Goal: Contribute content: Contribute content

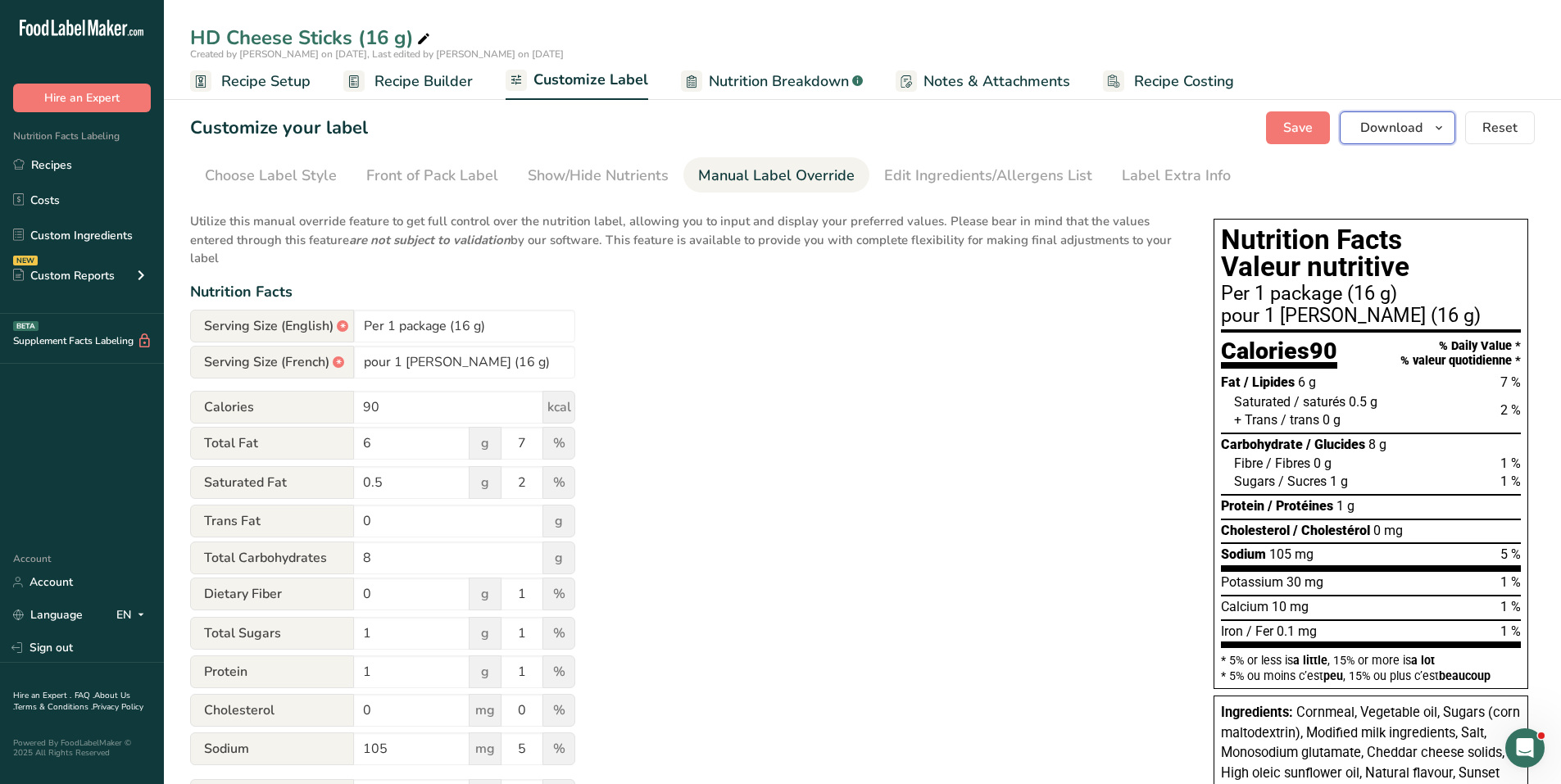
click at [1444, 127] on icon "button" at bounding box center [1438, 128] width 13 height 20
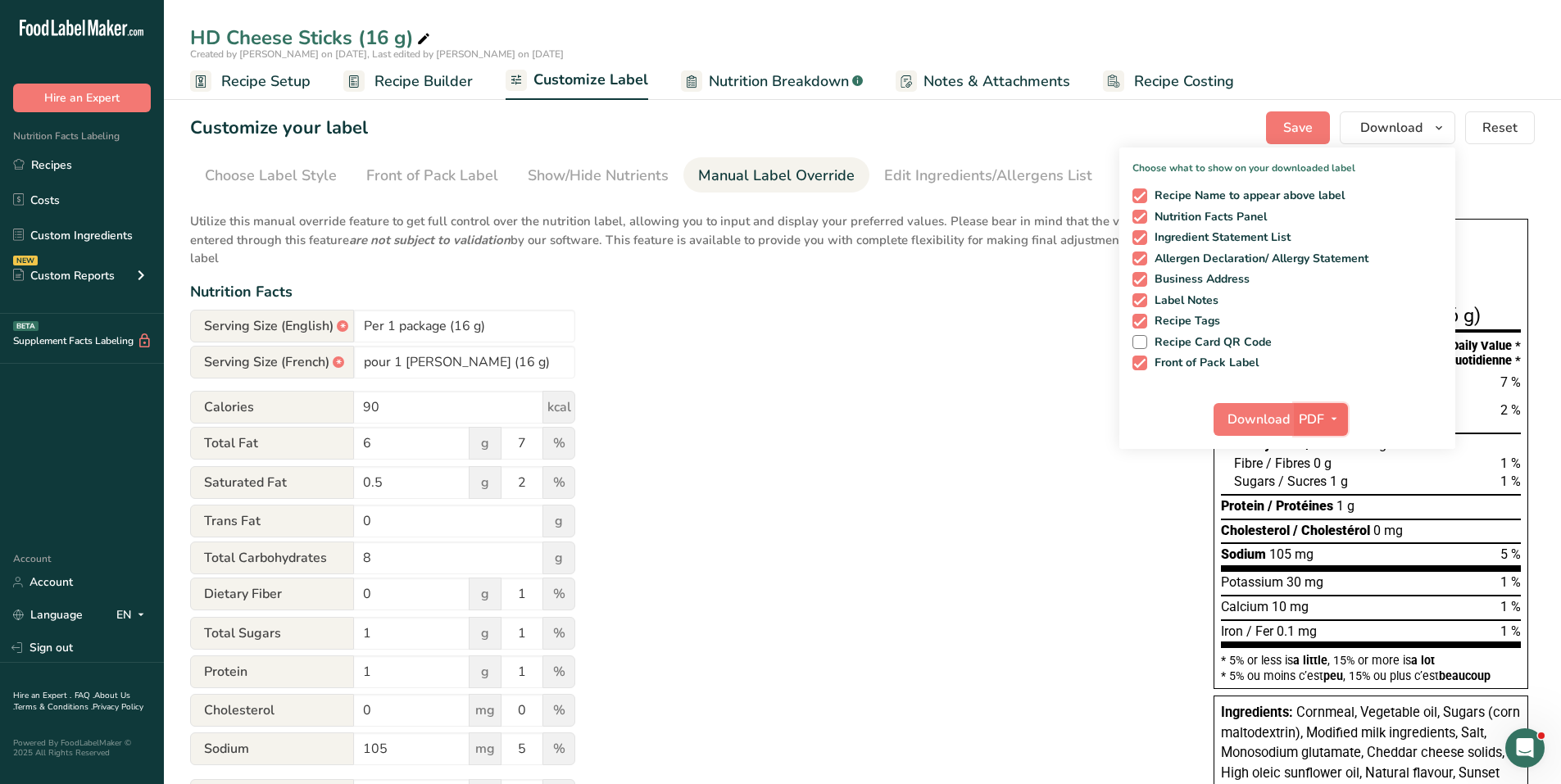
click at [1344, 417] on span "button" at bounding box center [1334, 419] width 19 height 19
click at [1319, 509] on link "SVG" at bounding box center [1321, 506] width 52 height 27
click at [1273, 414] on span "Download" at bounding box center [1257, 419] width 62 height 19
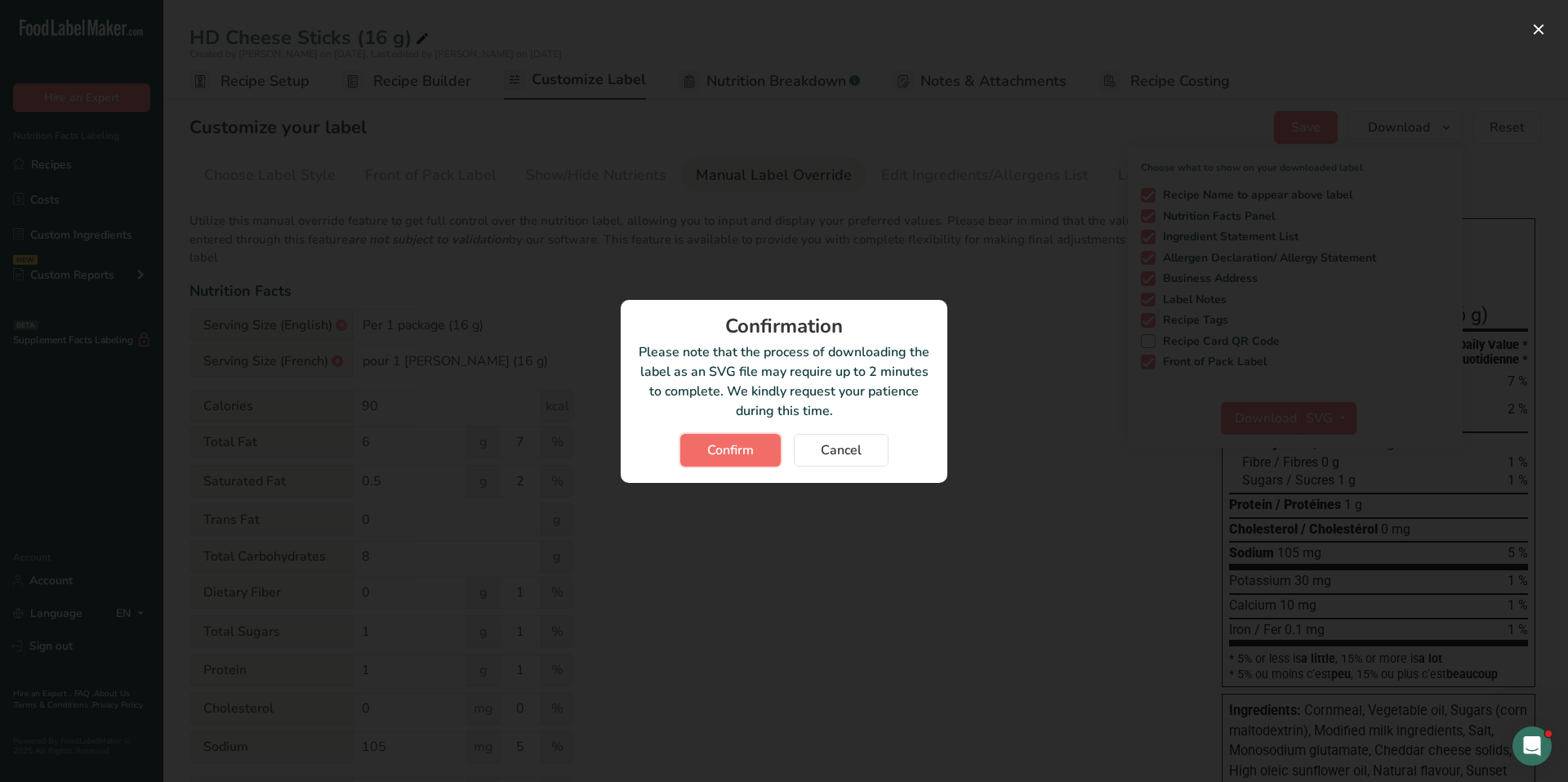
click at [736, 443] on span "Confirm" at bounding box center [730, 450] width 47 height 19
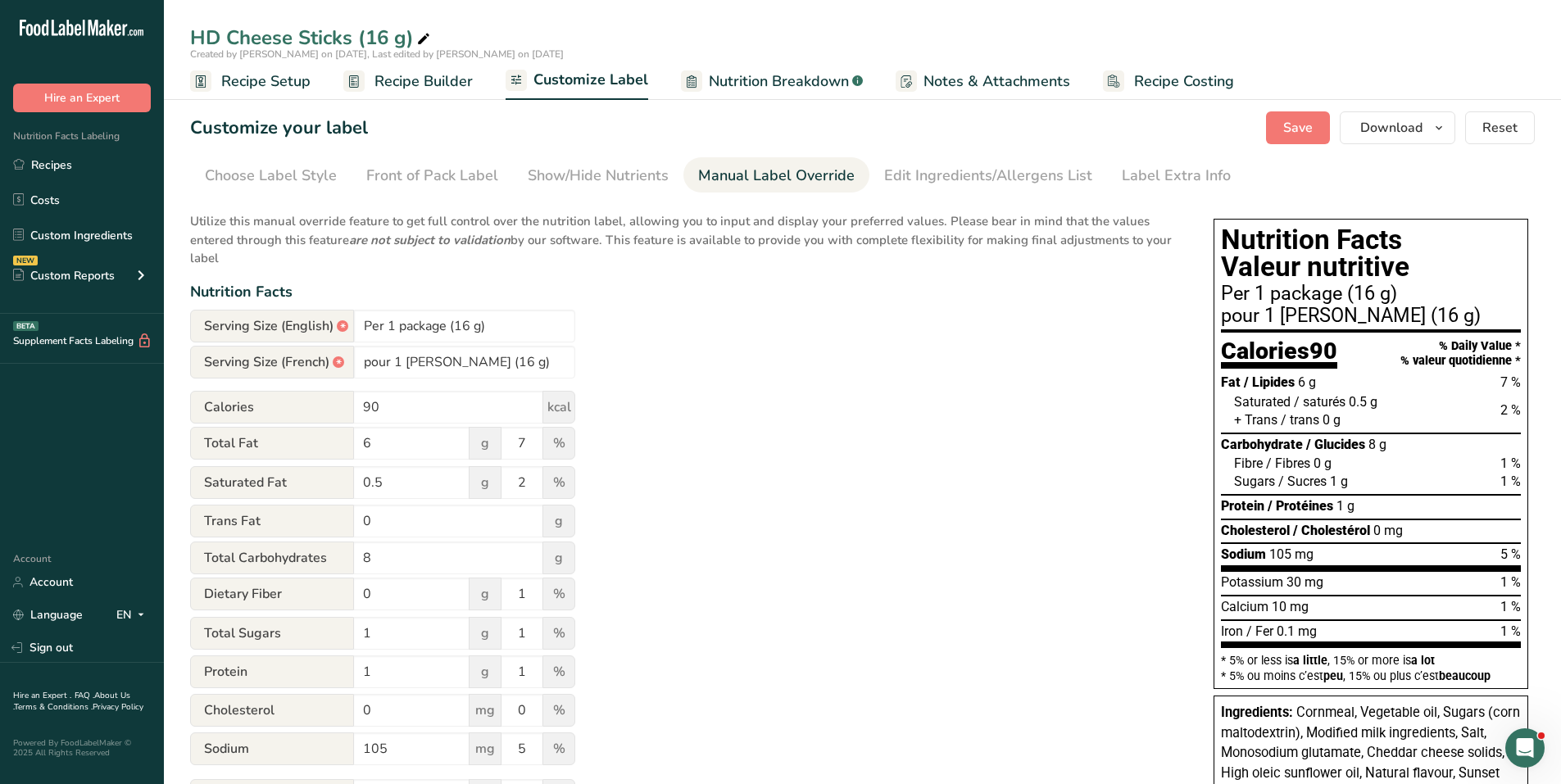
click at [1248, 262] on h1 "Nutrition Facts Valeur nutritive" at bounding box center [1370, 253] width 299 height 55
click at [1239, 256] on h1 "Nutrition Facts Valeur nutritive" at bounding box center [1370, 253] width 299 height 55
drag, startPoint x: 1211, startPoint y: 216, endPoint x: 1209, endPoint y: 229, distance: 13.2
click at [1209, 229] on div "Nutrition Facts Valeur nutritive Per 1 package (16 g) pour 1 [PERSON_NAME] (16 …" at bounding box center [1370, 657] width 328 height 891
click at [1108, 198] on section "Customize your label Save Download Choose what to show on your downloaded label…" at bounding box center [861, 646] width 1397 height 1123
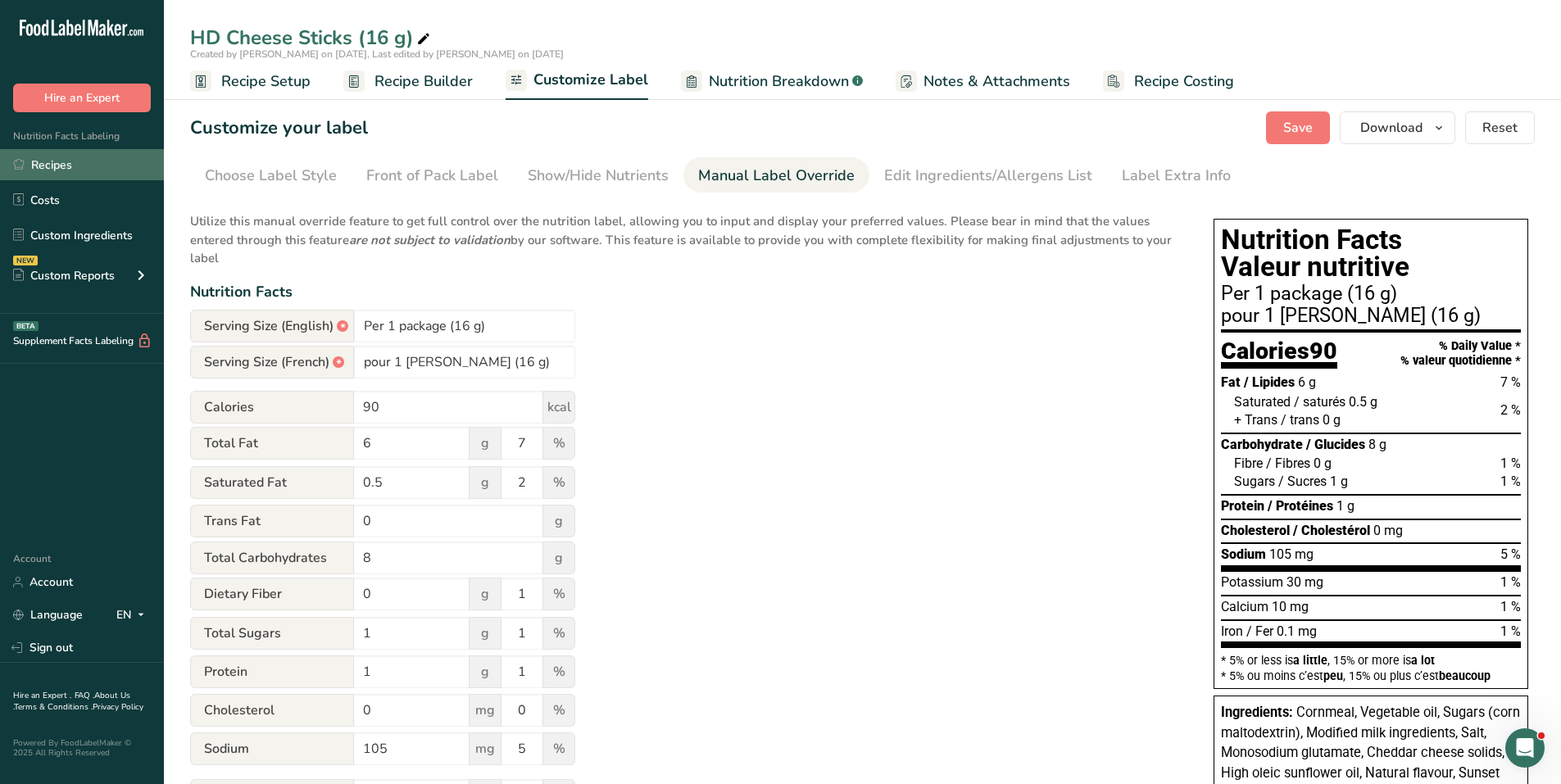
click at [80, 160] on link "Recipes" at bounding box center [81, 164] width 163 height 31
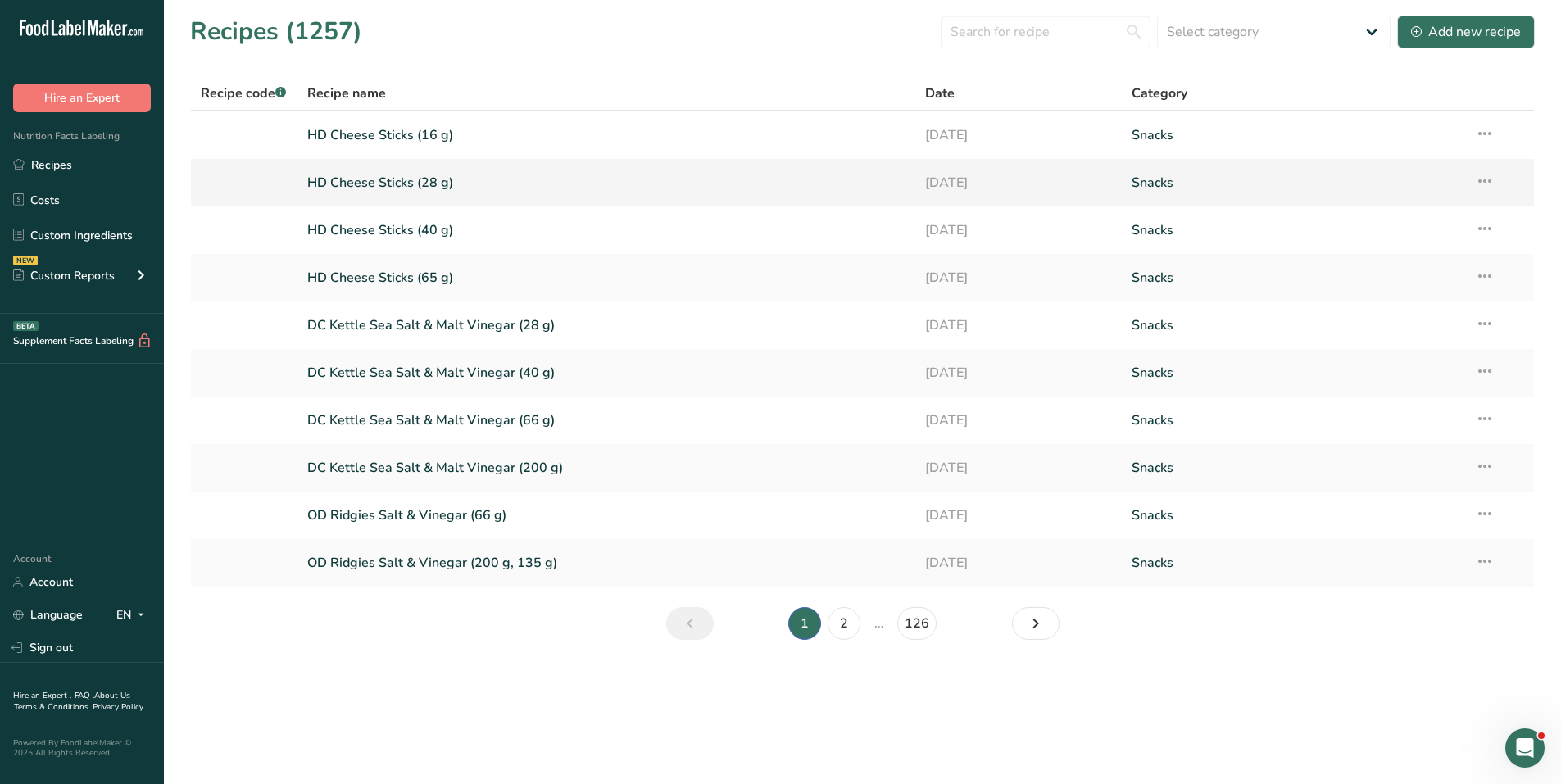
click at [409, 184] on link "HD Cheese Sticks (28 g)" at bounding box center [607, 182] width 599 height 34
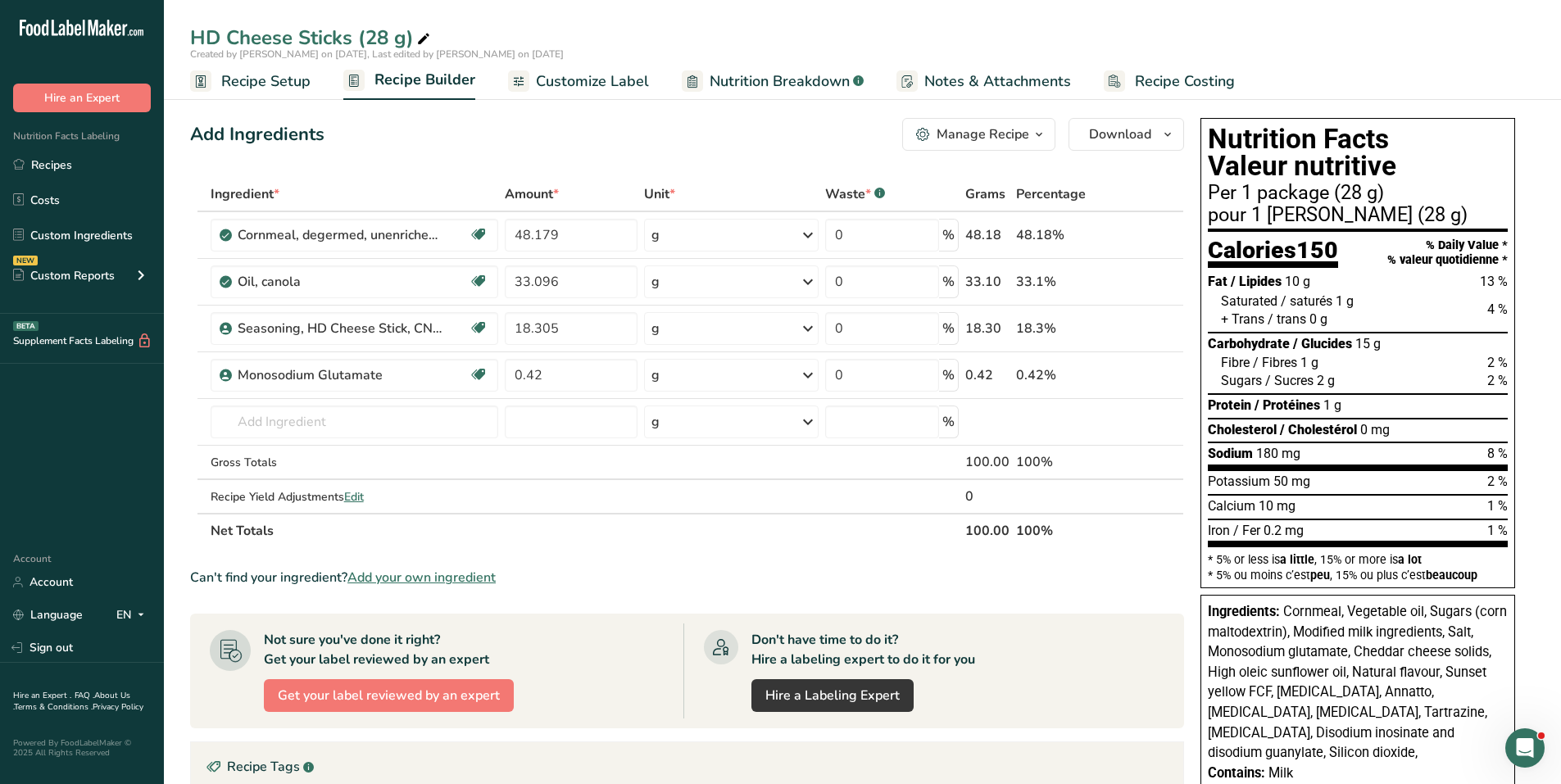
click at [620, 81] on span "Customize Label" at bounding box center [593, 81] width 113 height 22
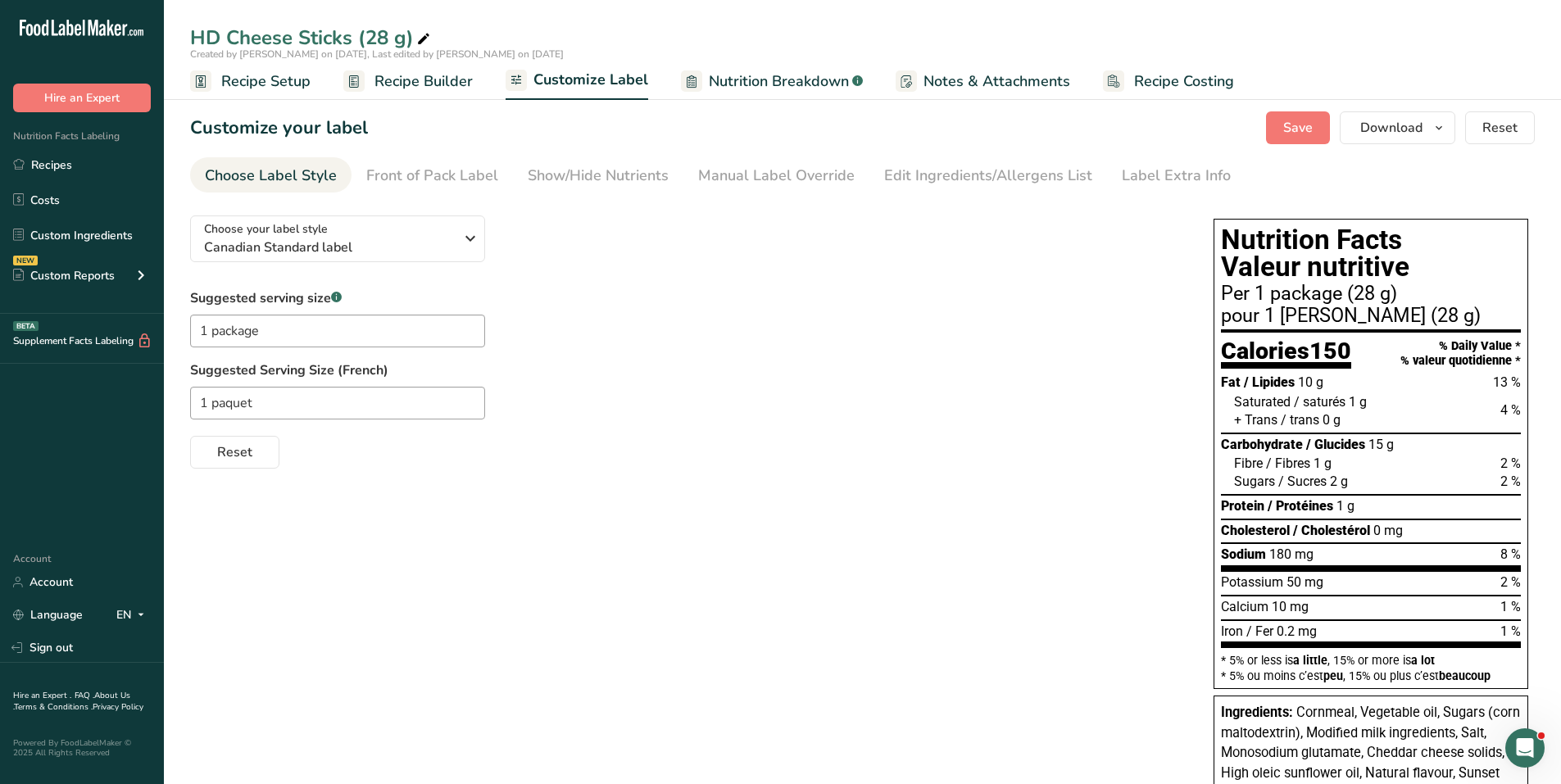
scroll to position [82, 0]
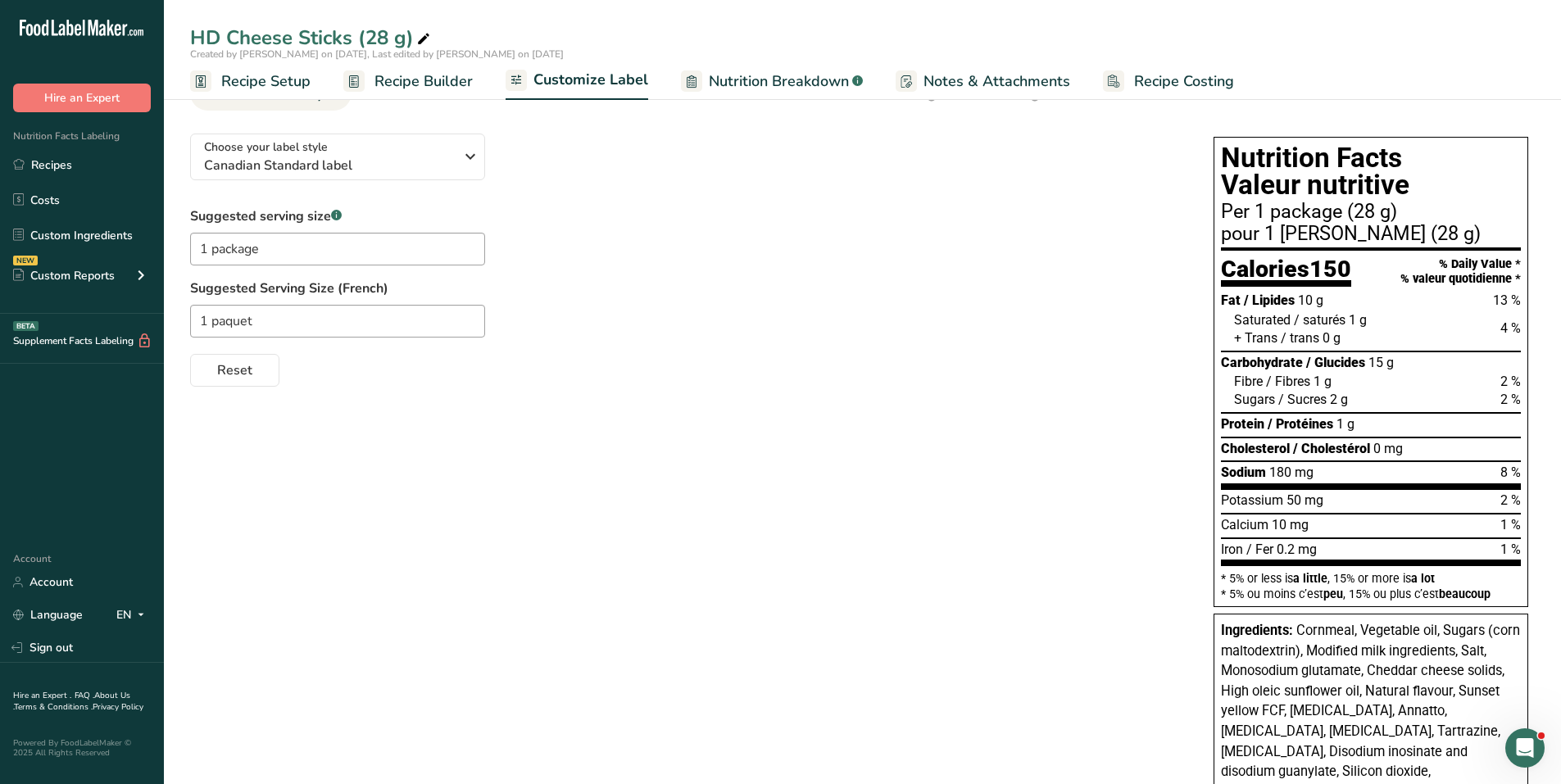
click at [1118, 145] on div "Choose your label style Canadian Standard label USA (FDA) Standard FDA label Ta…" at bounding box center [685, 253] width 990 height 266
click at [66, 154] on link "Recipes" at bounding box center [81, 164] width 163 height 31
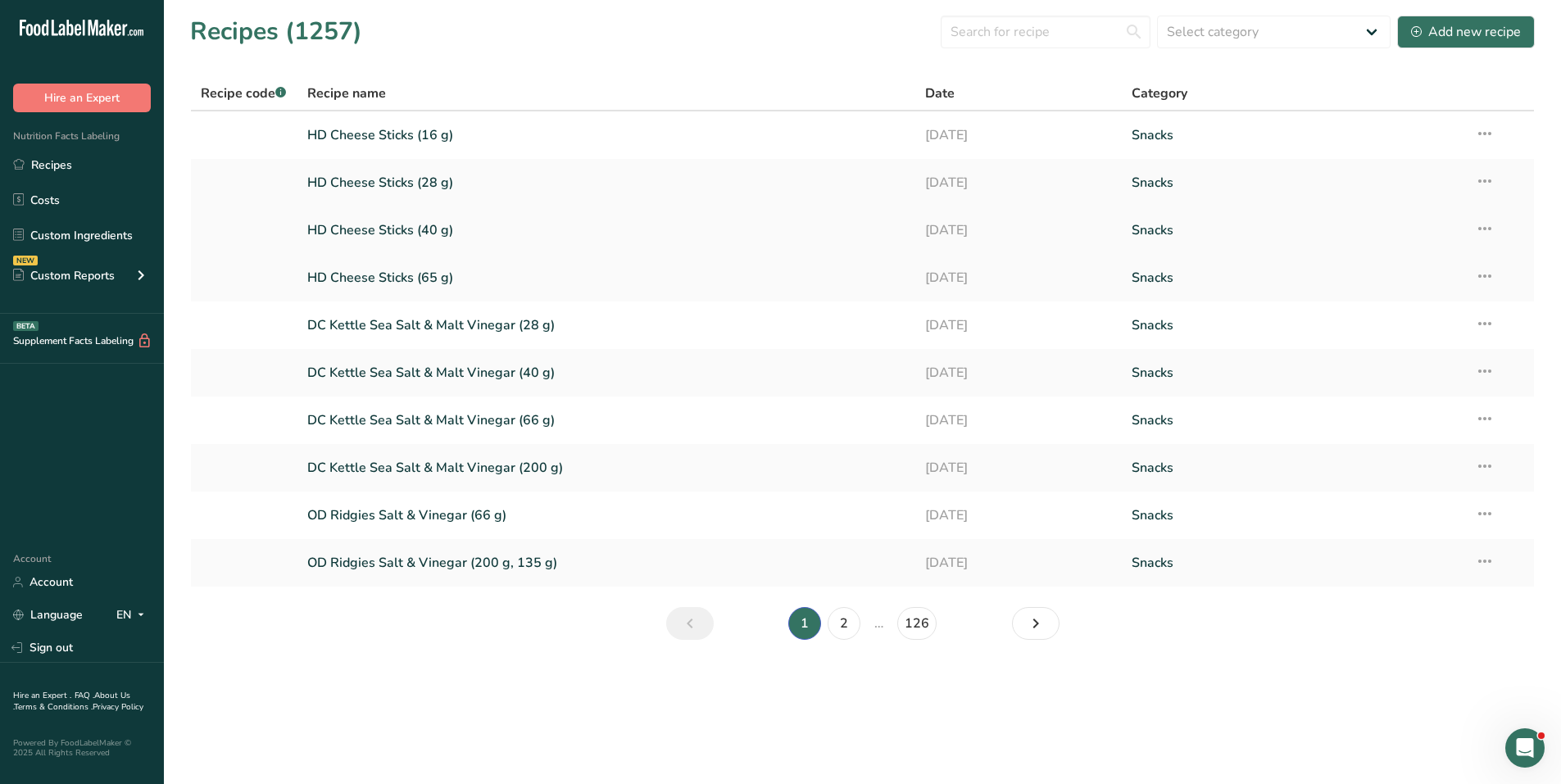
click at [381, 226] on link "HD Cheese Sticks (40 g)" at bounding box center [607, 230] width 599 height 34
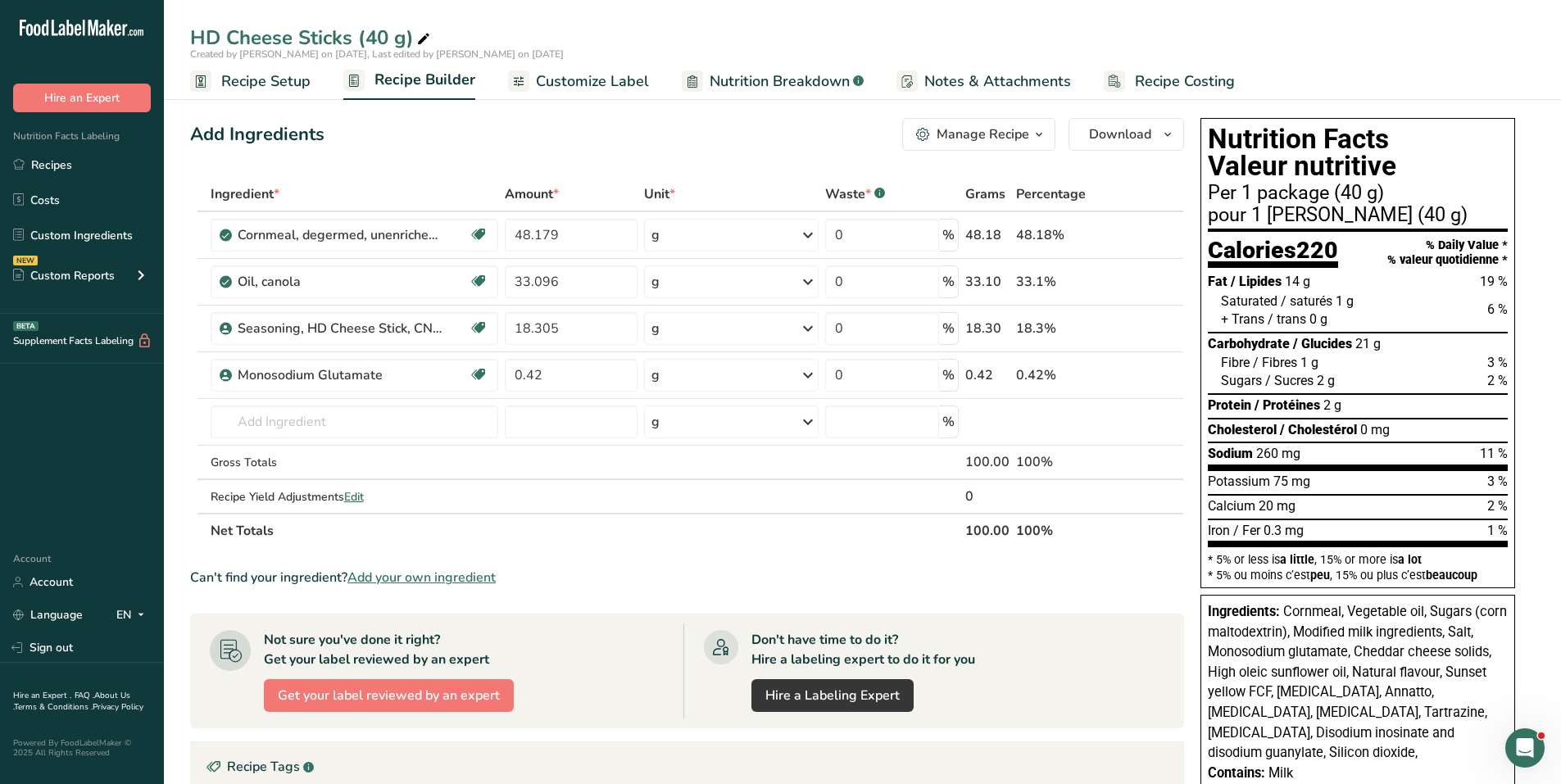
drag, startPoint x: 960, startPoint y: 22, endPoint x: 746, endPoint y: 19, distance: 214.0
click at [958, 22] on div "HD Cheese Sticks (40 g) Created by [PERSON_NAME] on [DATE], Last edited by [PER…" at bounding box center [861, 49] width 1397 height 100
drag, startPoint x: 64, startPoint y: 99, endPoint x: 28, endPoint y: 186, distance: 94.2
click at [28, 186] on div ".a-20{fill:#fff;} Hire an Expert Nutrition Facts Labeling Recipes Costs Custom …" at bounding box center [81, 269] width 163 height 512
click at [38, 165] on link "Recipes" at bounding box center [81, 164] width 163 height 31
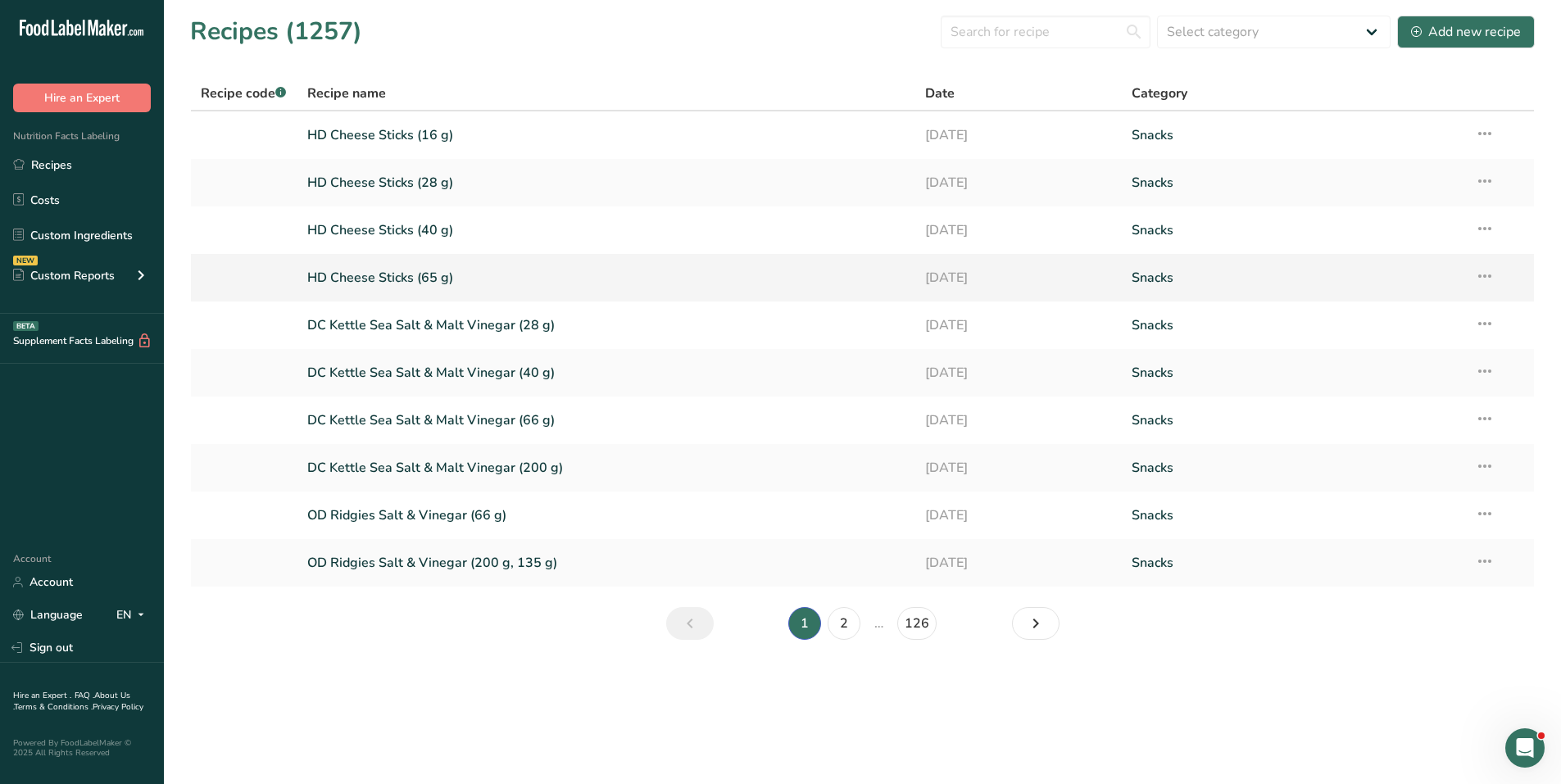
click at [385, 275] on link "HD Cheese Sticks (65 g)" at bounding box center [607, 277] width 599 height 34
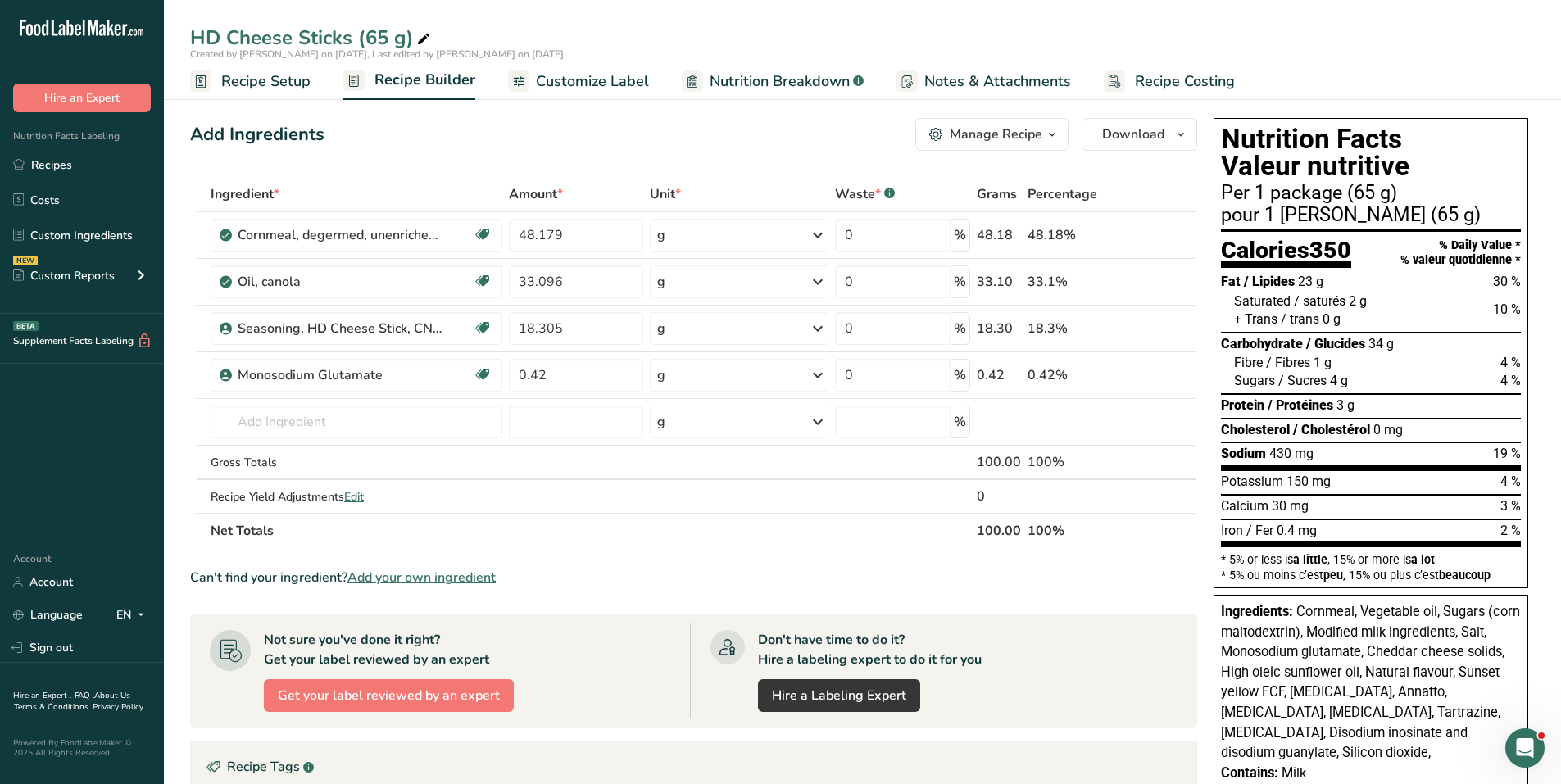
click at [619, 76] on span "Customize Label" at bounding box center [593, 81] width 113 height 22
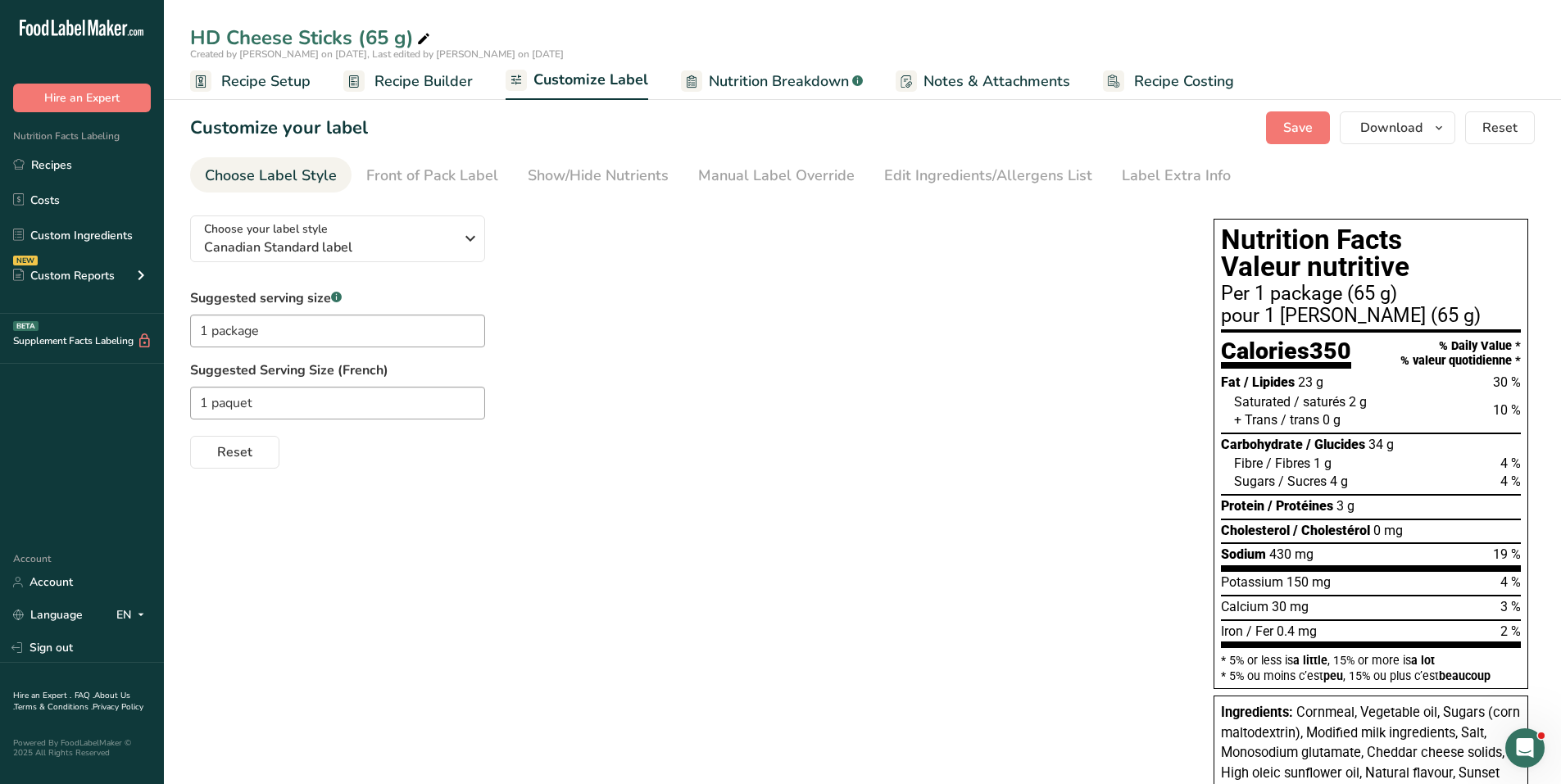
click at [925, 280] on div "Choose your label style Canadian Standard label USA (FDA) Standard FDA label Ta…" at bounding box center [685, 335] width 990 height 266
click at [80, 170] on link "Recipes" at bounding box center [81, 164] width 163 height 31
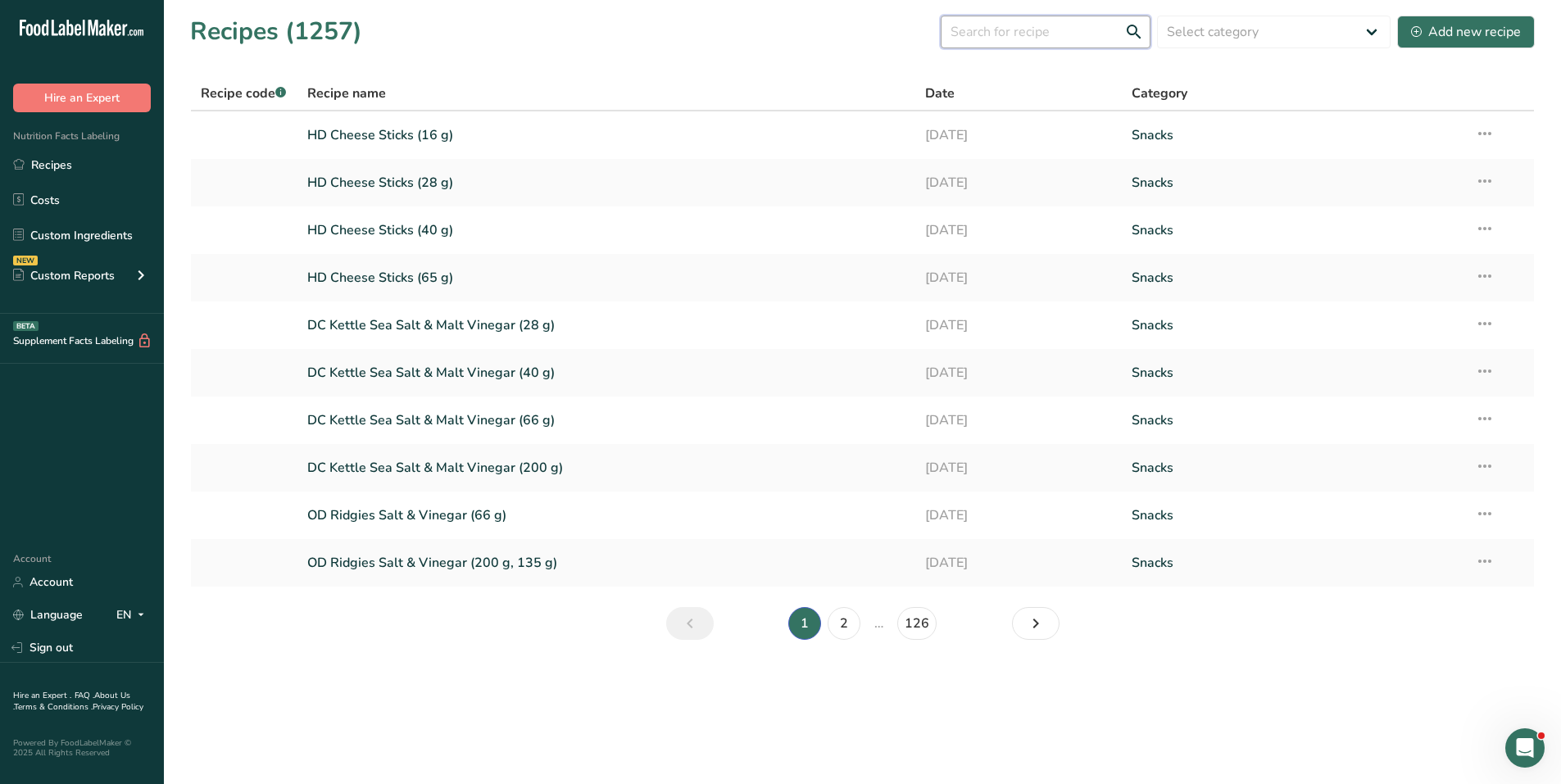
click at [977, 37] on input "text" at bounding box center [1045, 32] width 209 height 33
type input "hd cheese stick"
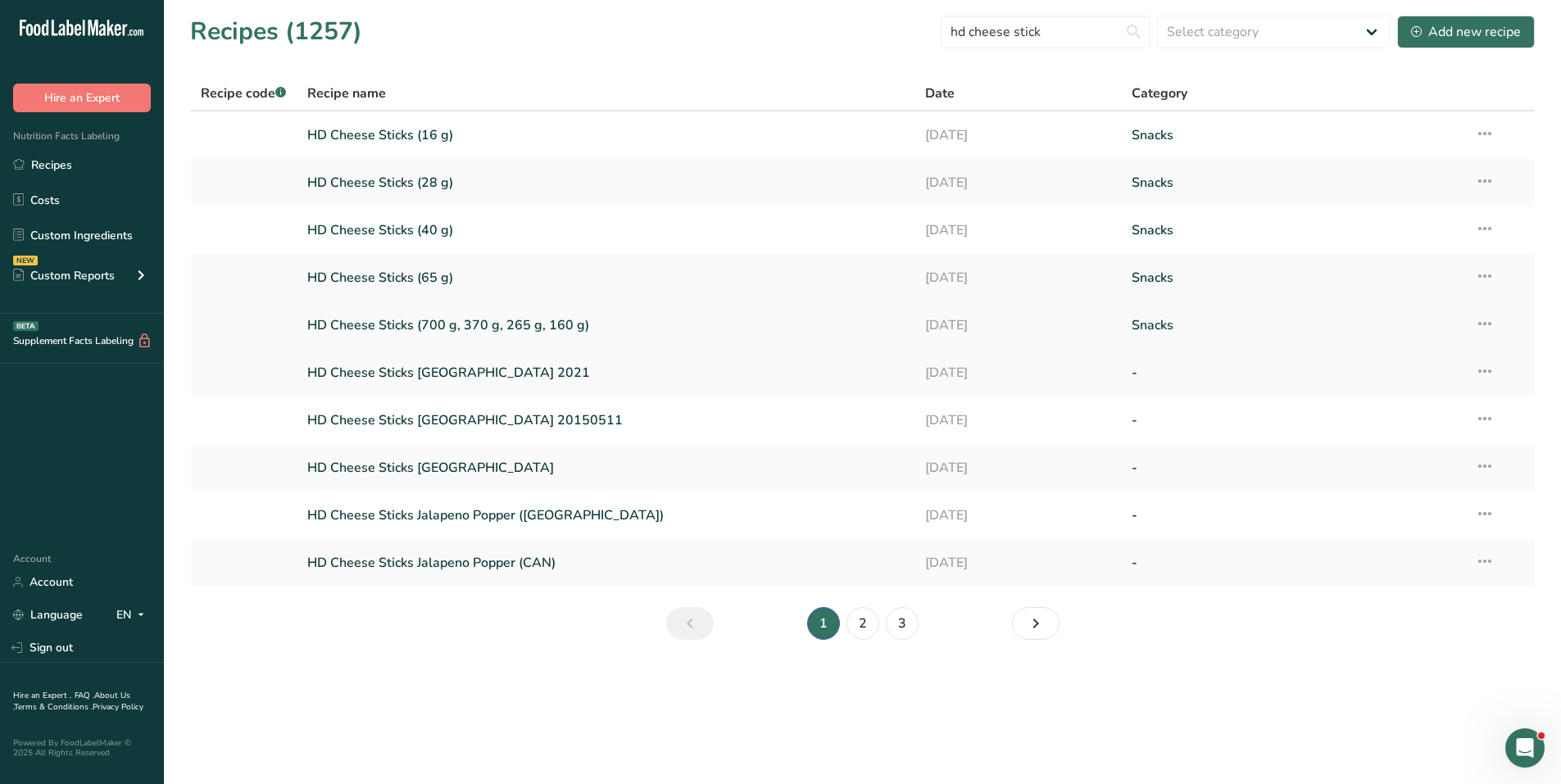
click at [458, 324] on link "HD Cheese Sticks (700 g, 370 g, 265 g, 160 g)" at bounding box center [607, 325] width 599 height 34
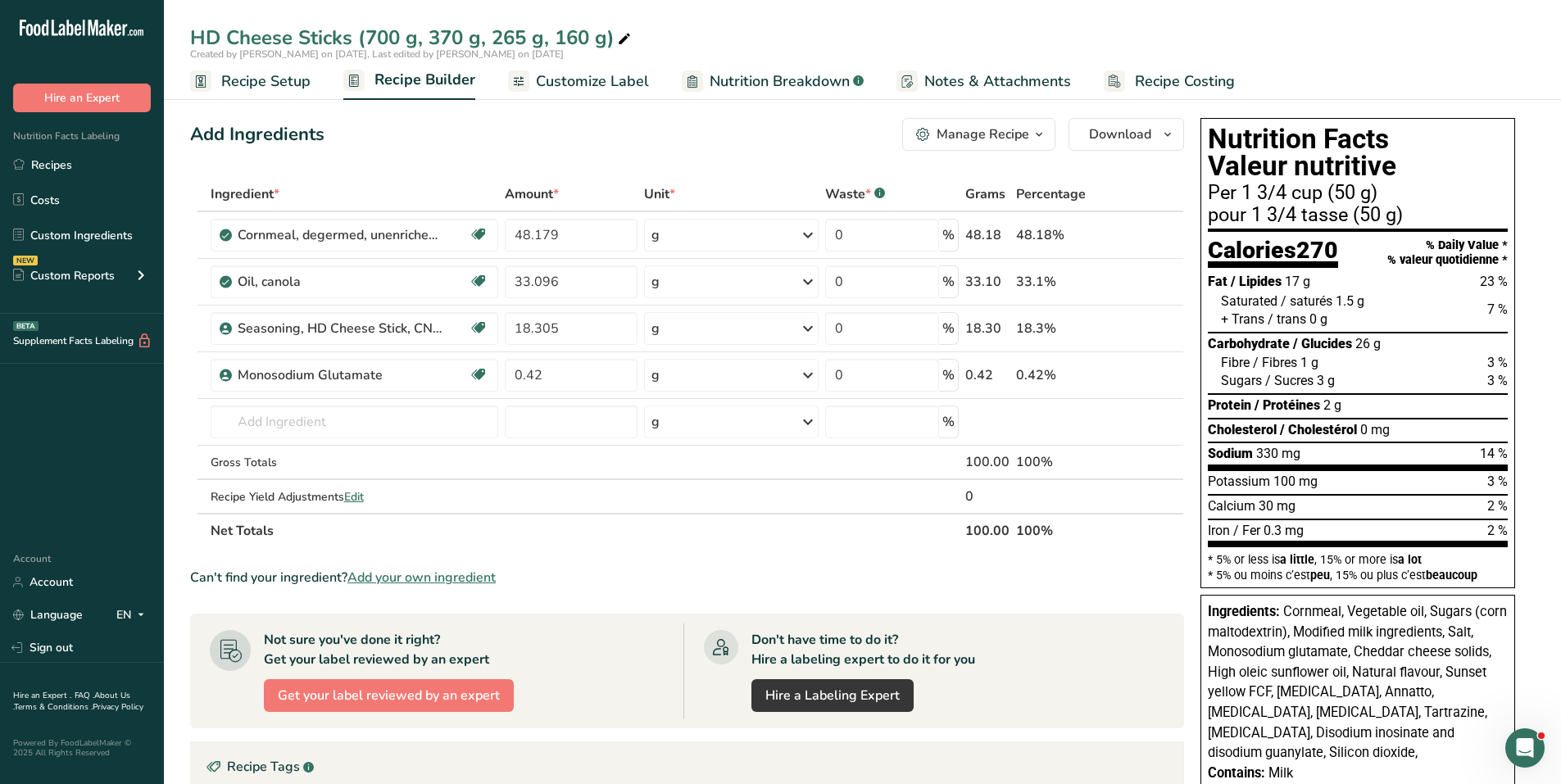
click at [592, 84] on span "Customize Label" at bounding box center [593, 81] width 113 height 22
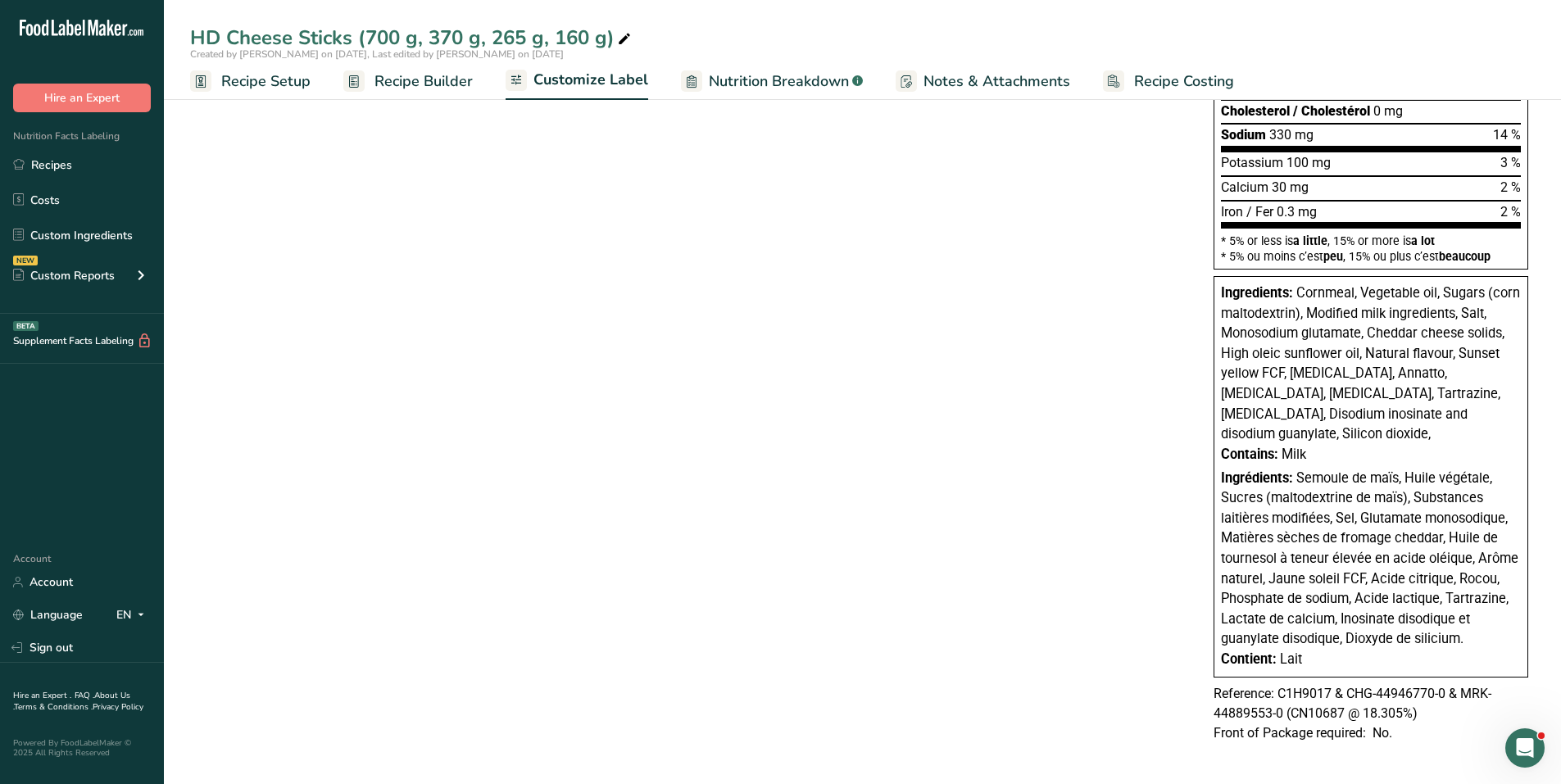
scroll to position [424, 0]
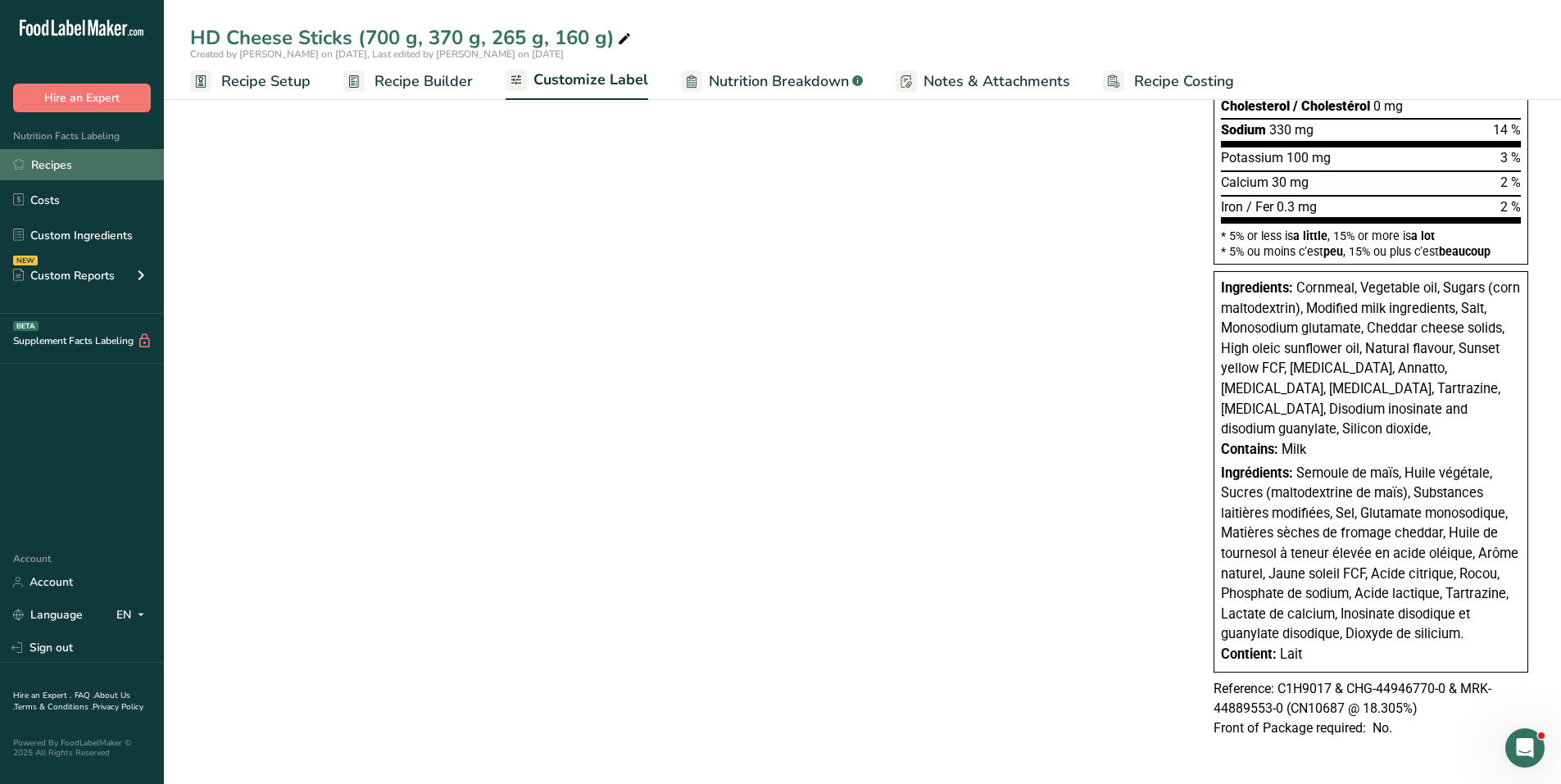
click at [52, 167] on link "Recipes" at bounding box center [81, 164] width 163 height 31
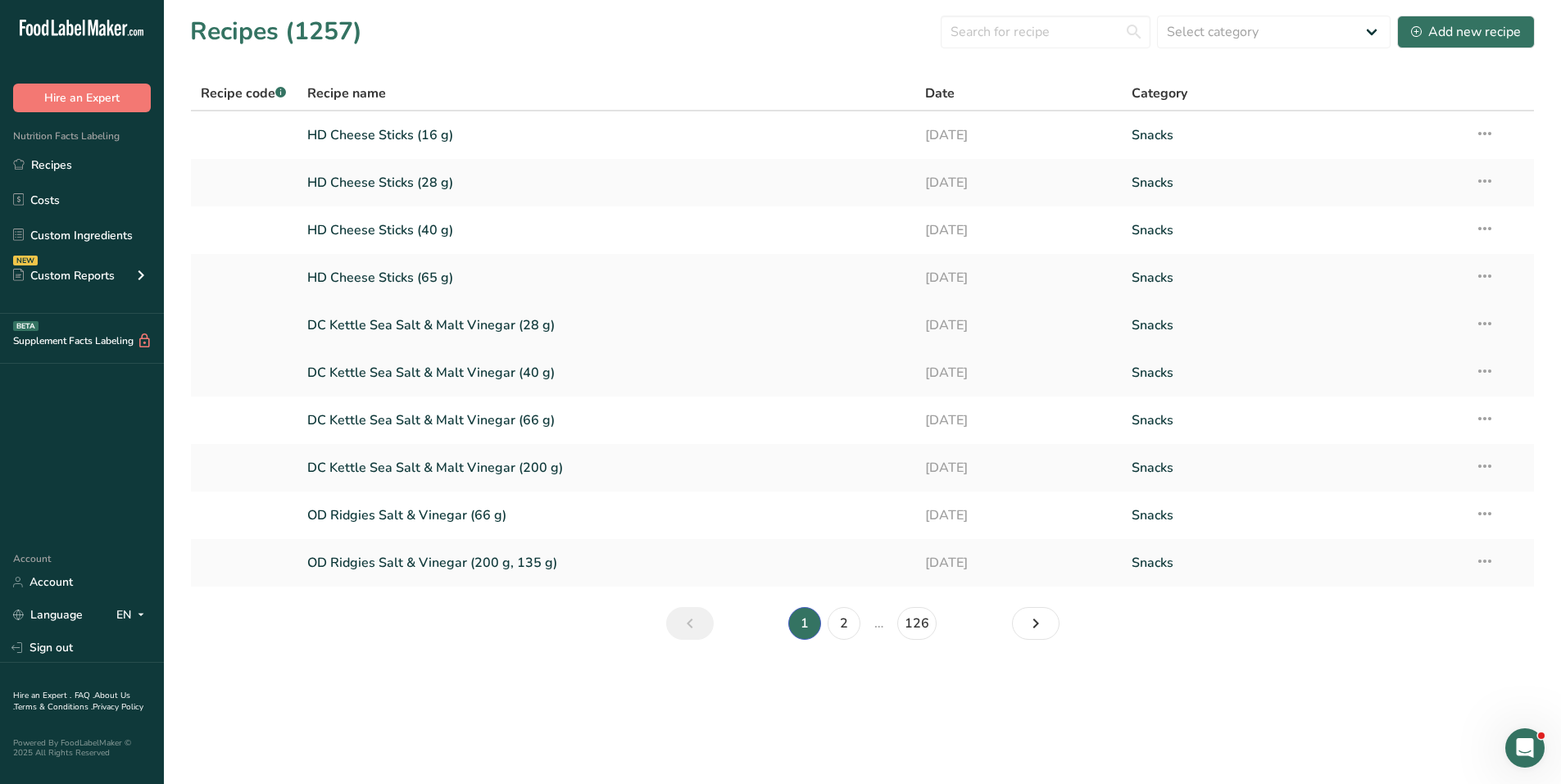
click at [356, 321] on link "DC Kettle Sea Salt & Malt Vinegar (28 g)" at bounding box center [607, 325] width 599 height 34
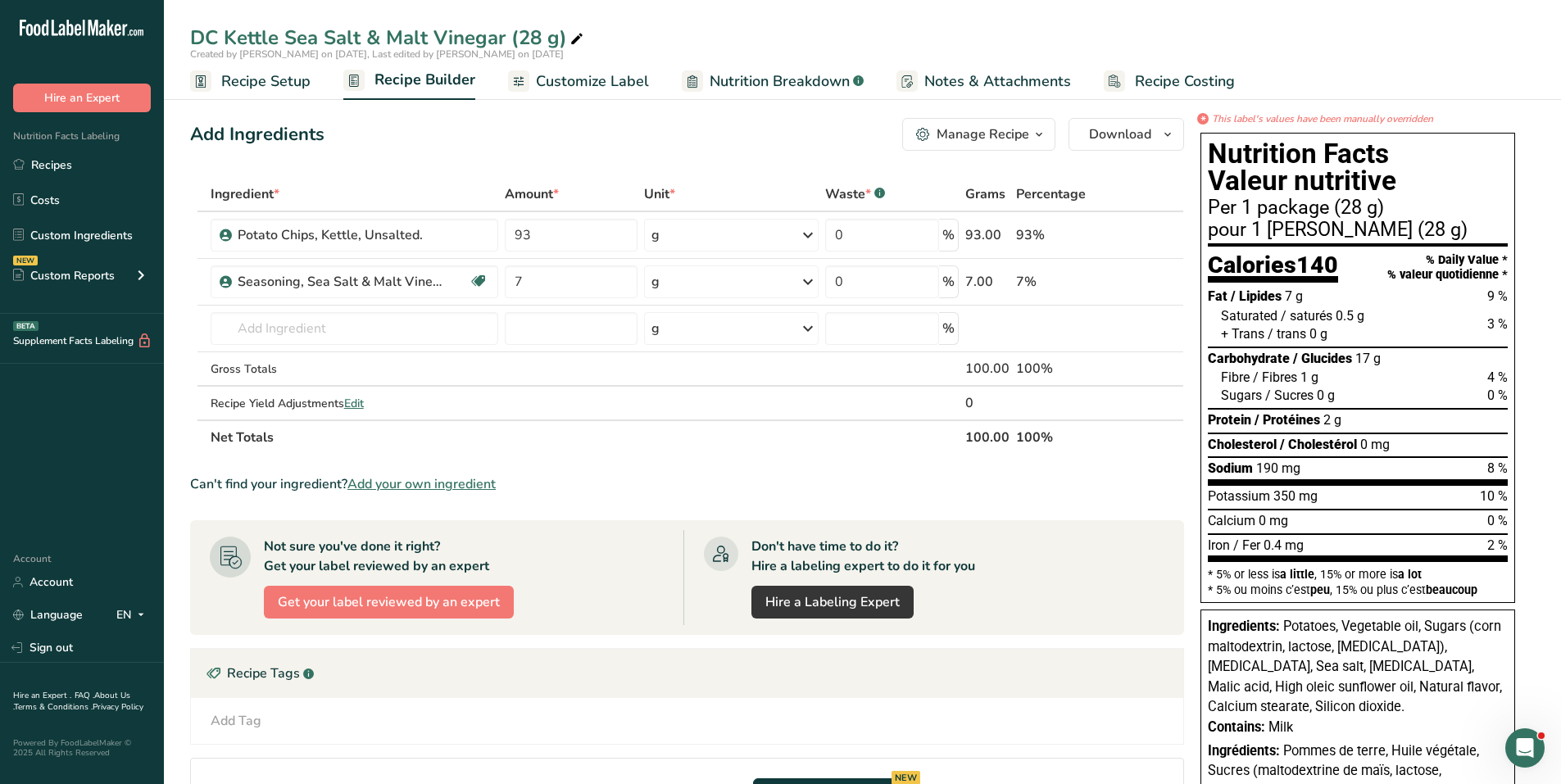
click at [1398, 50] on div "Created by [PERSON_NAME] on [DATE], Last edited by [PERSON_NAME] on [DATE]" at bounding box center [861, 54] width 1397 height 15
click at [572, 87] on span "Customize Label" at bounding box center [593, 81] width 113 height 22
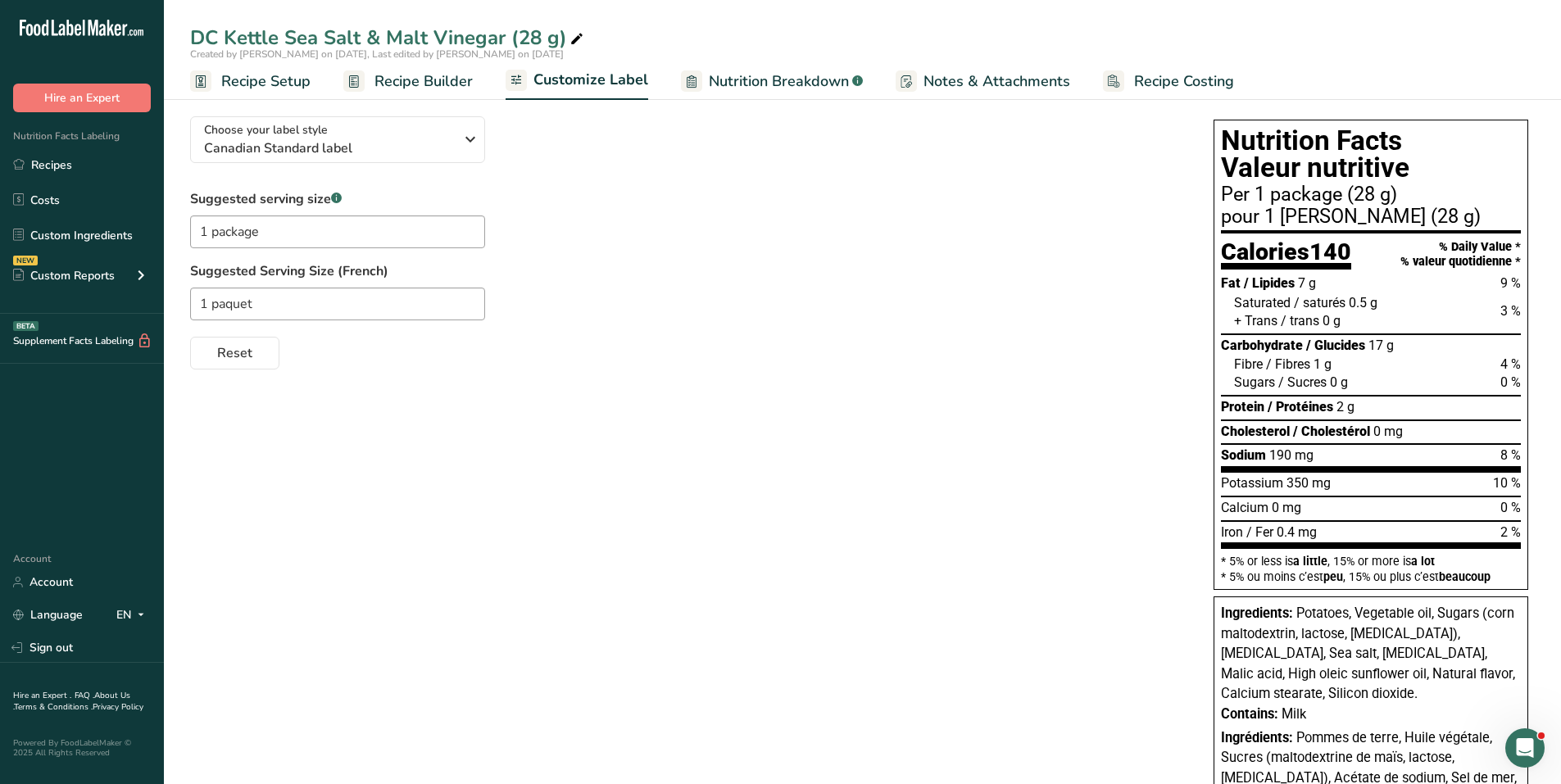
scroll to position [57, 0]
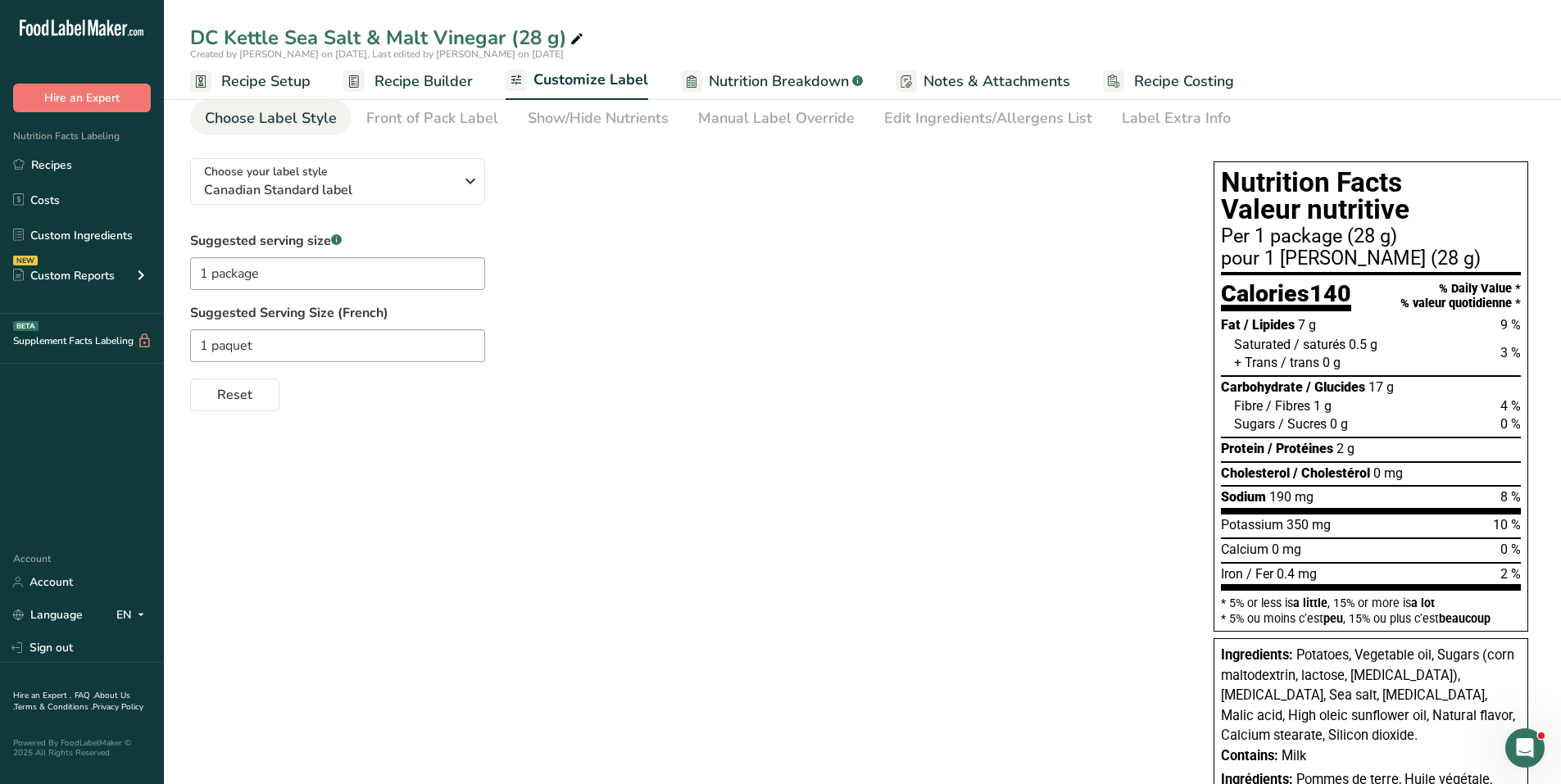
click at [951, 221] on div "Choose your label style Canadian Standard label USA (FDA) Standard FDA label Ta…" at bounding box center [685, 277] width 990 height 266
click at [58, 161] on link "Recipes" at bounding box center [81, 164] width 163 height 31
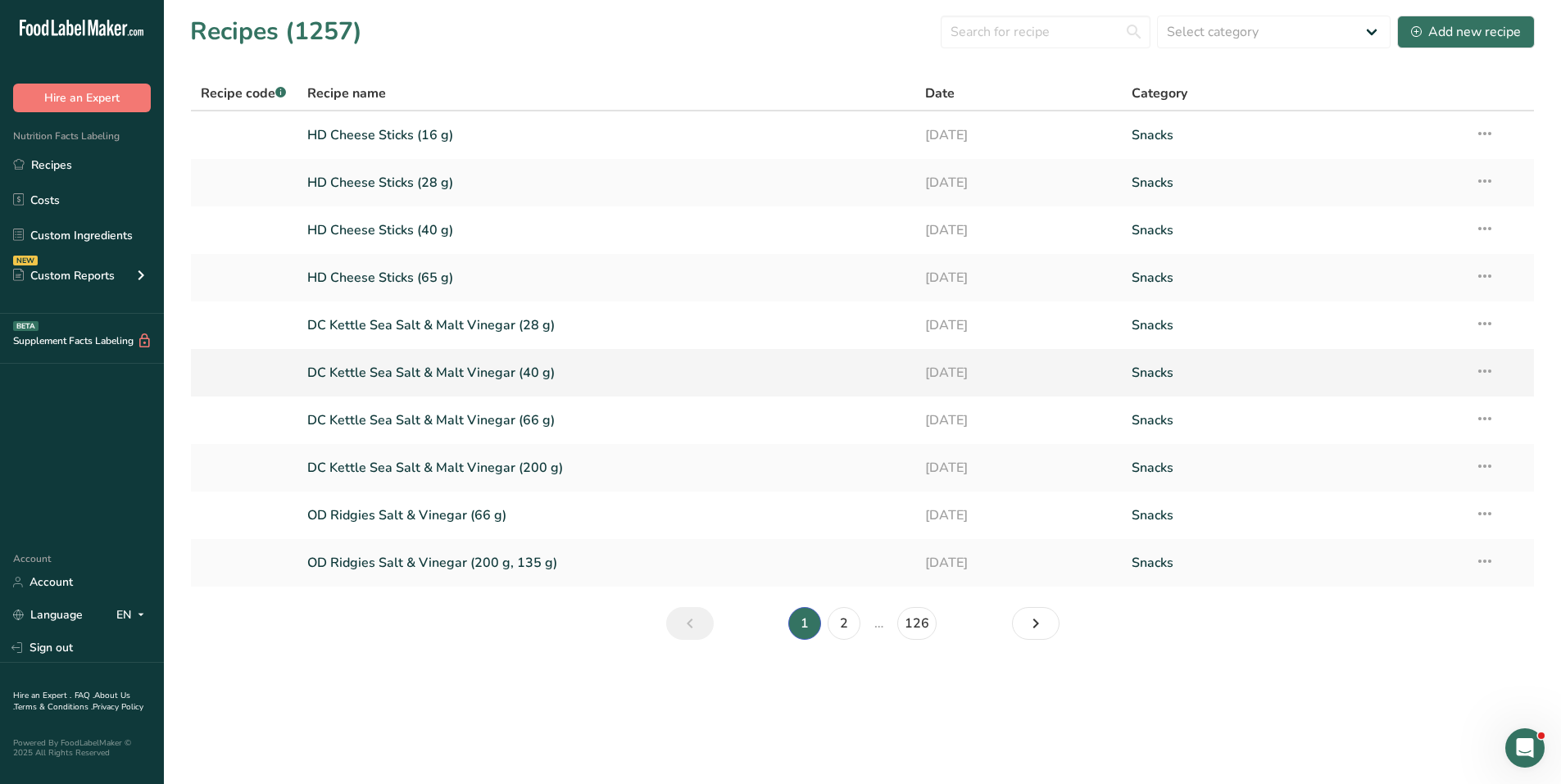
click at [368, 366] on link "DC Kettle Sea Salt & Malt Vinegar (40 g)" at bounding box center [607, 373] width 599 height 34
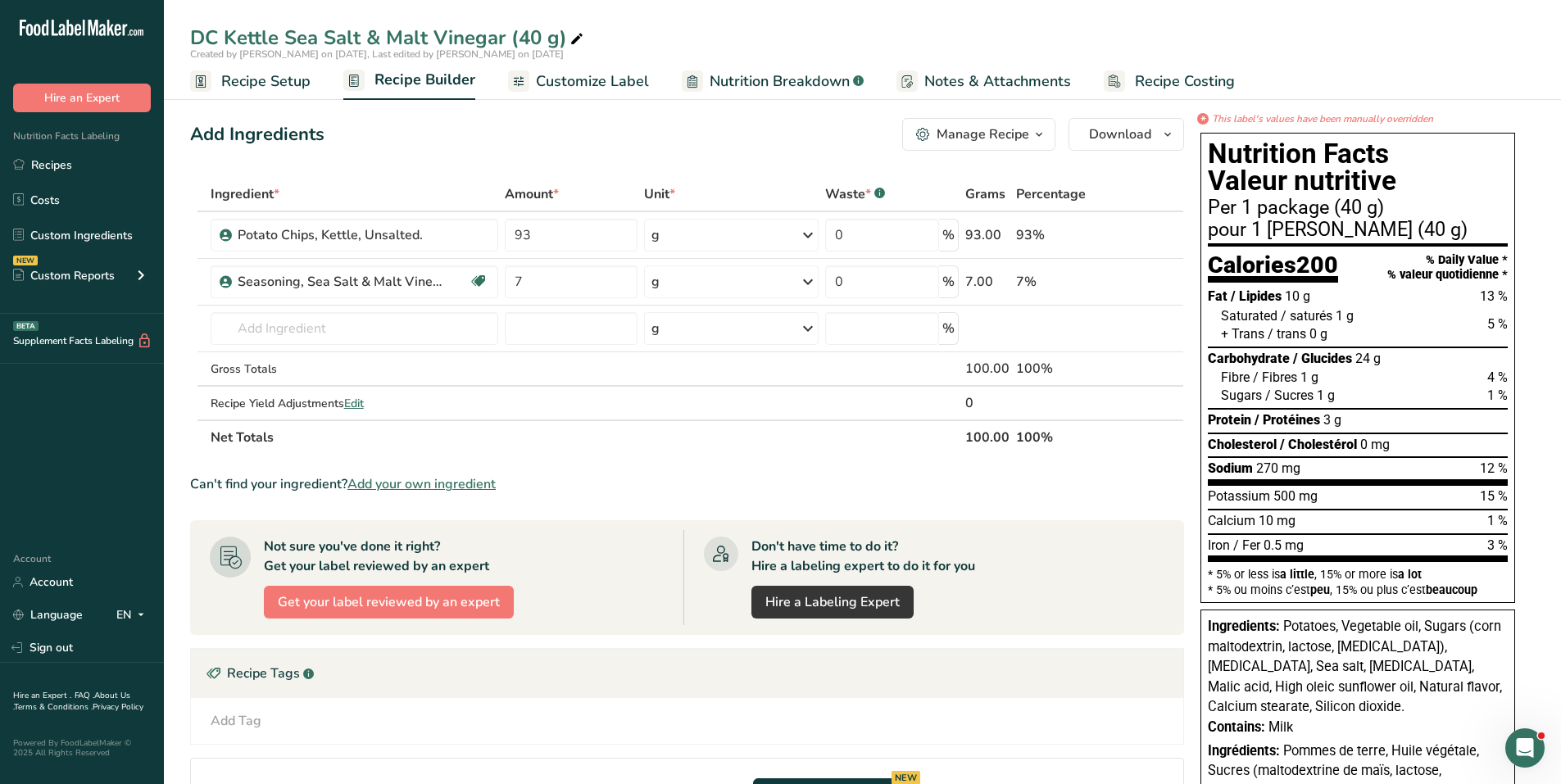
click at [547, 79] on span "Customize Label" at bounding box center [593, 81] width 113 height 22
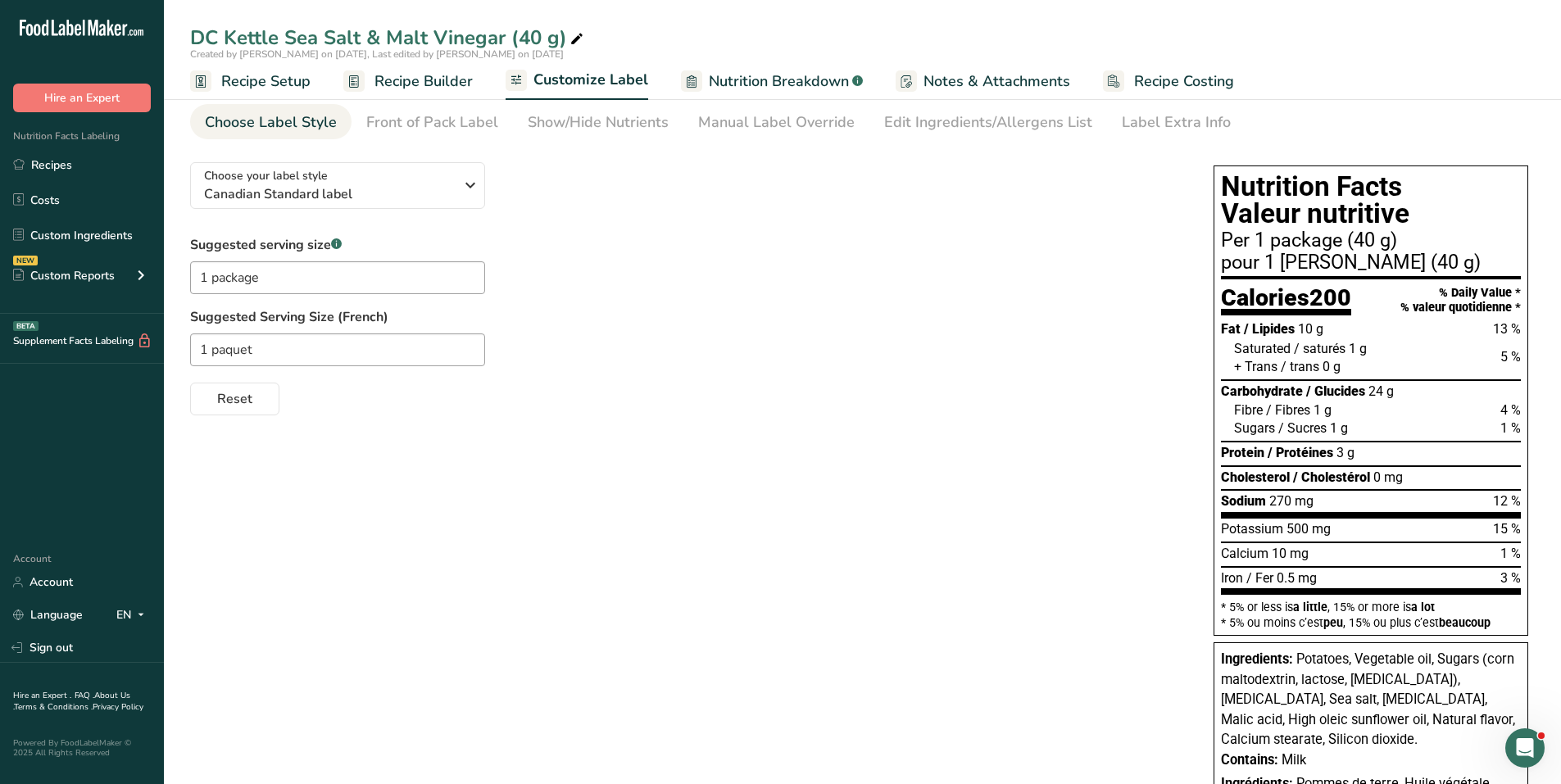
scroll to position [82, 0]
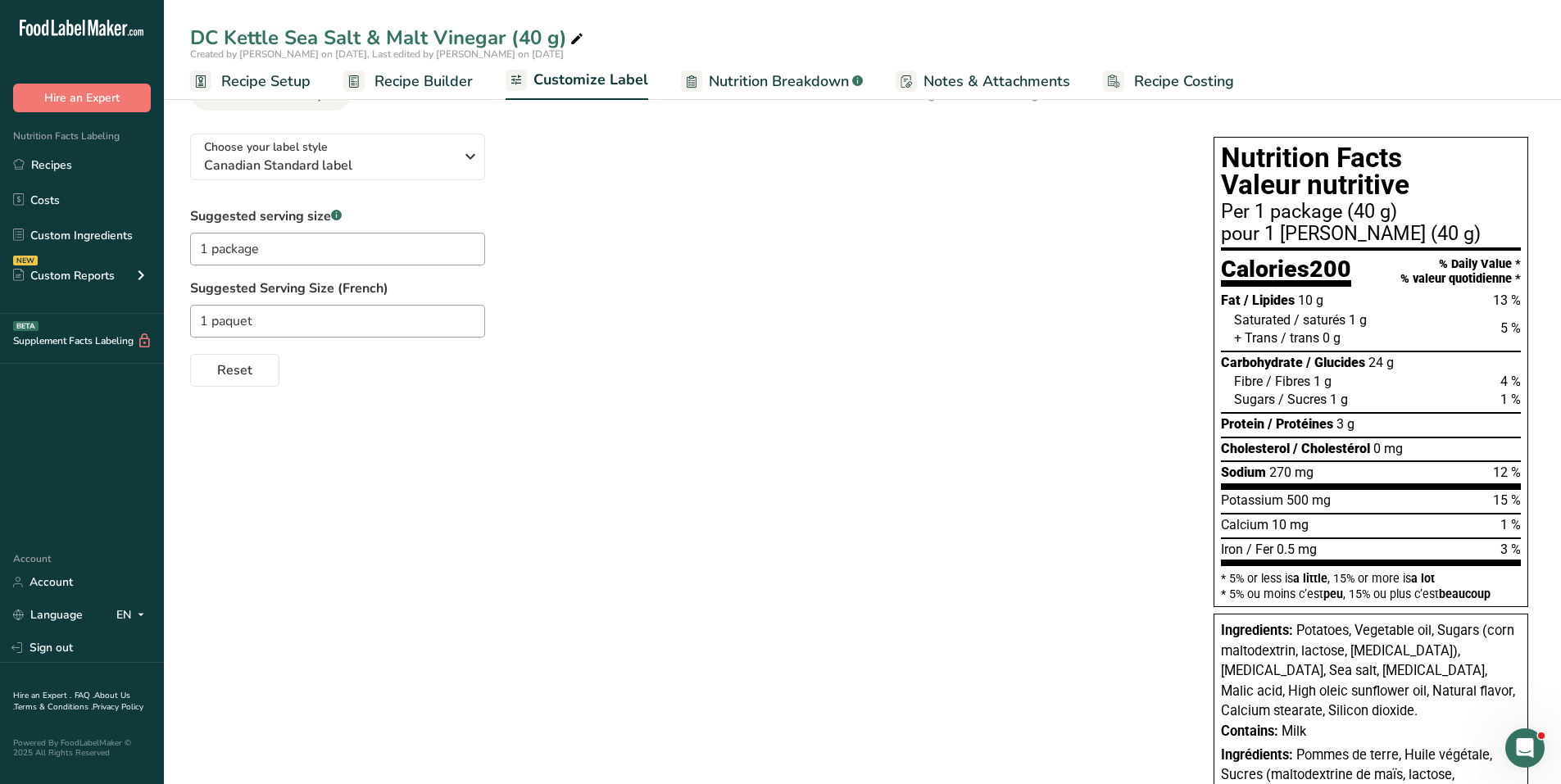
click at [1034, 212] on div "Suggested serving size .a-a{fill:#347362;}.b-a{fill:#fff;} 1 package Suggested …" at bounding box center [685, 297] width 990 height 180
click at [57, 175] on link "Recipes" at bounding box center [81, 164] width 163 height 31
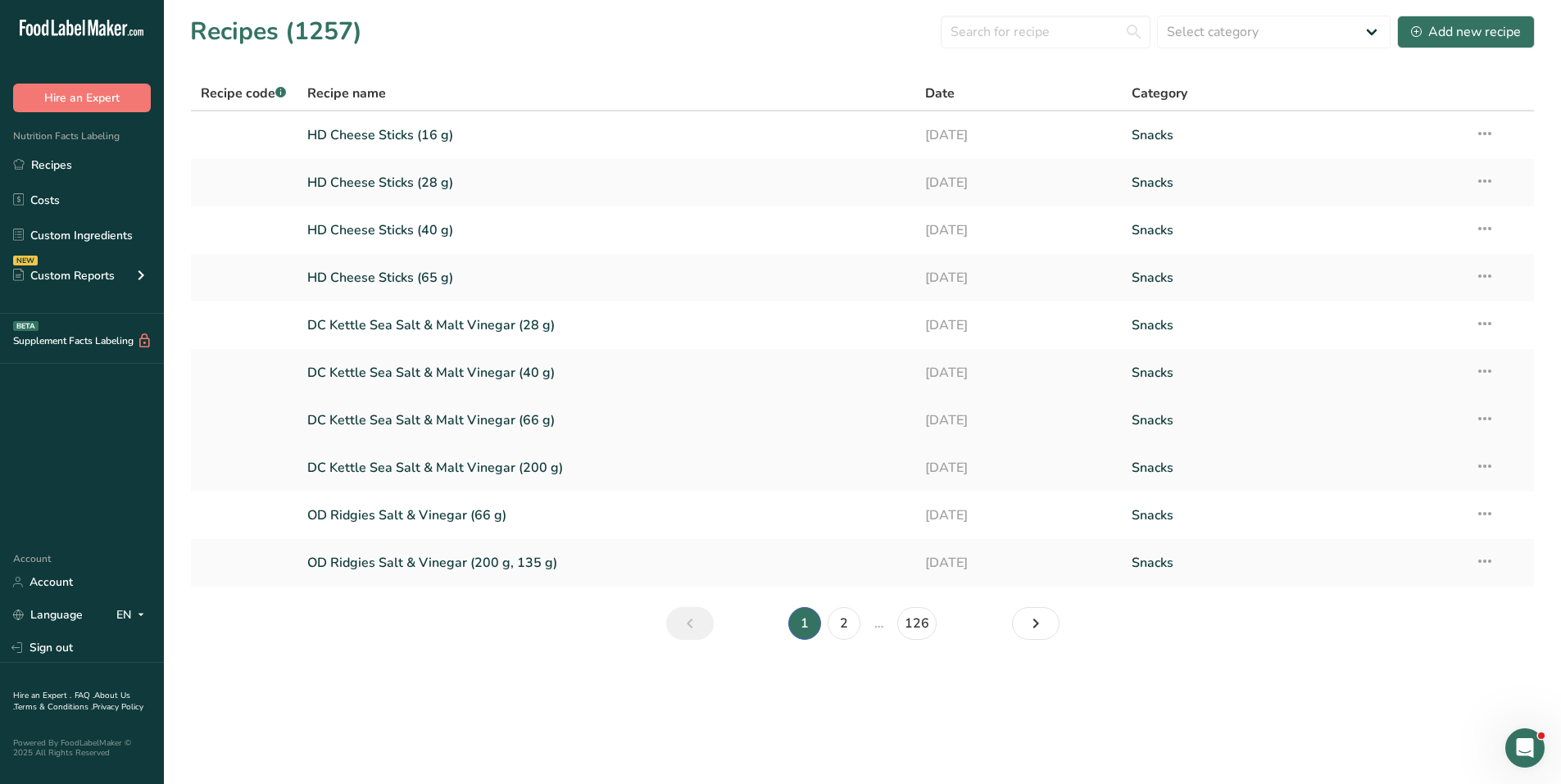
click at [398, 423] on link "DC Kettle Sea Salt & Malt Vinegar (66 g)" at bounding box center [607, 419] width 599 height 34
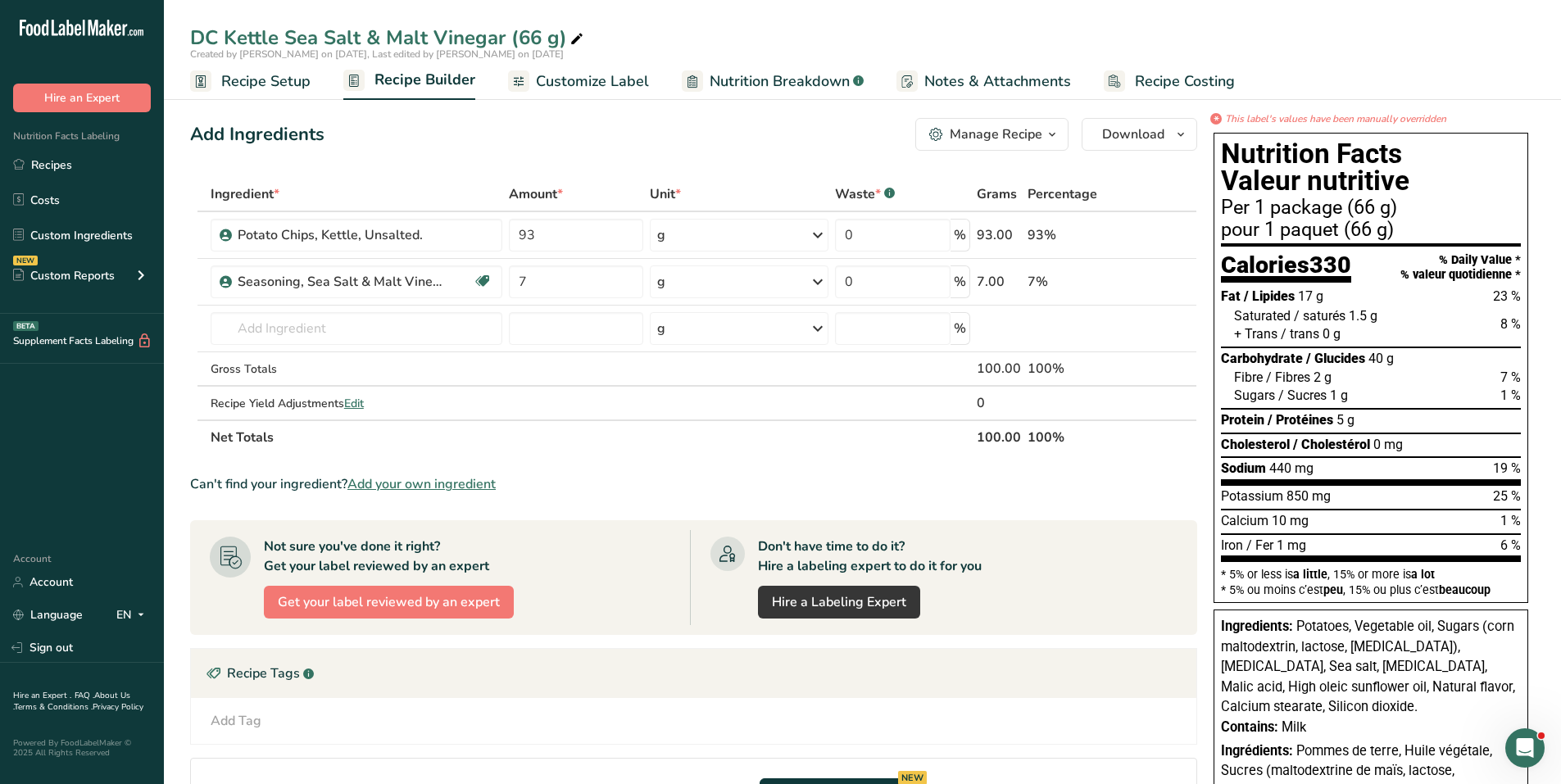
click at [594, 78] on span "Customize Label" at bounding box center [593, 81] width 113 height 22
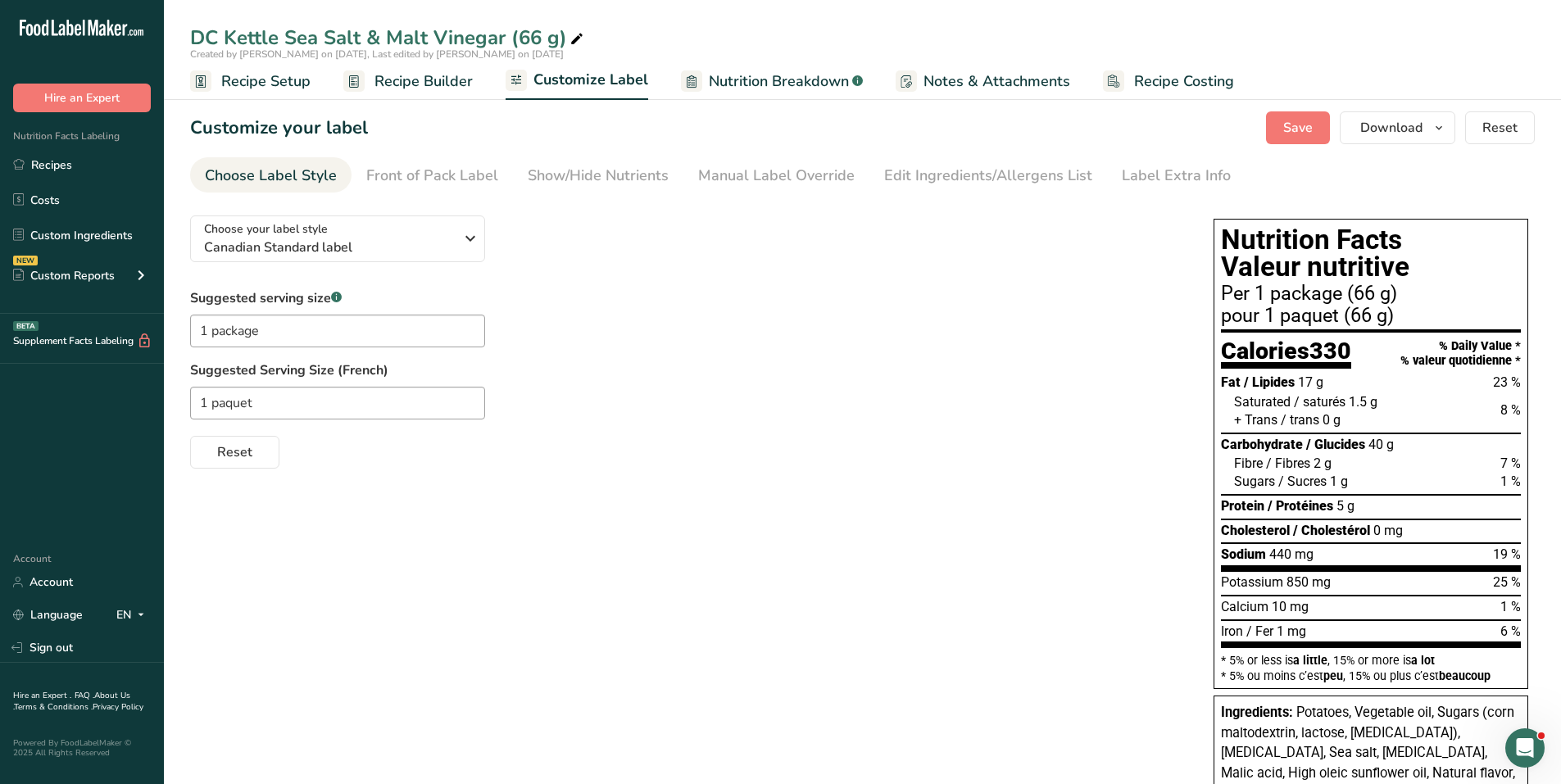
click at [1212, 217] on div "Nutrition Facts Valeur nutritive Per 1 package (66 g) pour 1 [PERSON_NAME] (66 …" at bounding box center [1370, 597] width 328 height 770
click at [797, 324] on div "Suggested serving size .a-a{fill:#347362;}.b-a{fill:#fff;} 1 package Suggested …" at bounding box center [685, 378] width 990 height 180
click at [74, 160] on link "Recipes" at bounding box center [81, 164] width 163 height 31
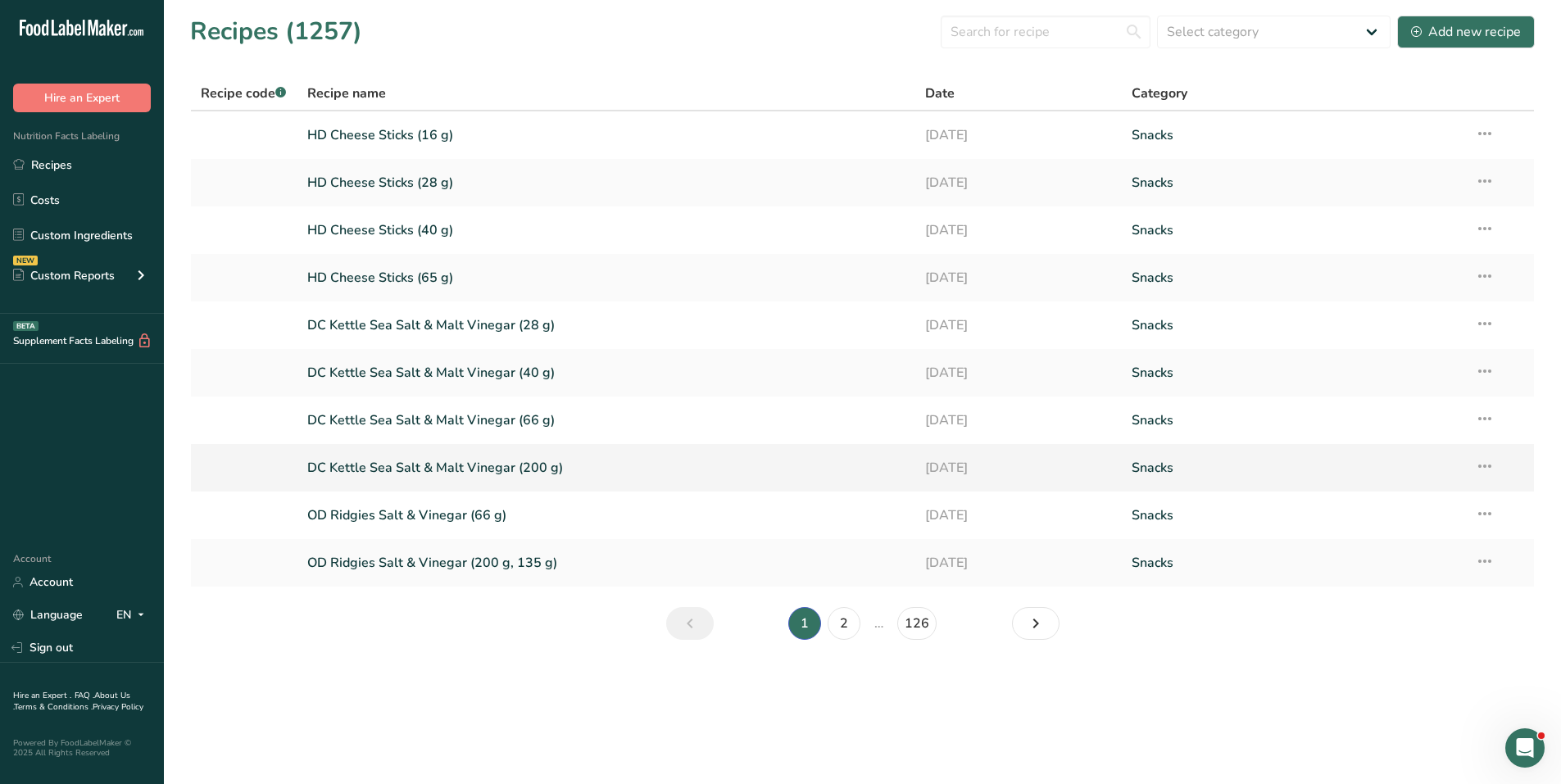
click at [367, 468] on link "DC Kettle Sea Salt & Malt Vinegar (200 g)" at bounding box center [607, 467] width 599 height 34
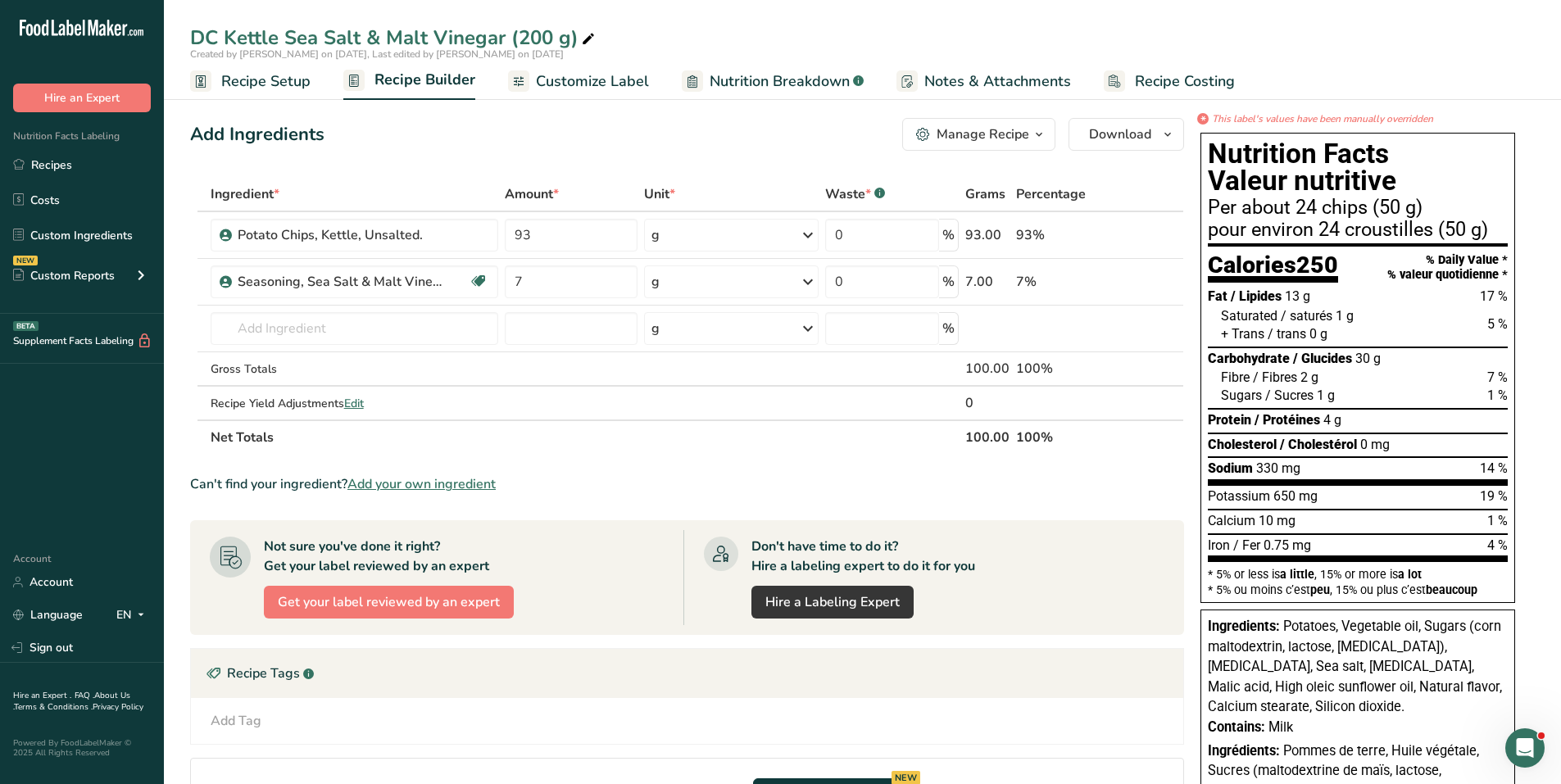
click at [561, 73] on span "Customize Label" at bounding box center [593, 81] width 113 height 22
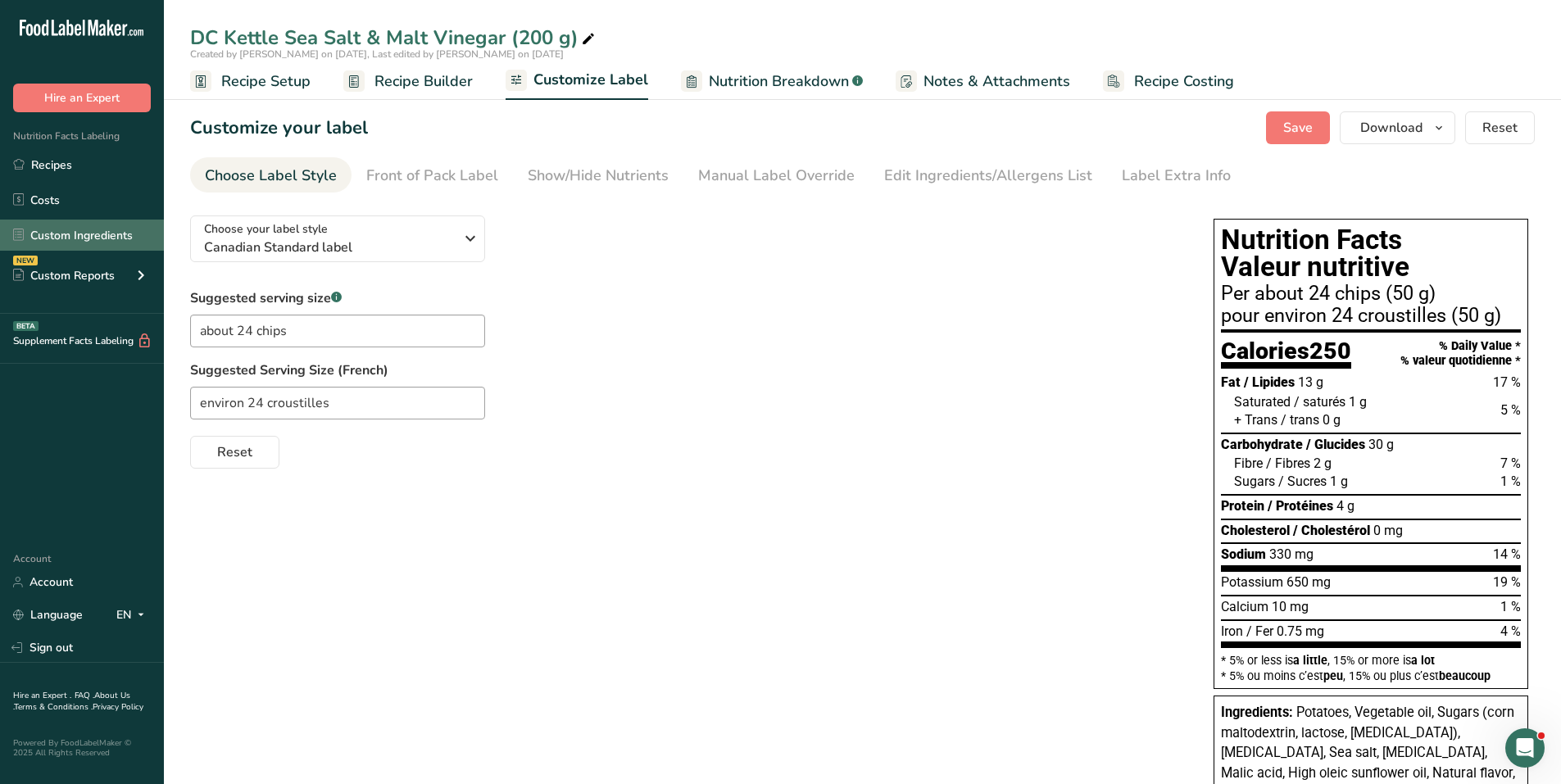
click at [80, 233] on link "Custom Ingredients" at bounding box center [81, 235] width 163 height 31
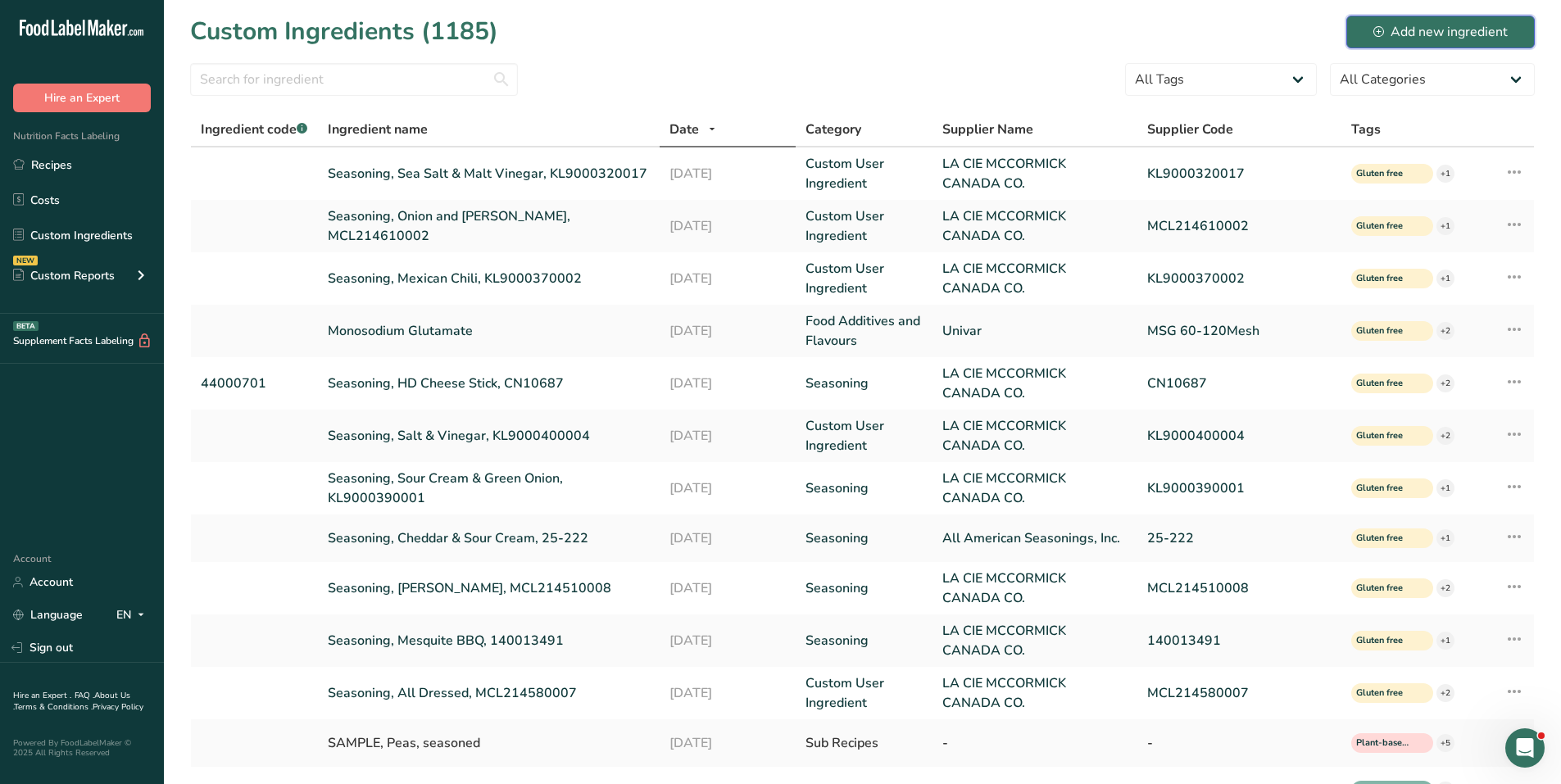
click at [1439, 34] on div "Add new ingredient" at bounding box center [1440, 32] width 134 height 19
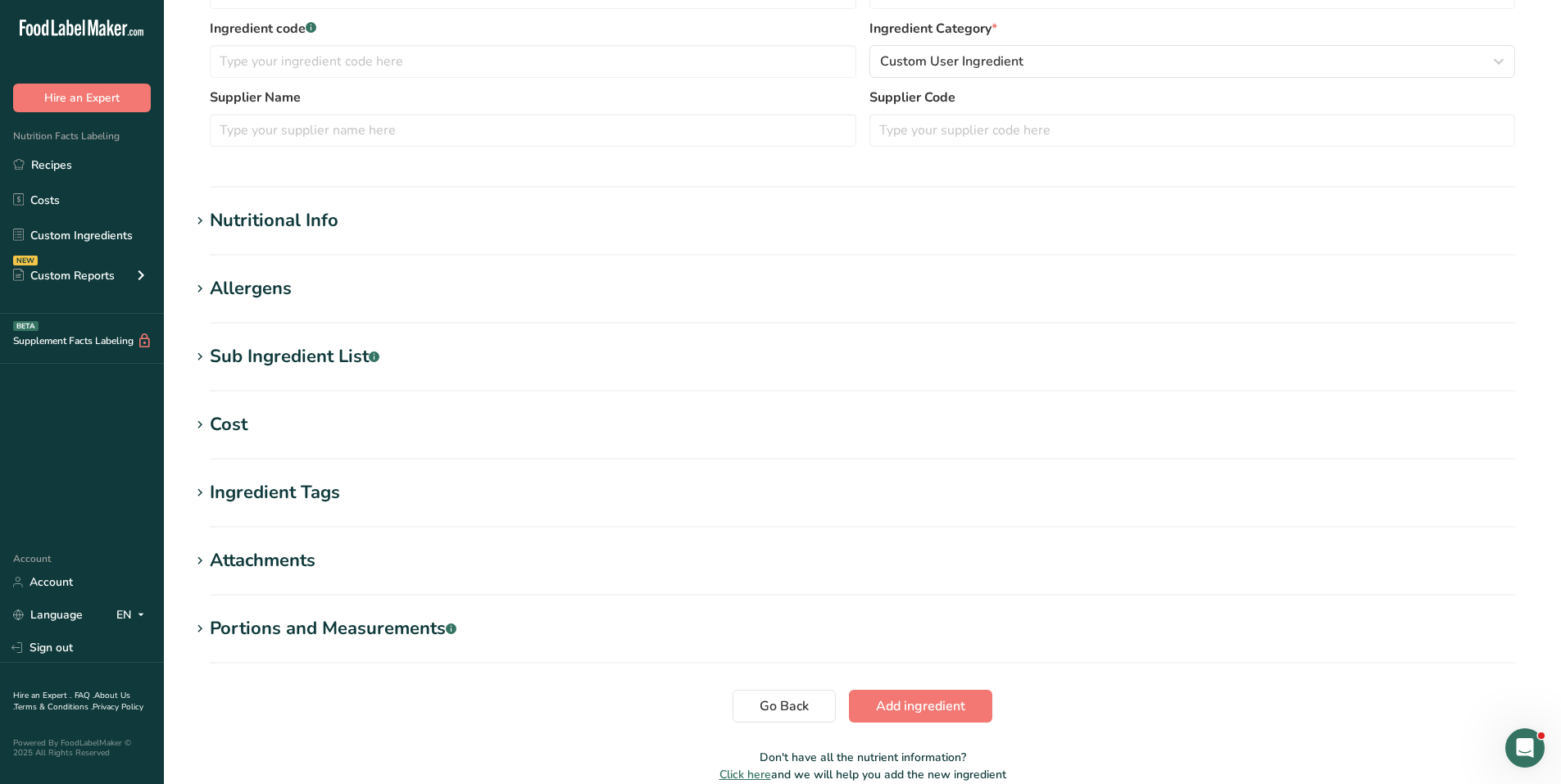
scroll to position [410, 0]
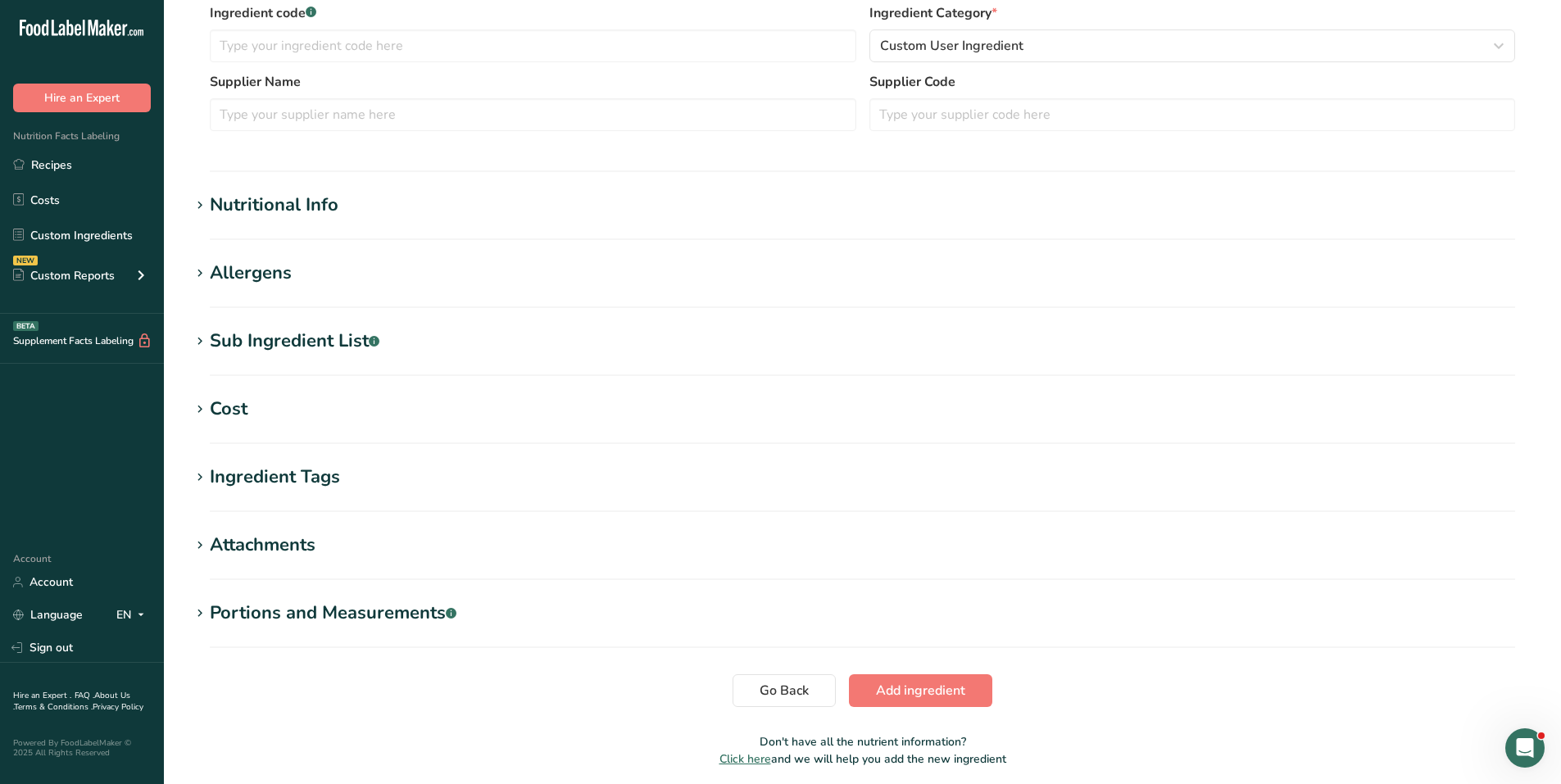
click at [229, 200] on div "Nutritional Info" at bounding box center [274, 205] width 129 height 27
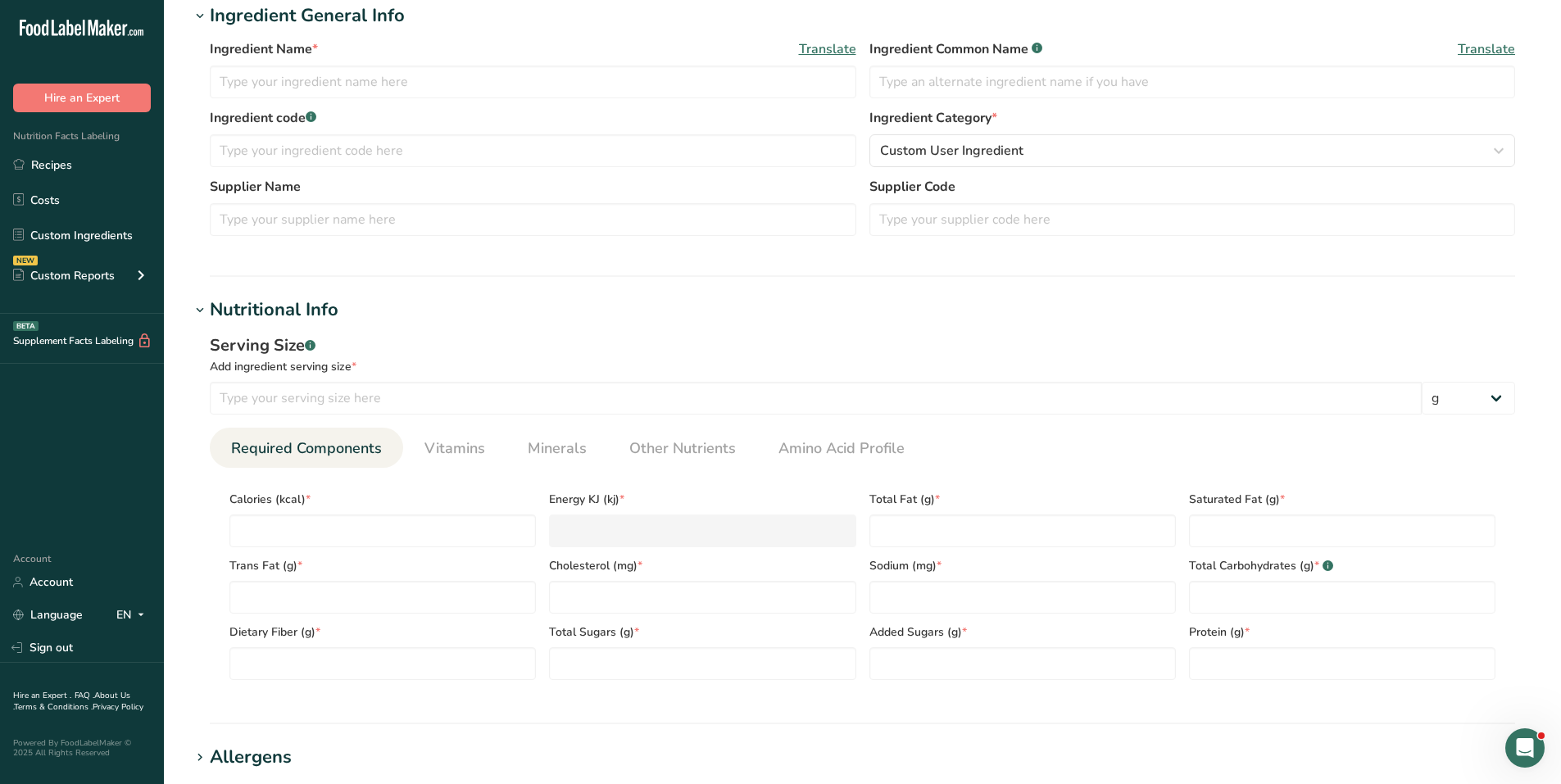
scroll to position [0, 0]
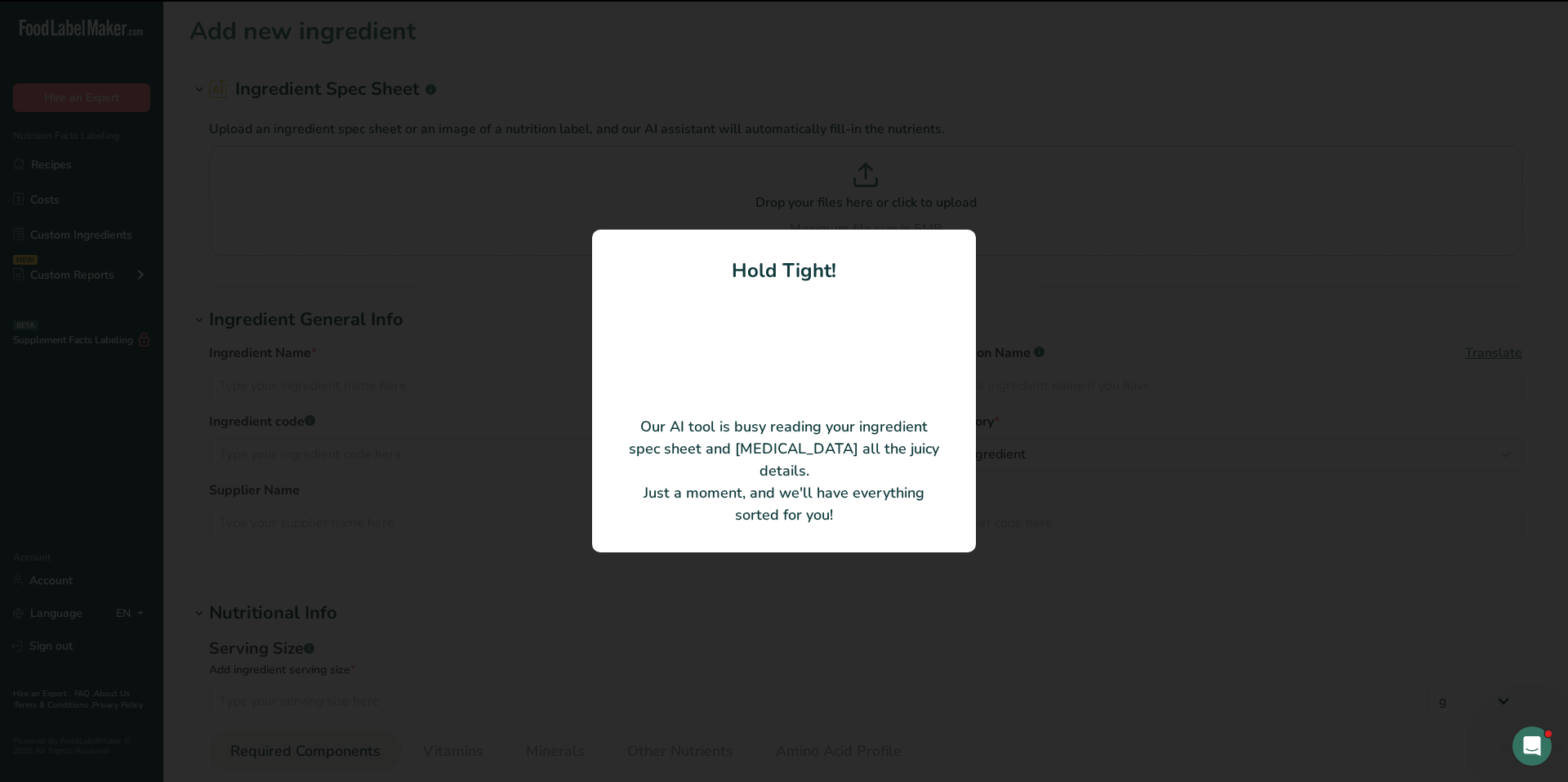
type input "250g Seasoned Spindles"
type input "100"
type input "0"
type KJ "0"
type Fat "12.16"
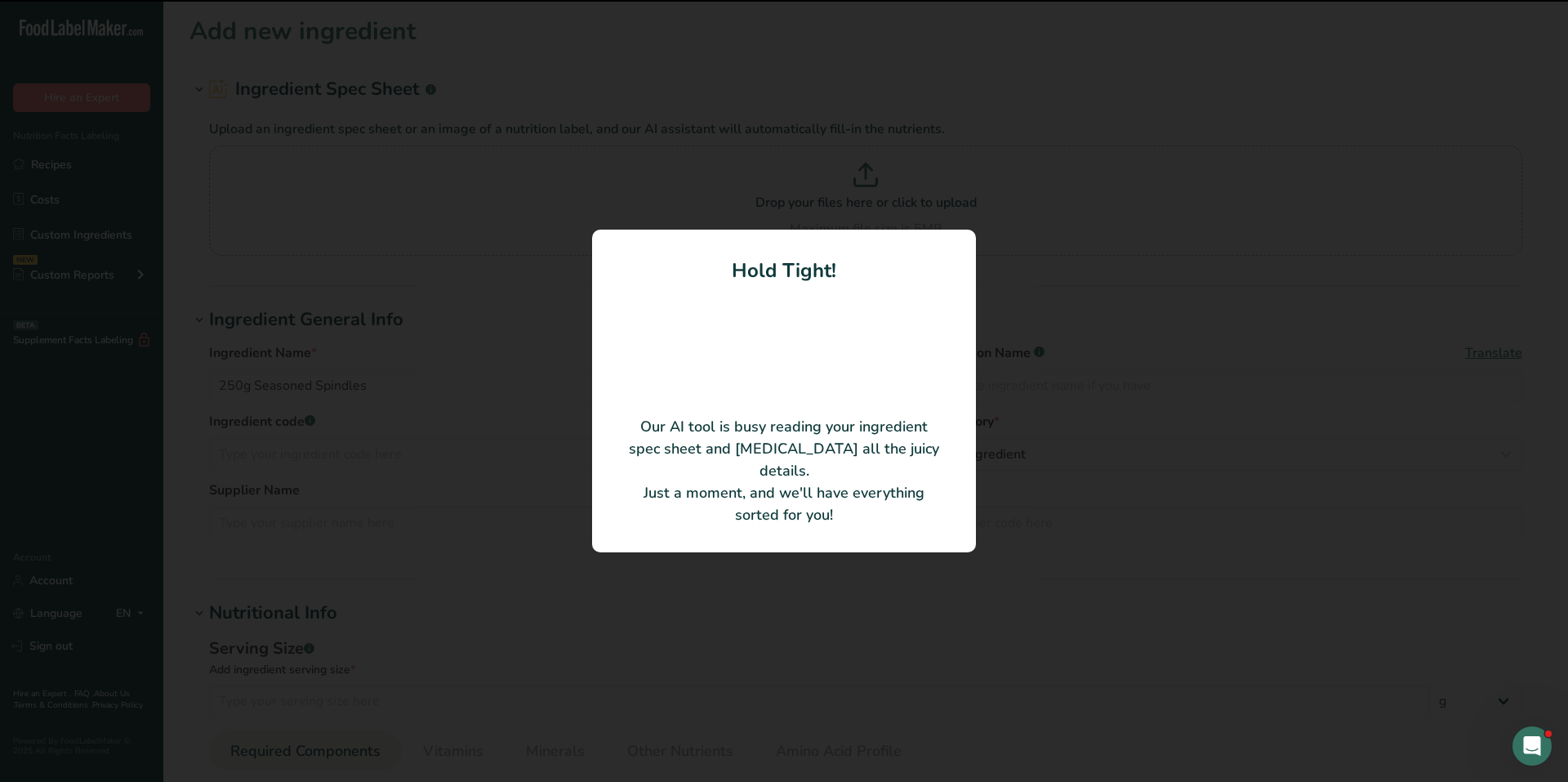
type Fat "1.42"
type Fat "0.04"
type input "0.39"
type input "1215.49"
type Carbohydrates "64.77"
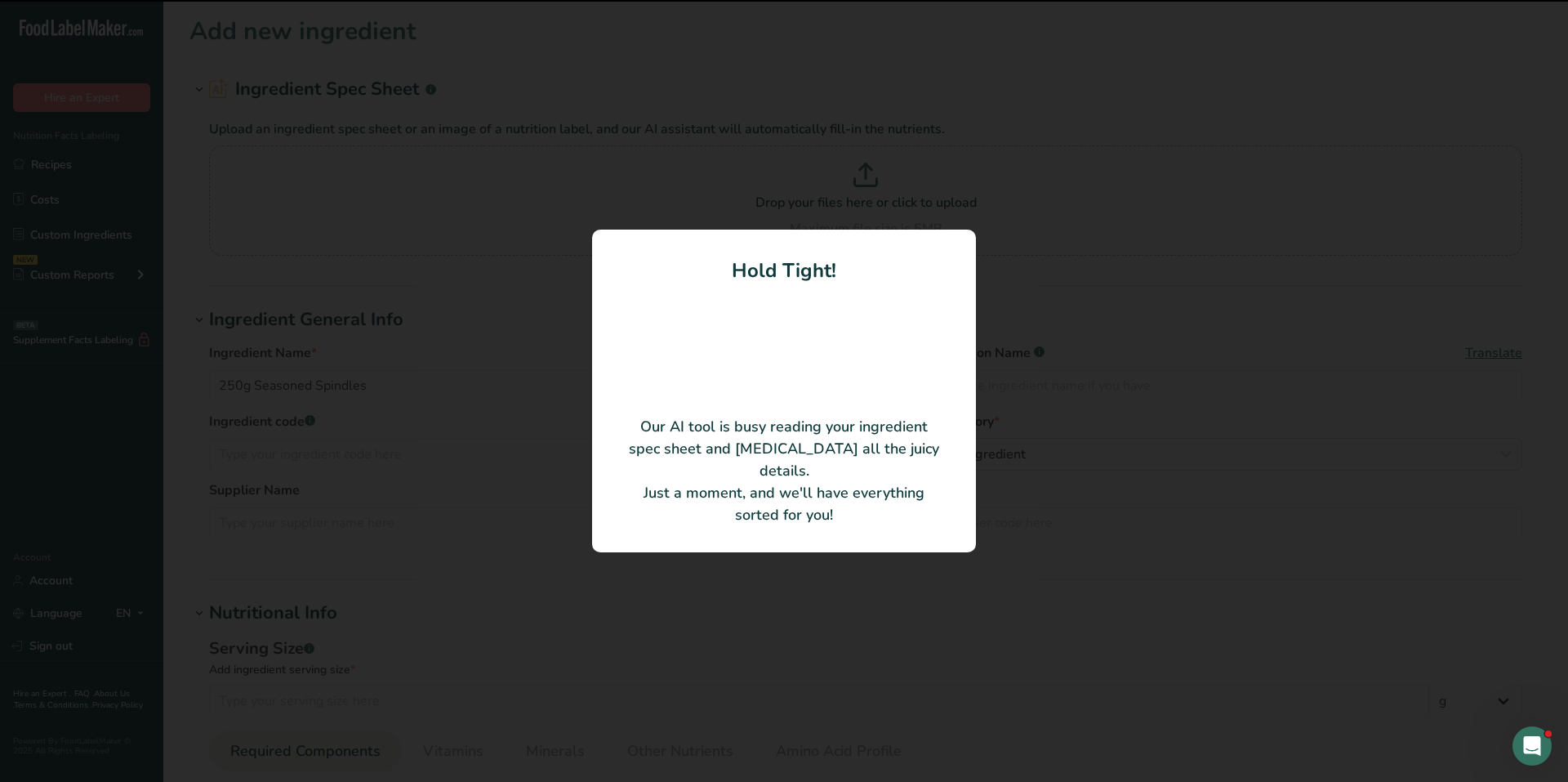
type Fiber "2.22"
type Sugars "2.88"
type Sugars "1.69"
type input "0"
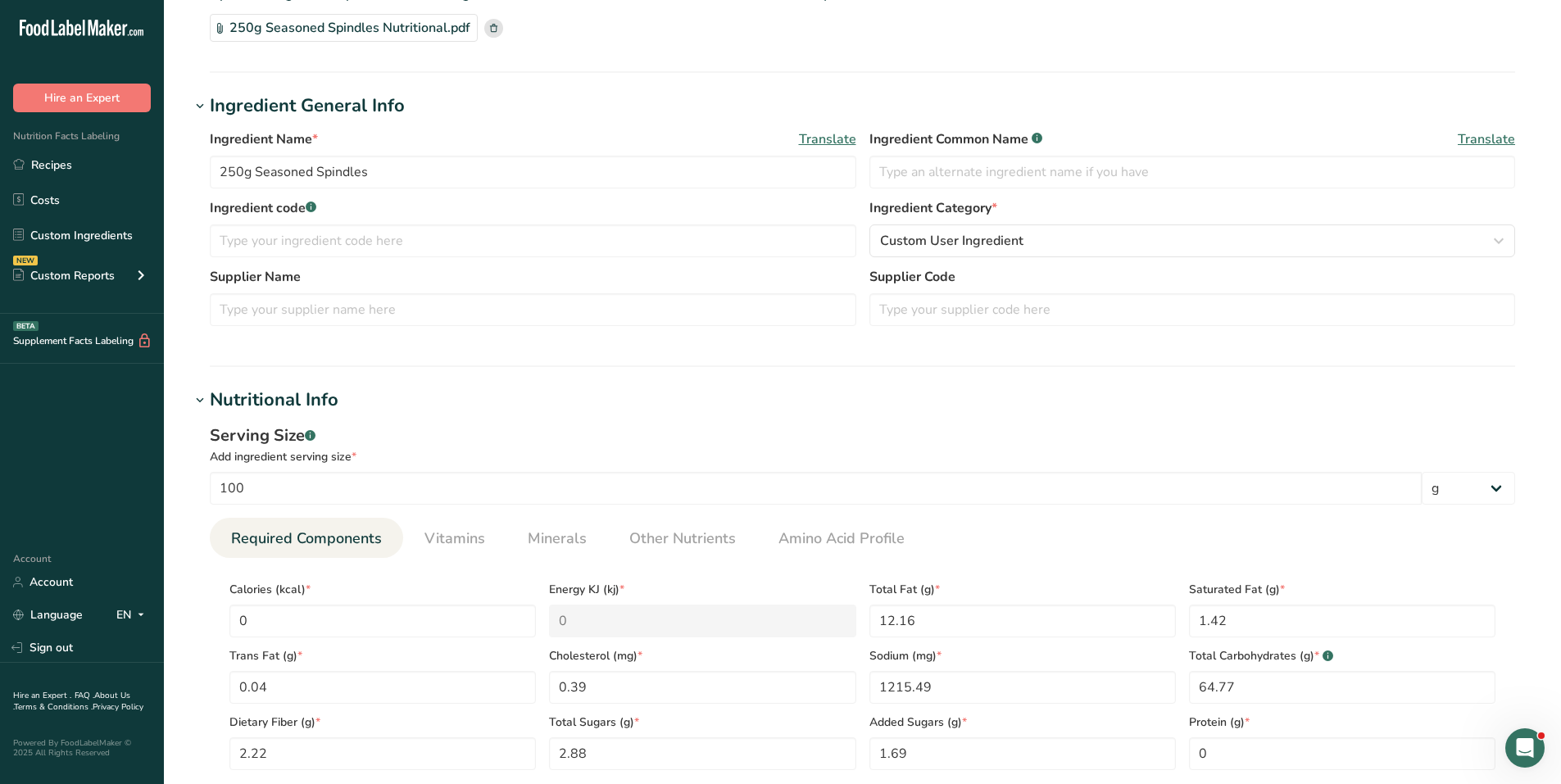
scroll to position [163, 0]
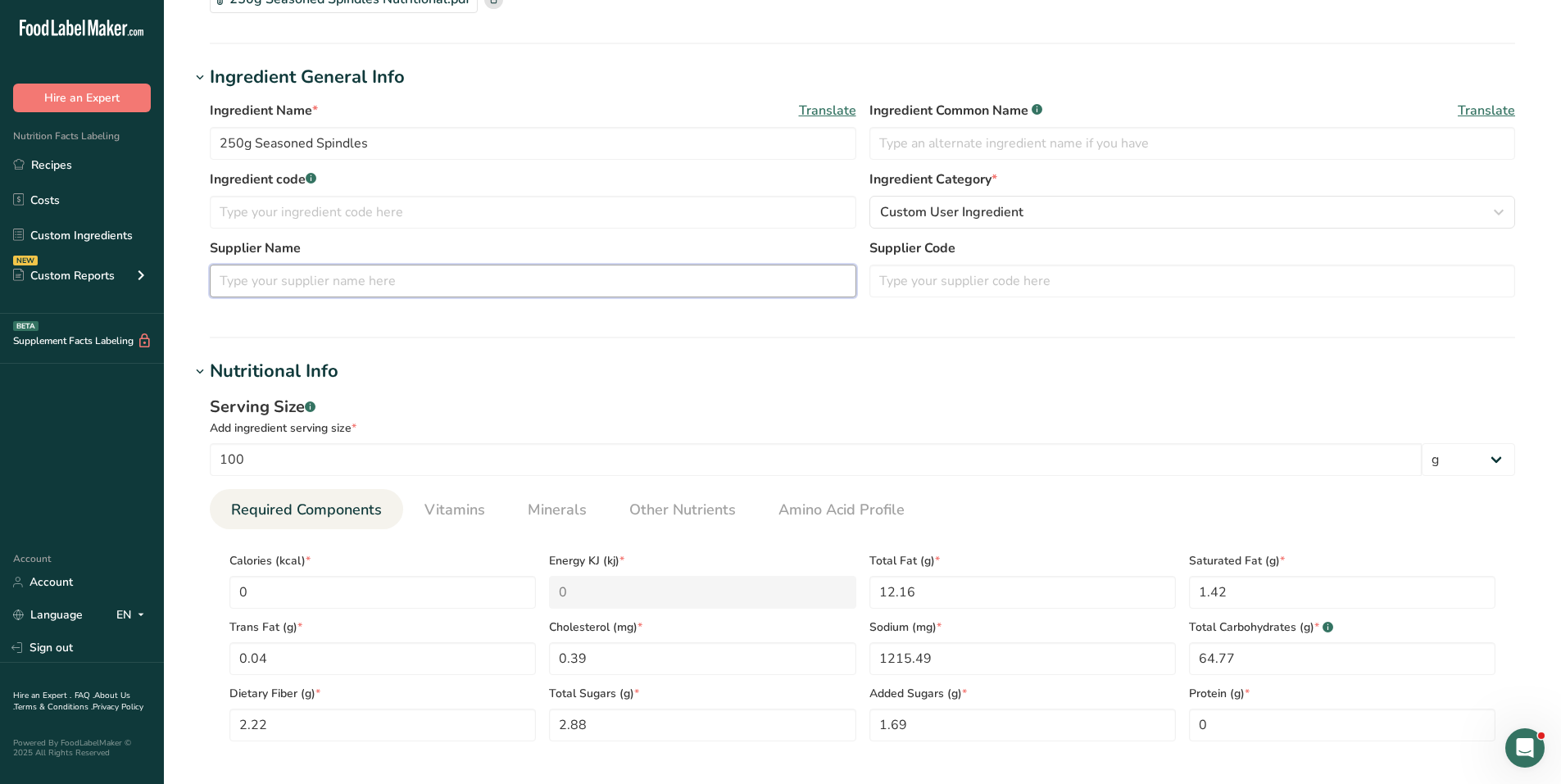
click at [383, 281] on input "text" at bounding box center [533, 281] width 647 height 33
type input "G&S Foods"
drag, startPoint x: 248, startPoint y: 140, endPoint x: 203, endPoint y: 144, distance: 45.2
click at [203, 144] on div "Ingredient Name * Translate 250g Seasoned Spindles Ingredient Common Name .a-a{…" at bounding box center [862, 204] width 1345 height 226
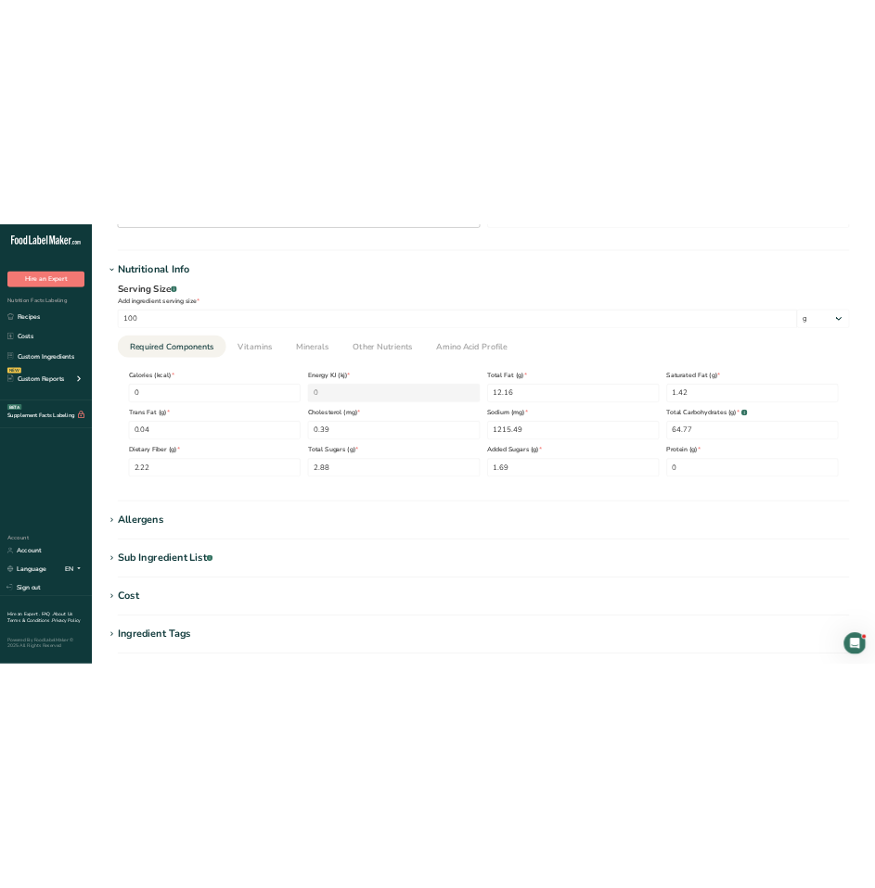
scroll to position [556, 0]
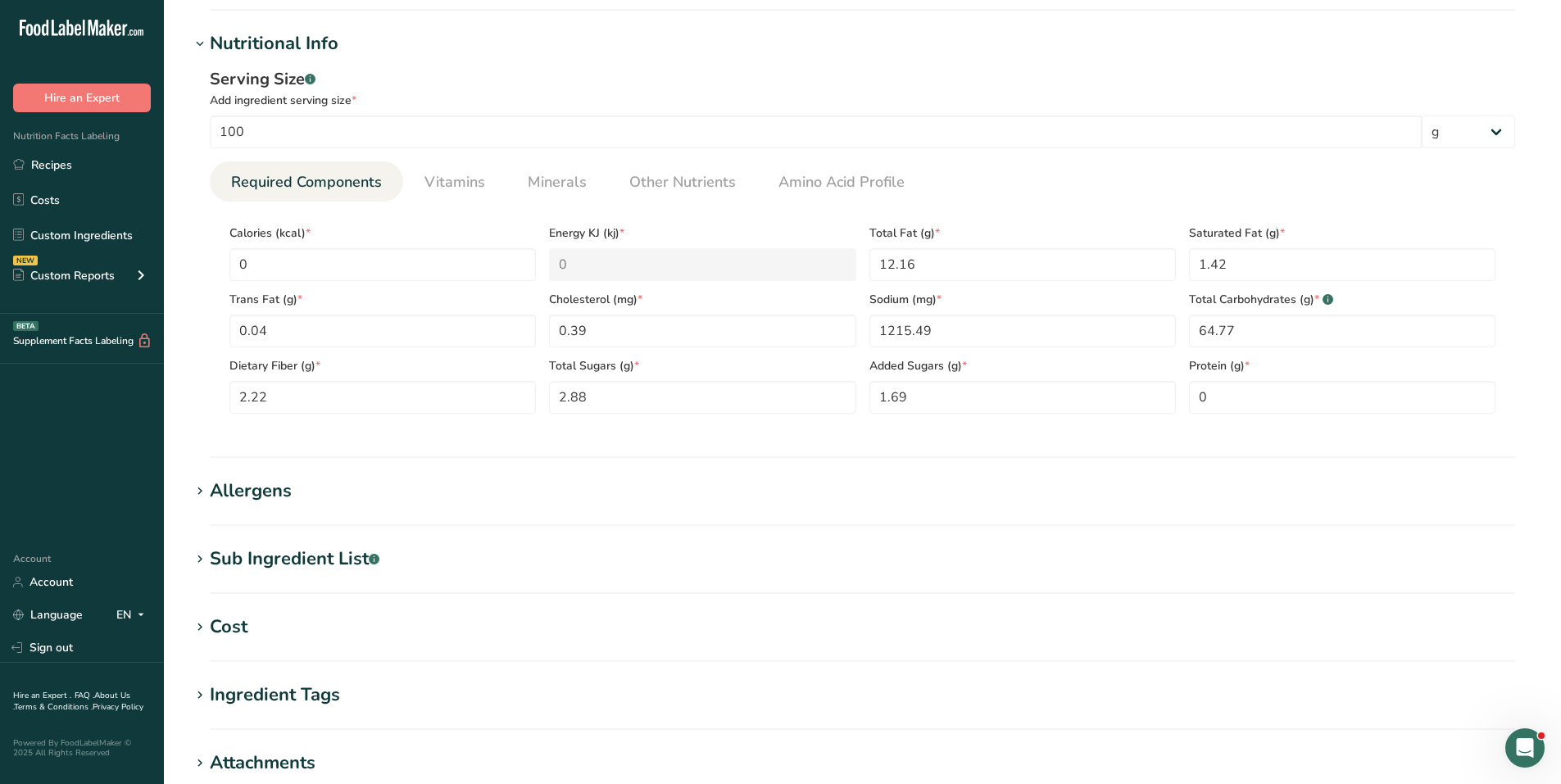
type input "Pretzels, Seasoned Spindles"
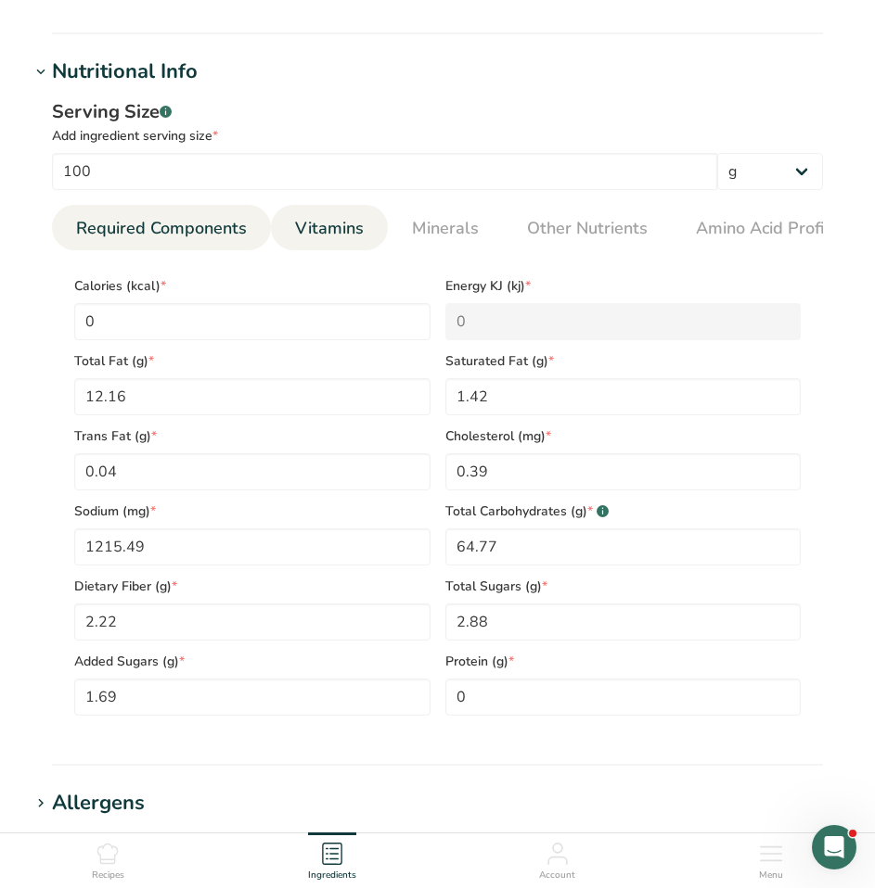
click at [335, 230] on span "Vitamins" at bounding box center [329, 228] width 69 height 25
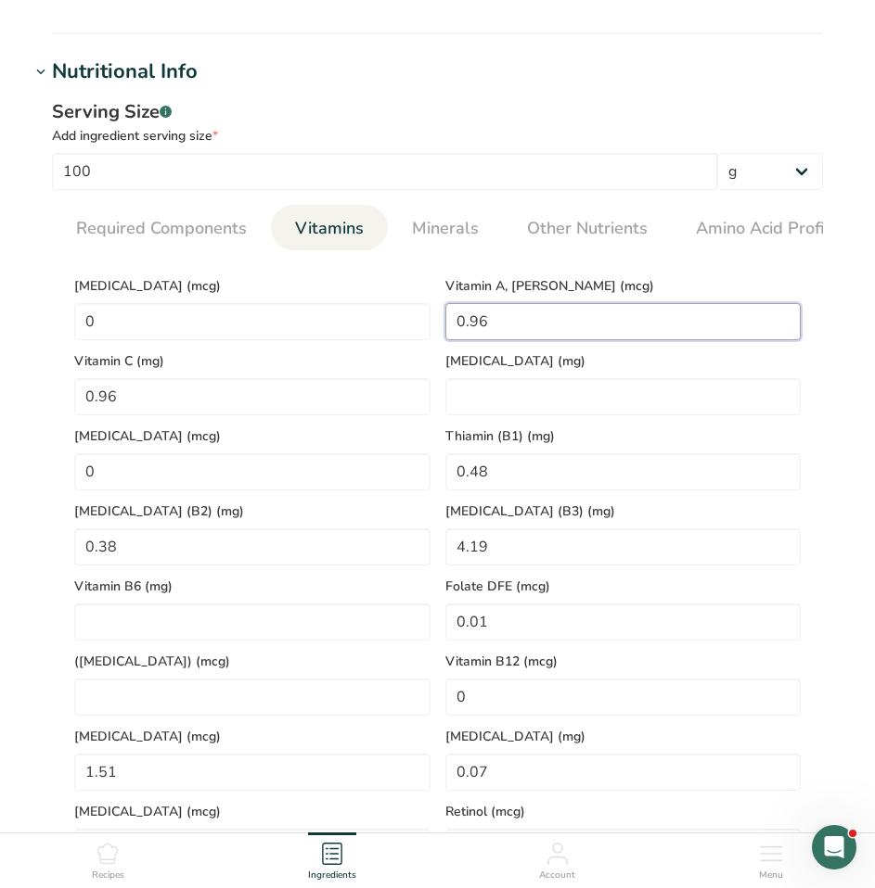
drag, startPoint x: 495, startPoint y: 321, endPoint x: 461, endPoint y: 324, distance: 34.4
click at [461, 324] on RAE "0.96" at bounding box center [623, 321] width 356 height 37
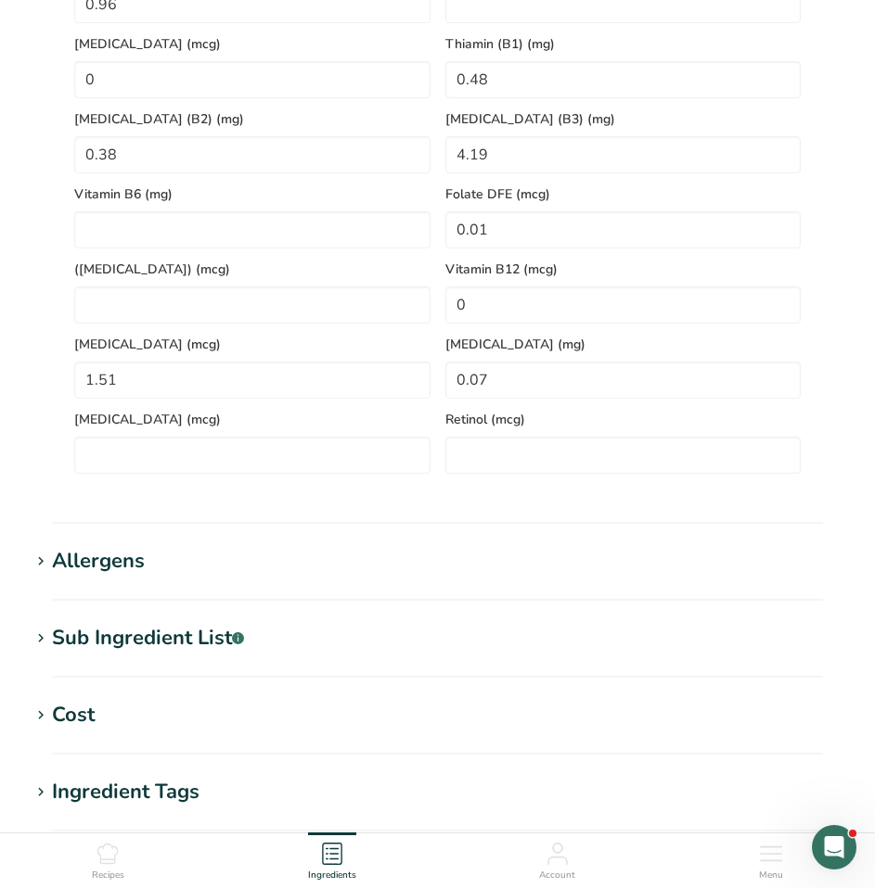
scroll to position [649, 0]
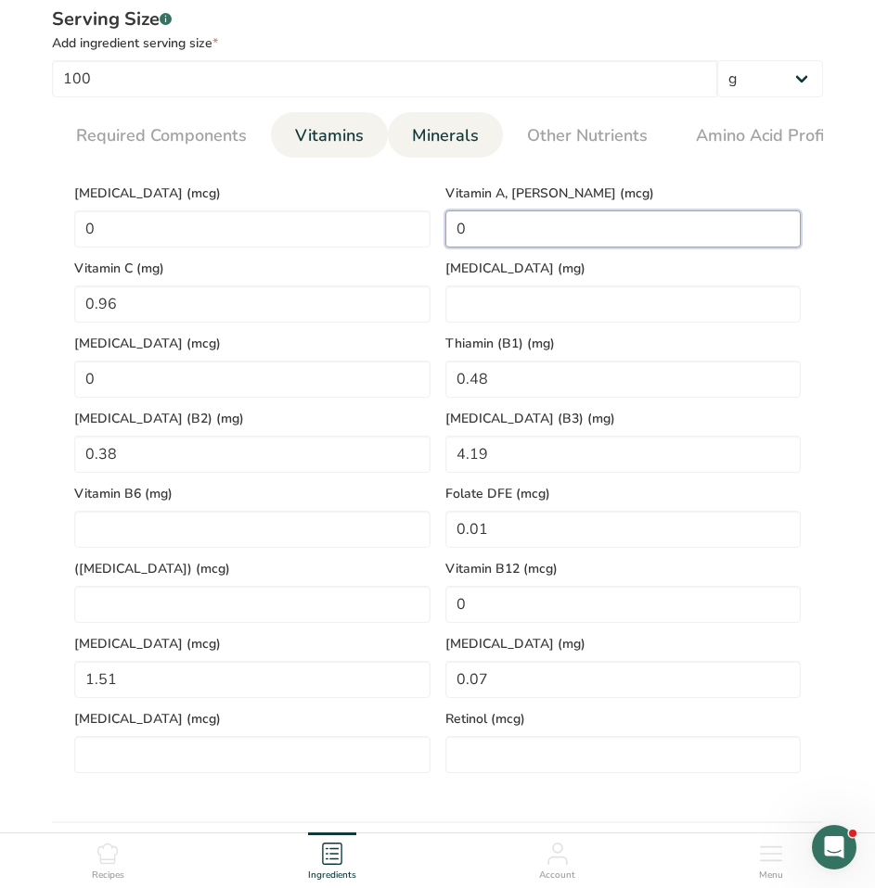
type RAE "0"
click at [431, 143] on span "Minerals" at bounding box center [445, 135] width 67 height 25
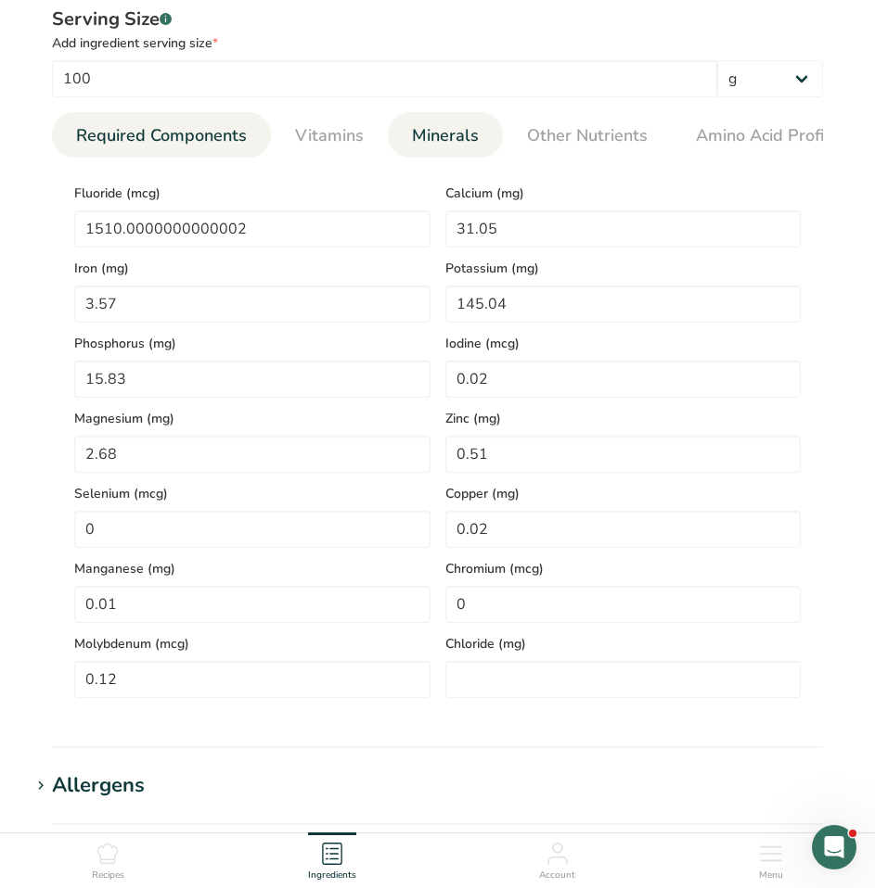
click at [191, 136] on span "Required Components" at bounding box center [161, 135] width 171 height 25
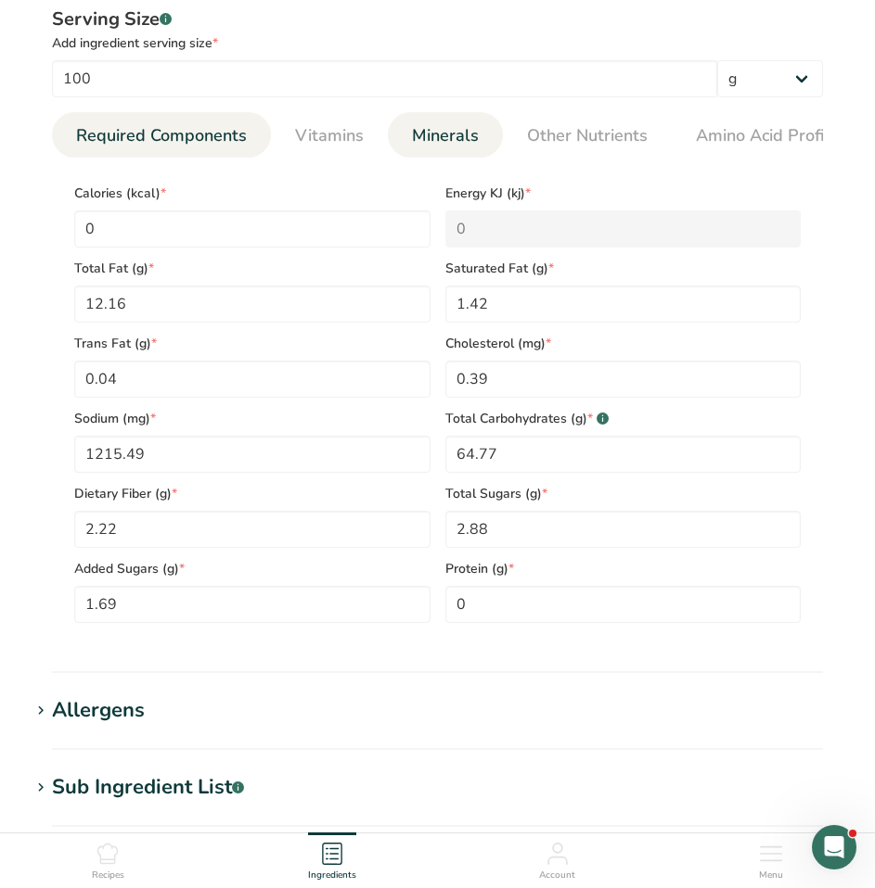
click at [443, 133] on span "Minerals" at bounding box center [445, 135] width 67 height 25
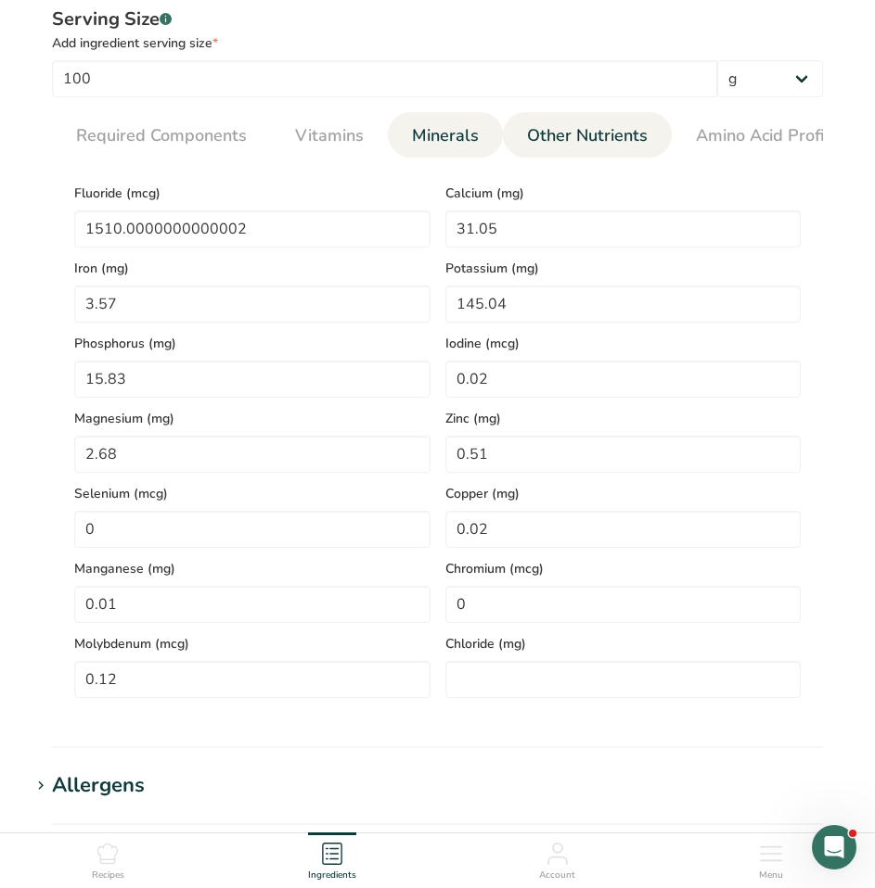
click at [579, 132] on span "Other Nutrients" at bounding box center [587, 135] width 121 height 25
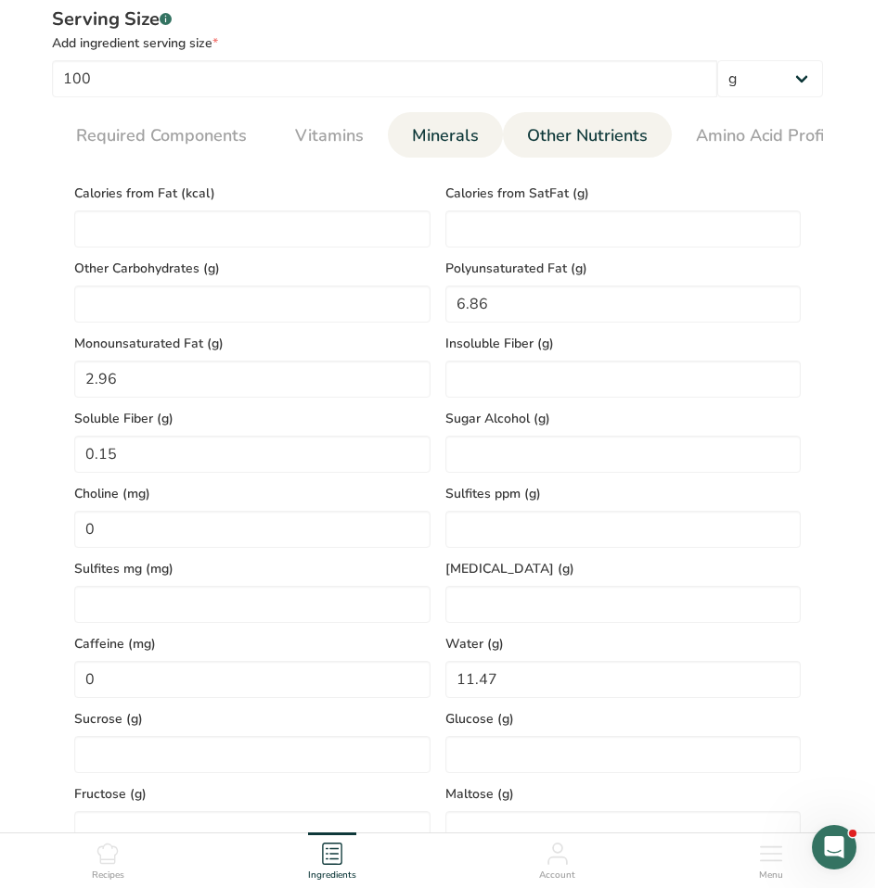
click at [436, 131] on span "Minerals" at bounding box center [445, 135] width 67 height 25
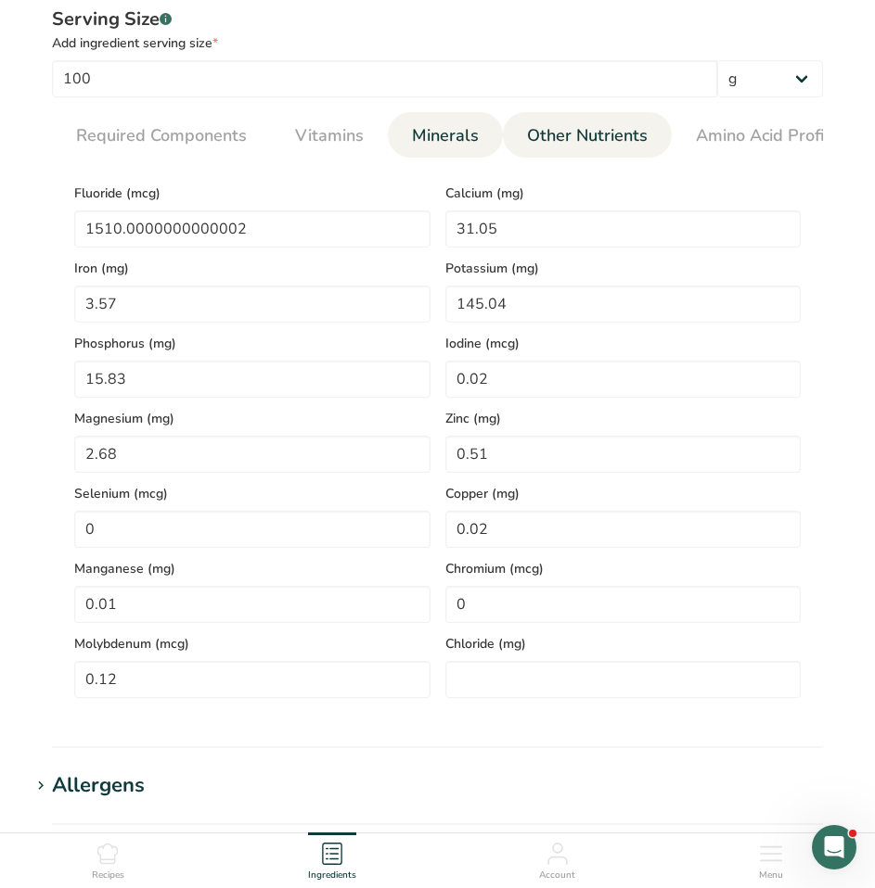
click at [556, 145] on span "Other Nutrients" at bounding box center [587, 135] width 121 height 25
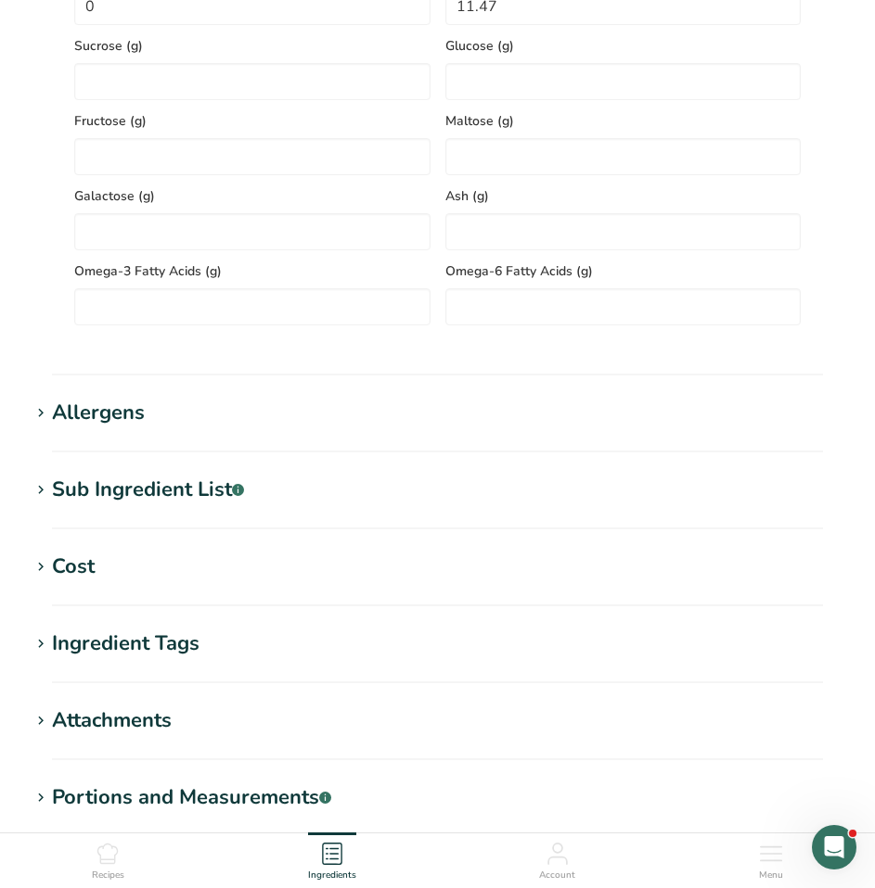
scroll to position [1113, 0]
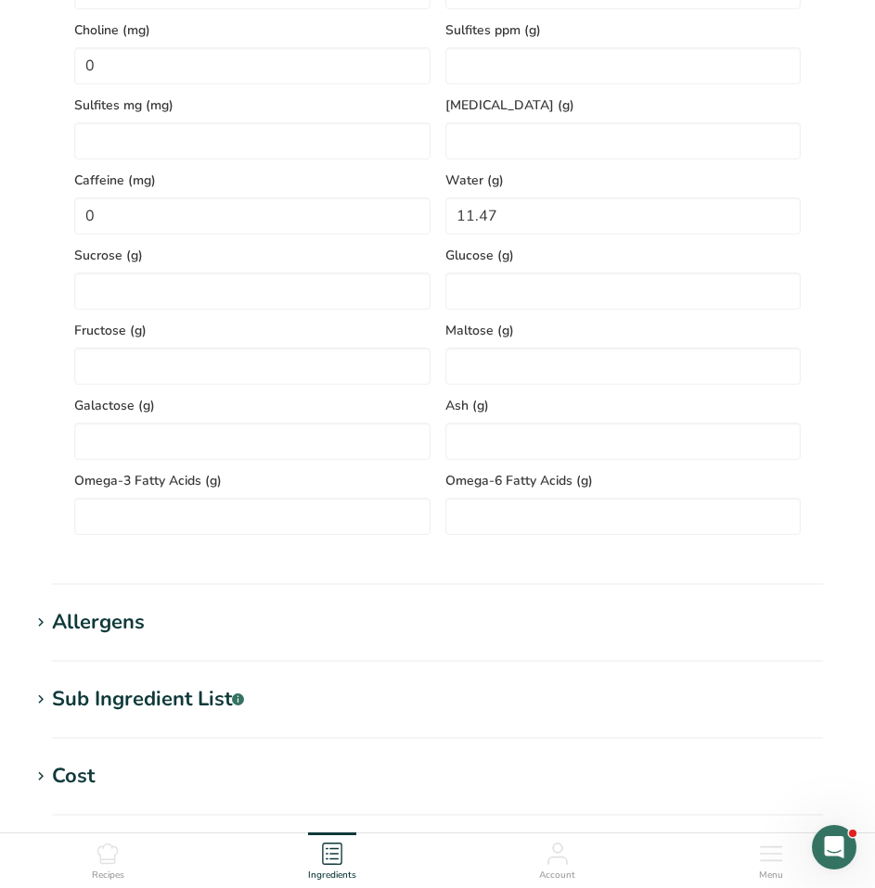
click at [122, 623] on div "Allergens" at bounding box center [98, 622] width 93 height 31
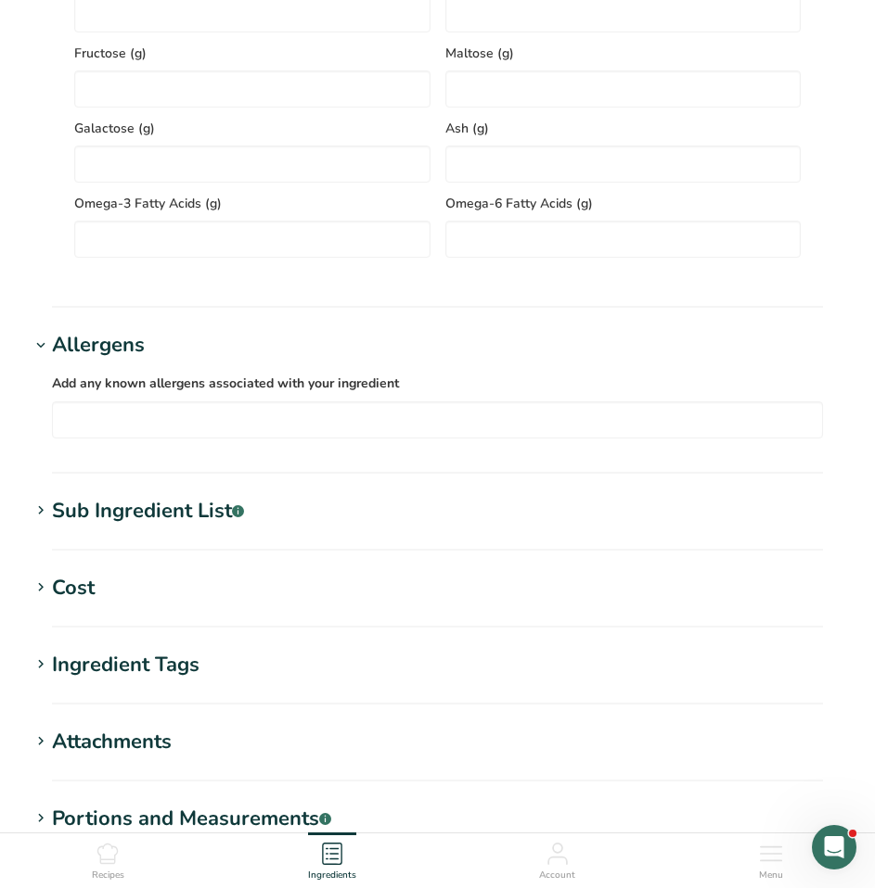
scroll to position [1391, 0]
click at [109, 429] on input "text" at bounding box center [437, 418] width 769 height 29
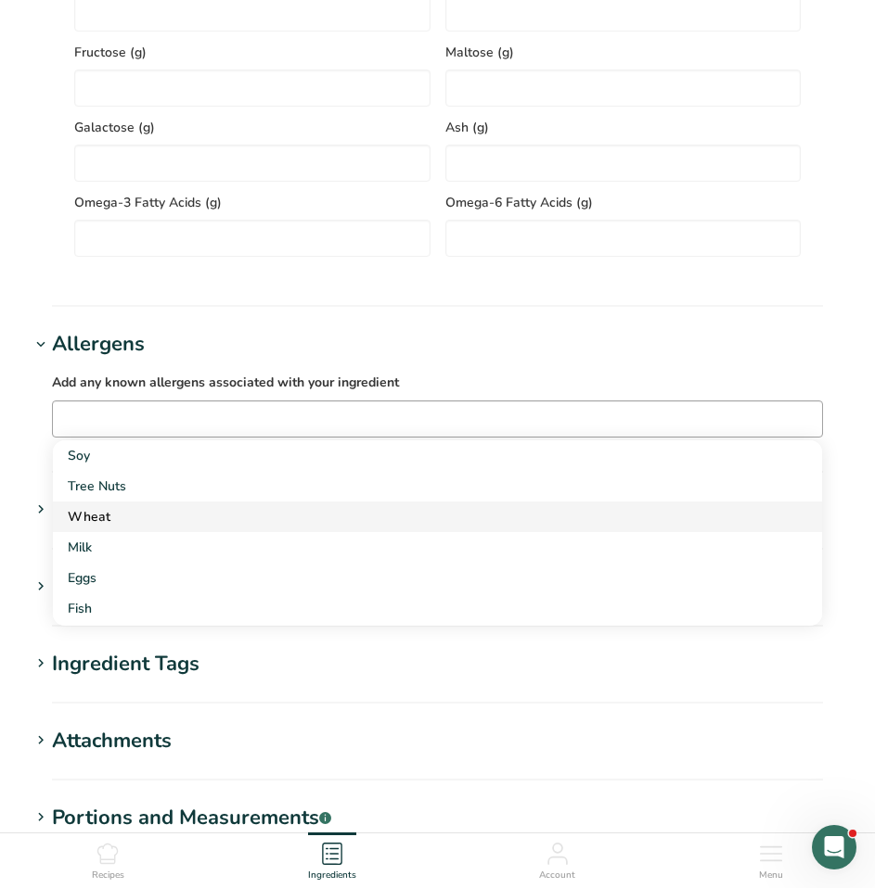
click at [81, 516] on div "Wheat" at bounding box center [422, 516] width 709 height 19
click at [83, 517] on div "Milk" at bounding box center [422, 516] width 709 height 19
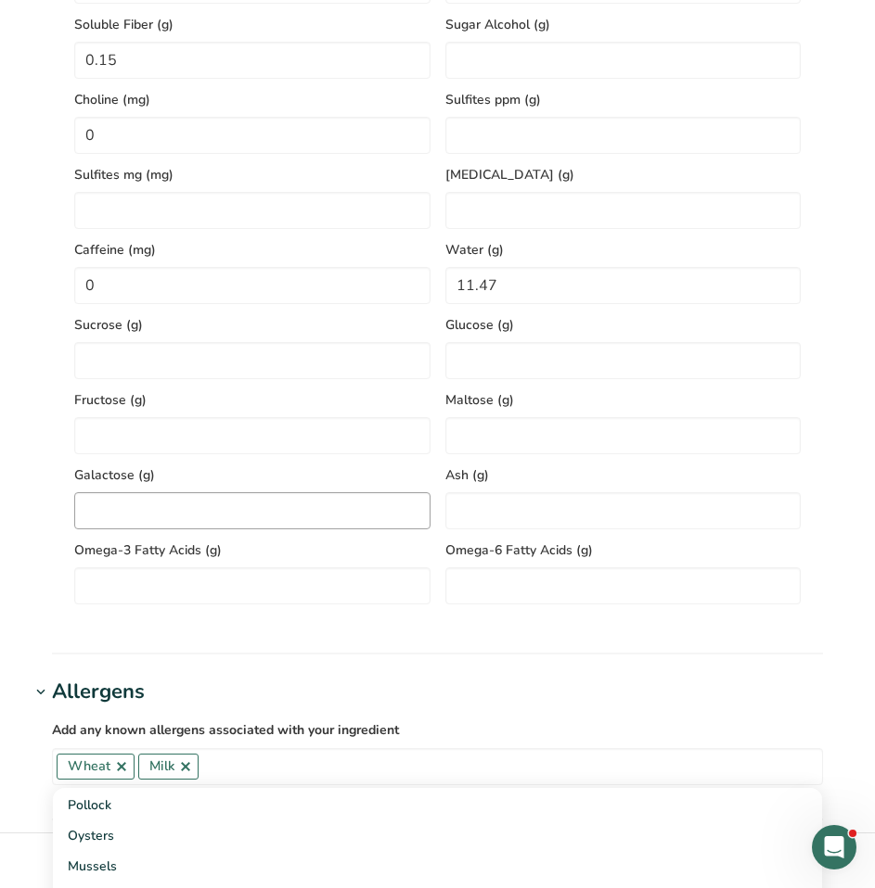
scroll to position [1274, 0]
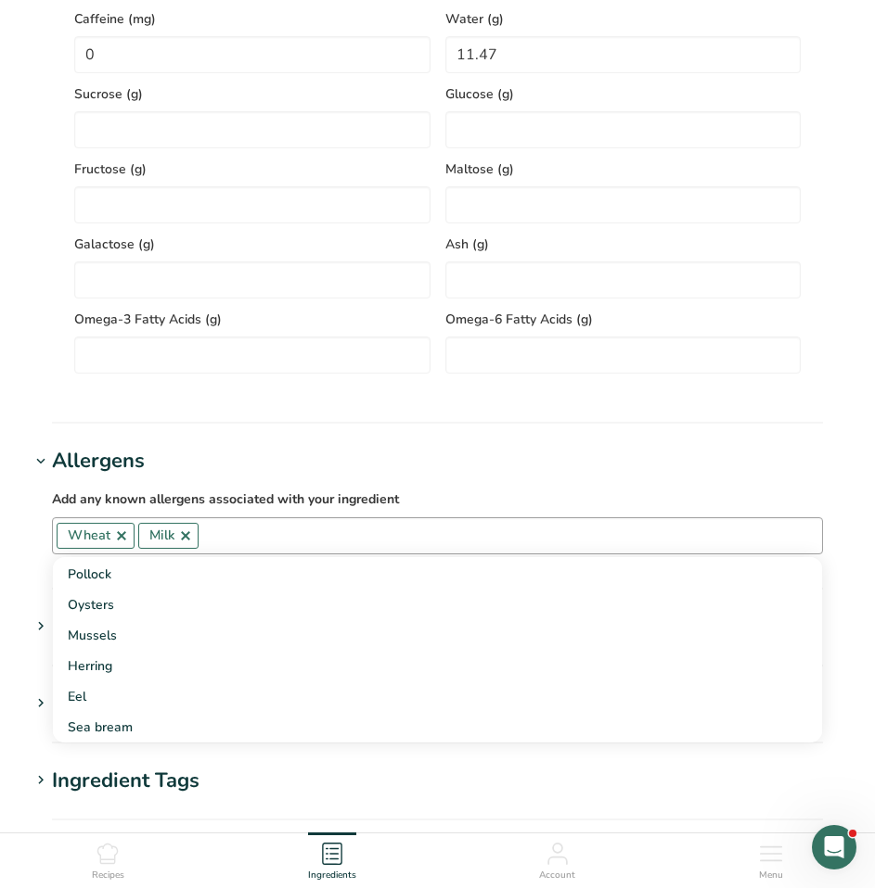
click at [276, 540] on input "text" at bounding box center [509, 535] width 623 height 29
type input "Barley"
click at [390, 627] on h1 "Sub Ingredient List .a-a{fill:#347362;}.b-a{fill:#fff;}" at bounding box center [437, 627] width 815 height 31
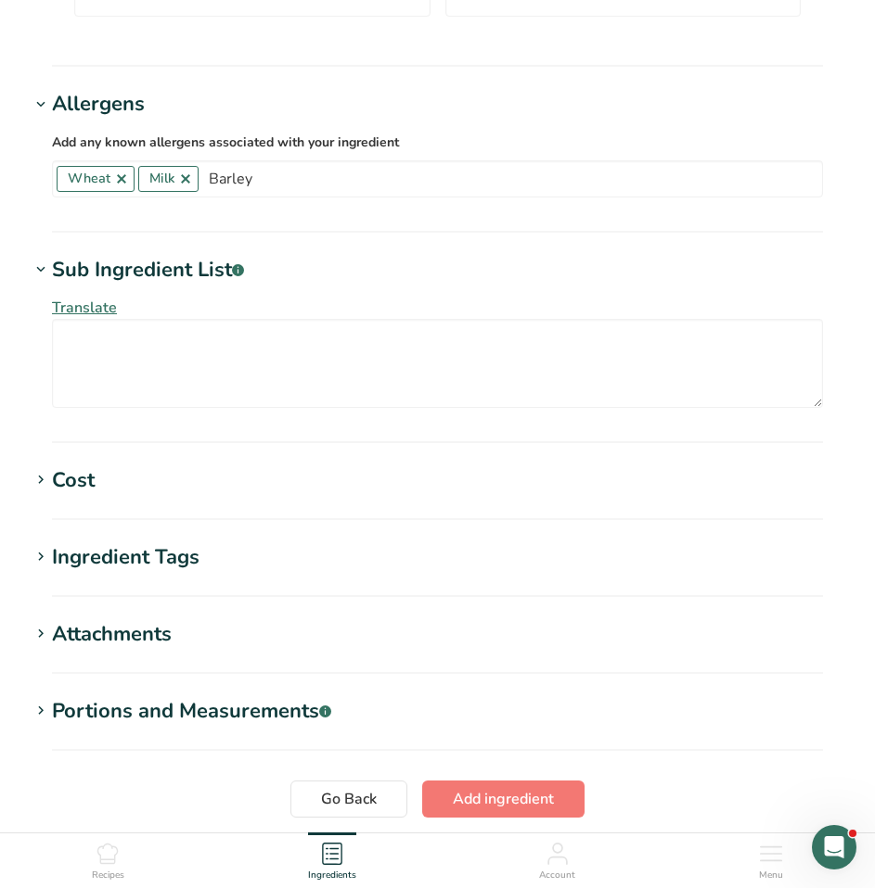
scroll to position [1645, 0]
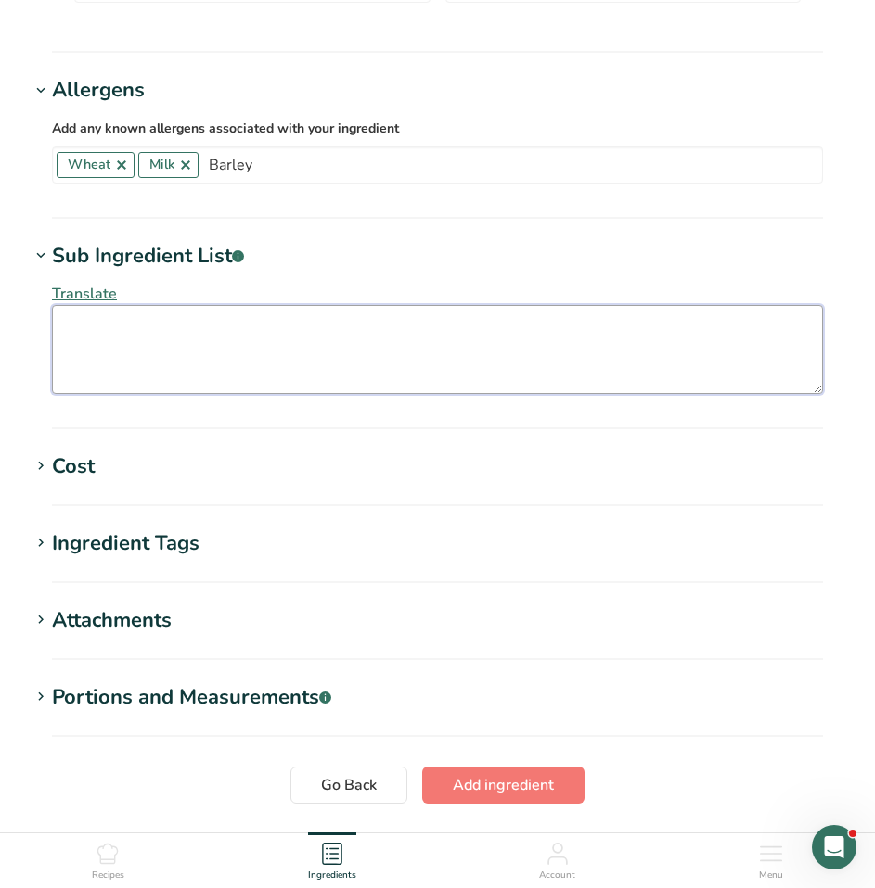
click at [117, 348] on textarea at bounding box center [437, 349] width 771 height 89
paste textarea "Butter braid pretzels [unbleached enriched flour, malt and/or corn syrup, sea s…"
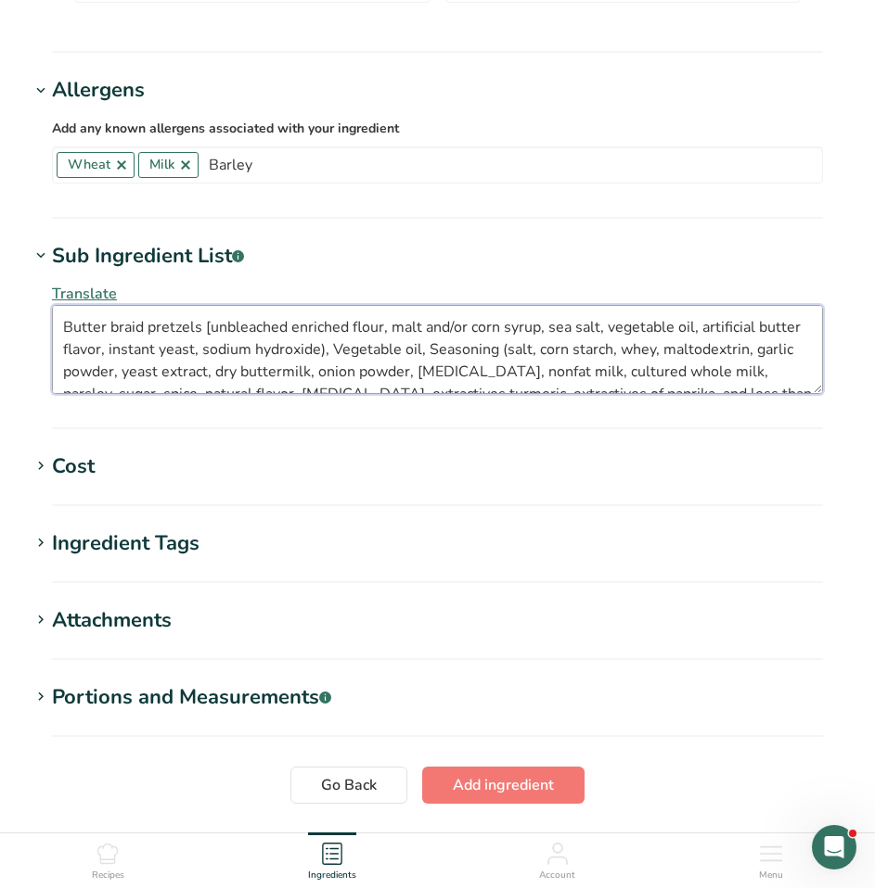
scroll to position [45, 0]
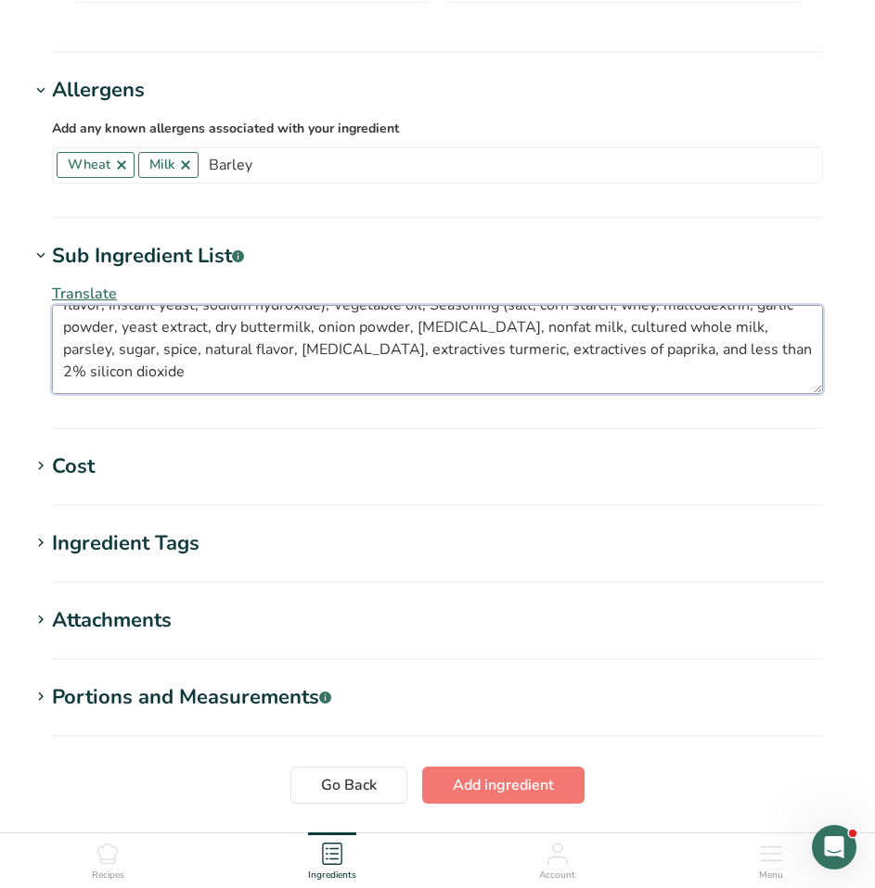
drag, startPoint x: 608, startPoint y: 359, endPoint x: 722, endPoint y: 355, distance: 113.2
click at [722, 355] on textarea "Butter braid pretzels [unbleached enriched flour, malt and/or corn syrup, sea s…" at bounding box center [437, 349] width 771 height 89
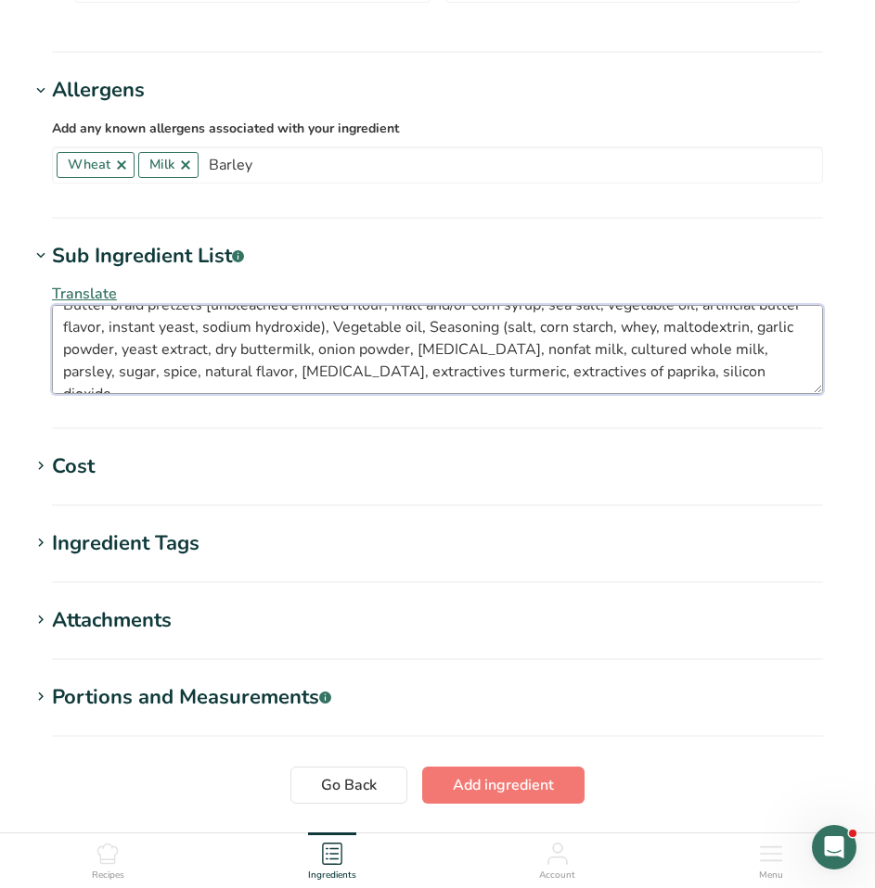
click at [697, 374] on textarea "Butter braid pretzels [unbleached enriched flour, malt and/or corn syrup, sea s…" at bounding box center [437, 349] width 771 height 89
drag, startPoint x: 459, startPoint y: 378, endPoint x: 596, endPoint y: 370, distance: 137.5
click at [596, 370] on textarea "Butter braid pretzels [unbleached enriched flour, malt and/or corn syrup, sea s…" at bounding box center [437, 349] width 771 height 89
drag, startPoint x: 320, startPoint y: 378, endPoint x: 394, endPoint y: 371, distance: 74.6
click at [394, 371] on textarea "Butter braid pretzels [unbleached enriched flour, malt and/or corn syrup, sea s…" at bounding box center [437, 349] width 771 height 89
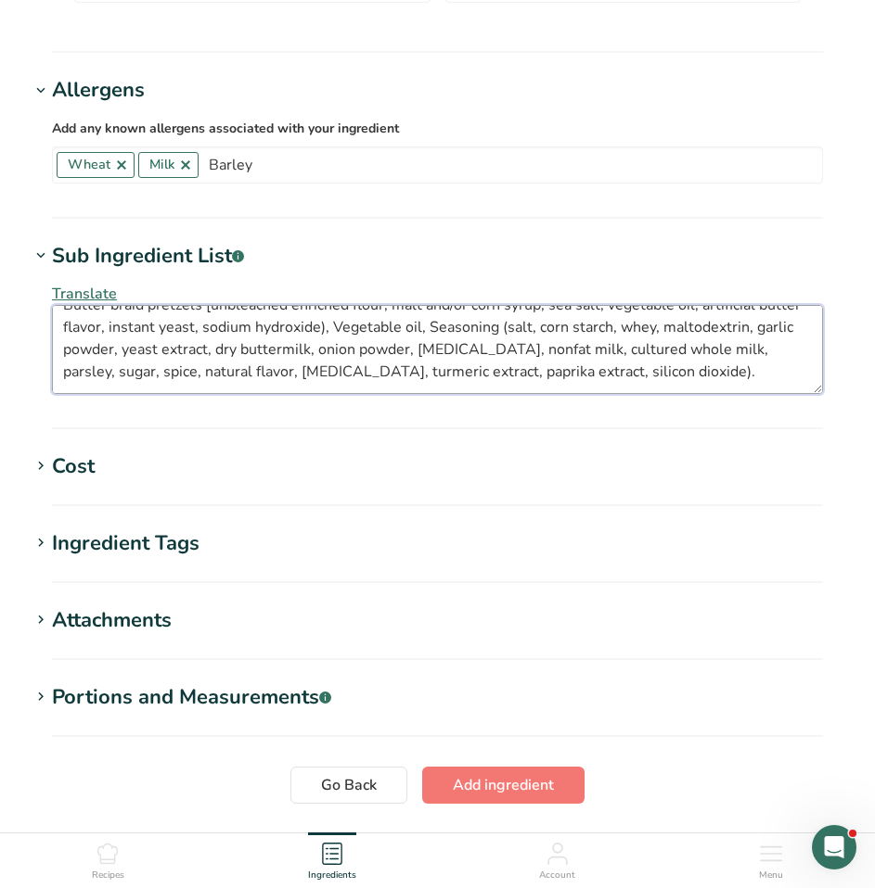
click at [505, 329] on textarea "Butter braid pretzels [unbleached enriched flour, malt and/or corn syrup, sea s…" at bounding box center [437, 349] width 771 height 89
click at [88, 355] on textarea "Butter braid pretzels [unbleached enriched flour, malt and/or corn syrup, sea s…" at bounding box center [437, 349] width 771 height 89
drag, startPoint x: 349, startPoint y: 357, endPoint x: 450, endPoint y: 358, distance: 101.1
click at [450, 358] on textarea "Butter braid pretzels [unbleached enriched flour, malt and/or corn syrup, sea s…" at bounding box center [437, 349] width 771 height 89
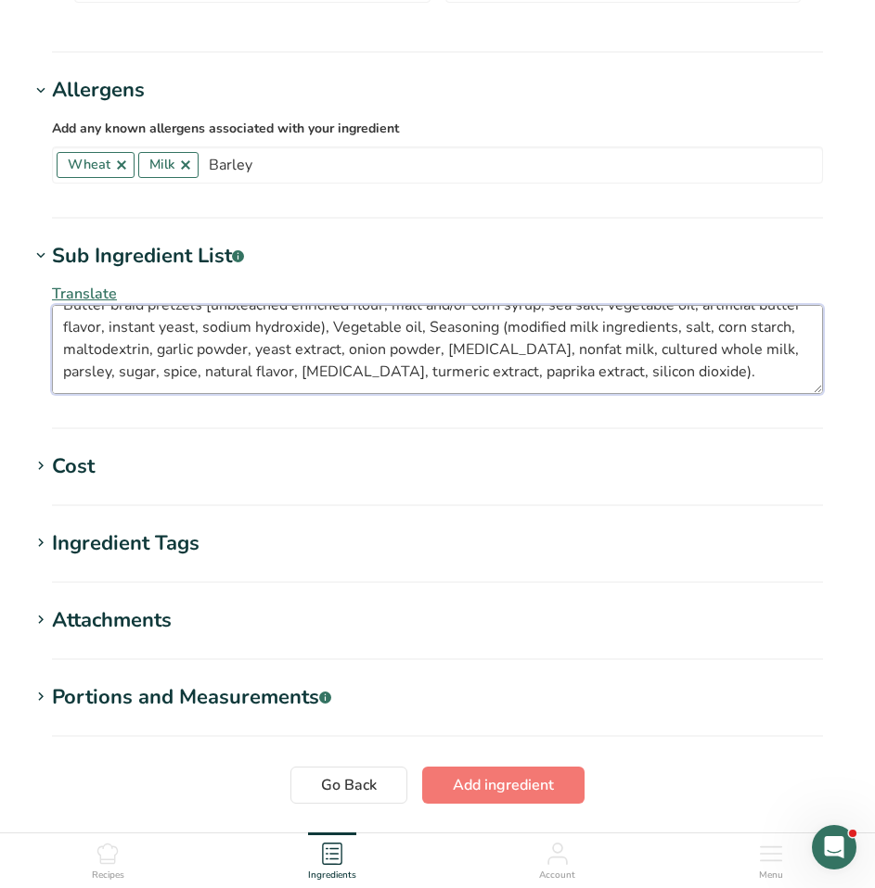
drag, startPoint x: 516, startPoint y: 352, endPoint x: 737, endPoint y: 350, distance: 221.7
click at [737, 350] on textarea "Butter braid pretzels [unbleached enriched flour, malt and/or corn syrup, sea s…" at bounding box center [437, 349] width 771 height 89
click at [64, 352] on textarea "Butter braid pretzels [unbleached enriched flour, malt and/or corn syrup, sea s…" at bounding box center [437, 349] width 771 height 89
click at [676, 353] on textarea "Butter braid pretzels [unbleached enriched flour, malt and/or corn syrup, sea s…" at bounding box center [437, 349] width 771 height 89
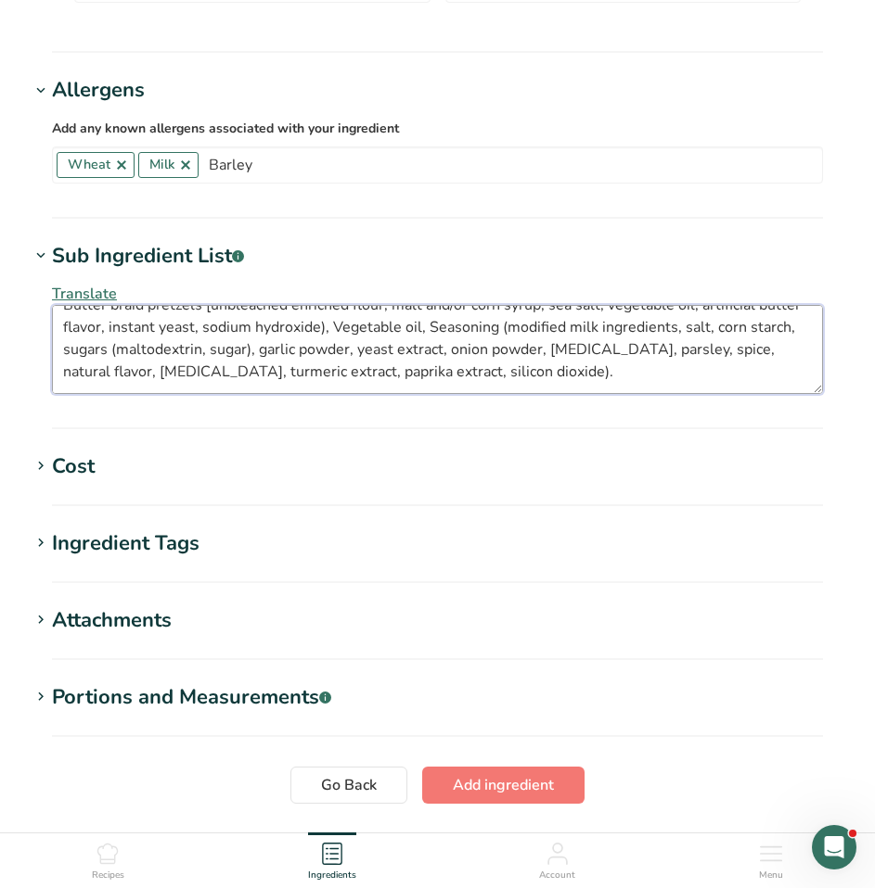
click at [503, 333] on textarea "Butter braid pretzels [unbleached enriched flour, malt and/or corn syrup, sea s…" at bounding box center [437, 349] width 771 height 89
click at [496, 376] on textarea "Butter braid pretzels [unbleached enriched flour, malt and/or corn syrup, sea s…" at bounding box center [437, 349] width 771 height 89
click at [581, 359] on textarea "Butter braid pretzels [unbleached enriched flour, malt and/or corn syrup, sea s…" at bounding box center [437, 349] width 771 height 89
click at [589, 385] on textarea "Butter braid pretzels [unbleached enriched flour, malt and/or corn syrup, sea s…" at bounding box center [437, 349] width 771 height 89
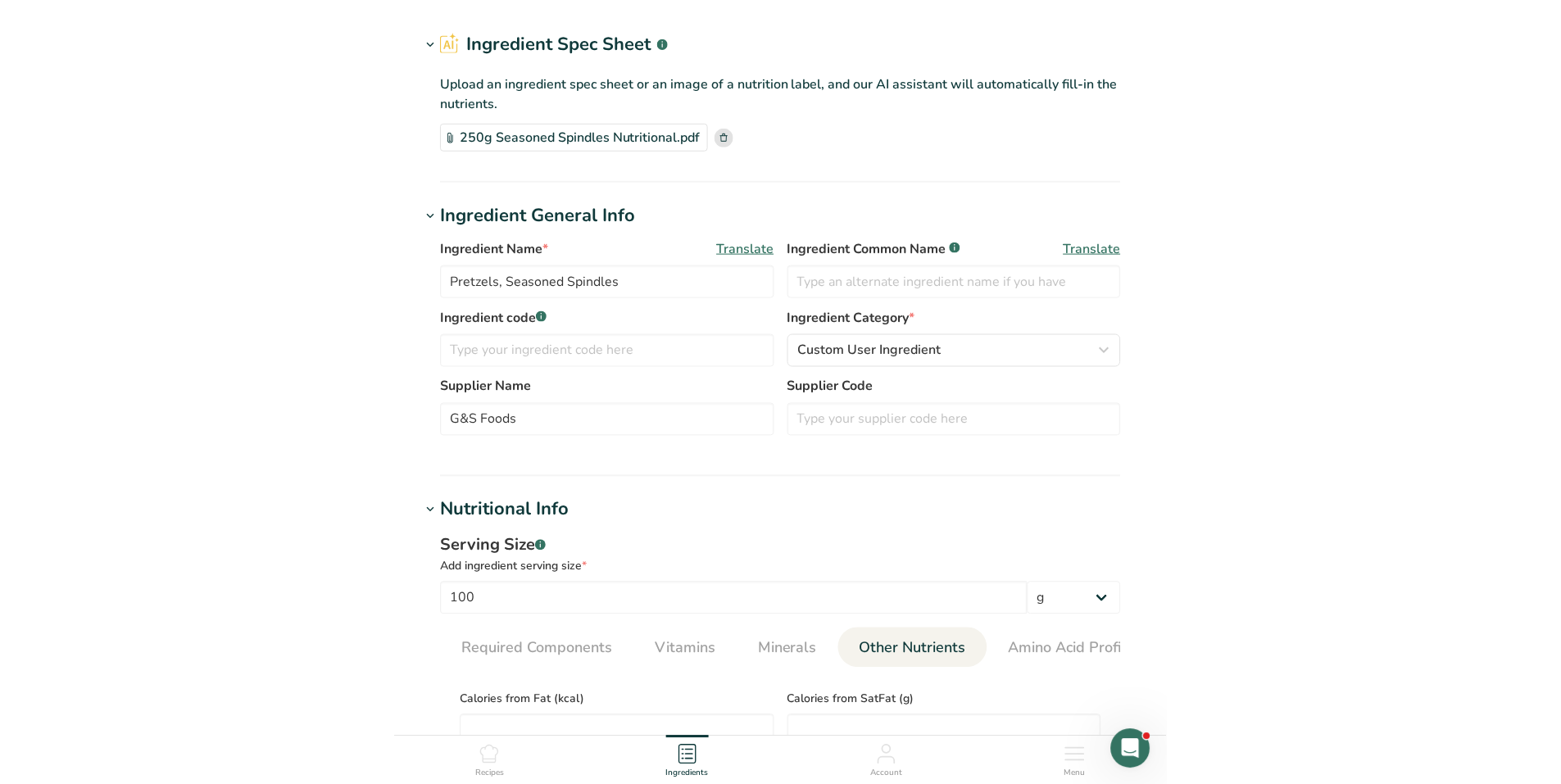
scroll to position [82, 0]
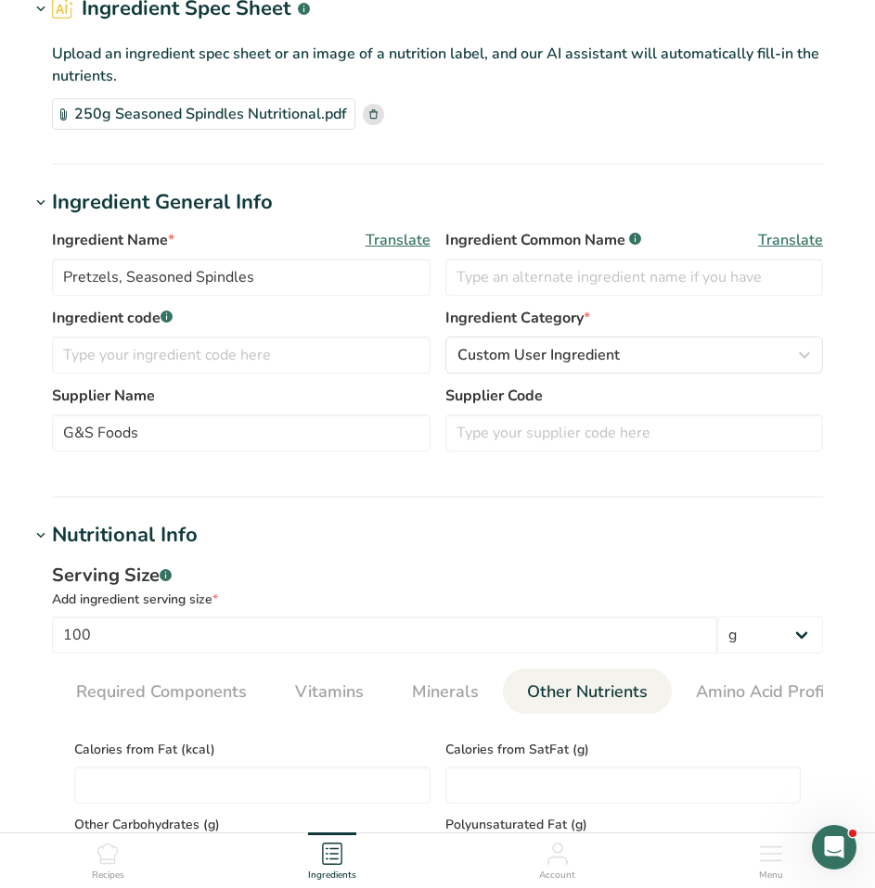
type textarea "Butter braid pretzels [unbleached enriched flour, malt and/or corn syrup, sea s…"
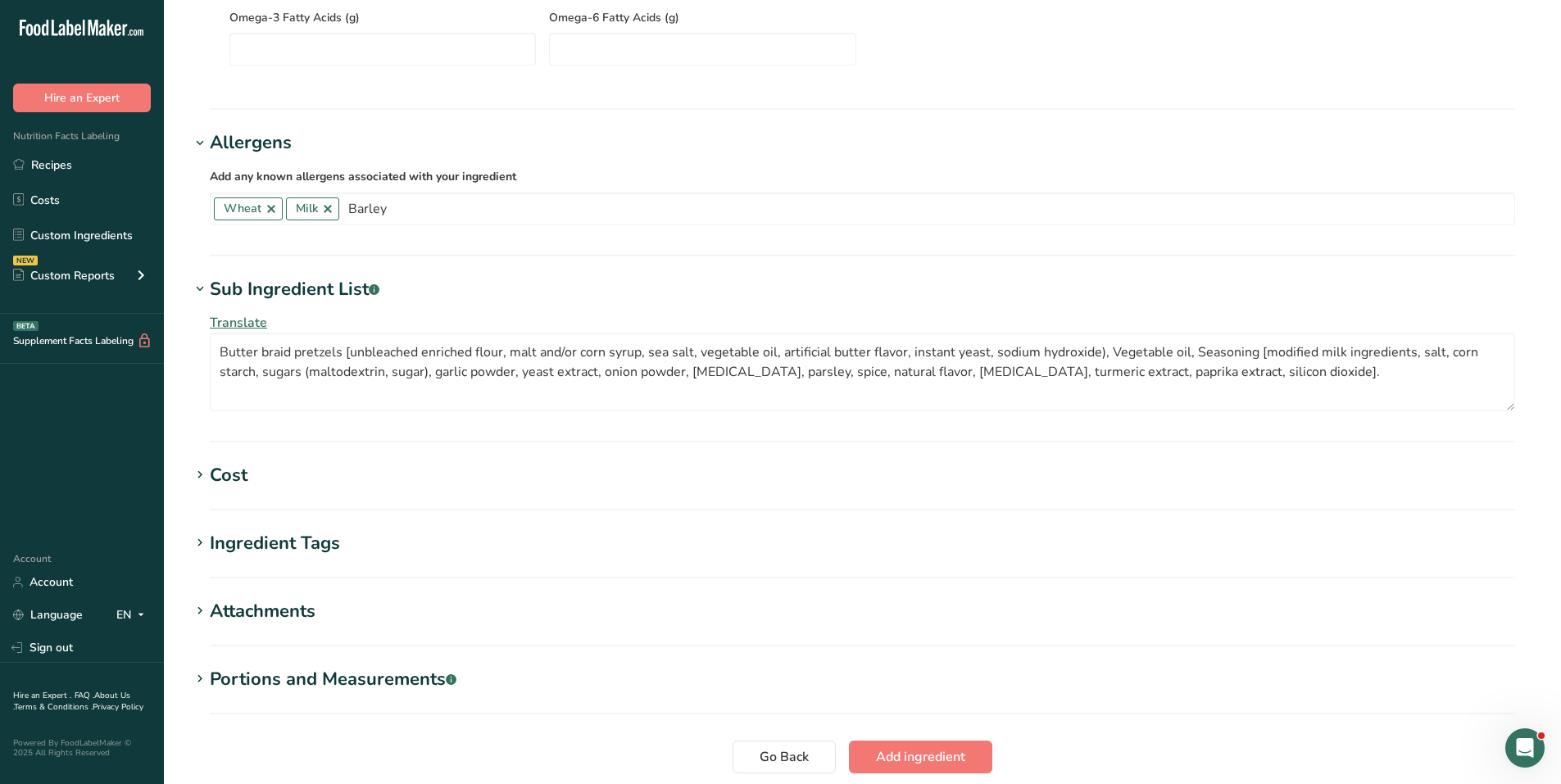
scroll to position [1167, 0]
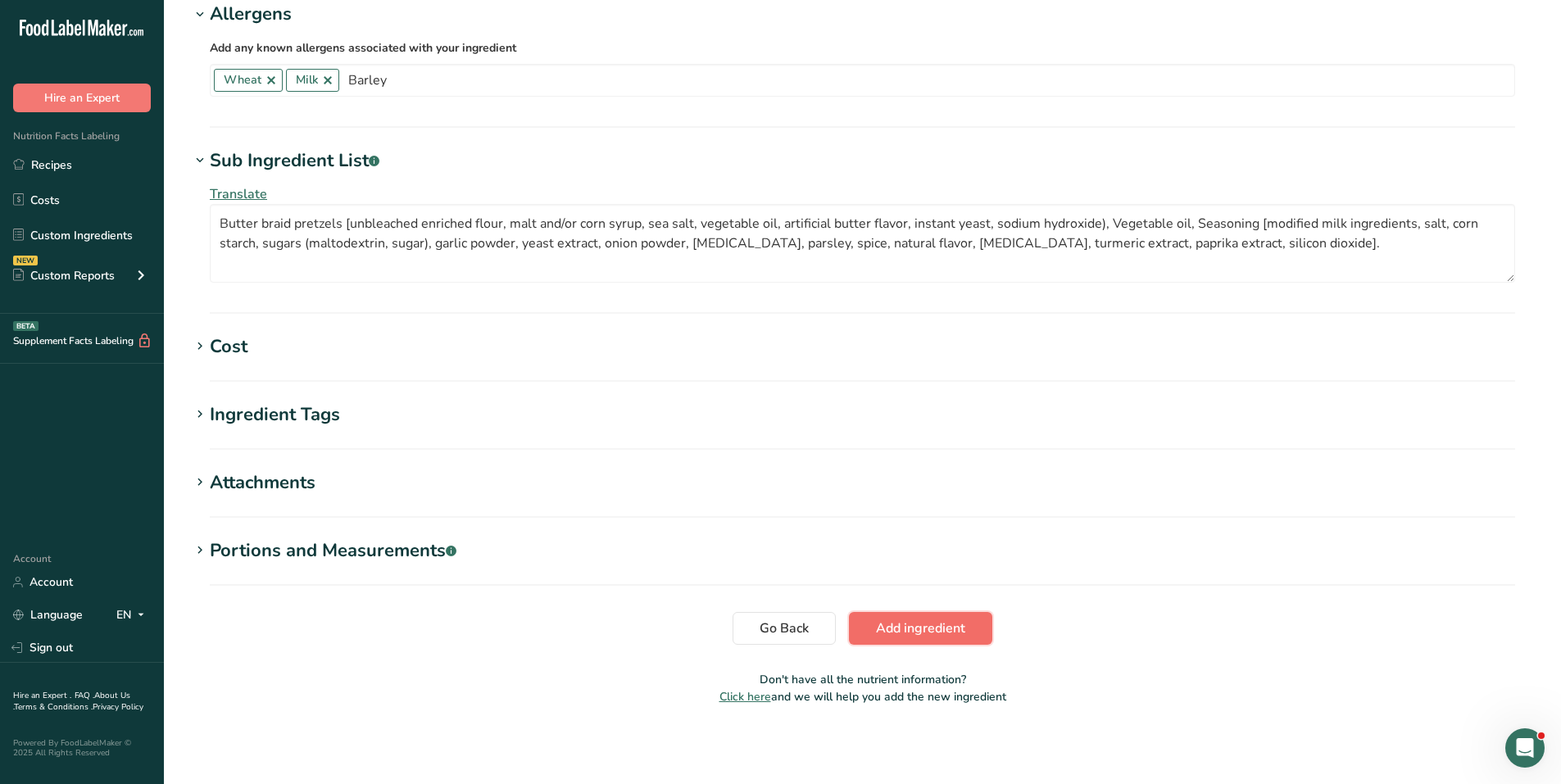
click at [958, 626] on span "Add ingredient" at bounding box center [920, 628] width 89 height 19
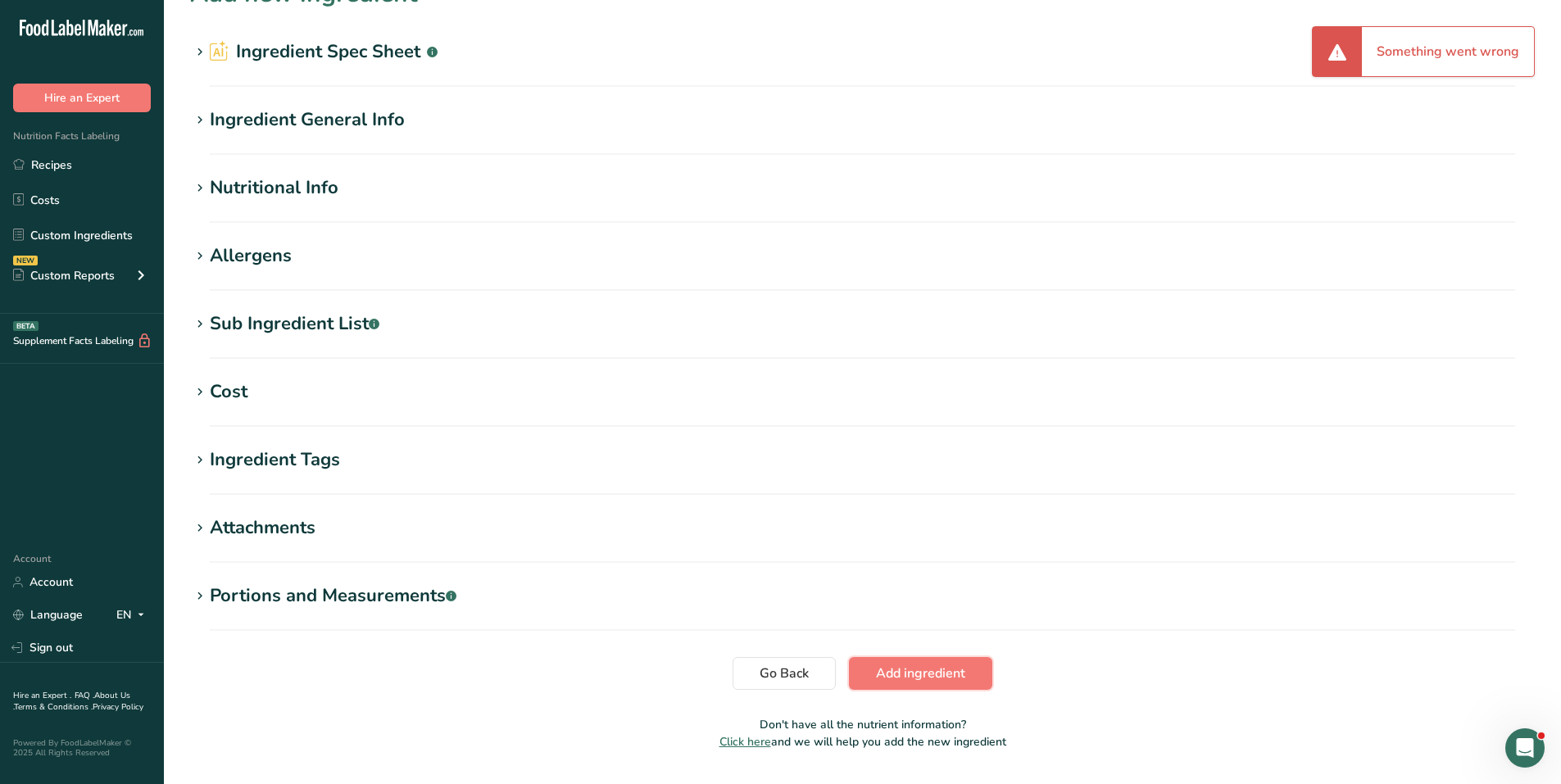
scroll to position [0, 0]
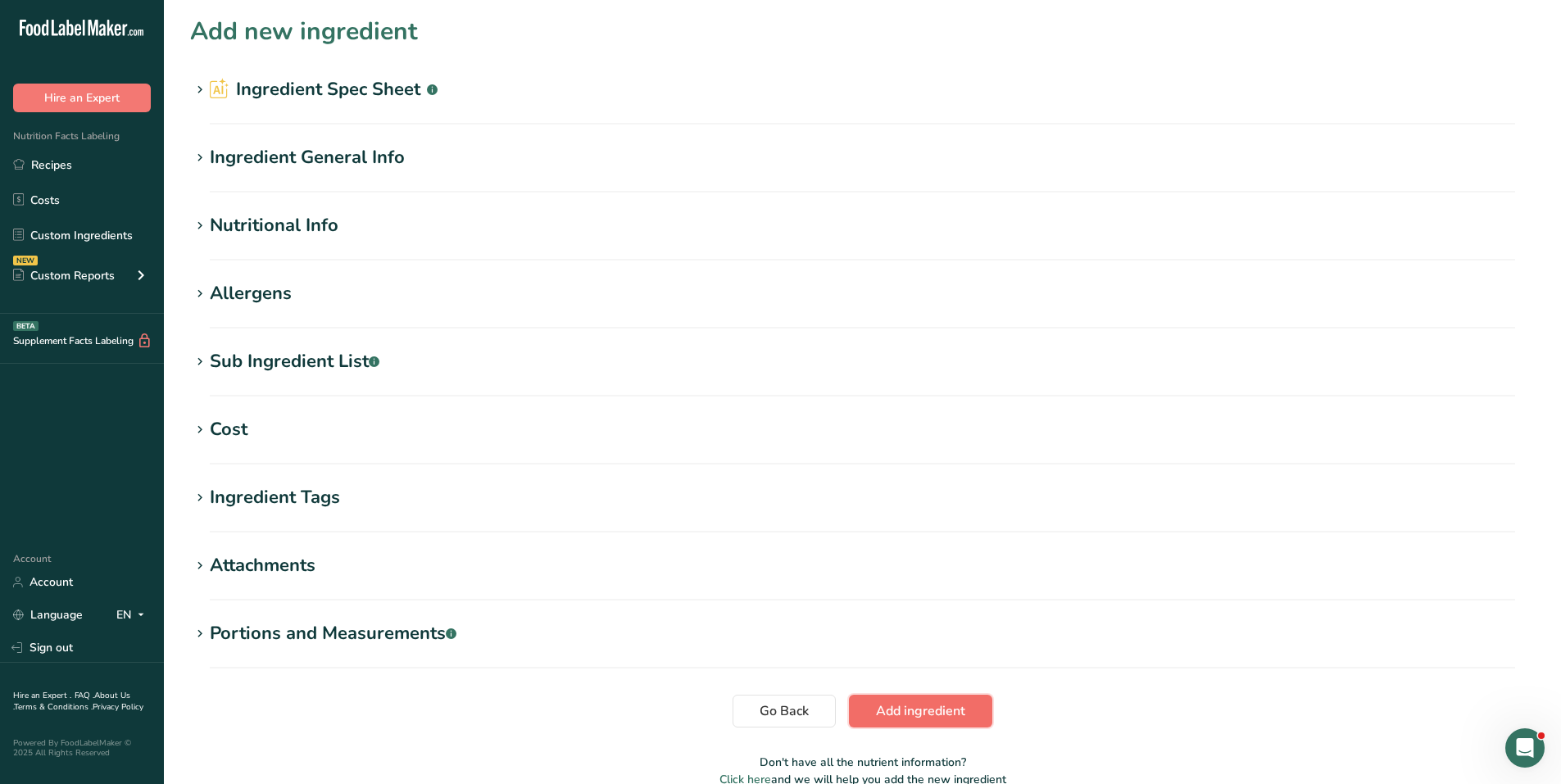
click at [950, 705] on span "Add ingredient" at bounding box center [920, 711] width 89 height 19
click at [891, 708] on span "Add ingredient" at bounding box center [920, 711] width 89 height 19
click at [312, 362] on div "Sub Ingredient List .a-a{fill:#347362;}.b-a{fill:#fff;}" at bounding box center [294, 361] width 170 height 27
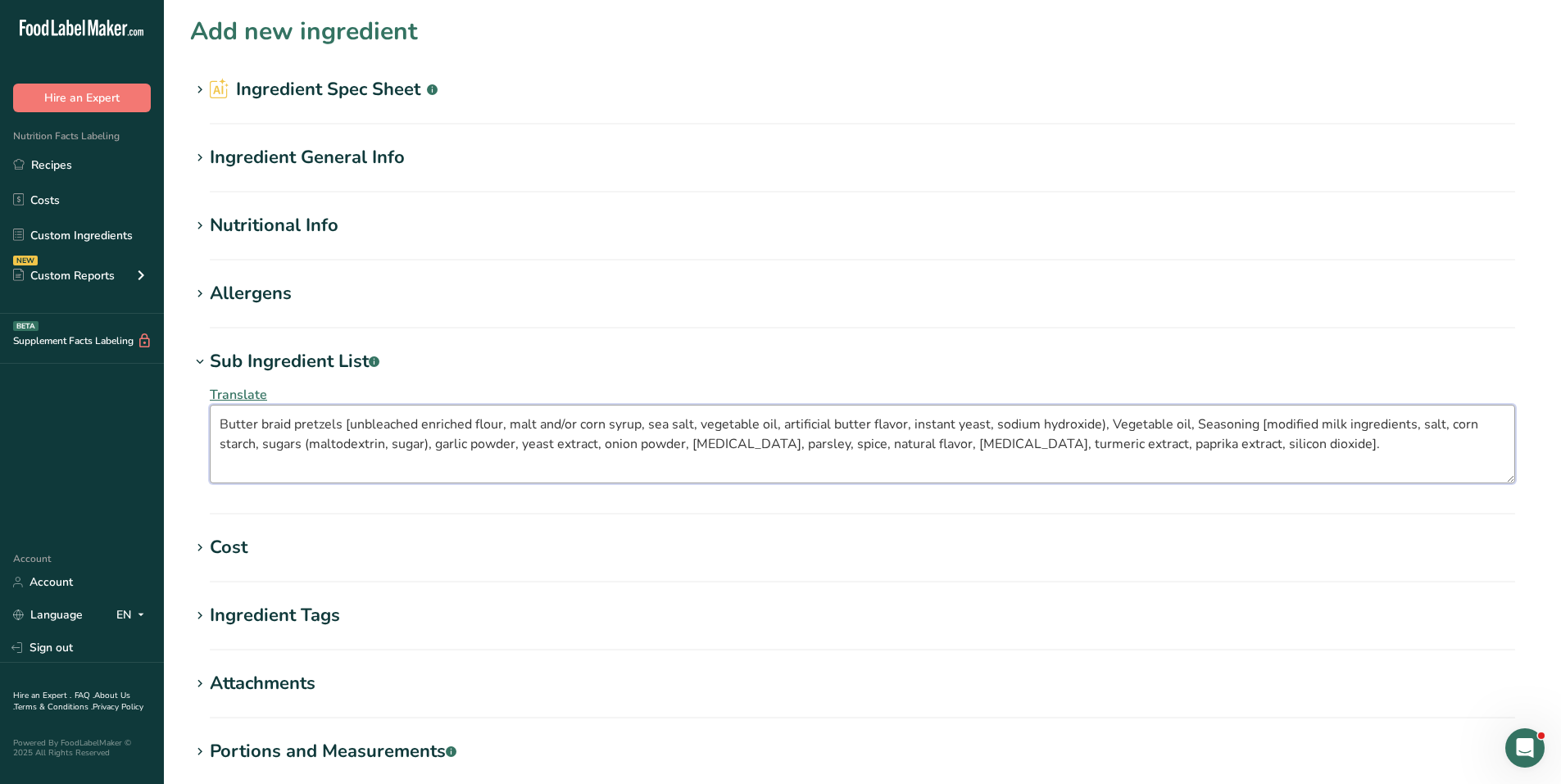
drag, startPoint x: 219, startPoint y: 419, endPoint x: 1317, endPoint y: 446, distance: 1098.3
click at [1315, 446] on textarea "Butter braid pretzels [unbleached enriched flour, malt and/or corn syrup, sea s…" at bounding box center [861, 443] width 1305 height 79
click at [1004, 339] on section "Add new ingredient Ingredient Spec Sheet .a-a{fill:#347362;}.b-a{fill:#fff;} Up…" at bounding box center [861, 465] width 1397 height 931
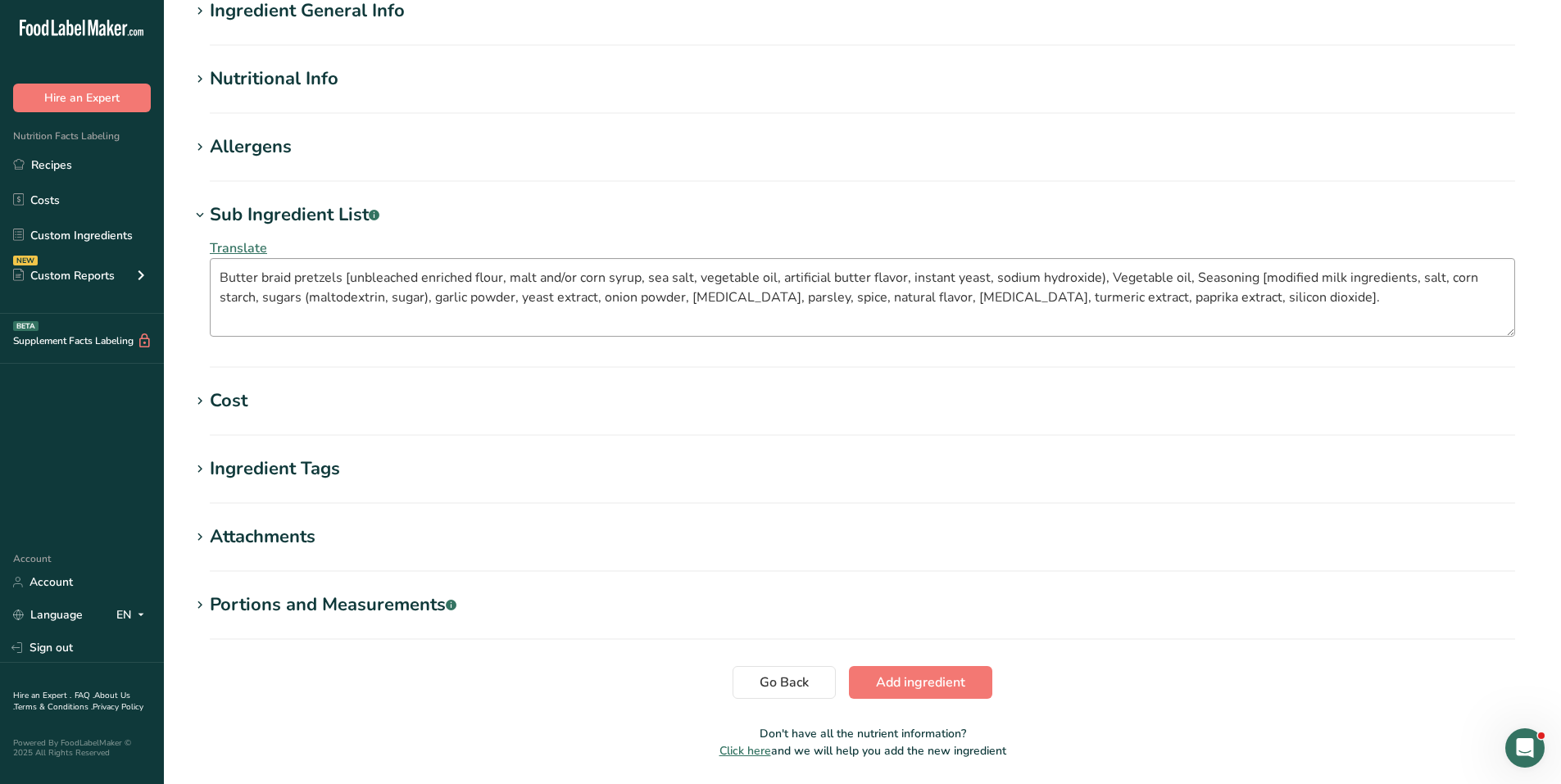
scroll to position [200, 0]
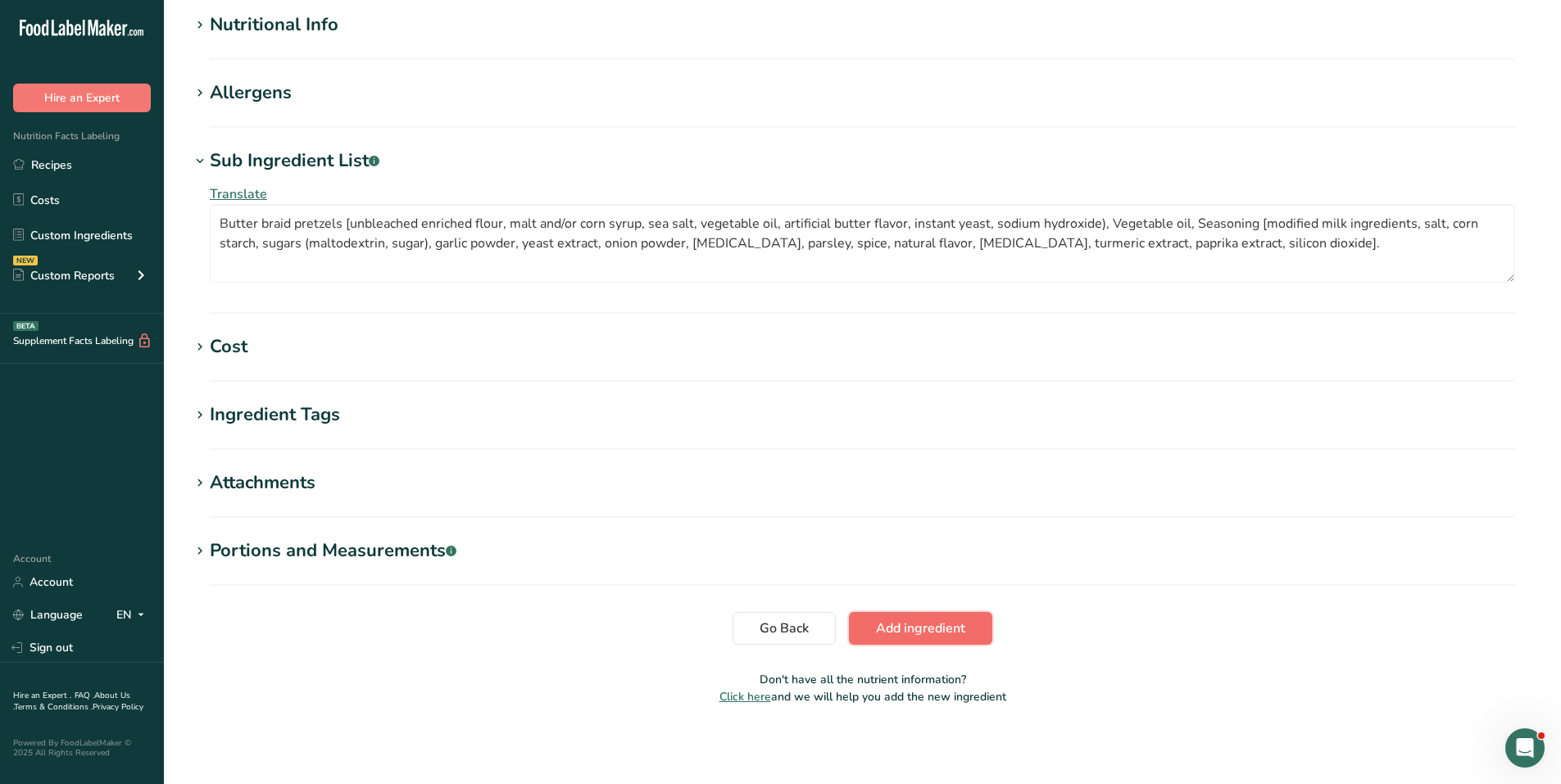
click at [920, 623] on span "Add ingredient" at bounding box center [920, 628] width 89 height 19
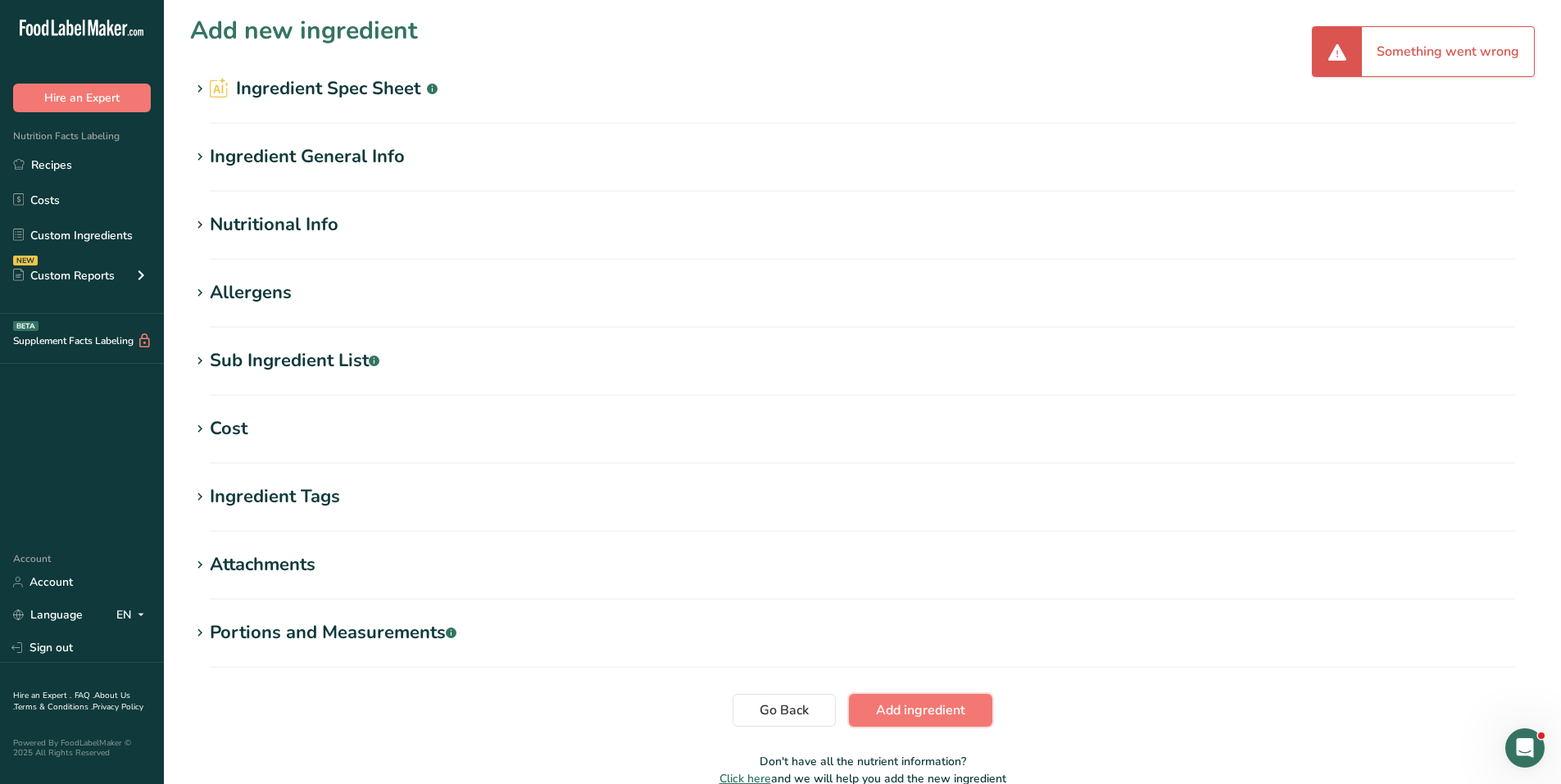
scroll to position [0, 0]
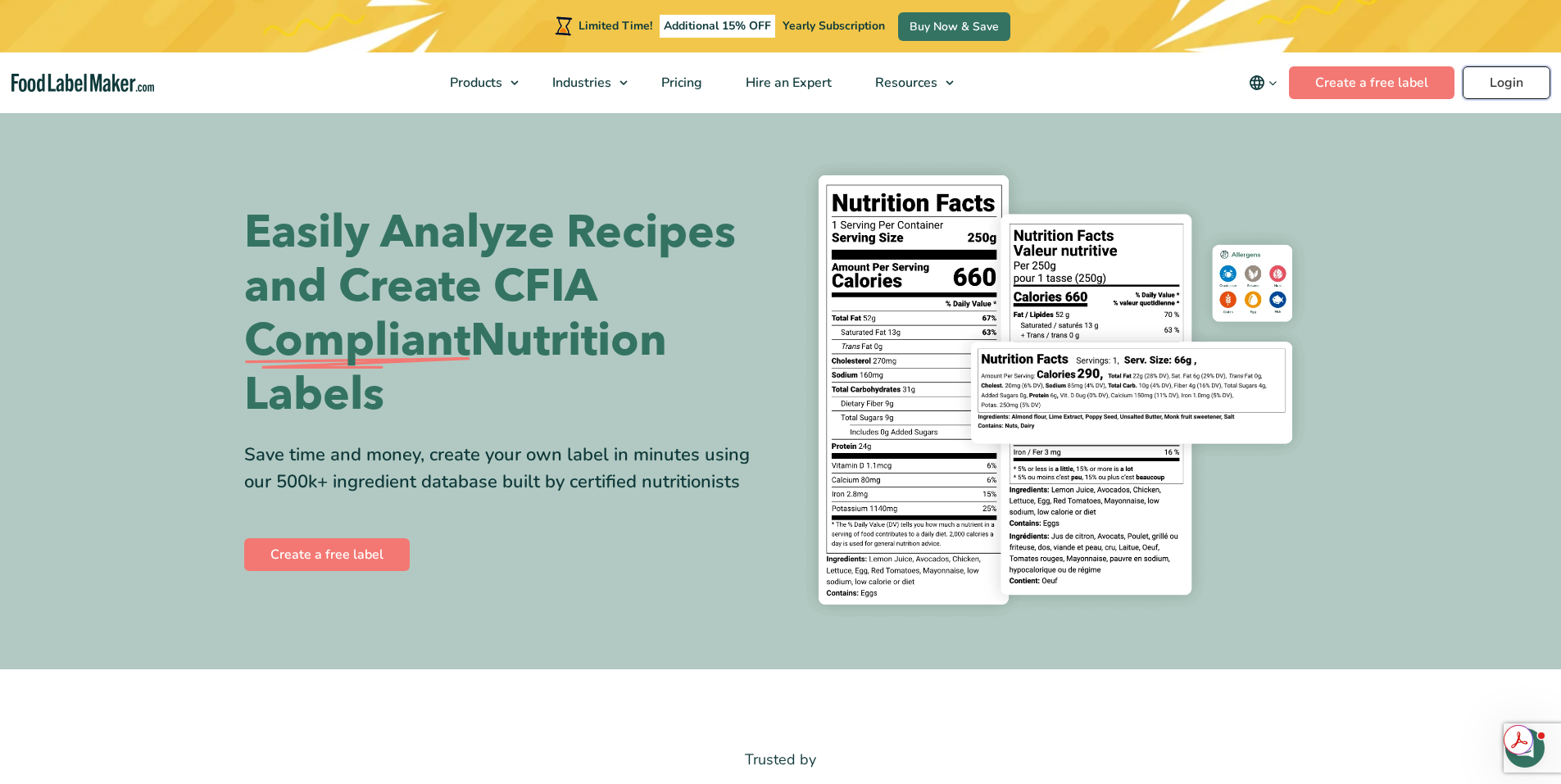
click at [1516, 72] on link "Login" at bounding box center [1505, 82] width 87 height 33
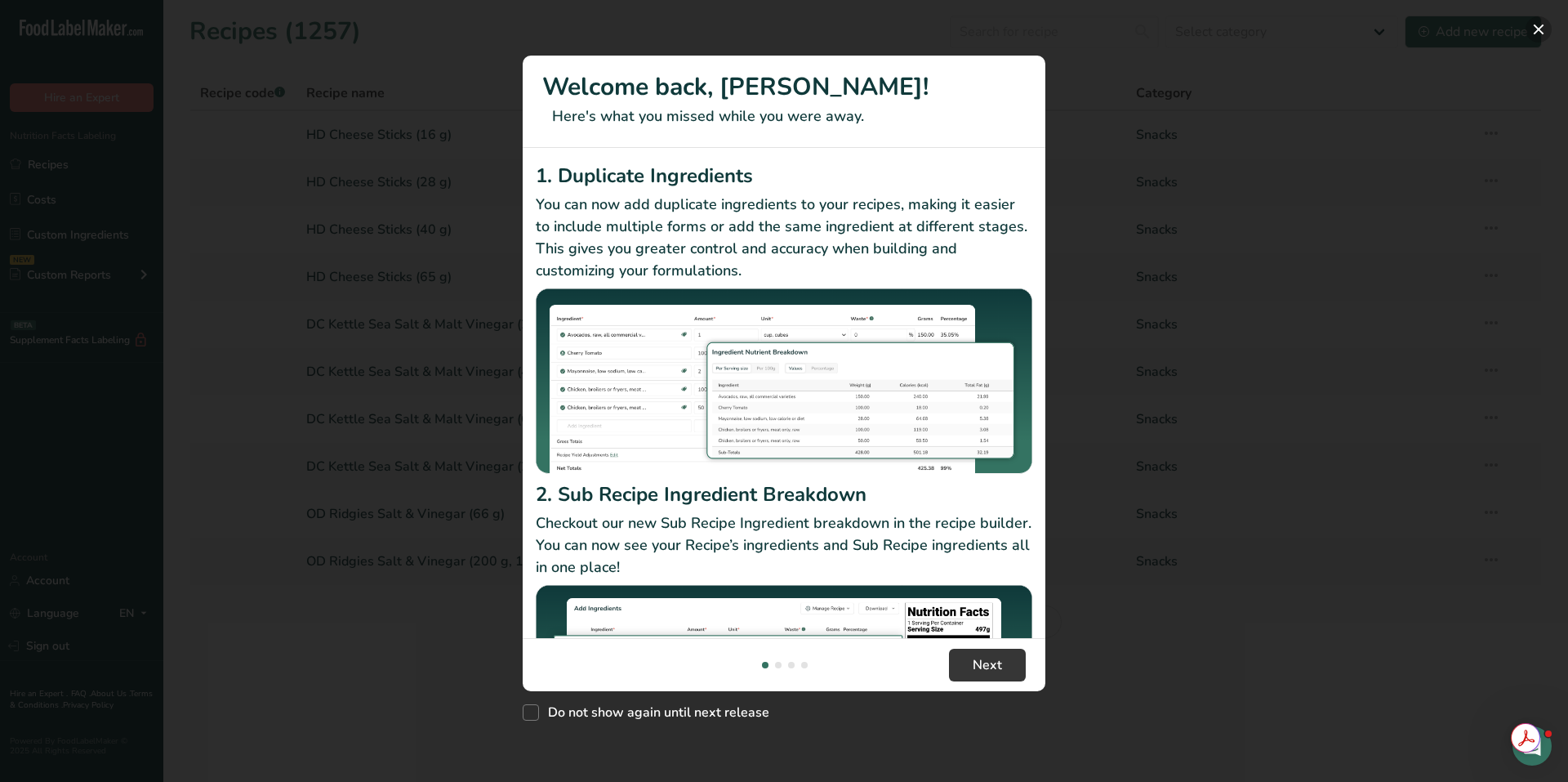
click at [1537, 30] on button "New Features" at bounding box center [1538, 30] width 26 height 26
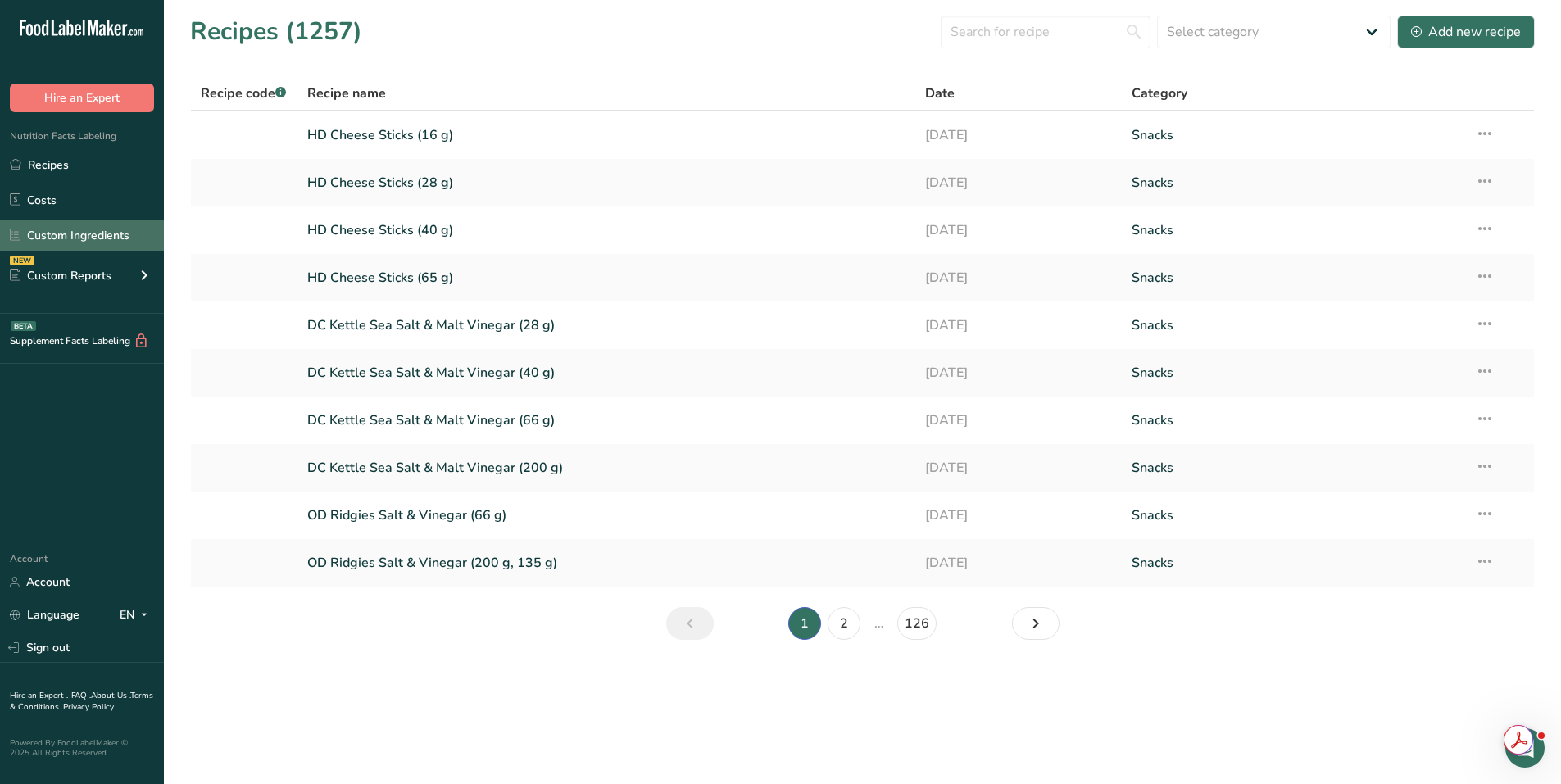
click at [90, 234] on link "Custom Ingredients" at bounding box center [81, 235] width 163 height 31
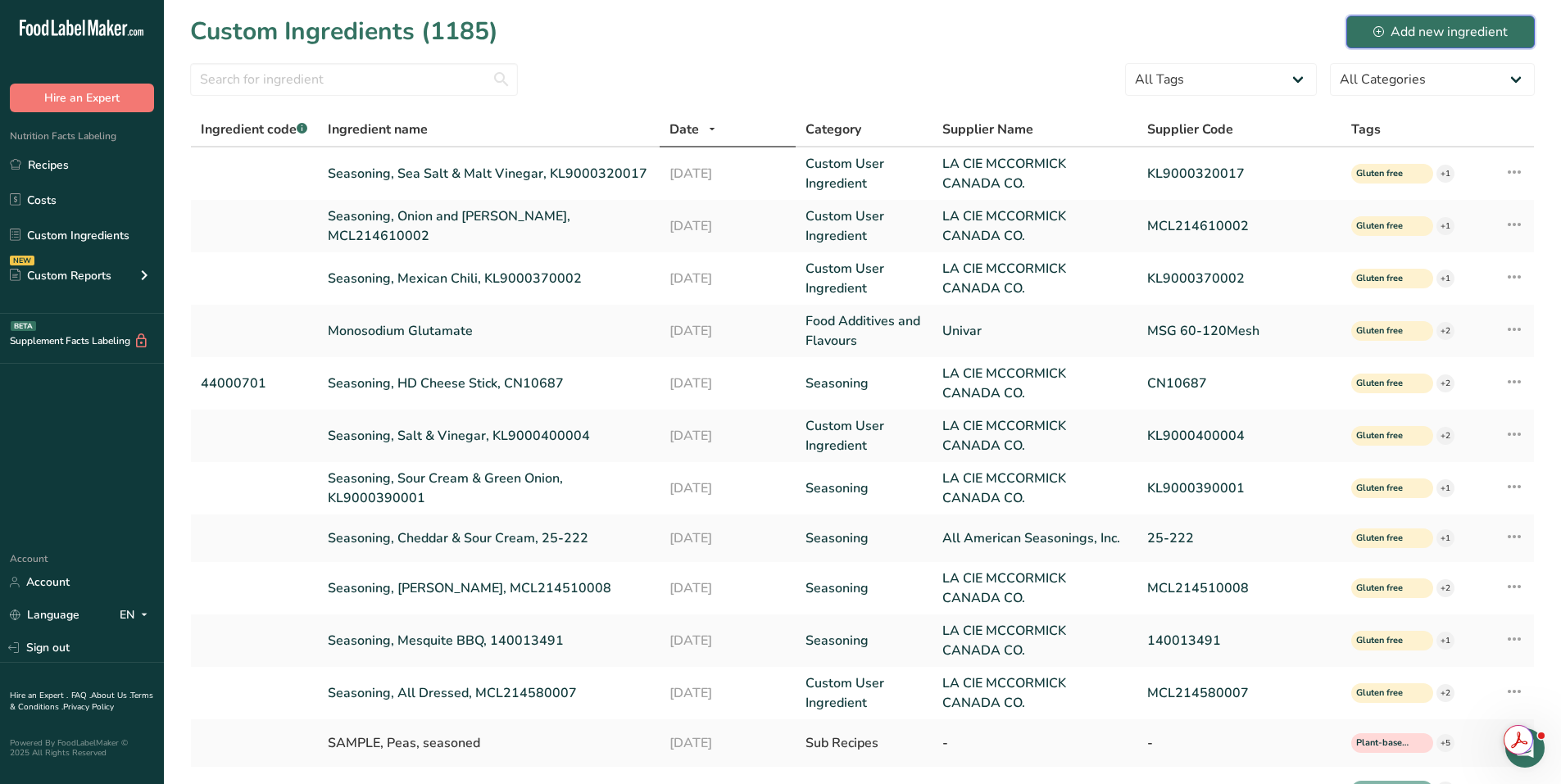
click at [1458, 28] on div "Add new ingredient" at bounding box center [1440, 32] width 134 height 19
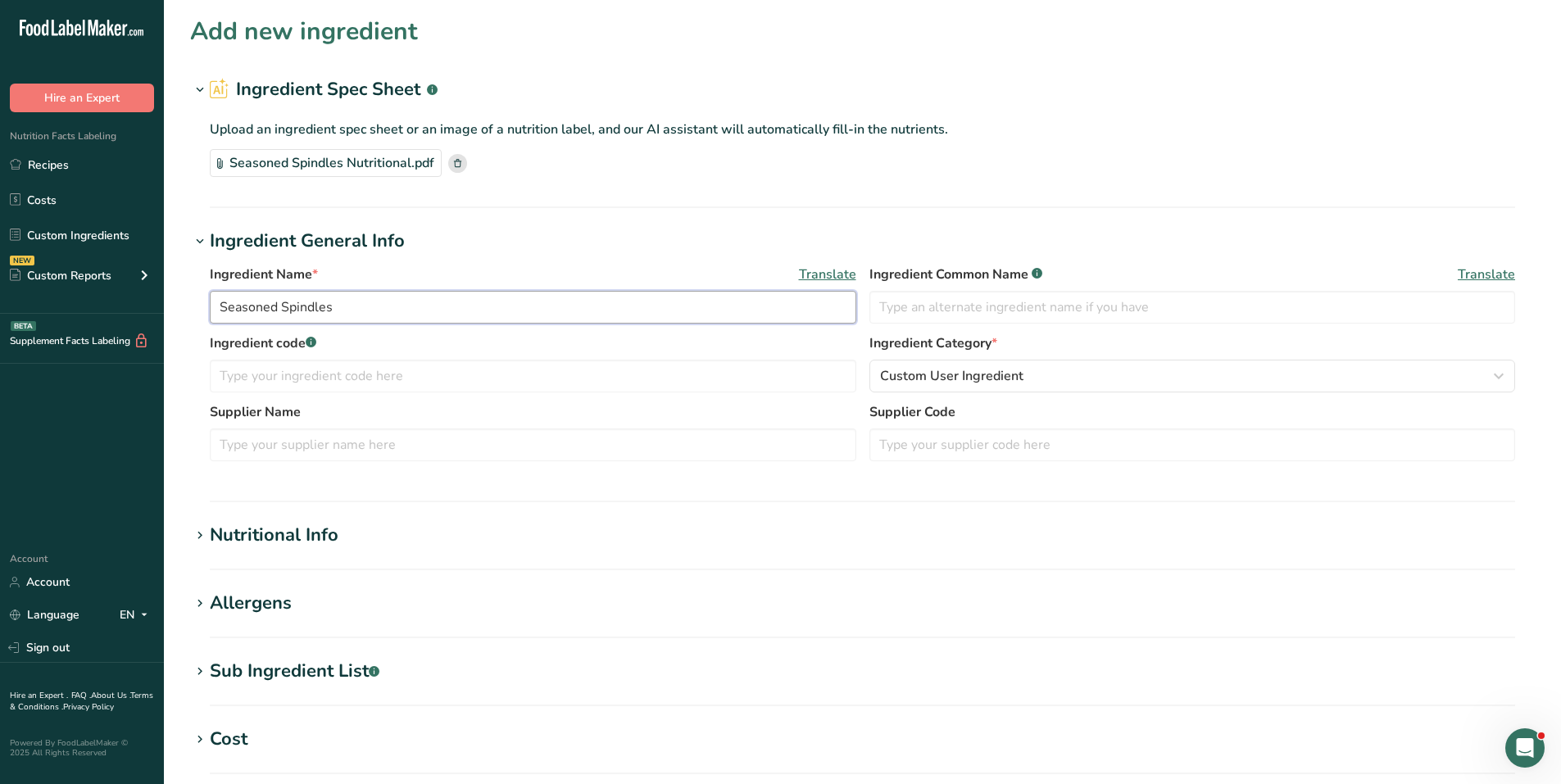
click at [221, 301] on input "Seasoned Spindles" at bounding box center [533, 306] width 647 height 33
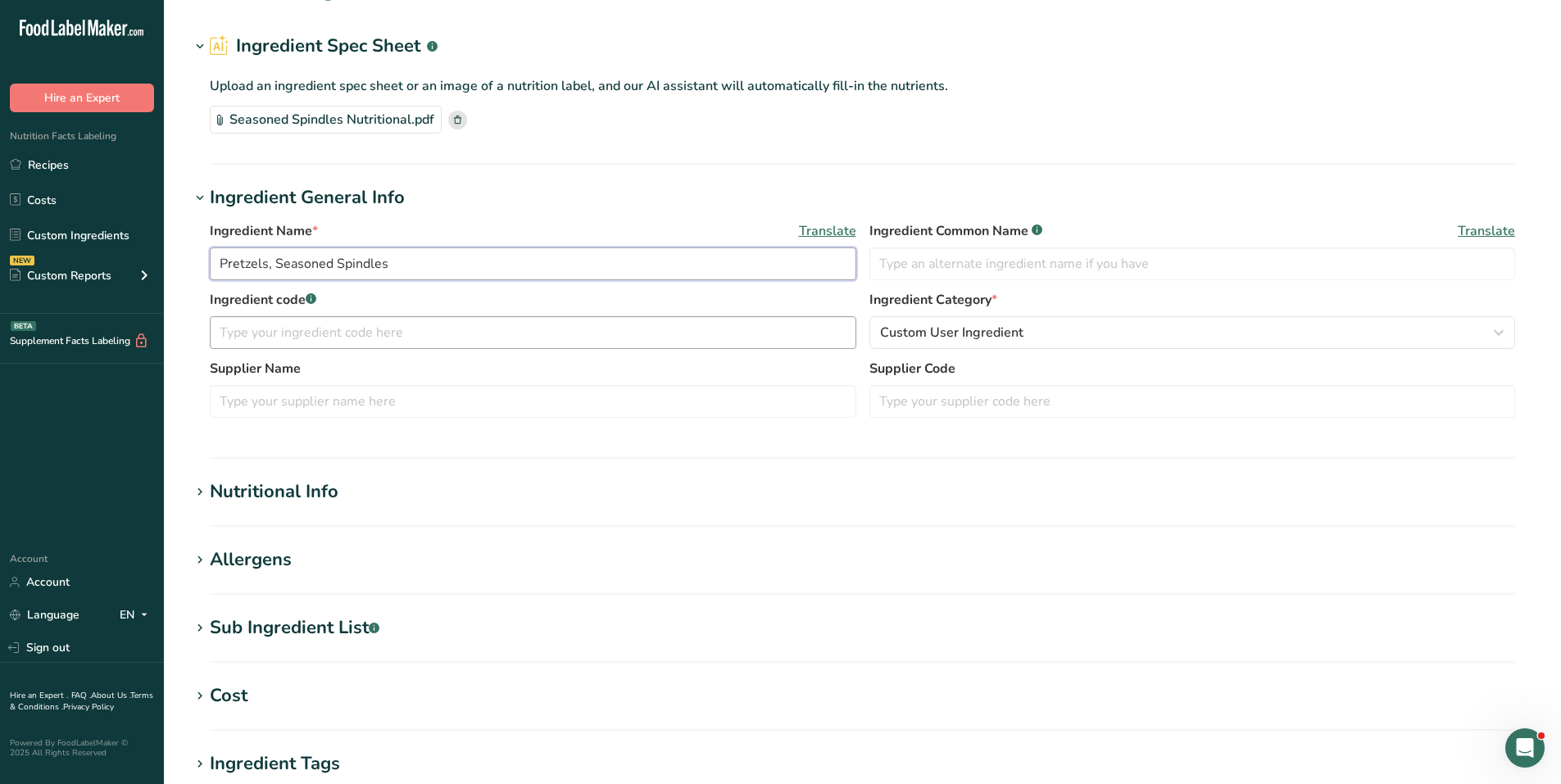
scroll to position [82, 0]
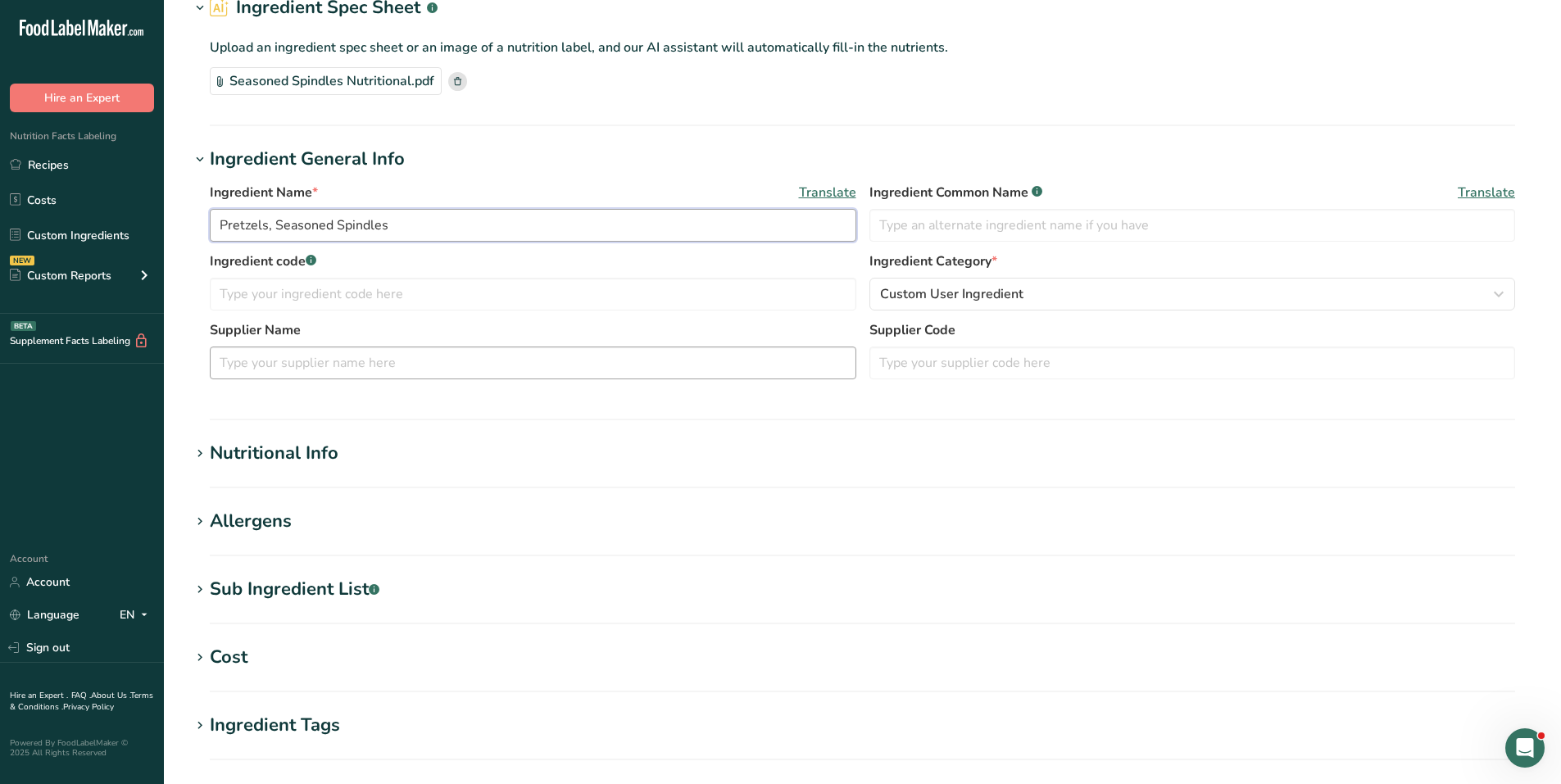
type input "Pretzels, Seasoned Spindles"
click at [449, 366] on input "text" at bounding box center [533, 362] width 647 height 33
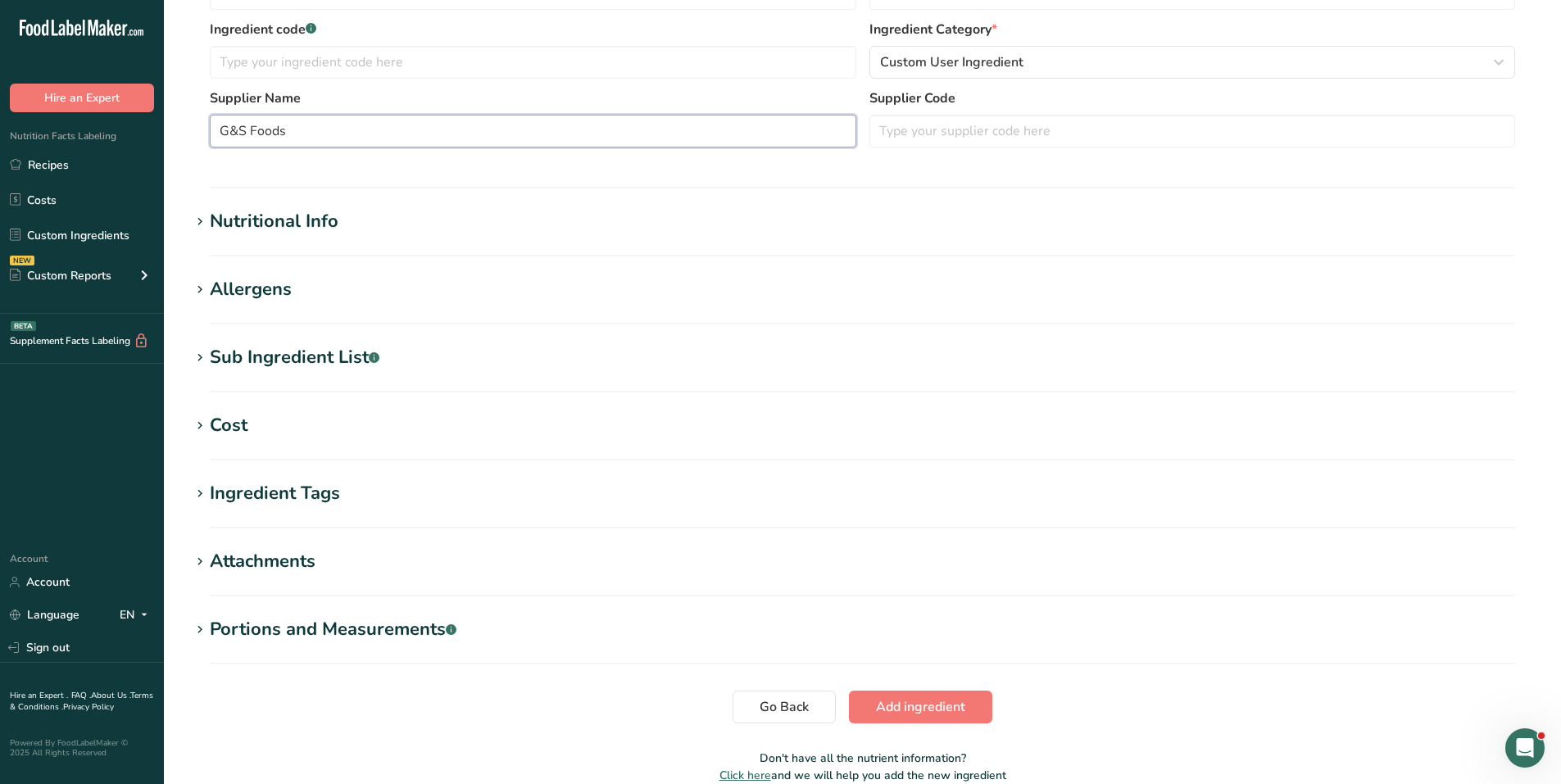
scroll to position [328, 0]
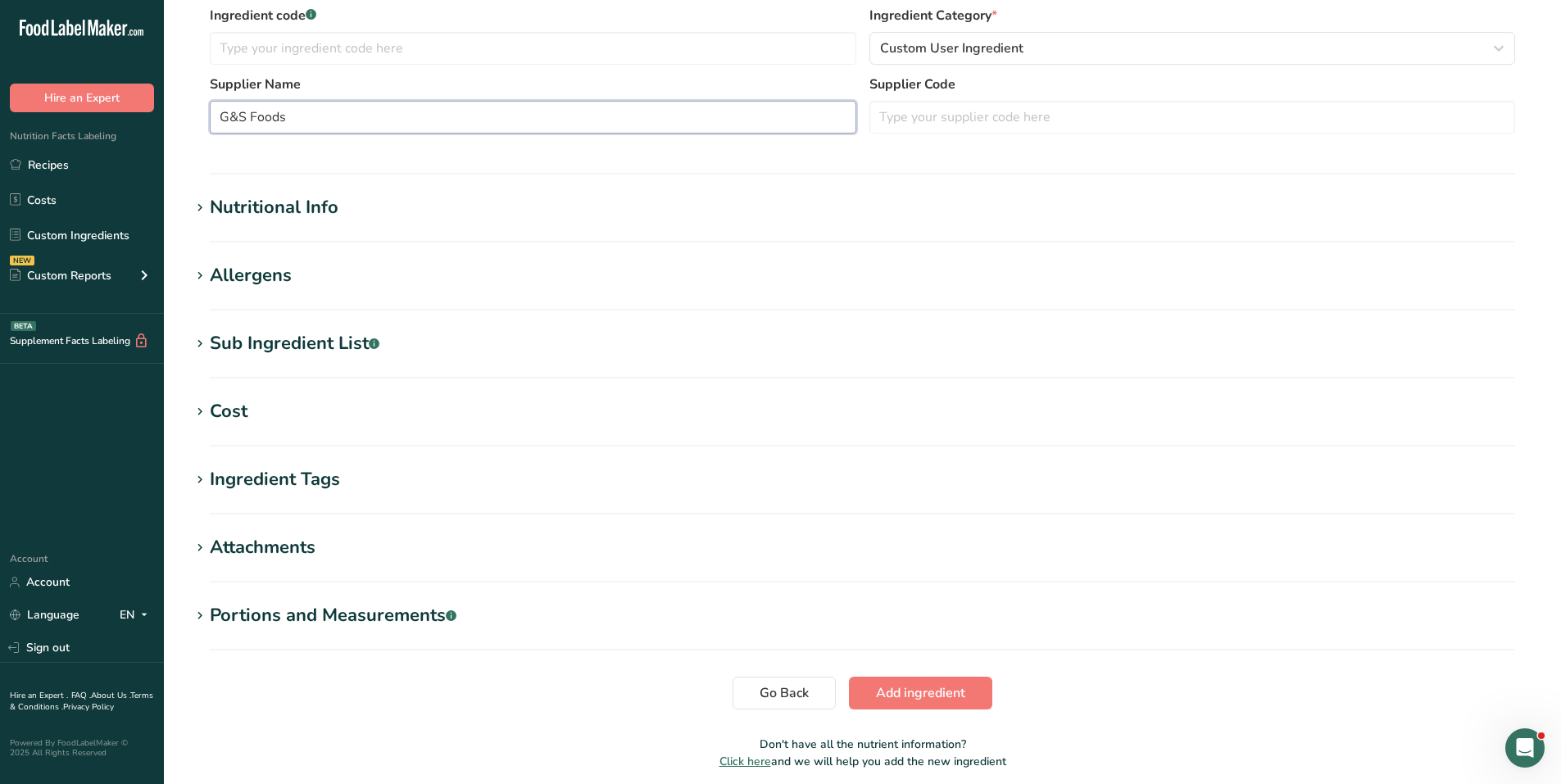
type input "G&S Foods"
click at [202, 208] on icon at bounding box center [200, 208] width 15 height 23
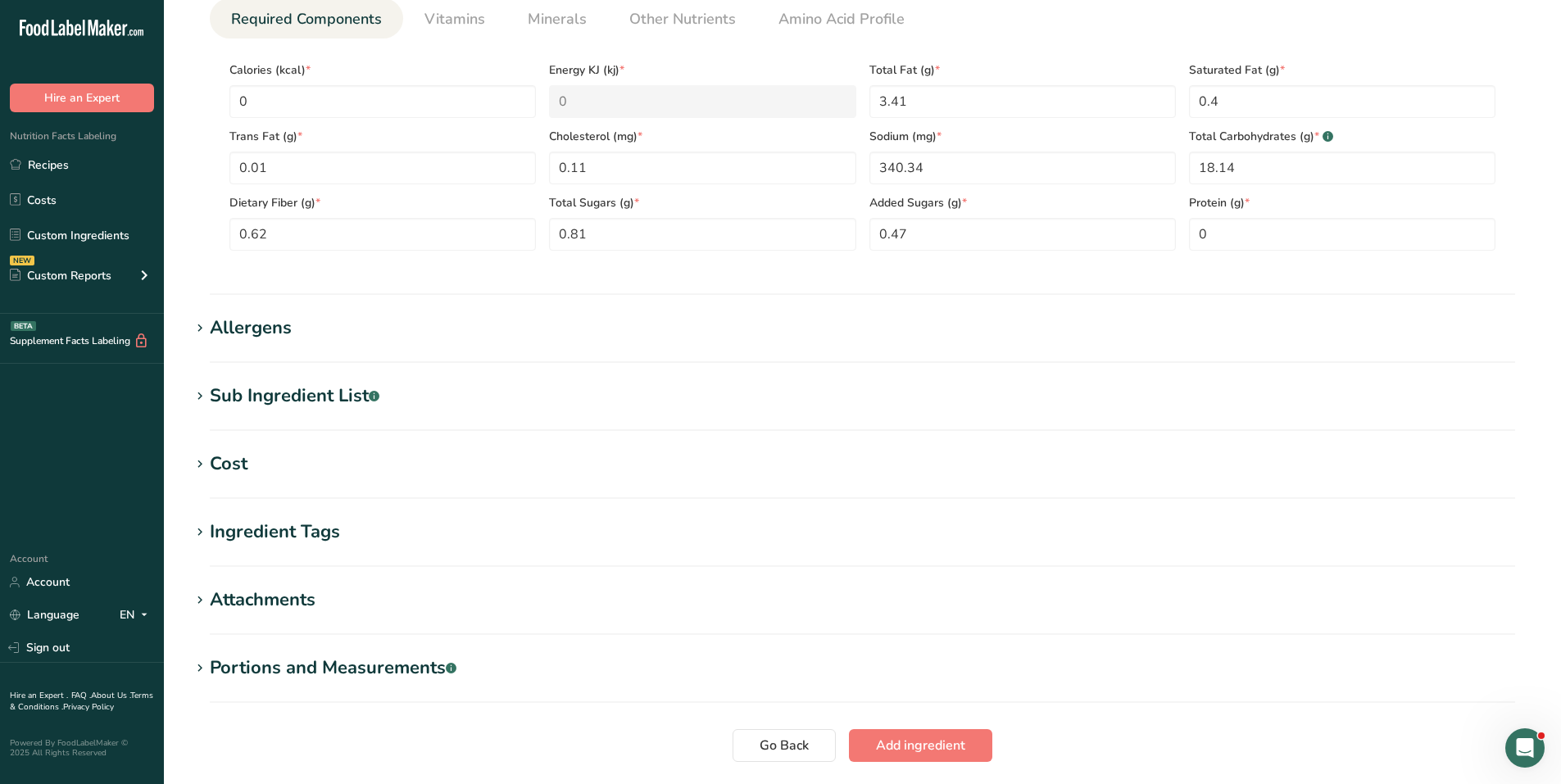
scroll to position [655, 0]
click at [246, 326] on div "Allergens" at bounding box center [250, 327] width 82 height 27
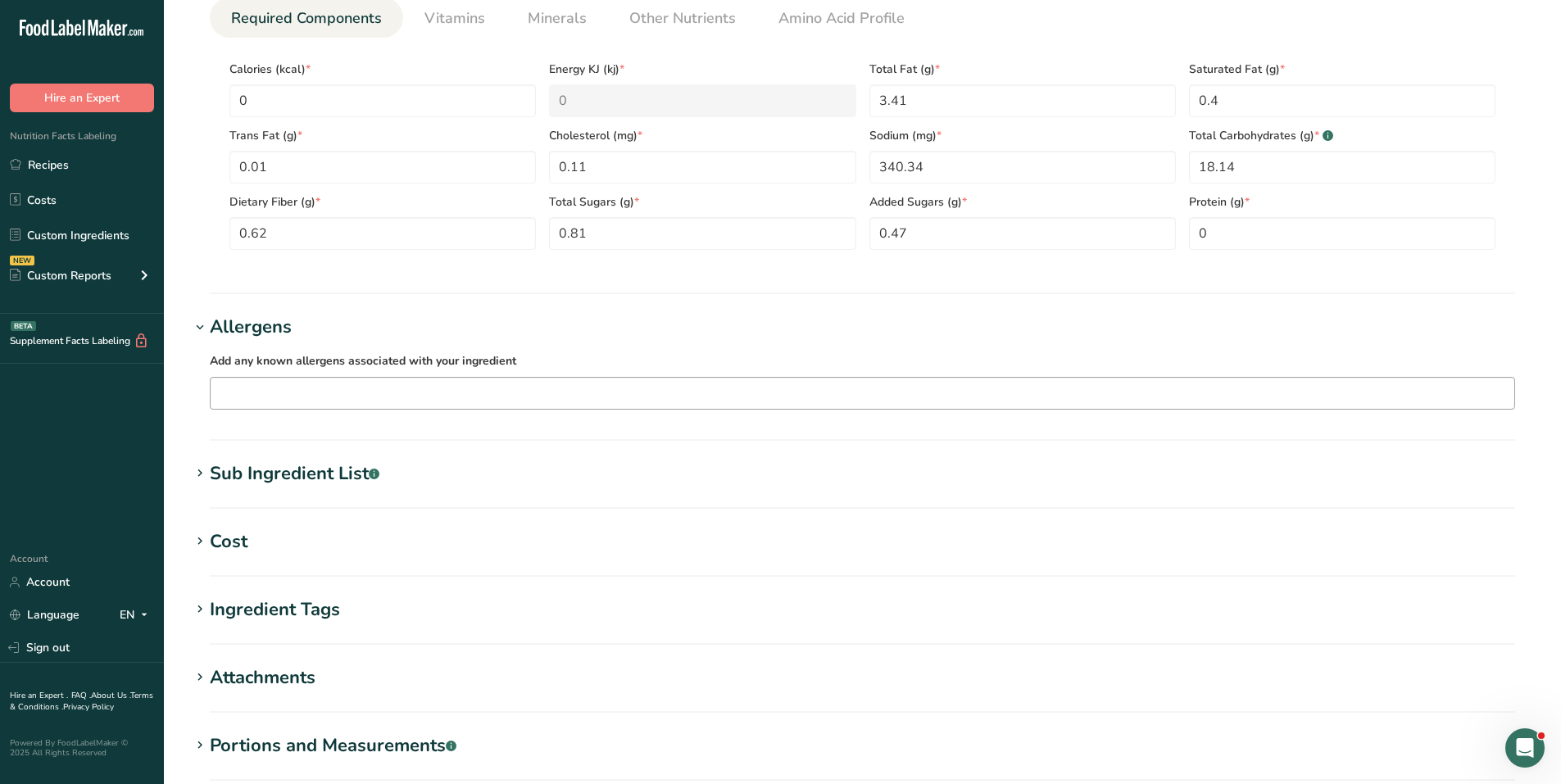
click at [303, 381] on input "text" at bounding box center [862, 392] width 1304 height 26
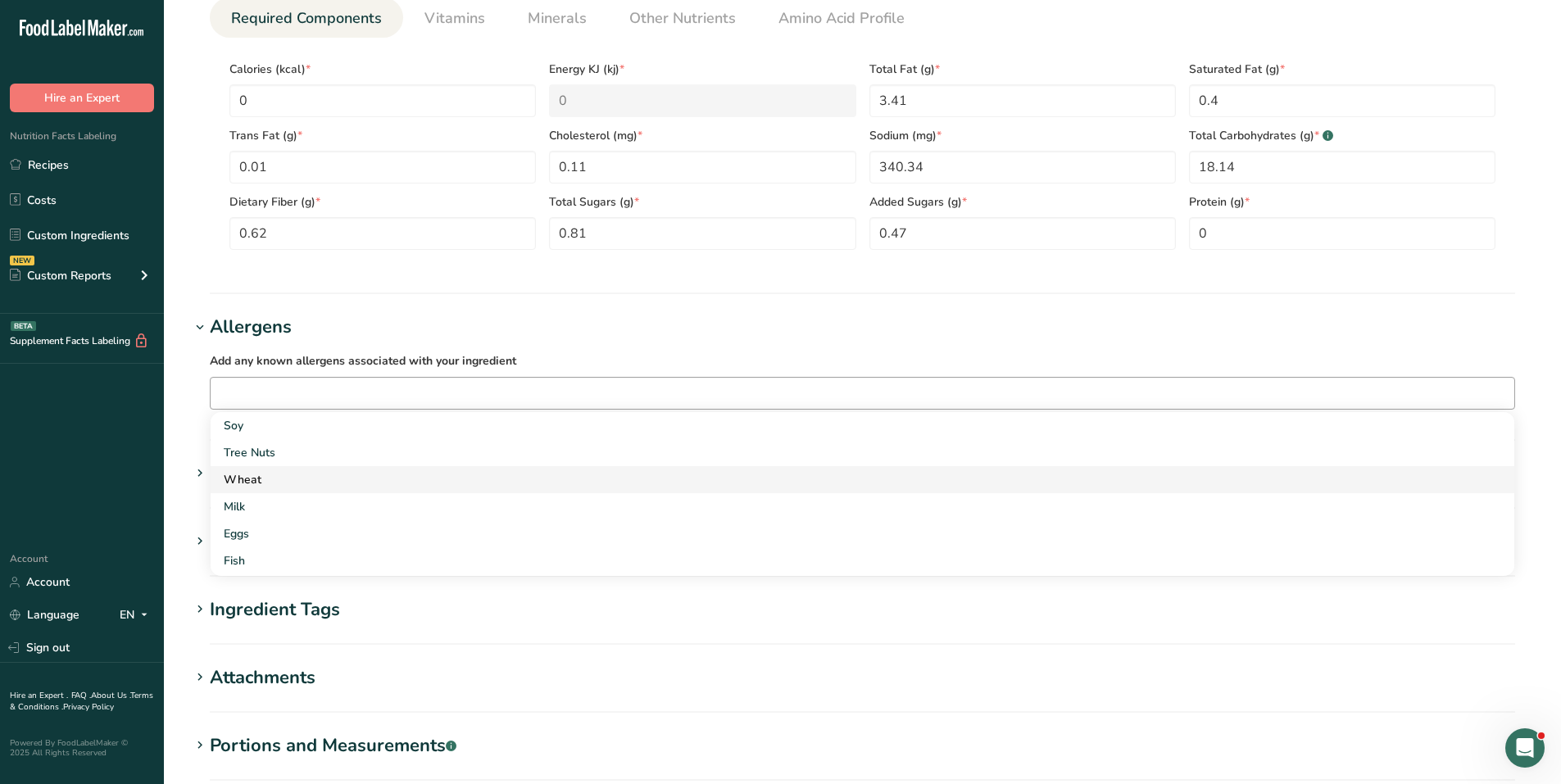
click at [266, 474] on div "Wheat" at bounding box center [849, 479] width 1251 height 17
click at [255, 479] on div "Milk" at bounding box center [849, 479] width 1251 height 17
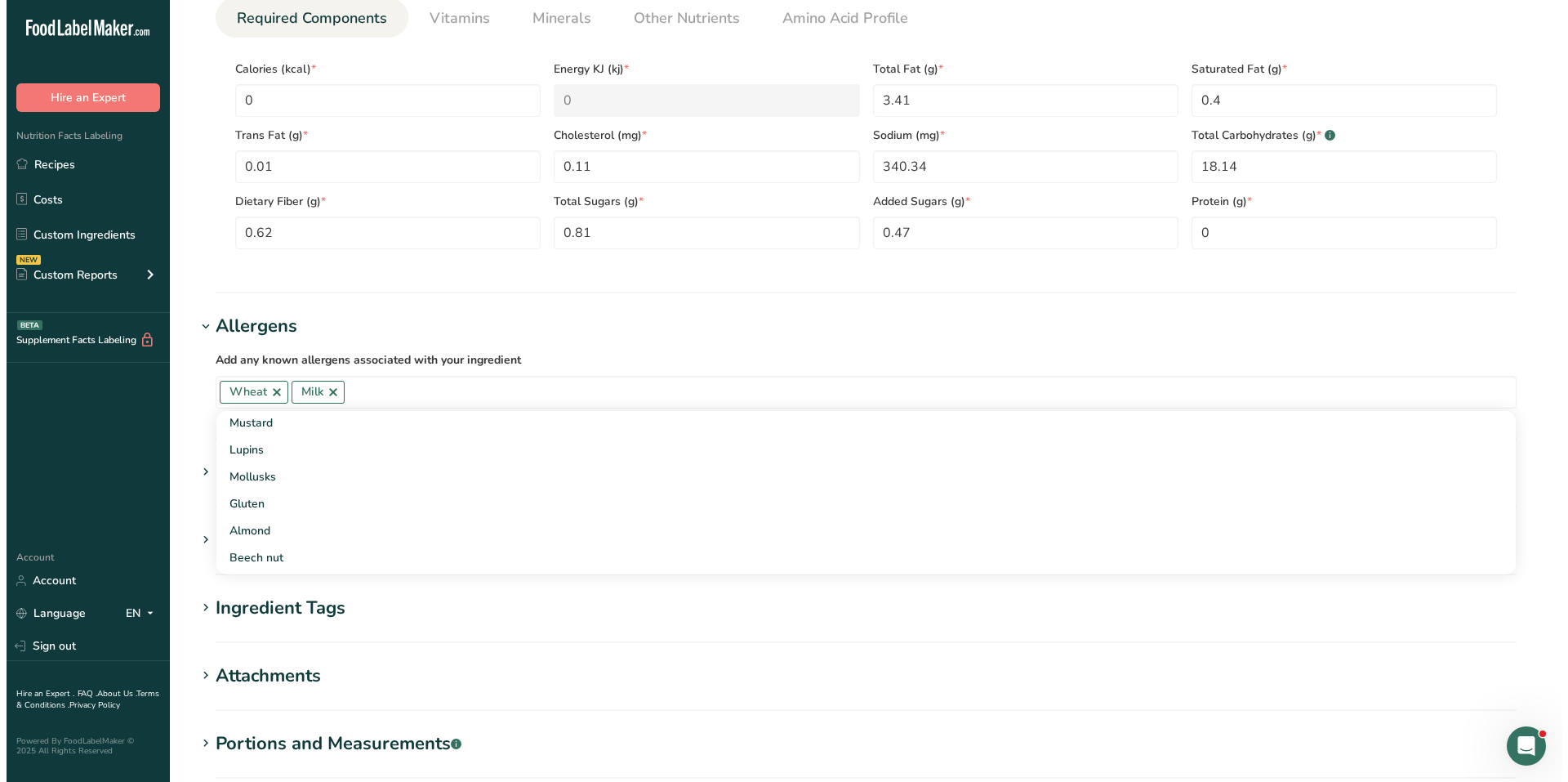
scroll to position [245, 0]
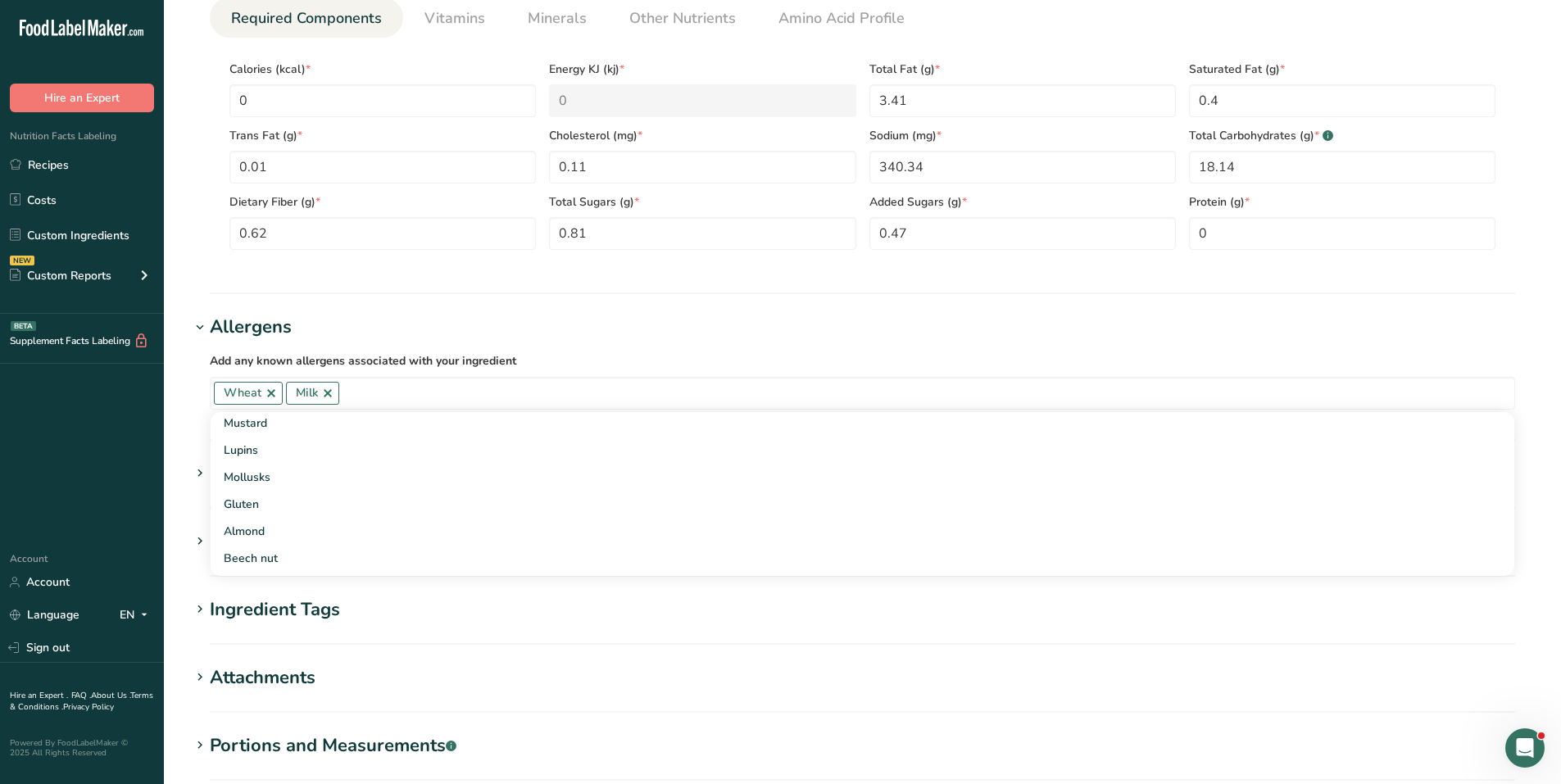
click at [593, 637] on section "Ingredient Tags Add tags Standard Tags Custom Tags Source of Antioxidants Prebi…" at bounding box center [862, 620] width 1345 height 49
click at [348, 471] on div "Sub Ingredient List .a-a{fill:#347362;}.b-a{fill:#fff;}" at bounding box center [294, 473] width 170 height 27
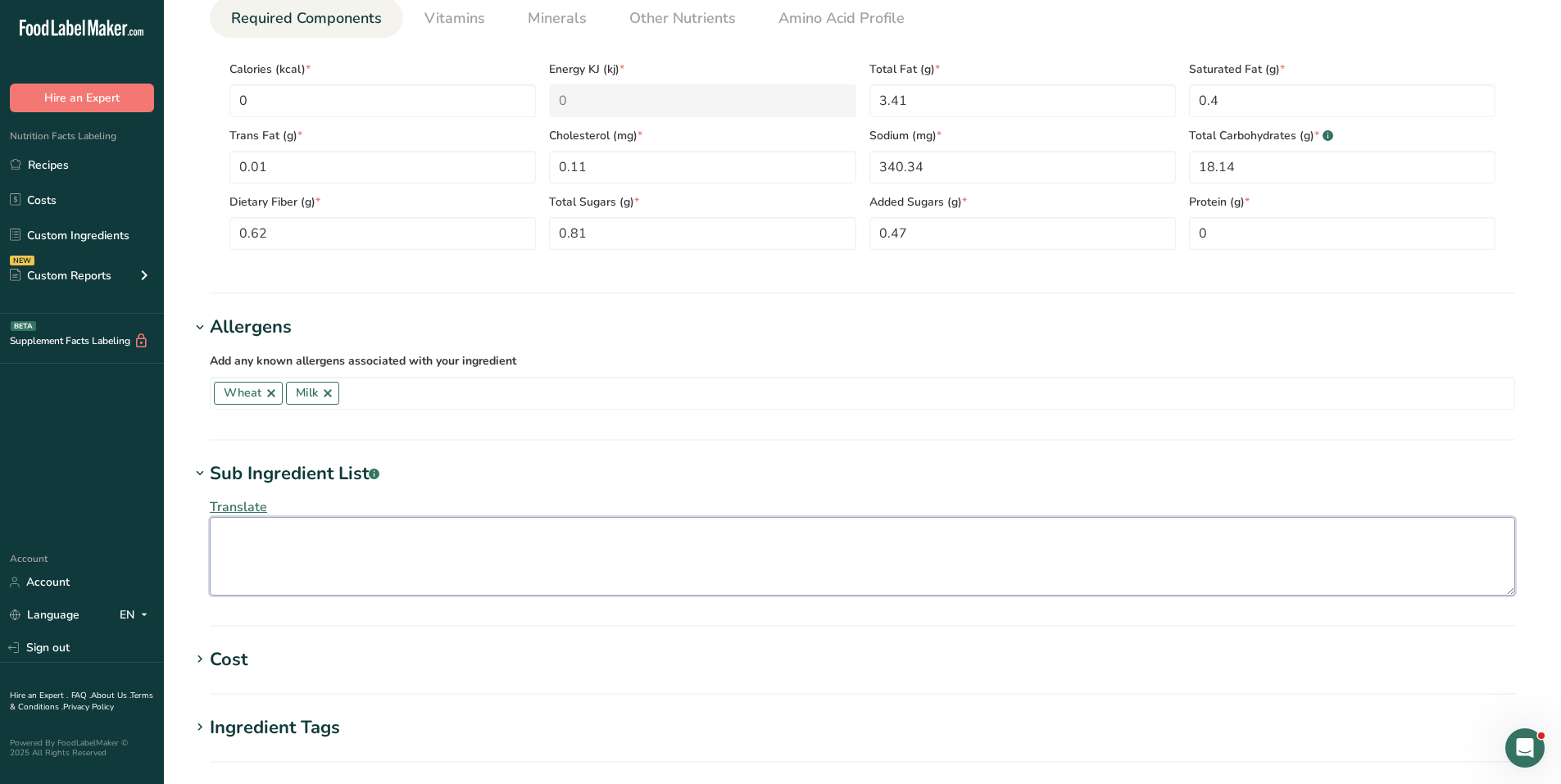
click at [299, 547] on textarea at bounding box center [861, 555] width 1305 height 79
paste textarea "Butter braid pretzels [unbleached enriched flour, malt and/or corn syrup, sea s…"
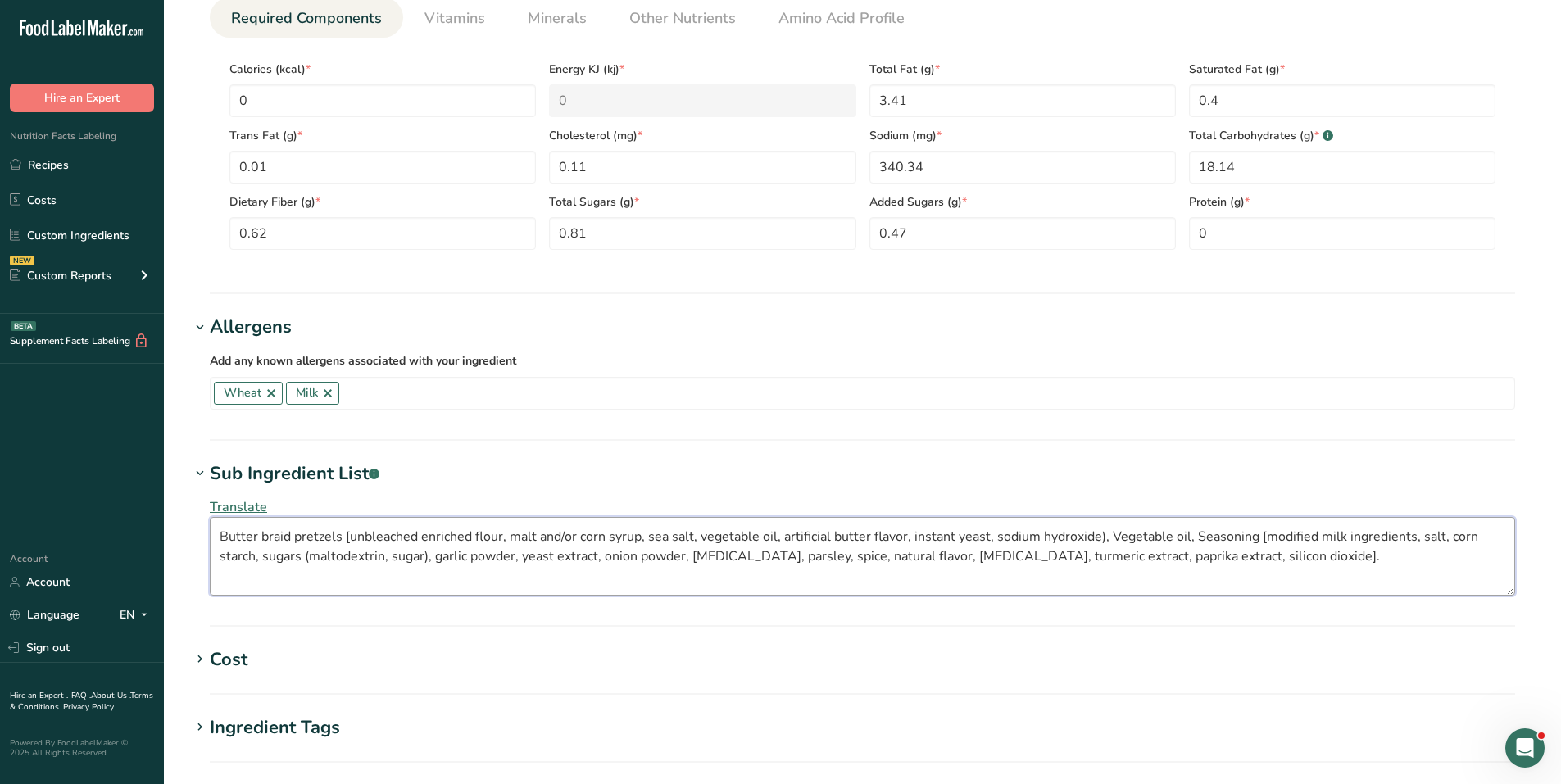
type textarea "Butter braid pretzels [unbleached enriched flour, malt and/or corn syrup, sea s…"
click at [242, 505] on span "Translate" at bounding box center [238, 507] width 57 height 18
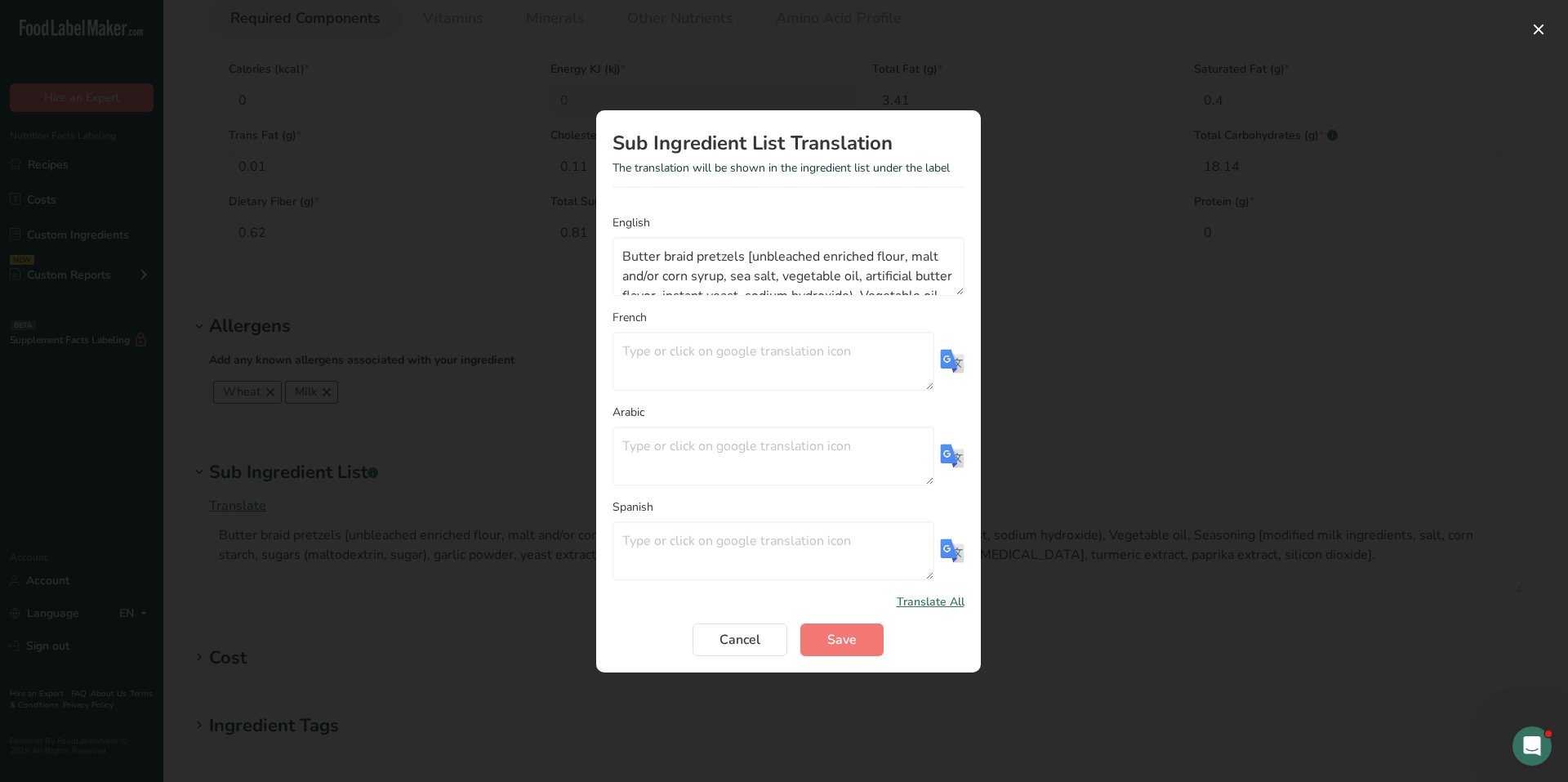
click at [957, 366] on img "Translation Modal" at bounding box center [952, 361] width 25 height 25
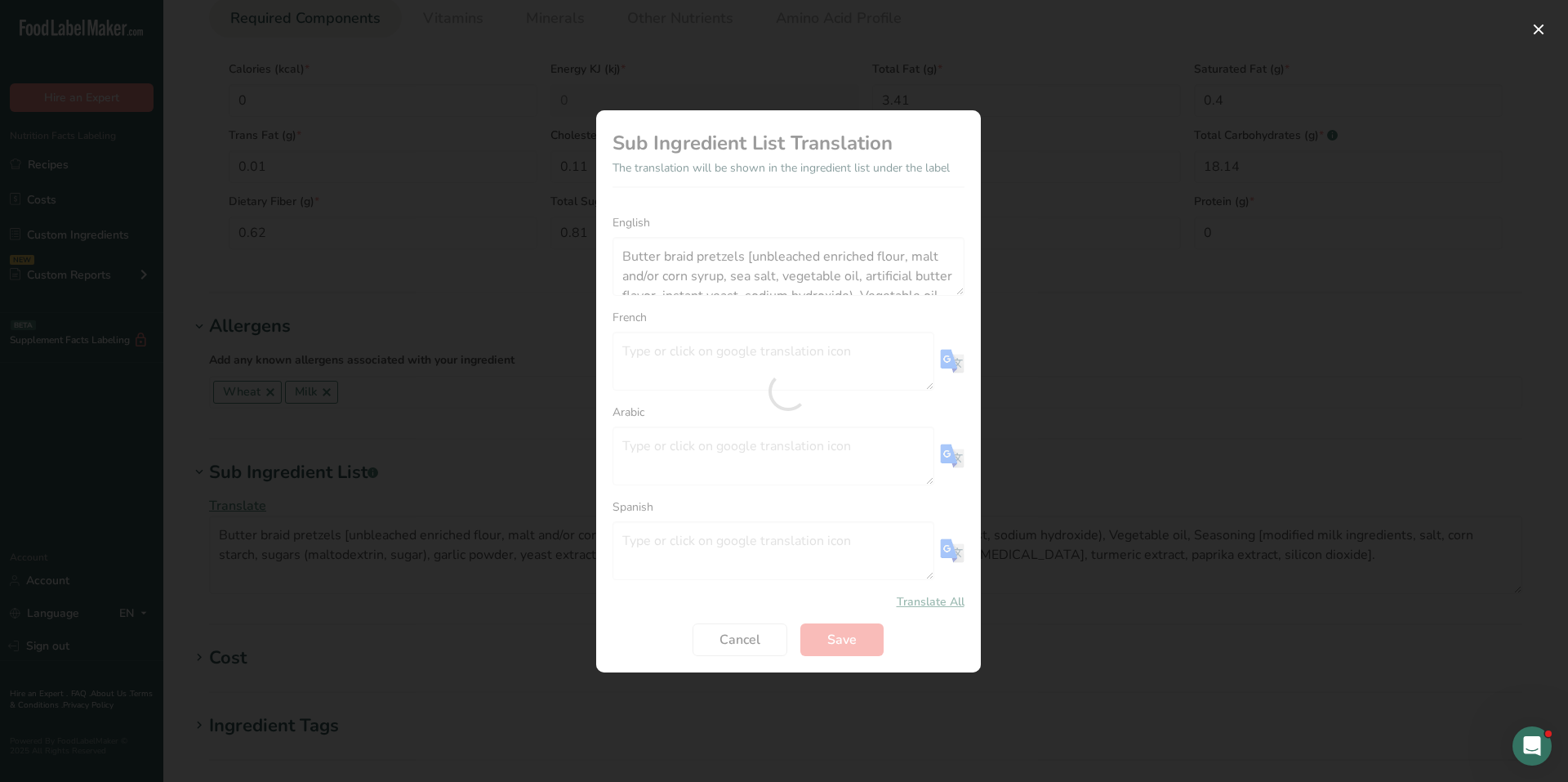
type textarea "Bretzels tressés au beurre [farine enrichie non blanchie, sirop de malt et/ou d…"
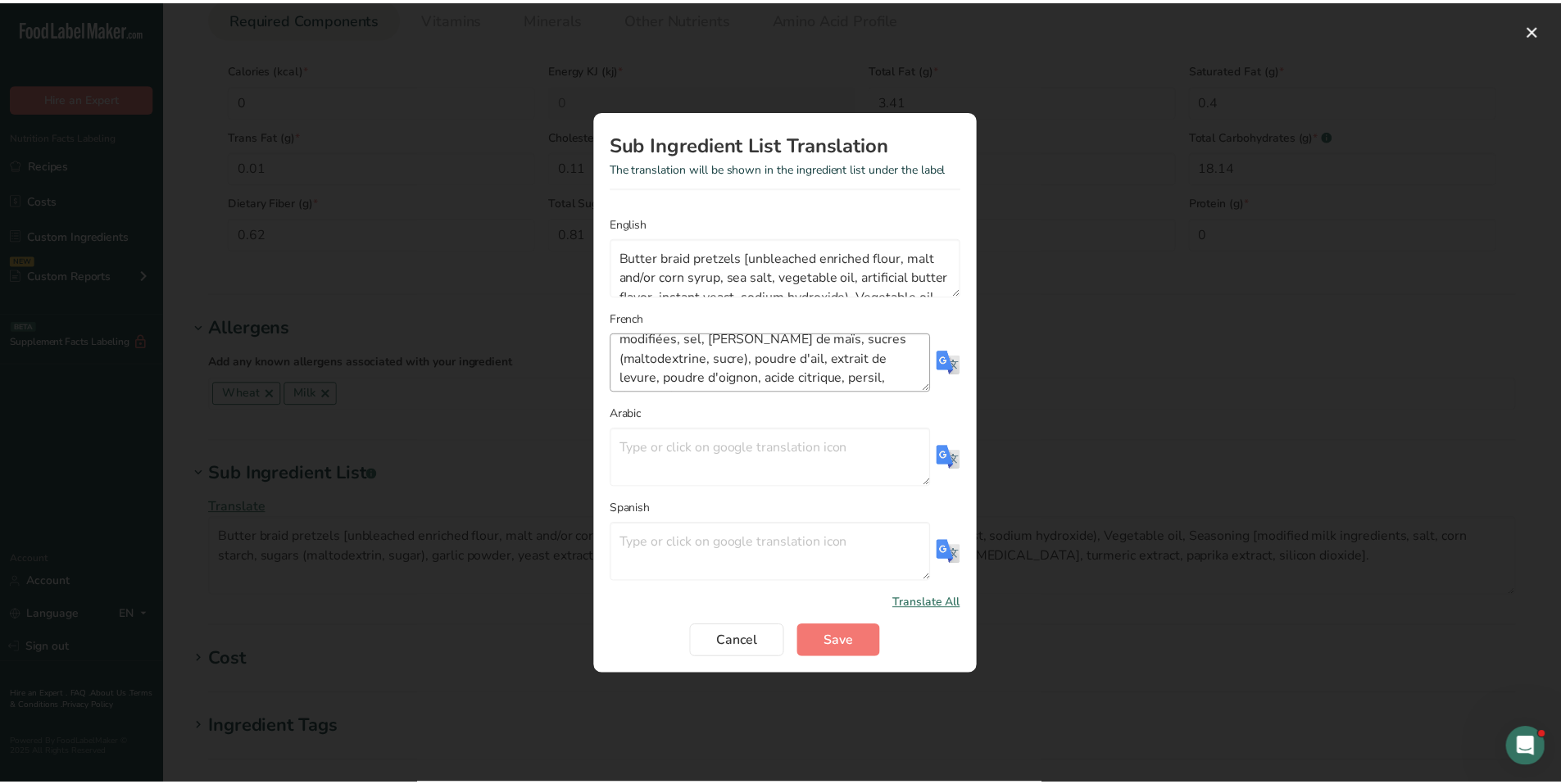
scroll to position [157, 0]
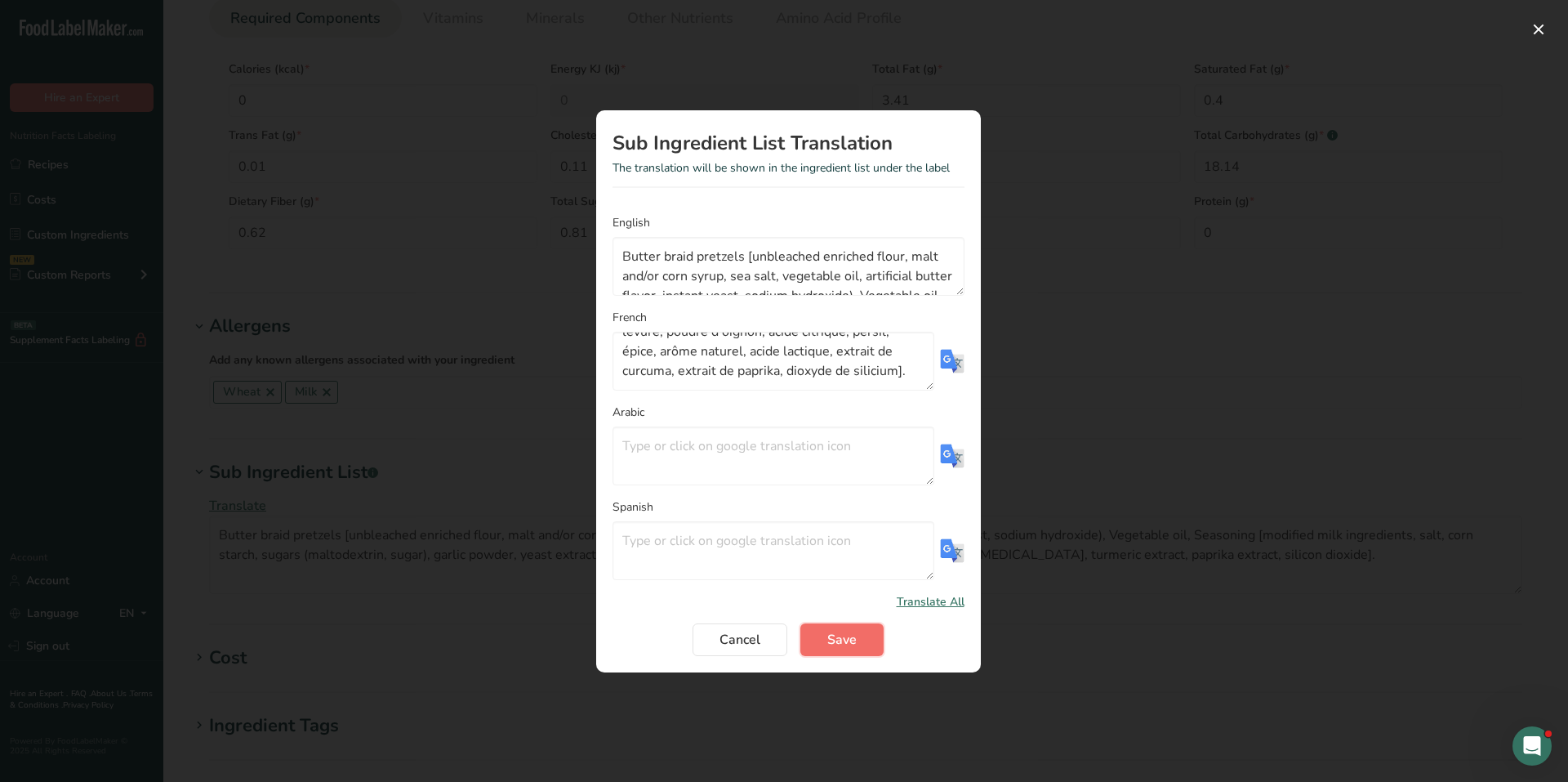
click at [840, 636] on span "Save" at bounding box center [841, 639] width 29 height 19
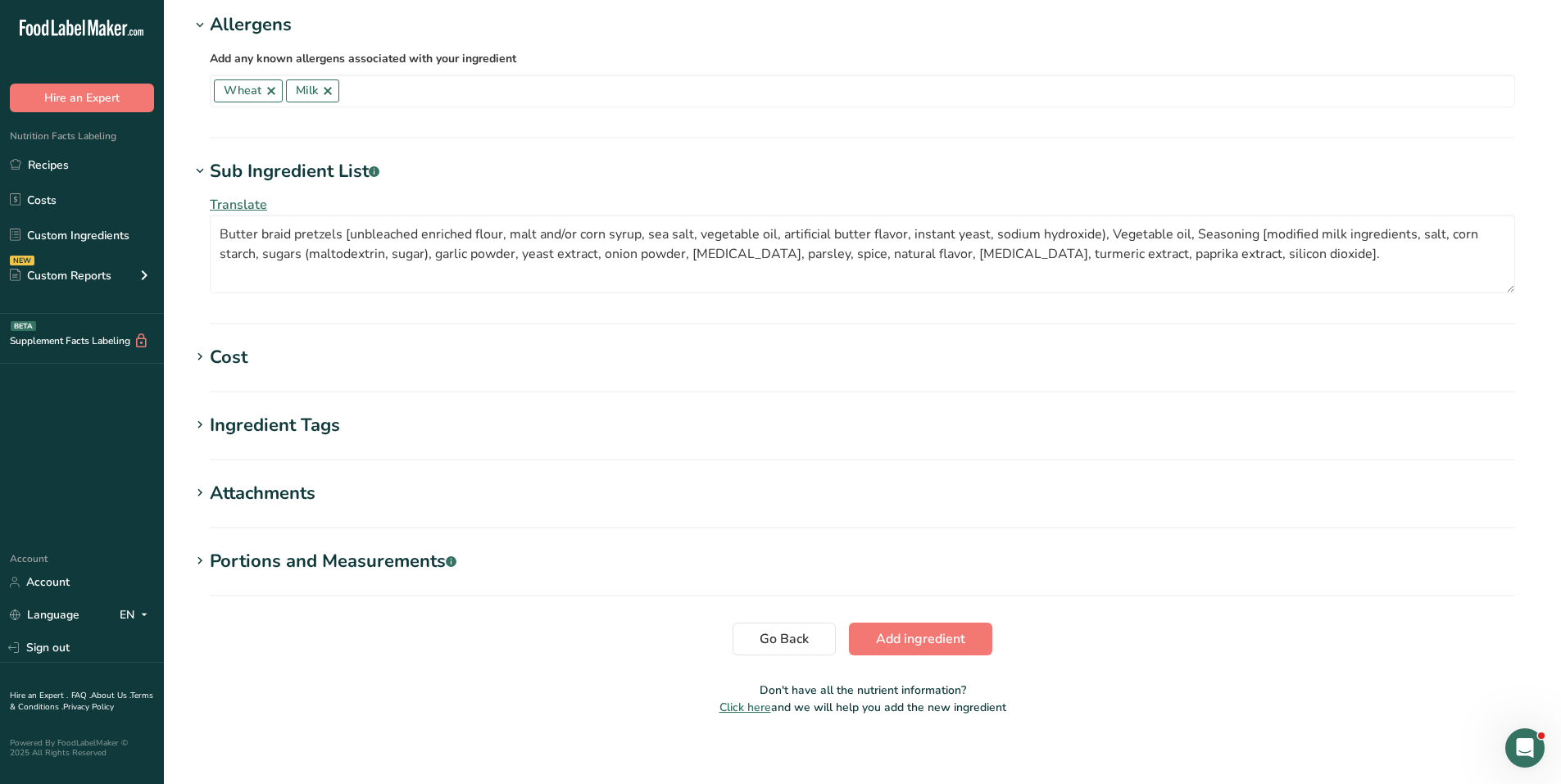
scroll to position [968, 0]
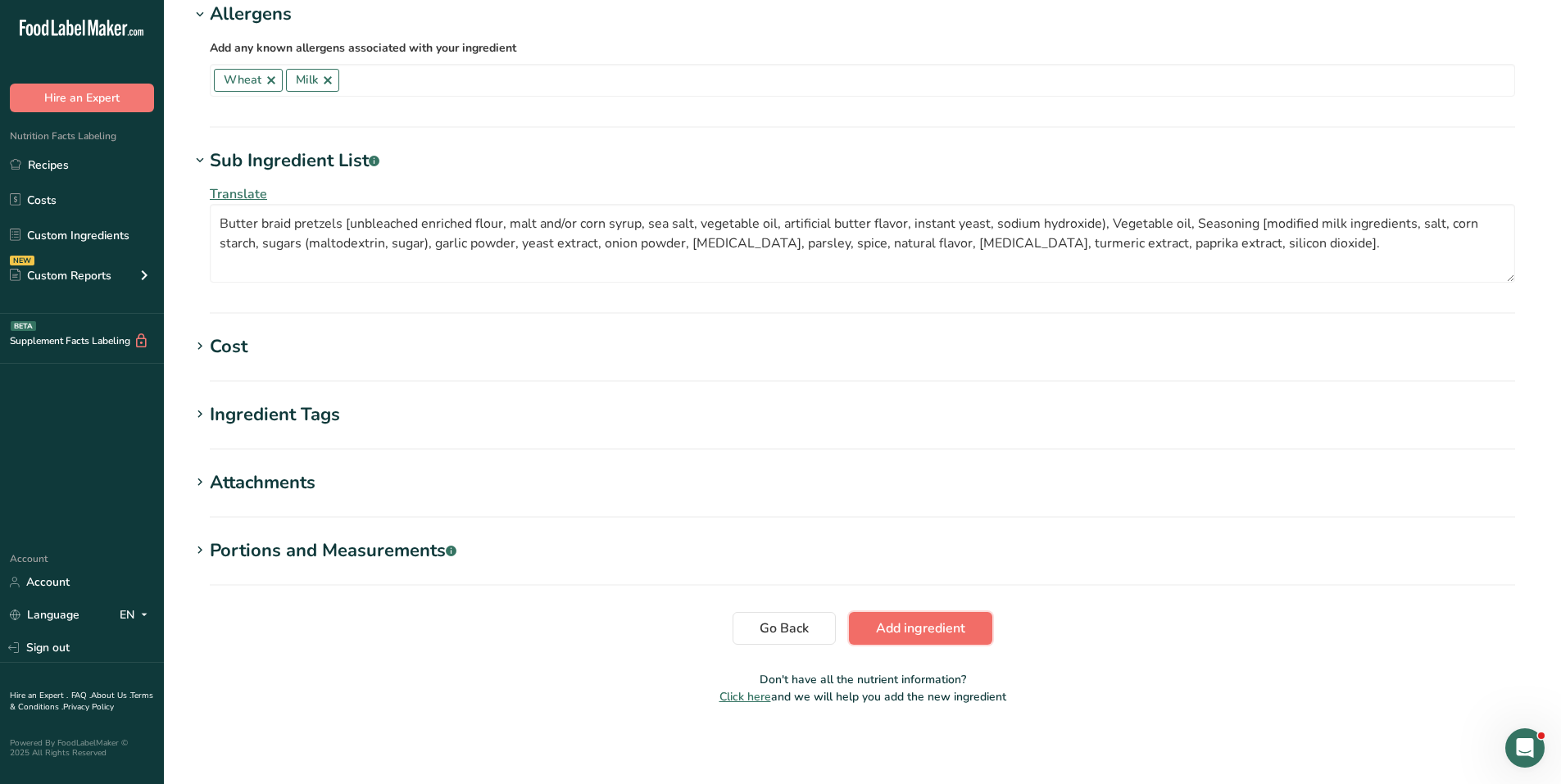
click at [950, 625] on span "Add ingredient" at bounding box center [920, 628] width 89 height 19
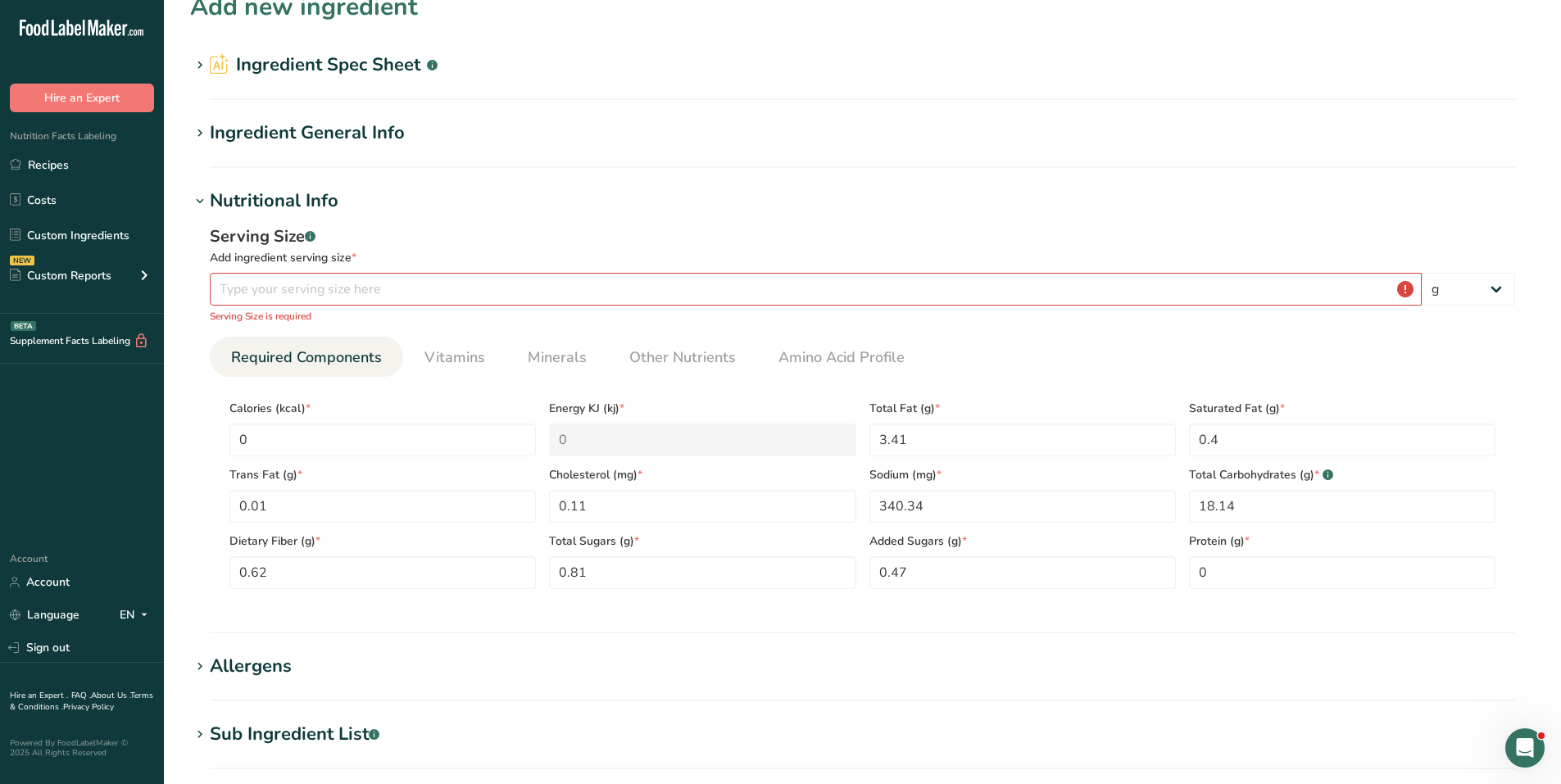
scroll to position [0, 0]
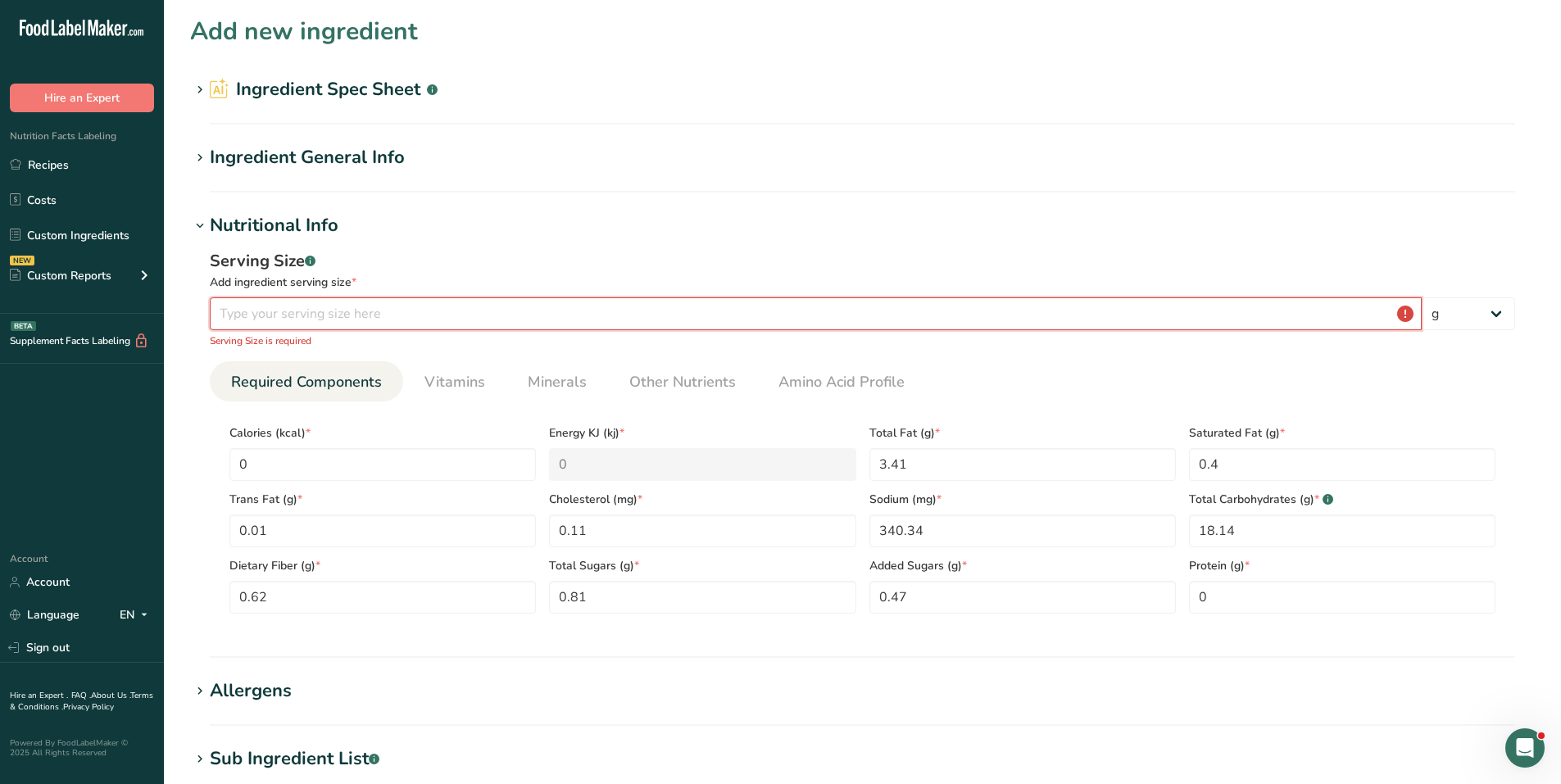
click at [458, 319] on input "number" at bounding box center [815, 313] width 1212 height 33
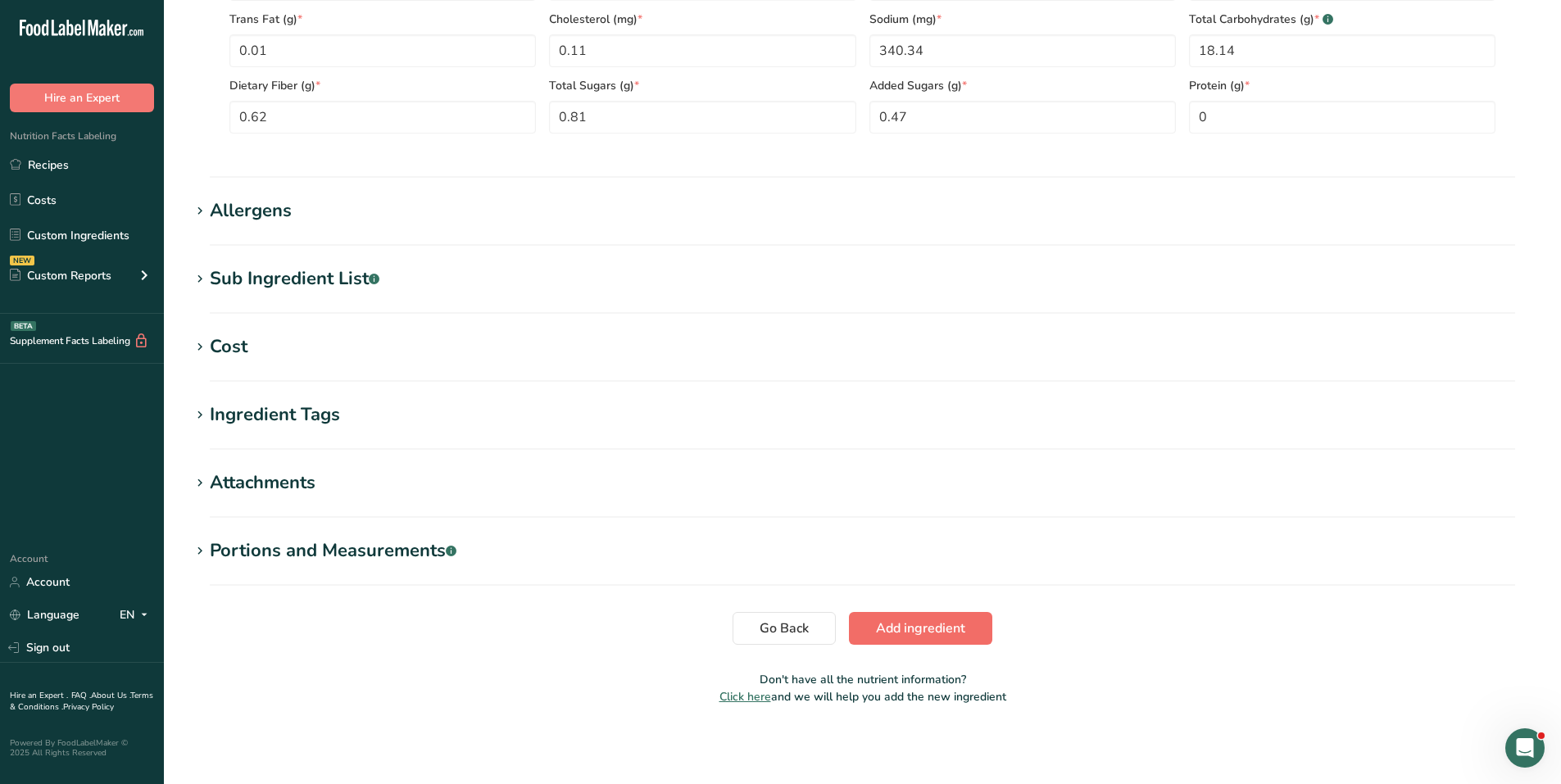
type input "100"
click at [920, 621] on span "Add ingredient" at bounding box center [920, 628] width 89 height 19
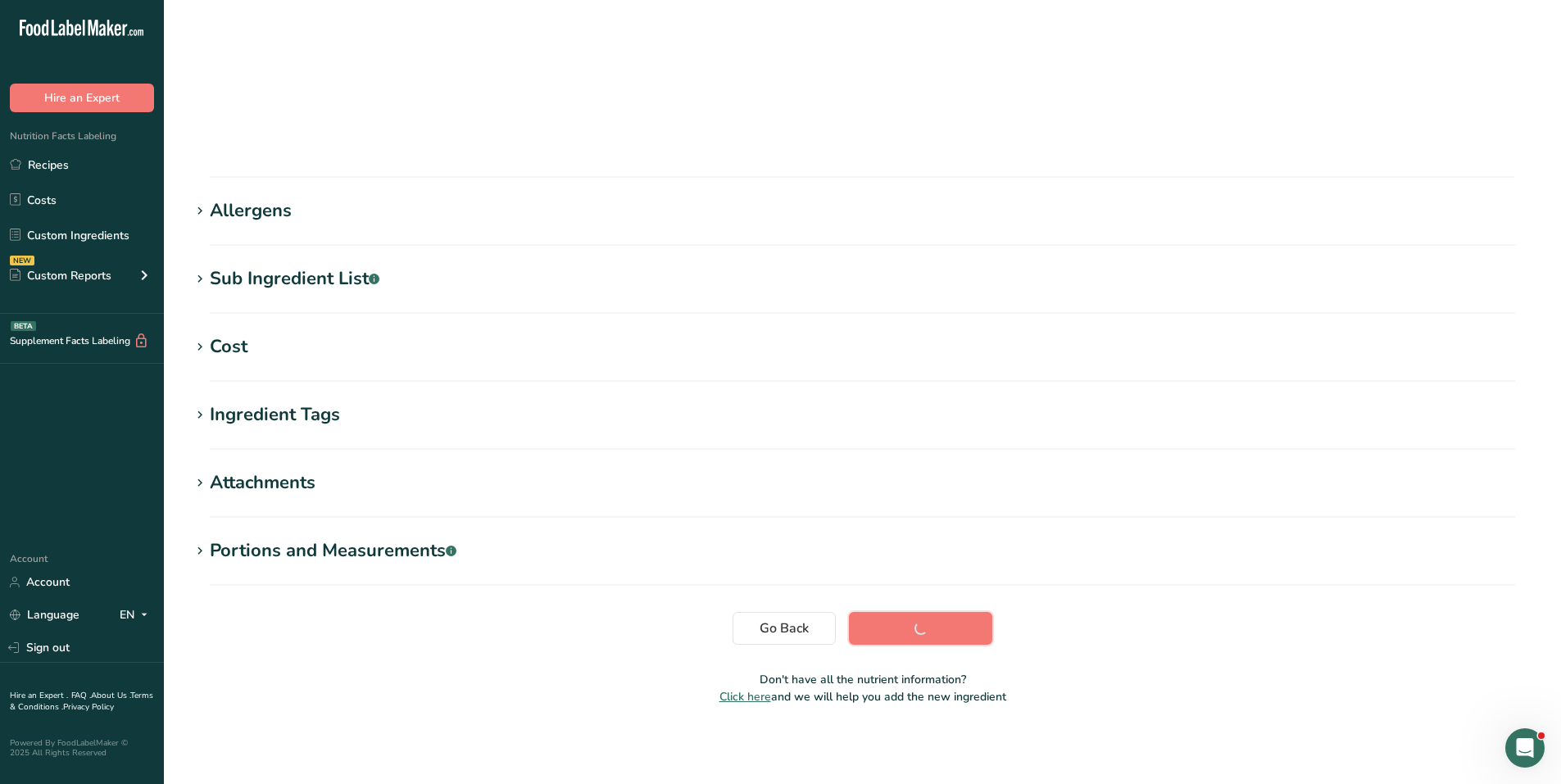
scroll to position [83, 0]
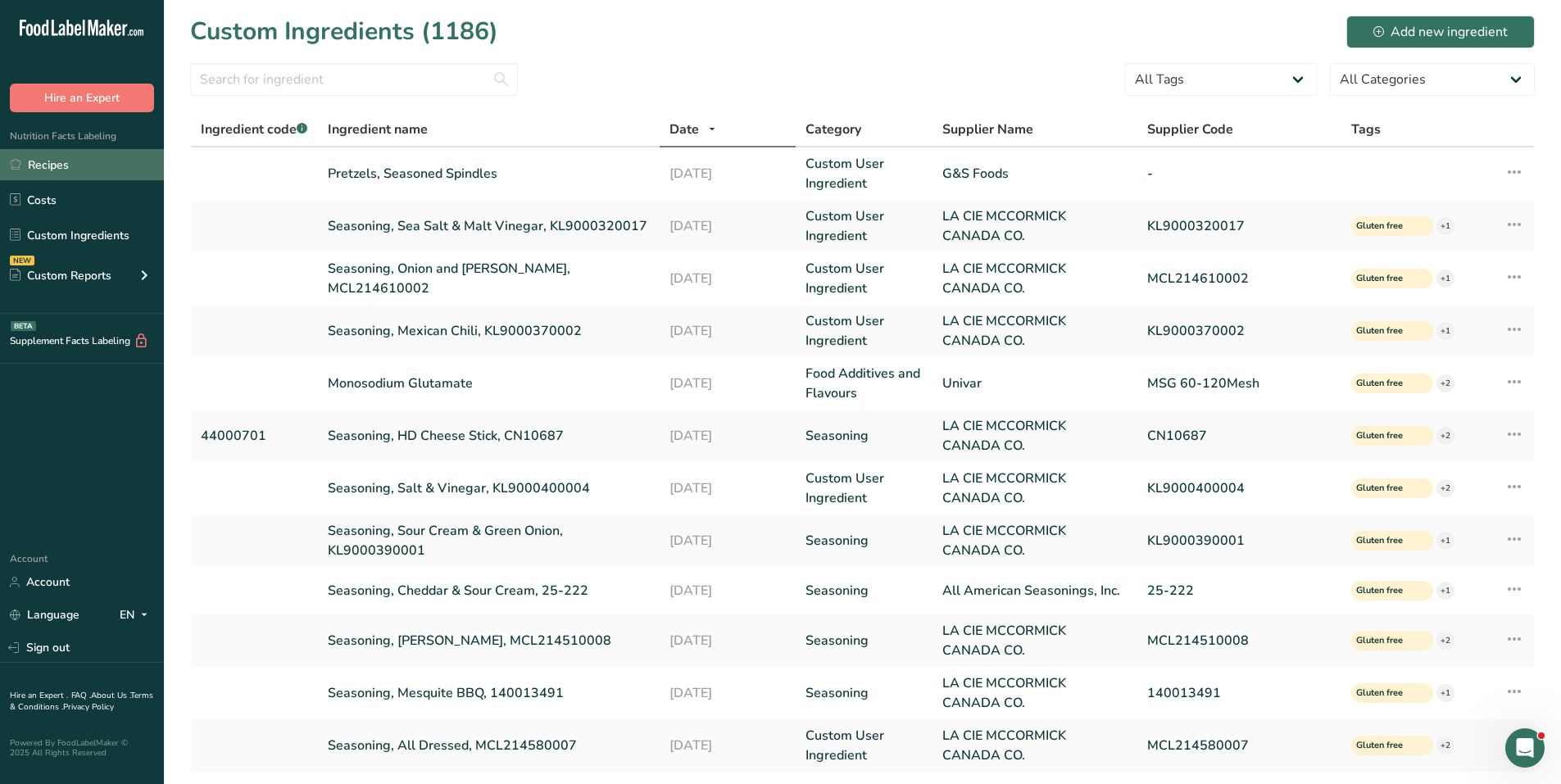
click at [72, 171] on link "Recipes" at bounding box center [81, 164] width 163 height 31
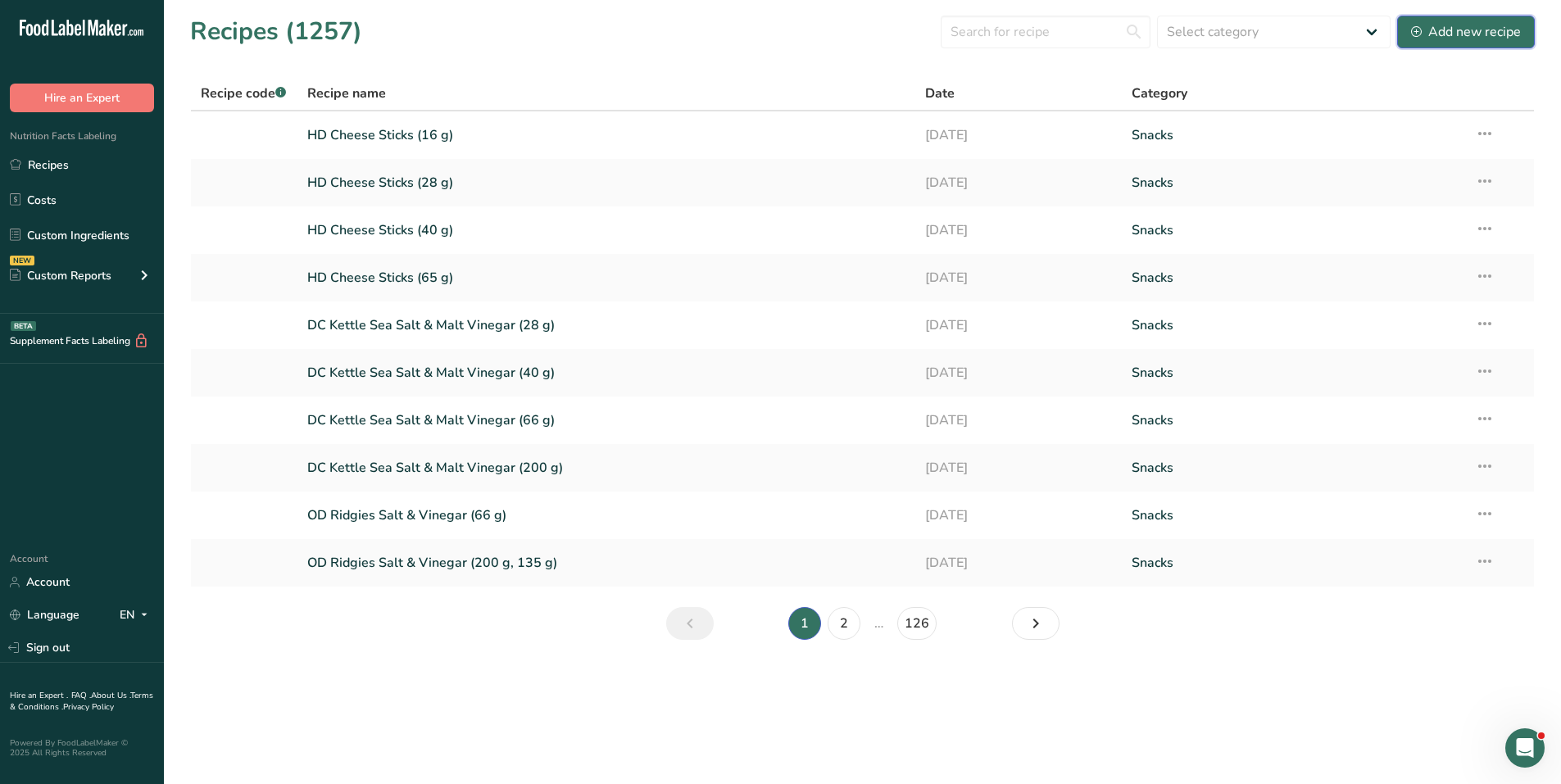
click at [1446, 31] on div "Add new recipe" at bounding box center [1466, 32] width 110 height 19
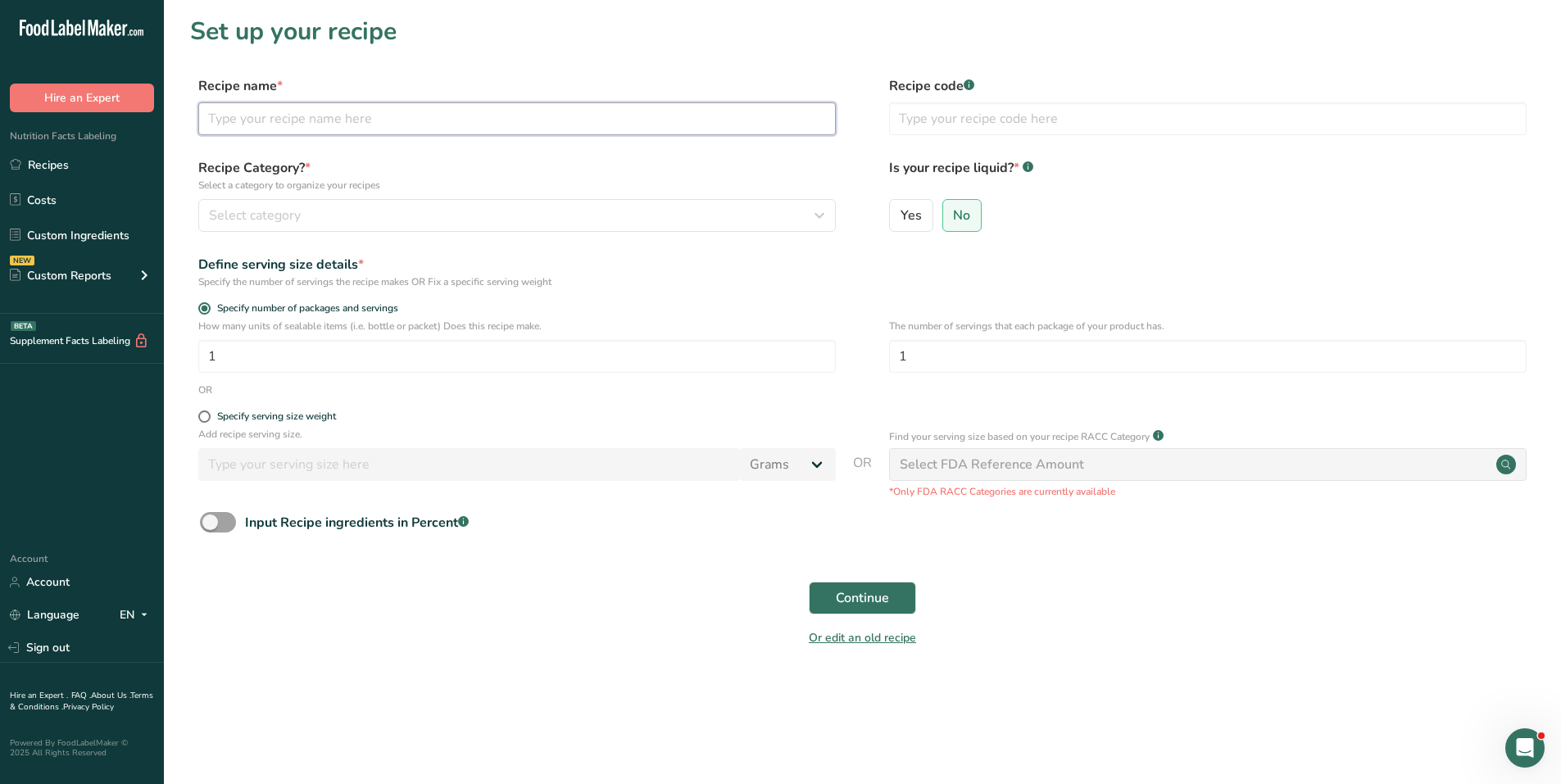
click at [247, 105] on input "text" at bounding box center [517, 118] width 638 height 33
type input "OD Pretzels Seasoned Spindles (250 g)"
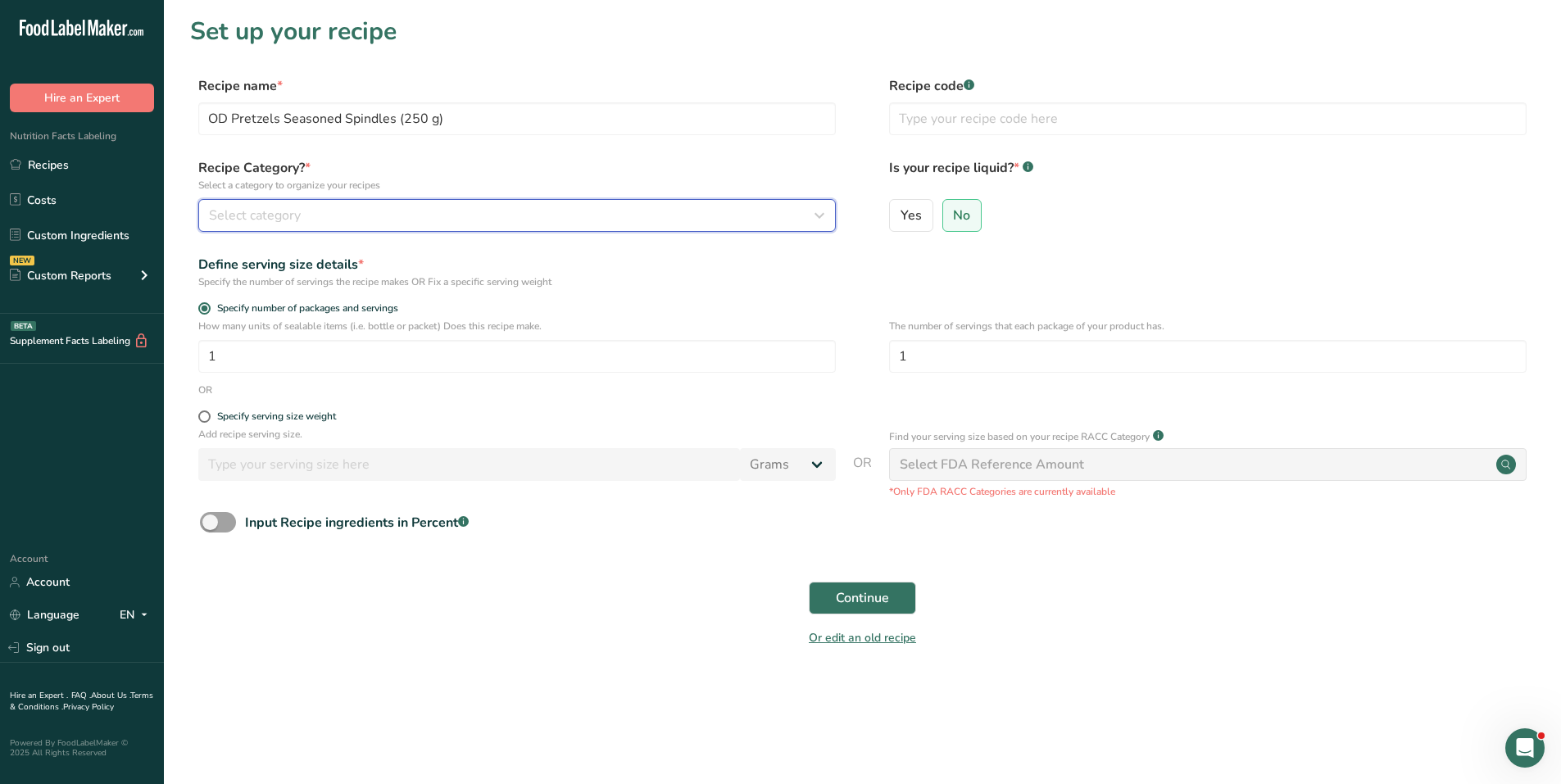
click at [275, 208] on span "Select category" at bounding box center [254, 215] width 92 height 19
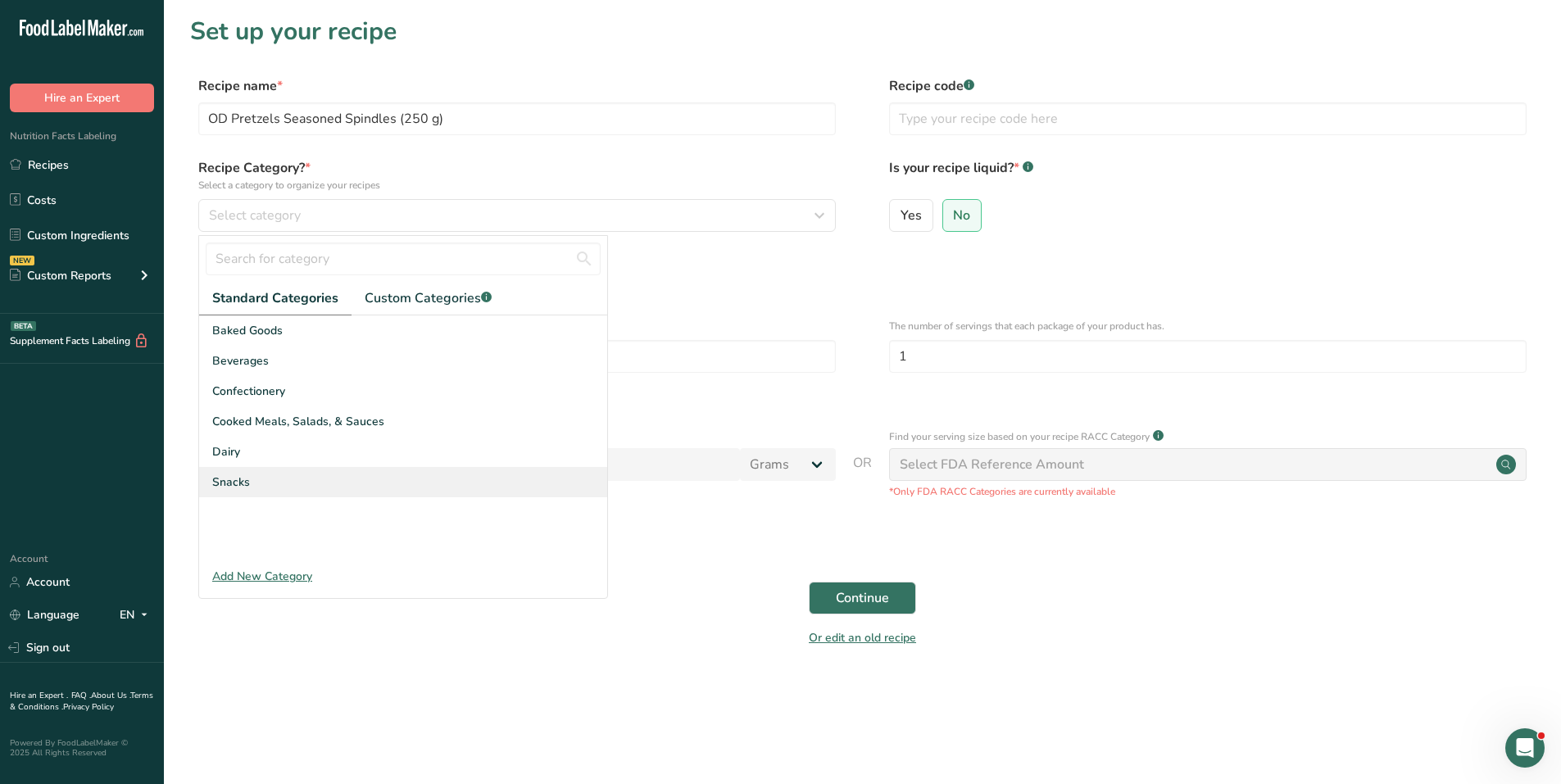
click at [257, 479] on div "Snacks" at bounding box center [403, 482] width 408 height 30
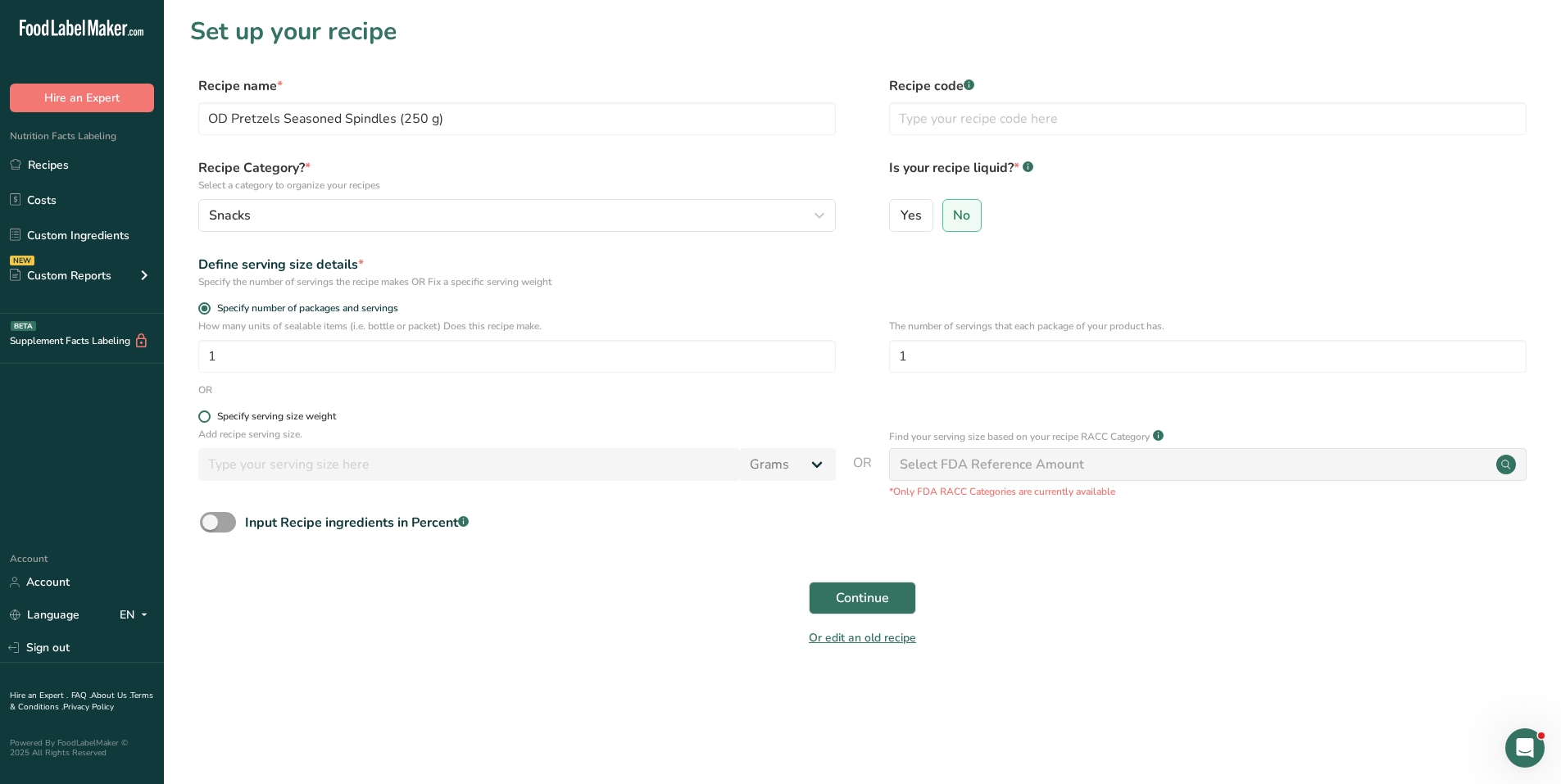
click at [203, 416] on span at bounding box center [204, 417] width 12 height 12
click at [203, 416] on input "Specify serving size weight" at bounding box center [203, 417] width 11 height 11
radio input "true"
radio input "false"
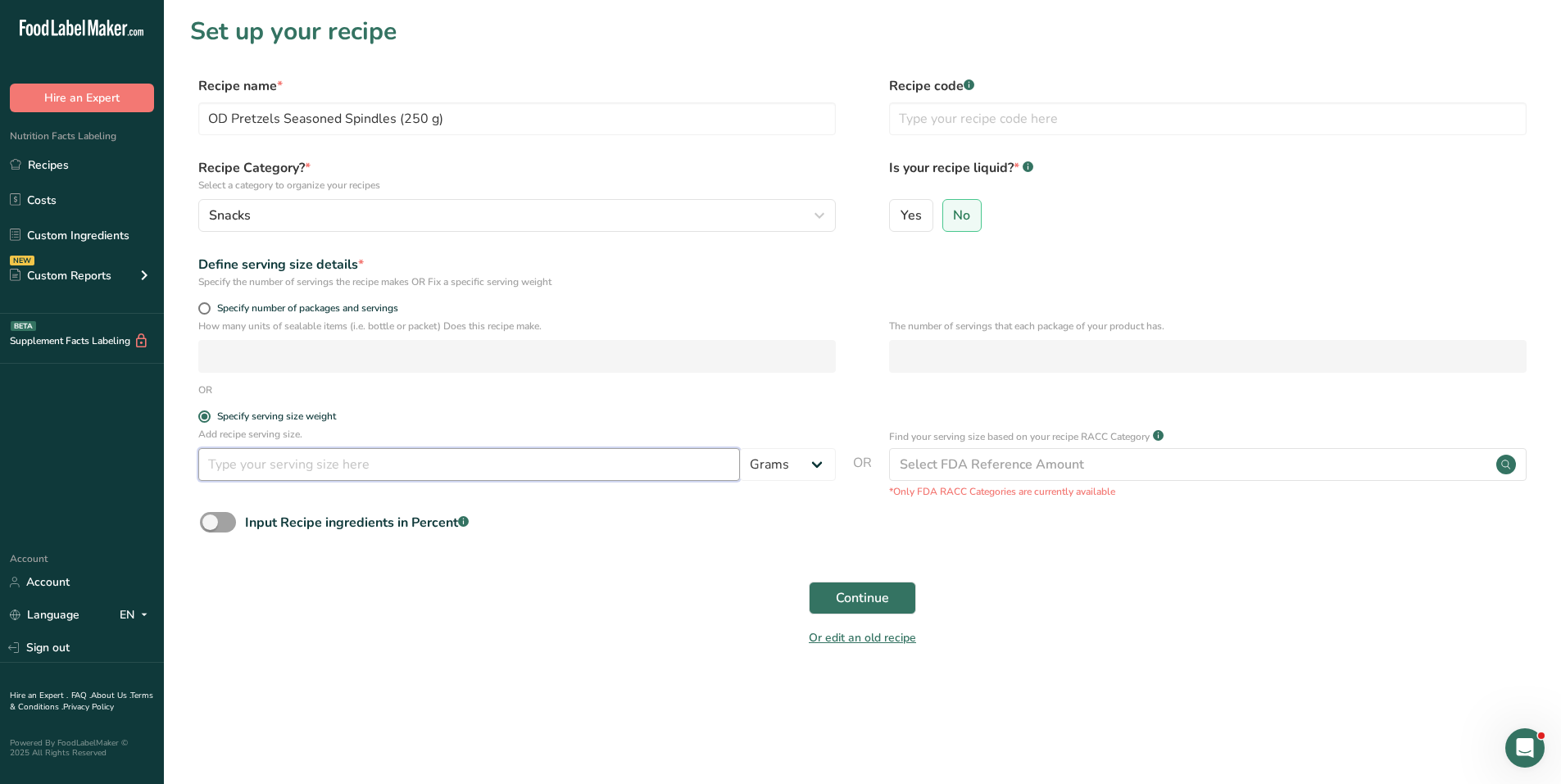
click at [282, 458] on input "number" at bounding box center [468, 464] width 542 height 33
type input "50"
click at [878, 596] on span "Continue" at bounding box center [862, 598] width 53 height 19
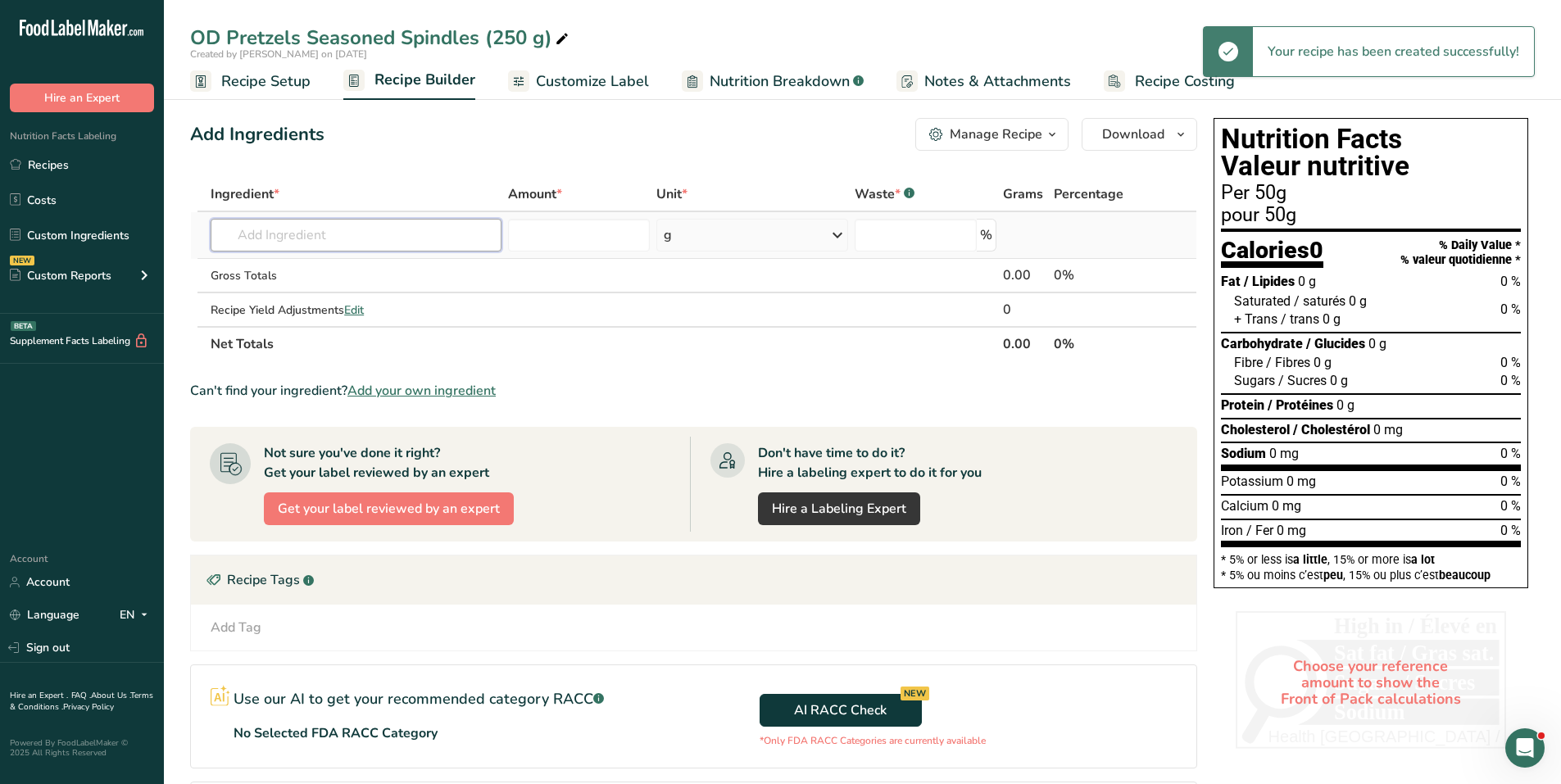
click at [356, 230] on input "text" at bounding box center [355, 235] width 291 height 33
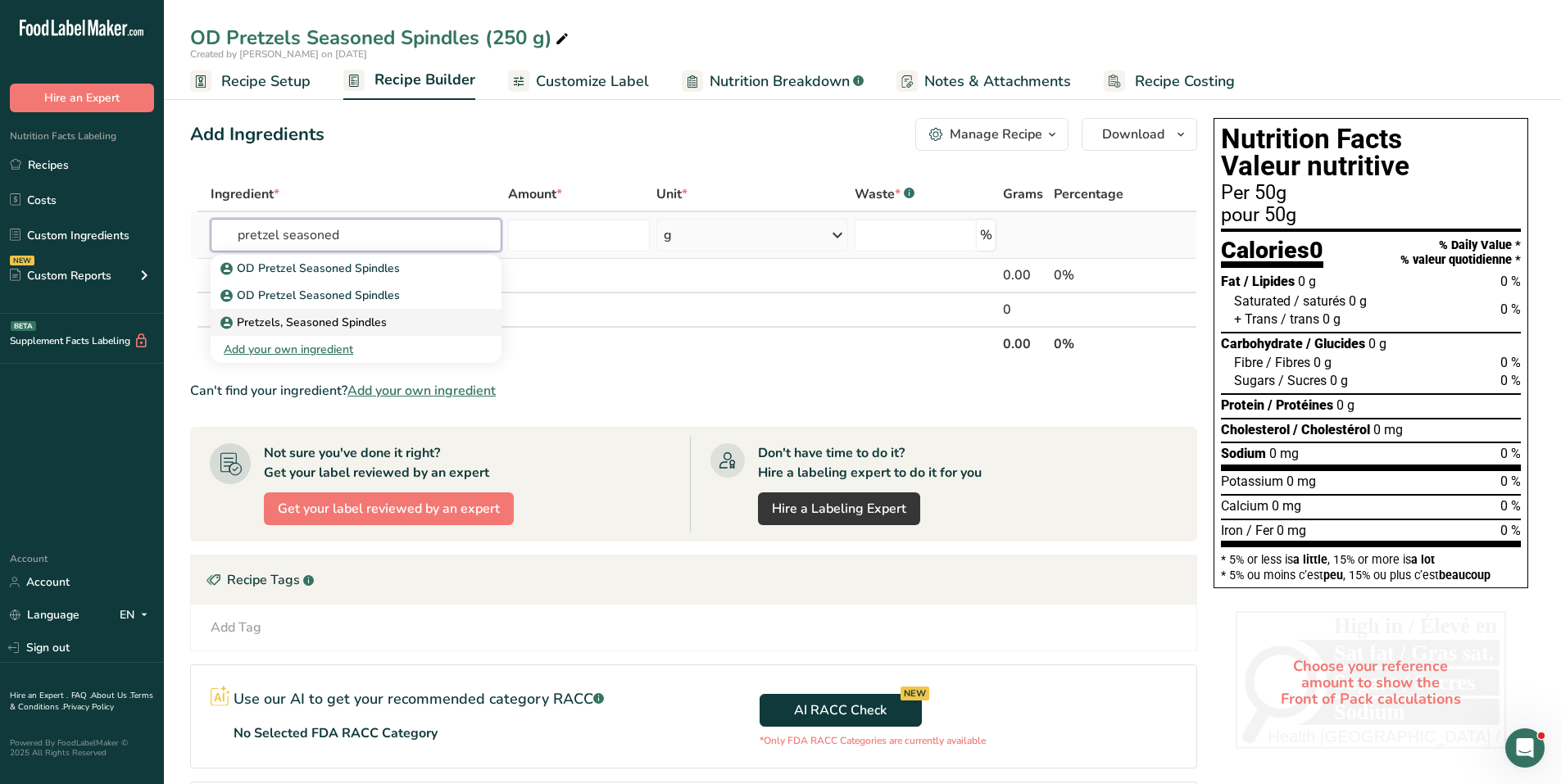
type input "pretzel seasoned"
click at [339, 326] on p "Pretzels, Seasoned Spindles" at bounding box center [305, 321] width 163 height 17
type input "Pretzels, Seasoned Spindles"
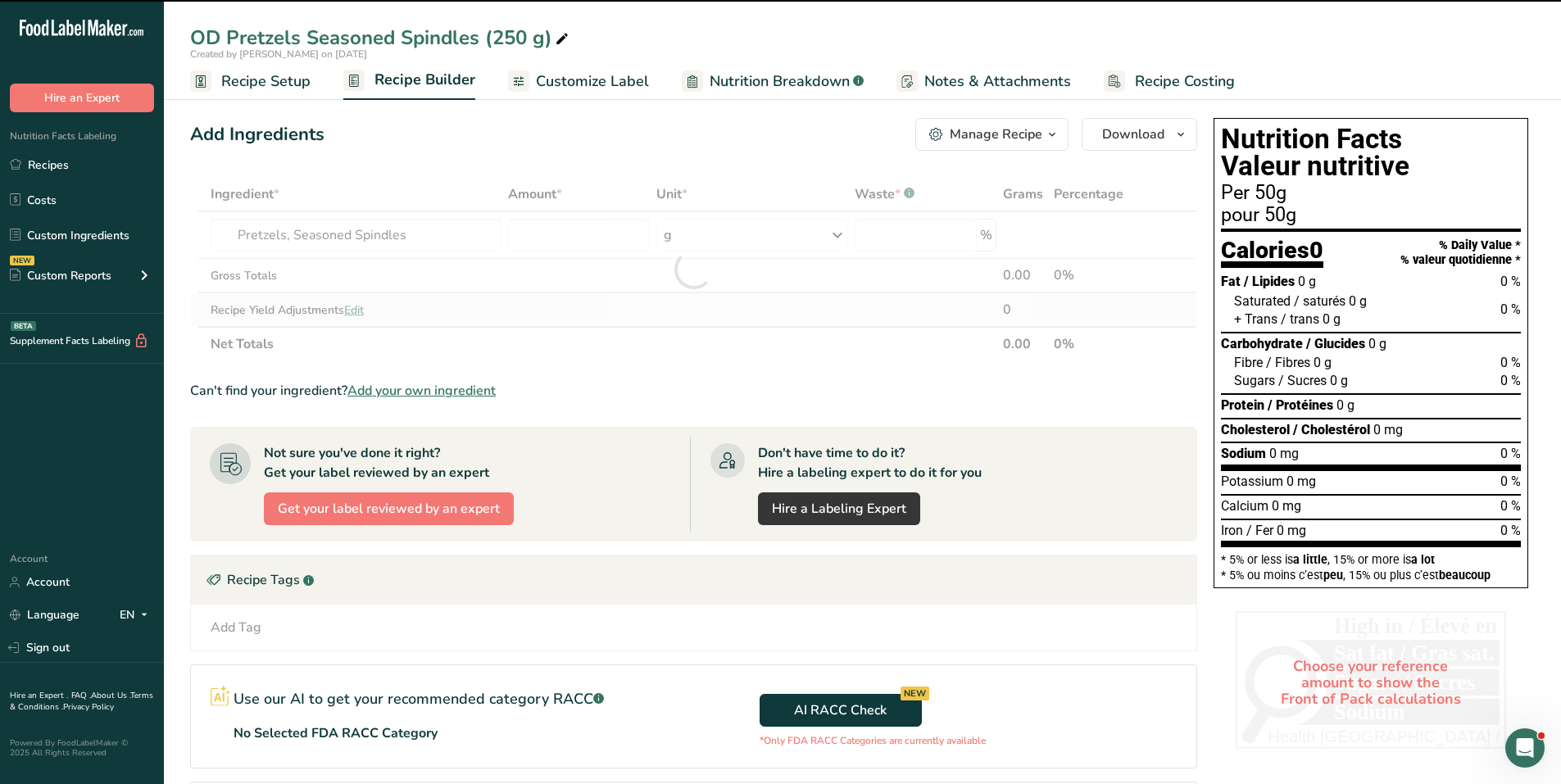
type input "0"
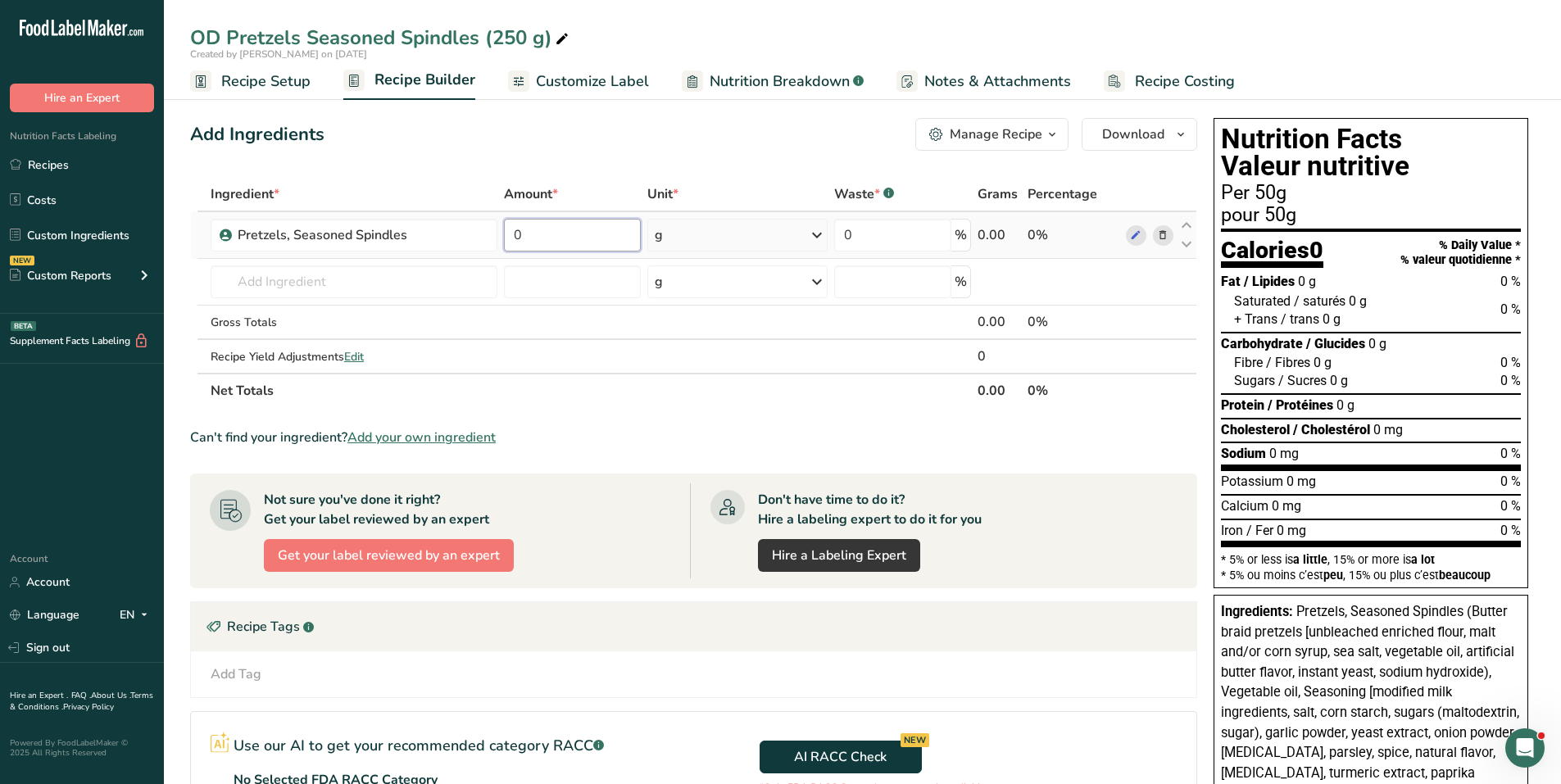
drag, startPoint x: 548, startPoint y: 235, endPoint x: 509, endPoint y: 231, distance: 39.2
click at [509, 231] on input "0" at bounding box center [572, 235] width 136 height 33
type input "100"
click at [676, 158] on div "Add Ingredients Manage Recipe Delete Recipe Duplicate Recipe Scale Recipe Save …" at bounding box center [698, 680] width 1017 height 1137
click at [565, 86] on span "Customize Label" at bounding box center [593, 81] width 113 height 22
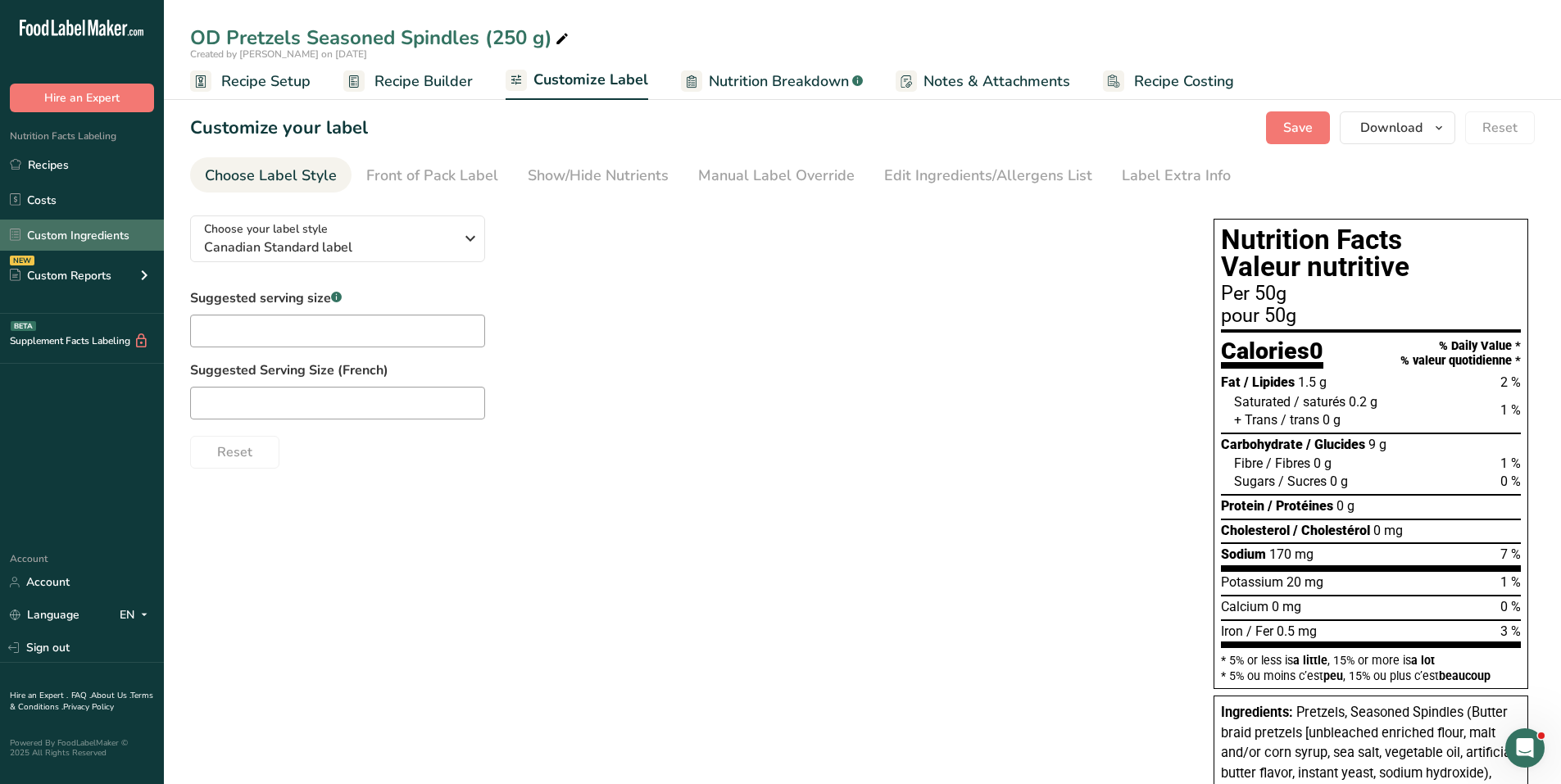
click at [67, 240] on link "Custom Ingredients" at bounding box center [81, 235] width 163 height 31
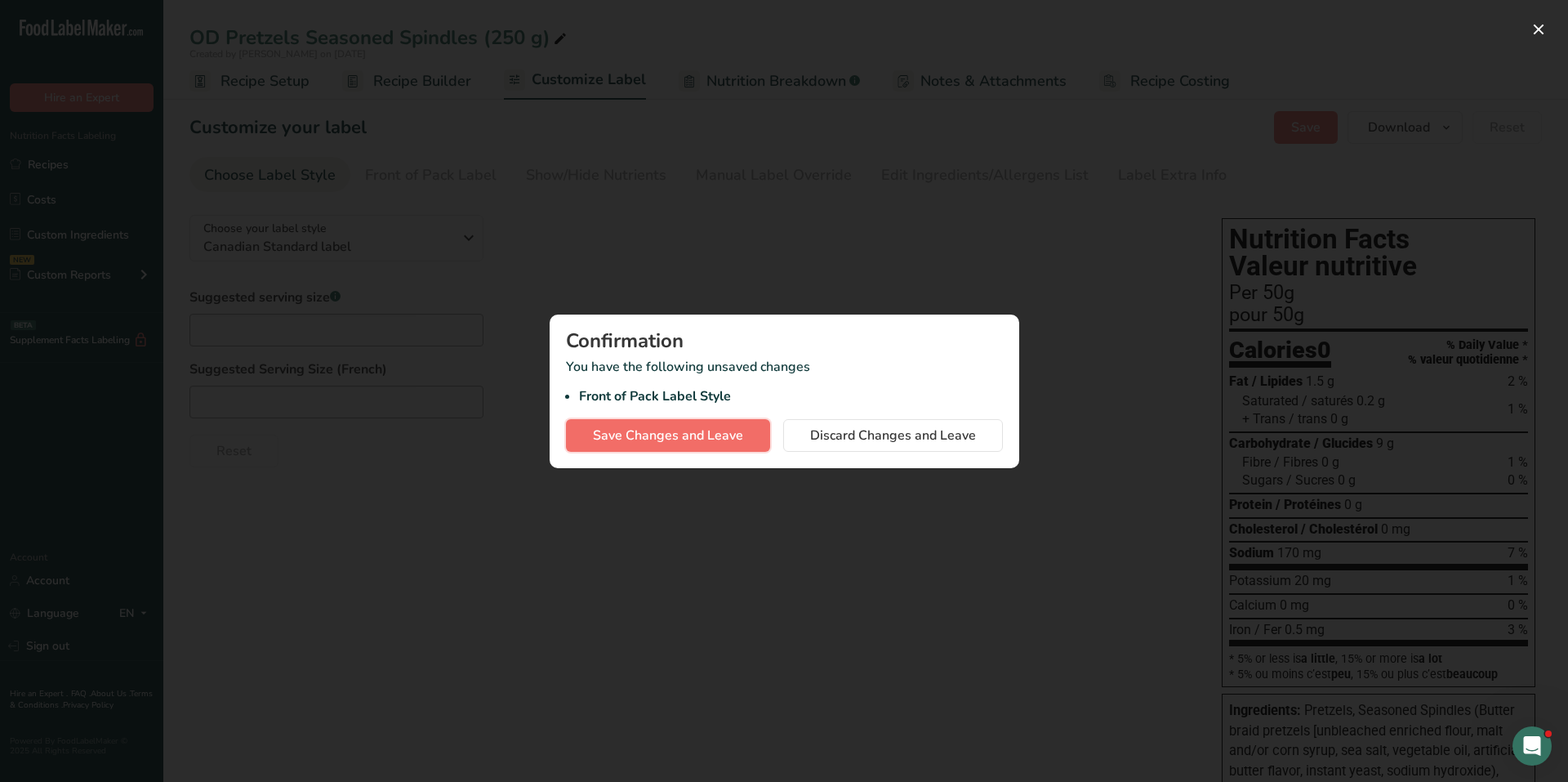
click at [681, 430] on span "Save Changes and Leave" at bounding box center [667, 435] width 151 height 19
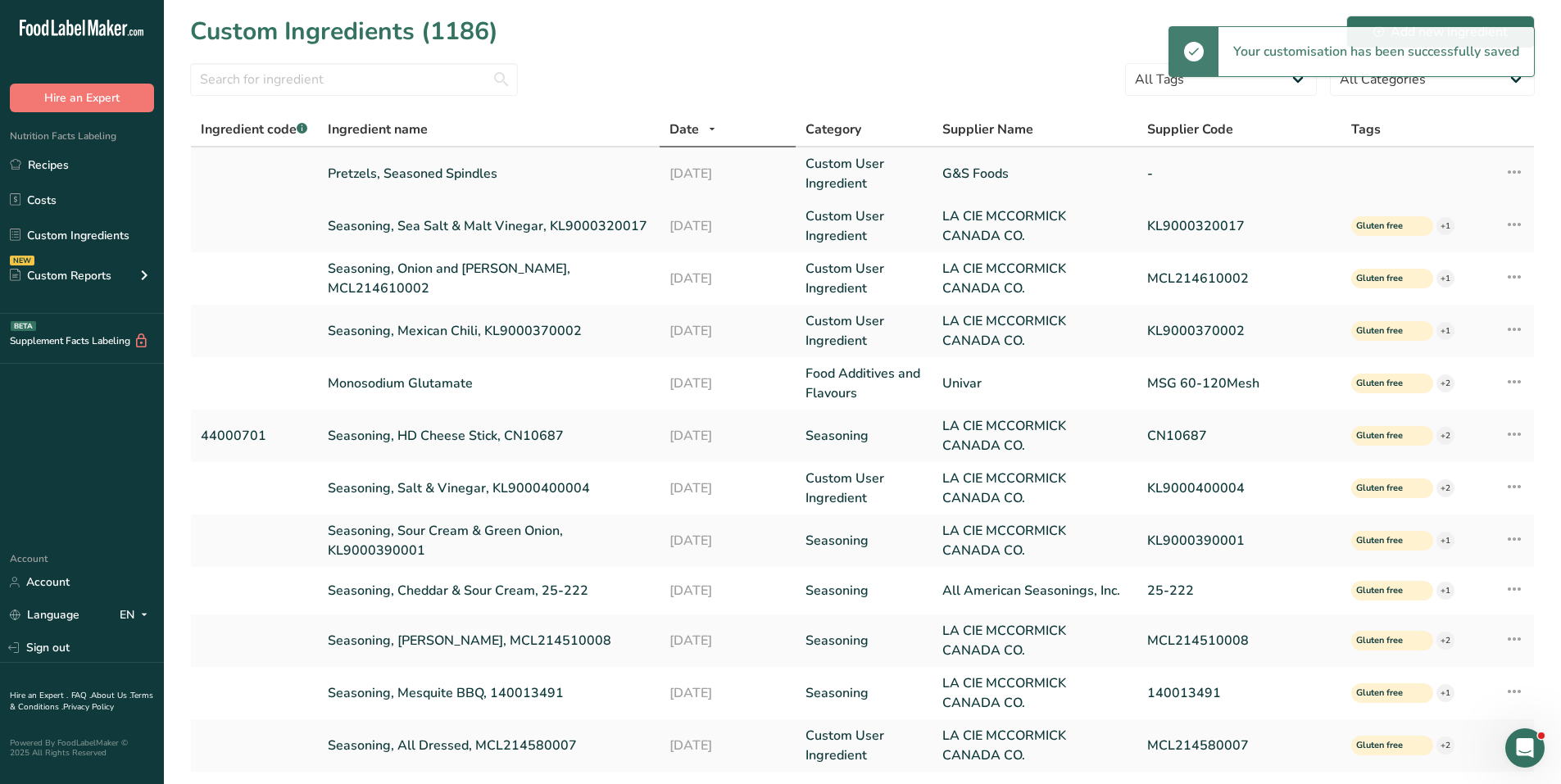
click at [426, 177] on link "Pretzels, Seasoned Spindles" at bounding box center [489, 173] width 322 height 19
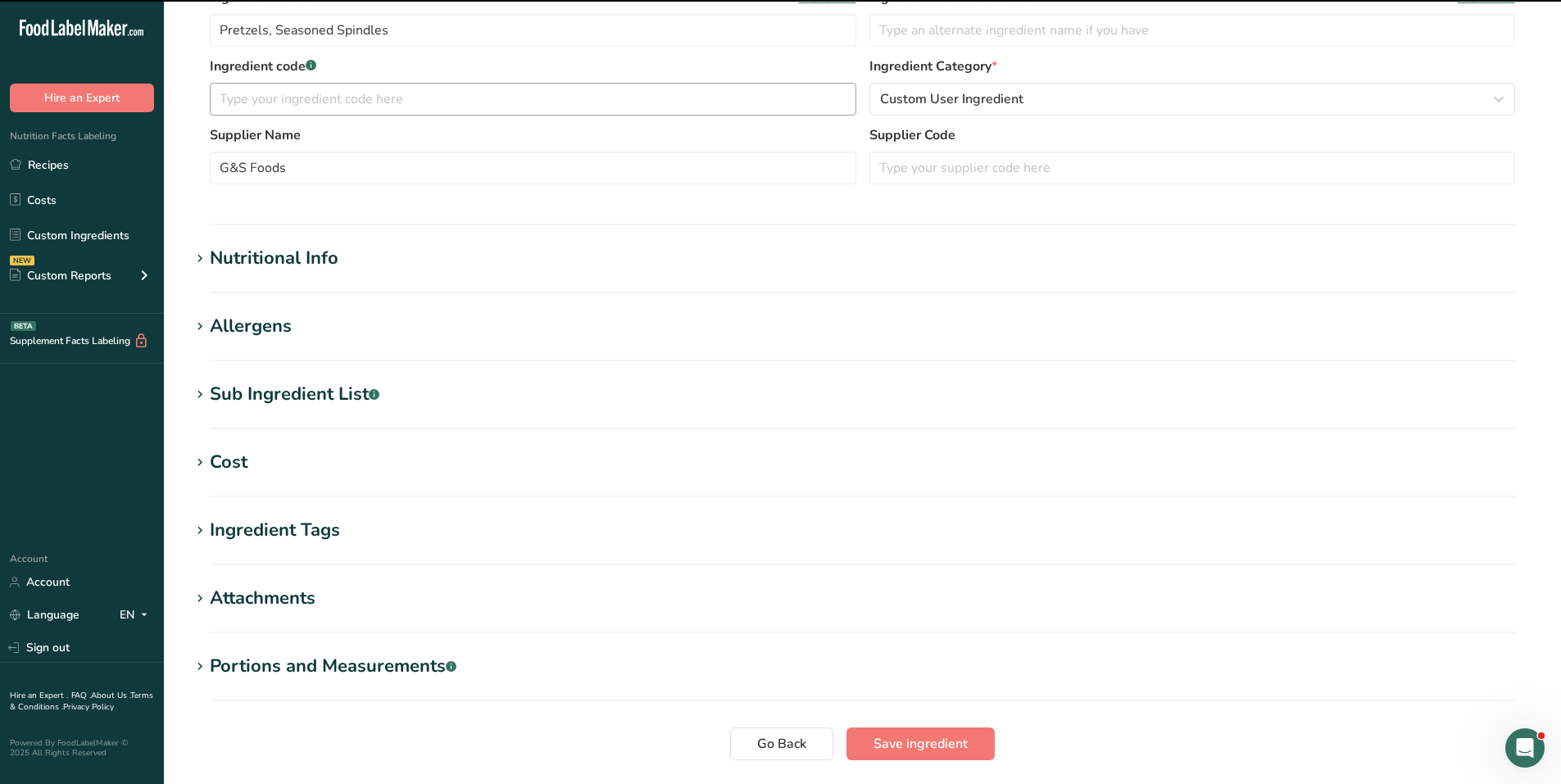
scroll to position [392, 0]
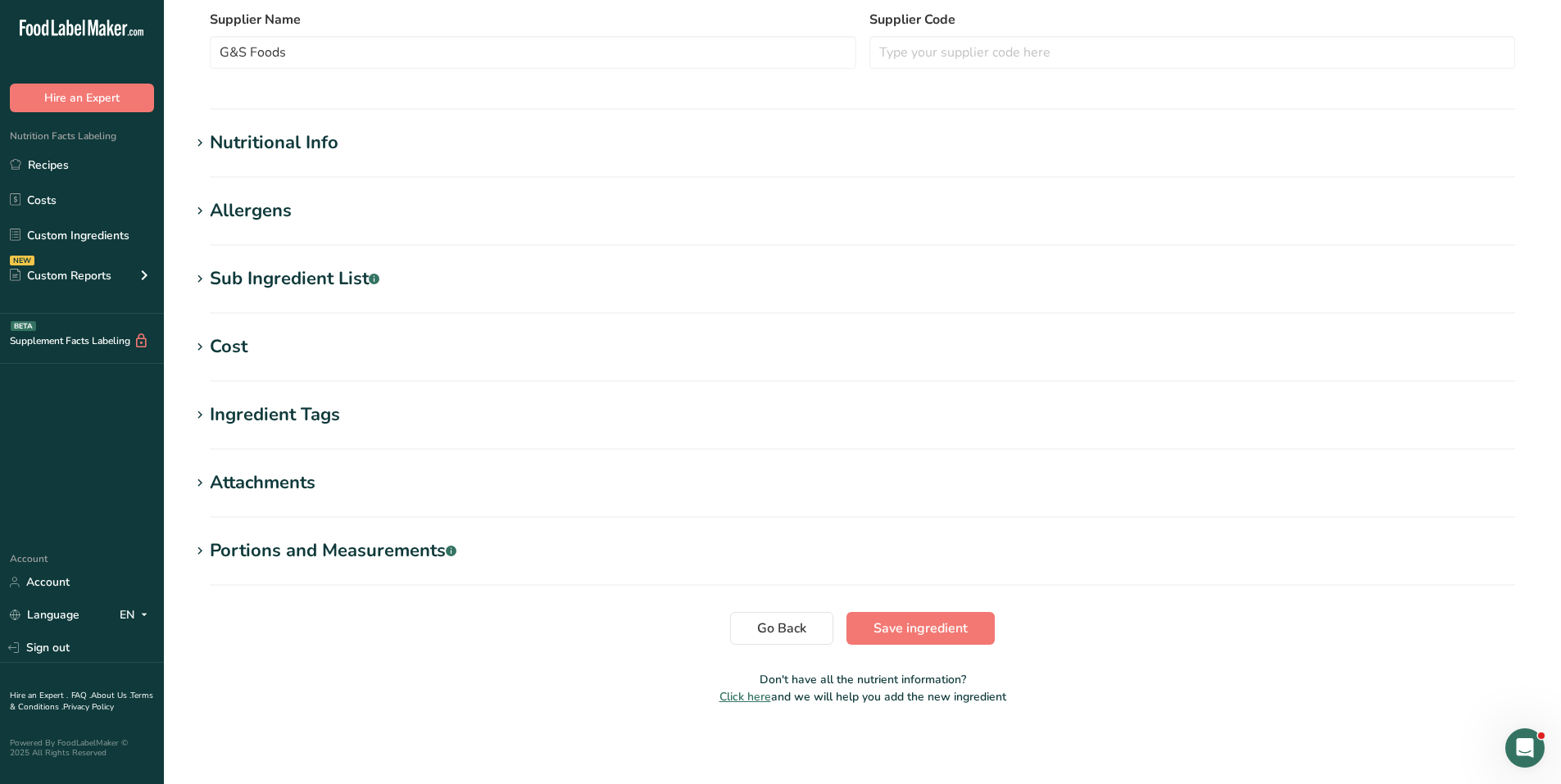
click at [299, 147] on div "Nutritional Info" at bounding box center [274, 143] width 129 height 27
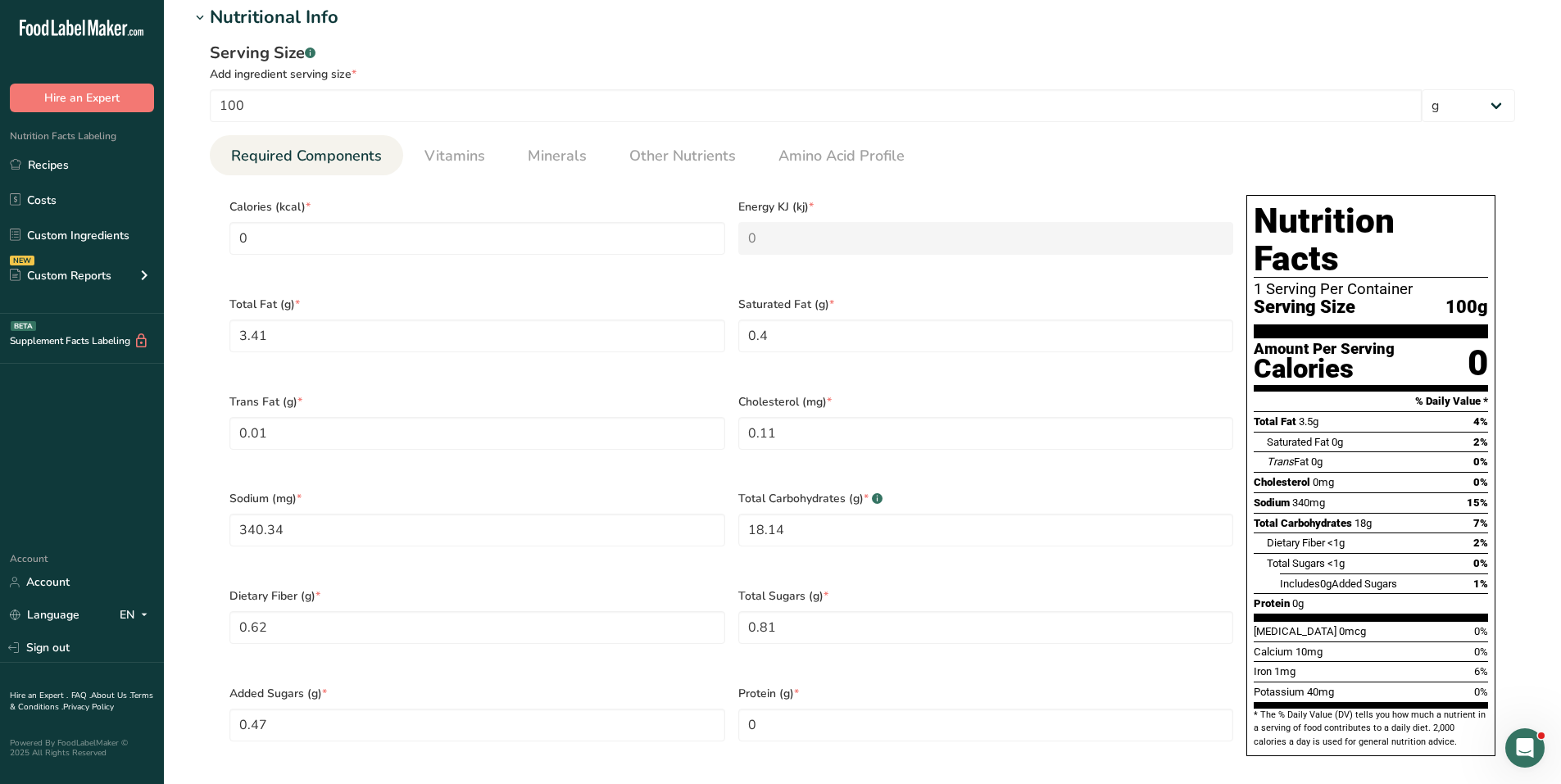
scroll to position [556, 0]
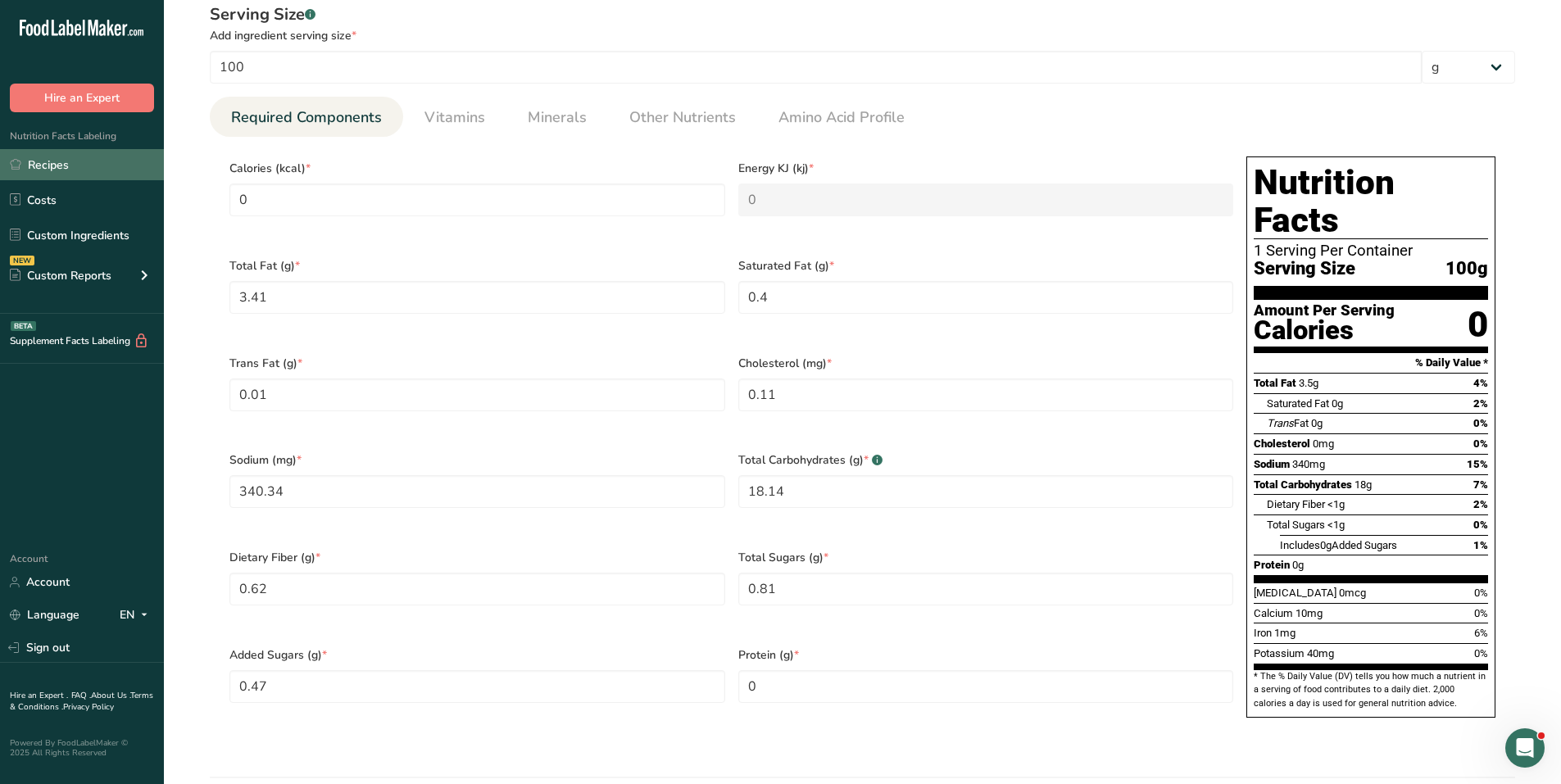
click at [45, 170] on link "Recipes" at bounding box center [81, 164] width 163 height 31
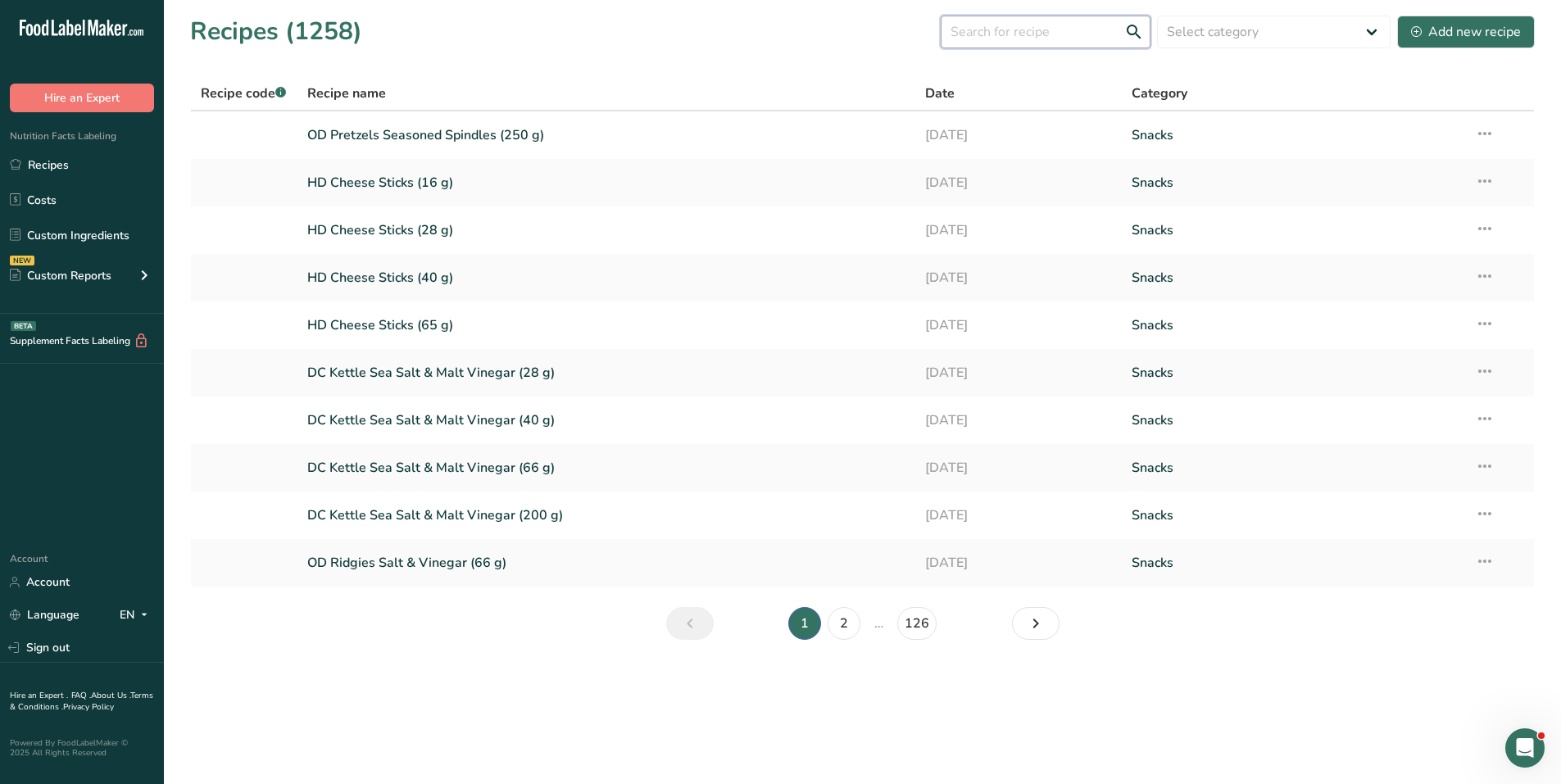
click at [1002, 40] on input "text" at bounding box center [1045, 32] width 209 height 33
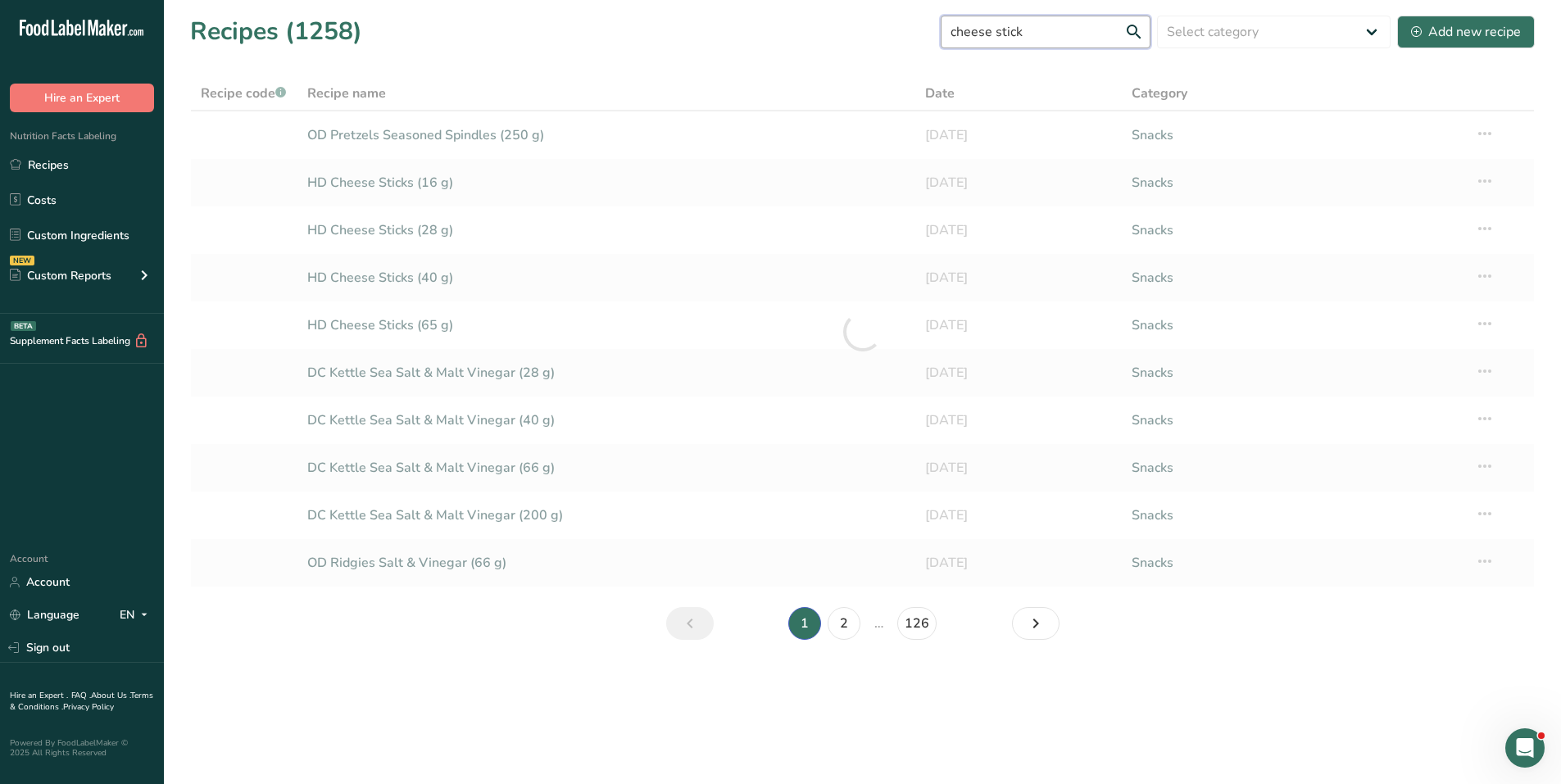
type input "cheese stick"
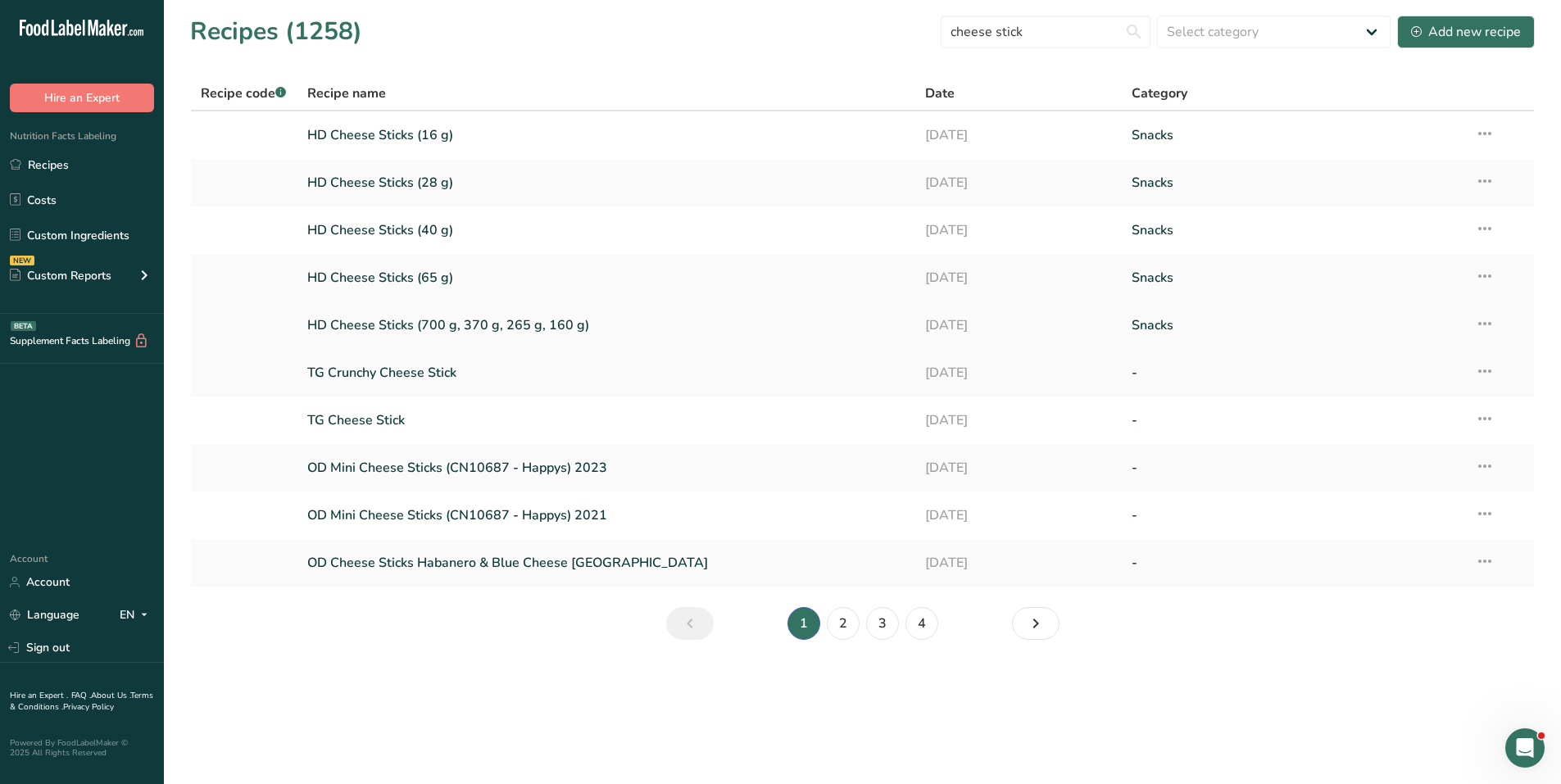
click at [483, 321] on link "HD Cheese Sticks (700 g, 370 g, 265 g, 160 g)" at bounding box center [607, 325] width 599 height 34
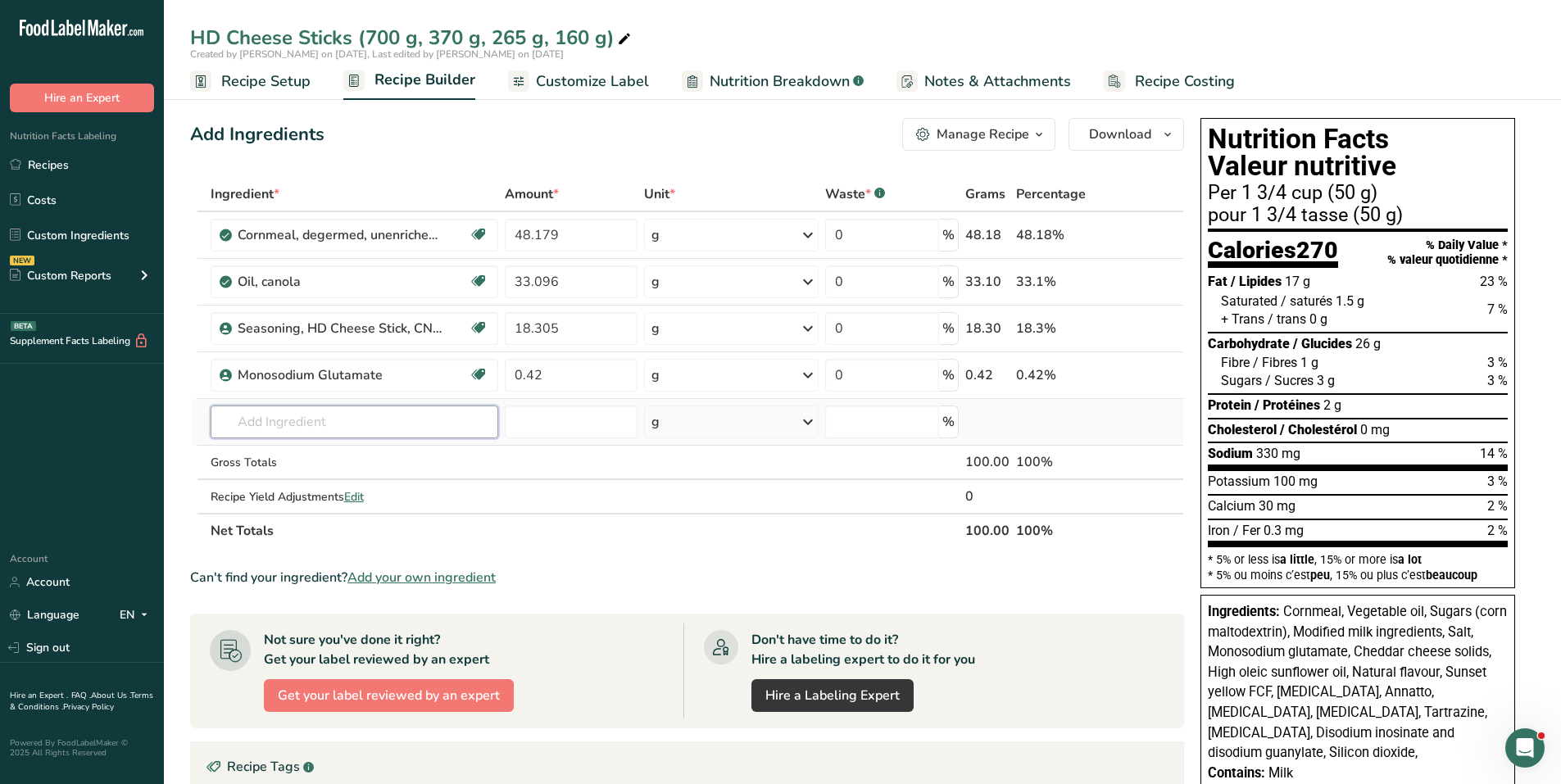
click at [330, 416] on input "text" at bounding box center [354, 421] width 288 height 33
click at [961, 128] on div "Manage Recipe" at bounding box center [982, 134] width 93 height 19
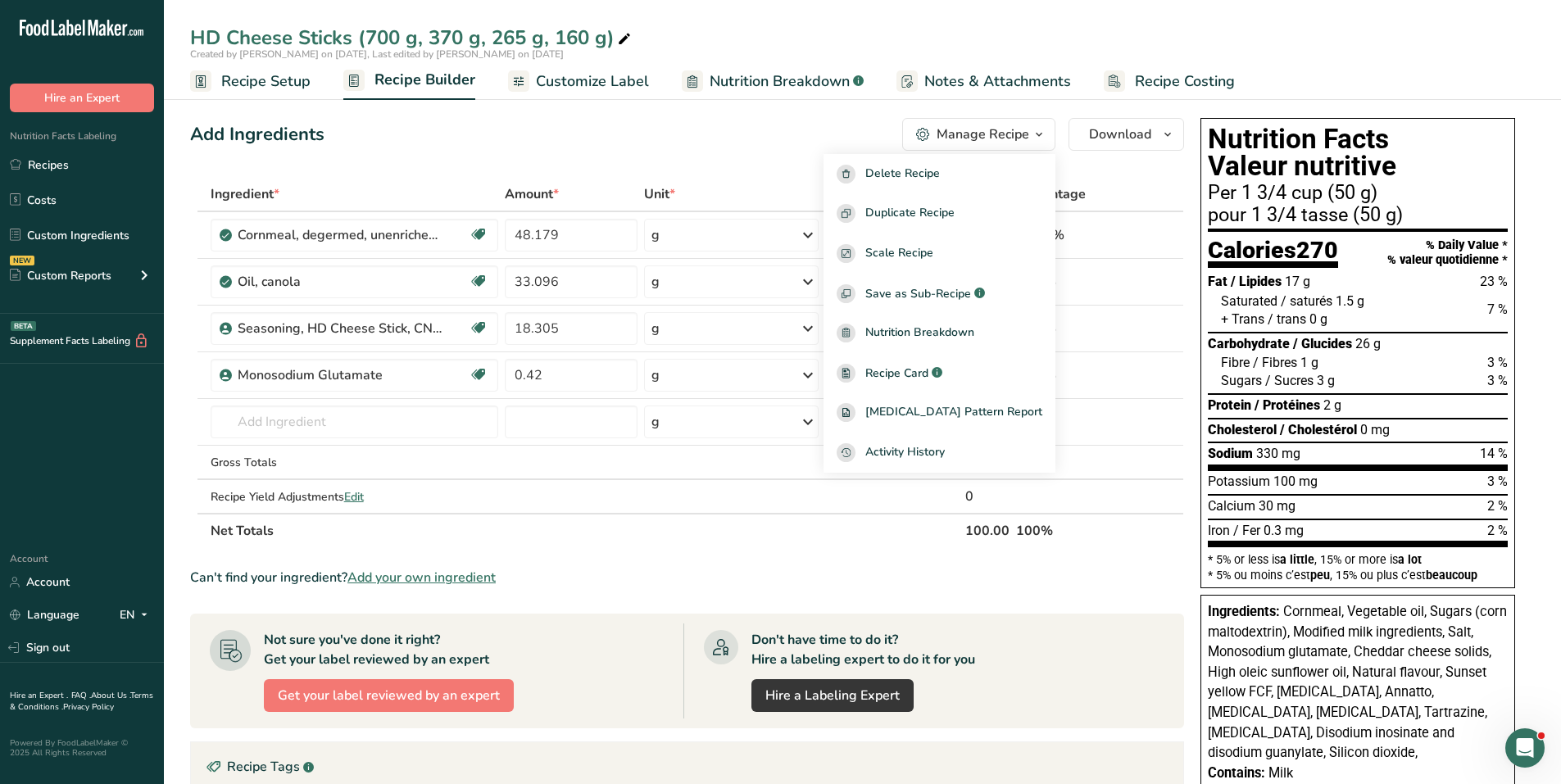
click at [593, 171] on div "Add Ingredients Manage Recipe Delete Recipe Duplicate Recipe Scale Recipe Save …" at bounding box center [692, 685] width 1004 height 1149
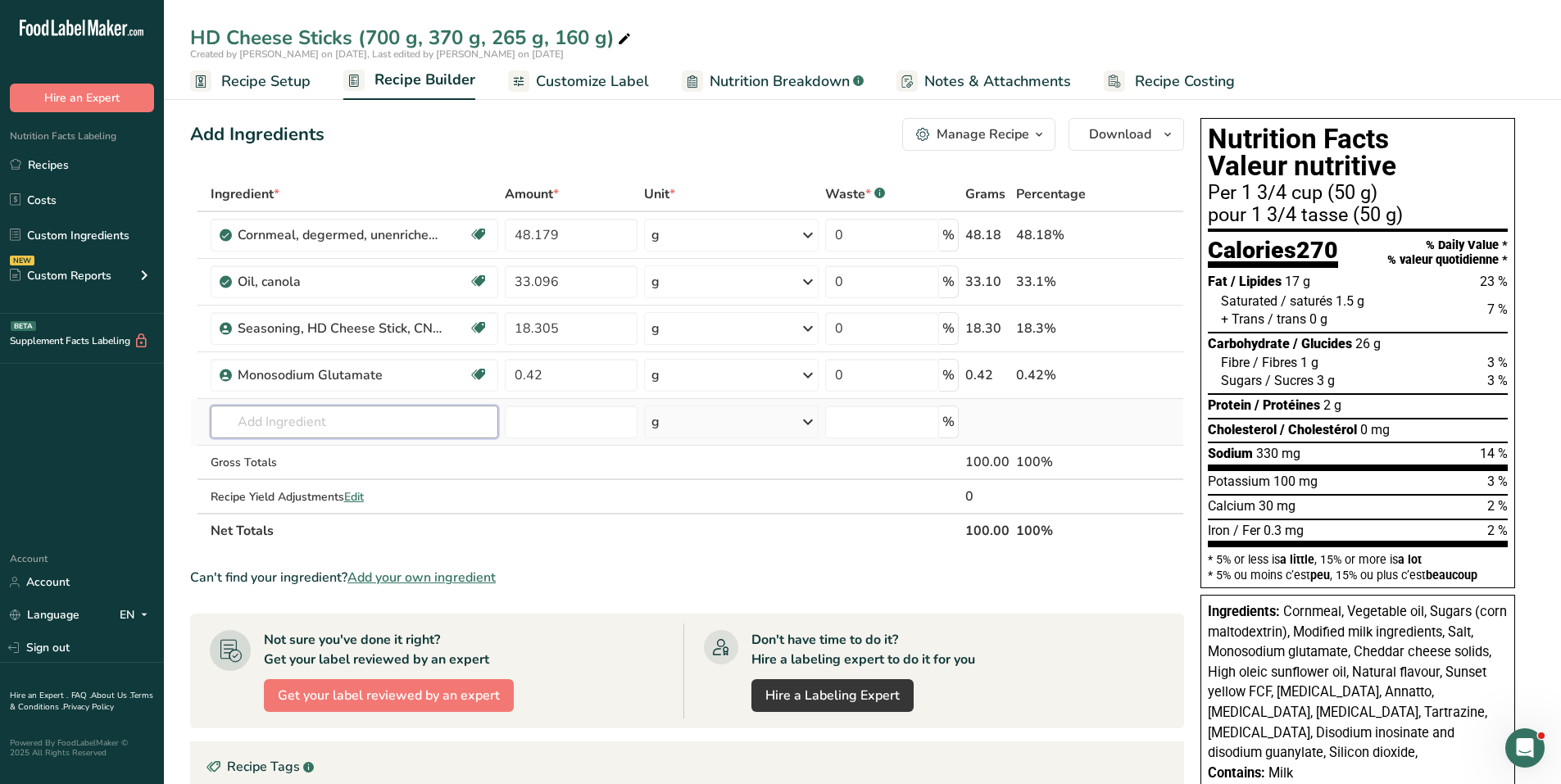
click at [324, 417] on input "text" at bounding box center [354, 421] width 288 height 33
click at [430, 571] on span "Add your own ingredient" at bounding box center [421, 577] width 148 height 19
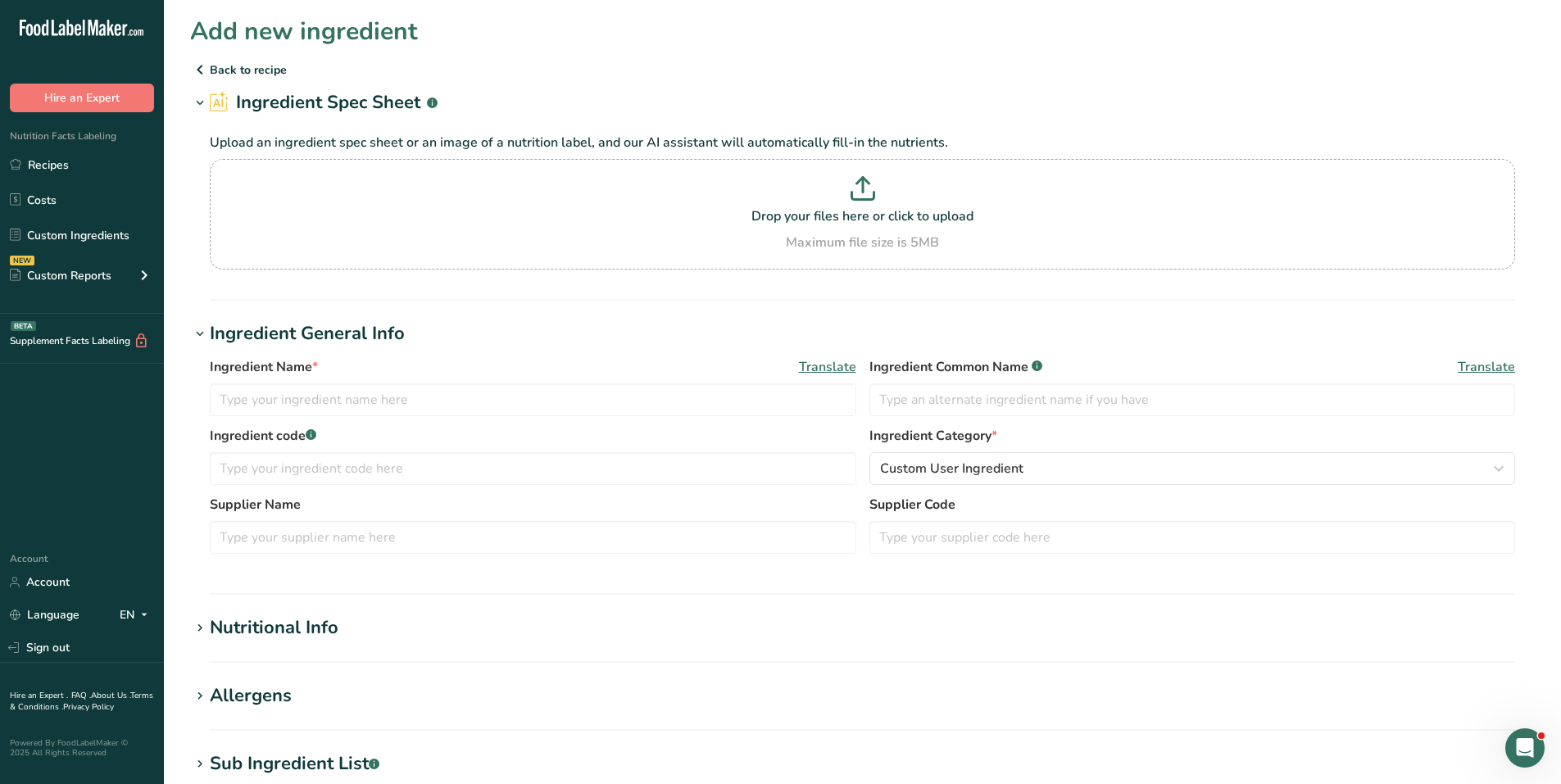
click at [208, 65] on icon at bounding box center [200, 69] width 19 height 29
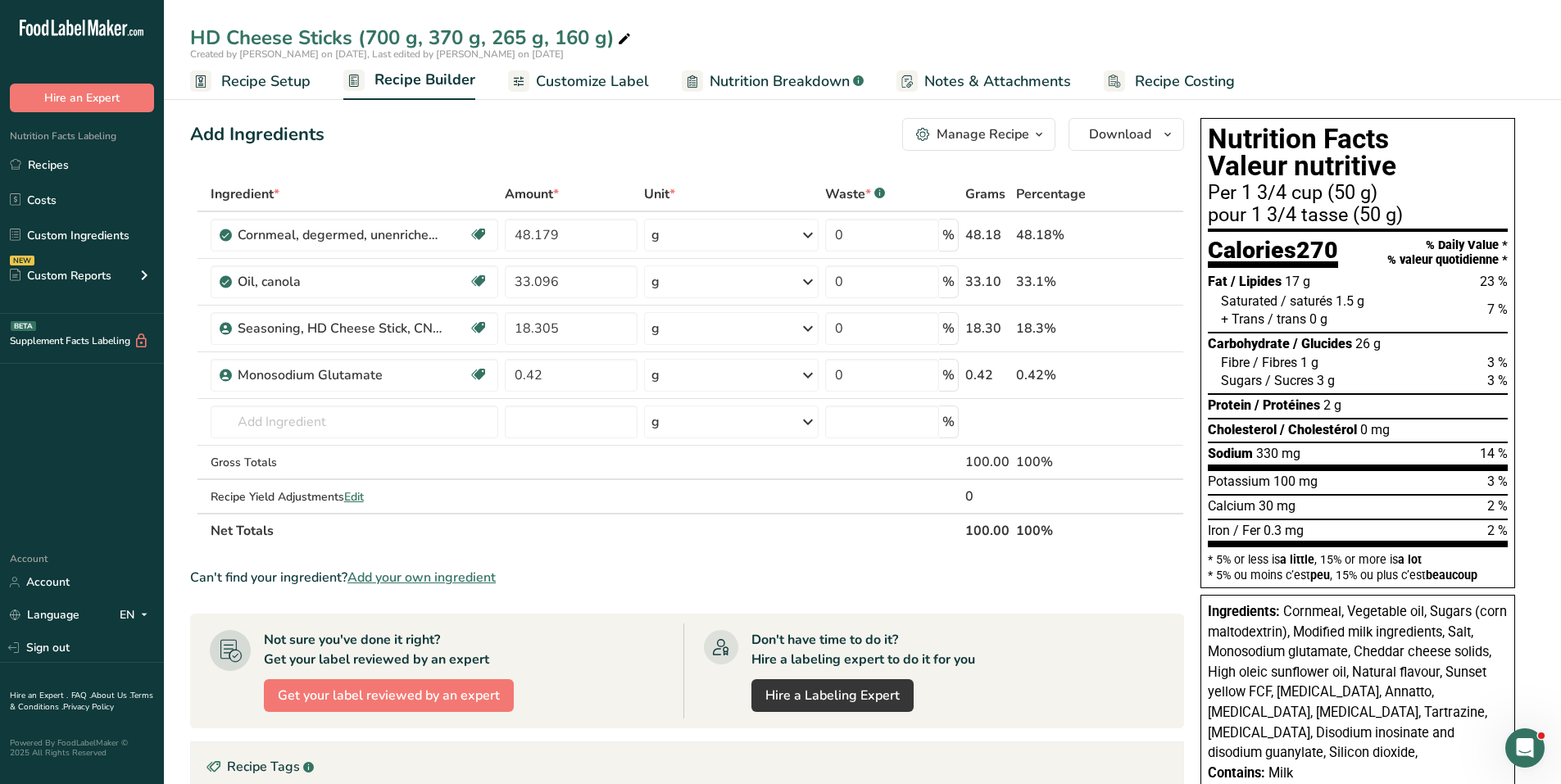
click at [957, 134] on div "Manage Recipe" at bounding box center [982, 134] width 93 height 19
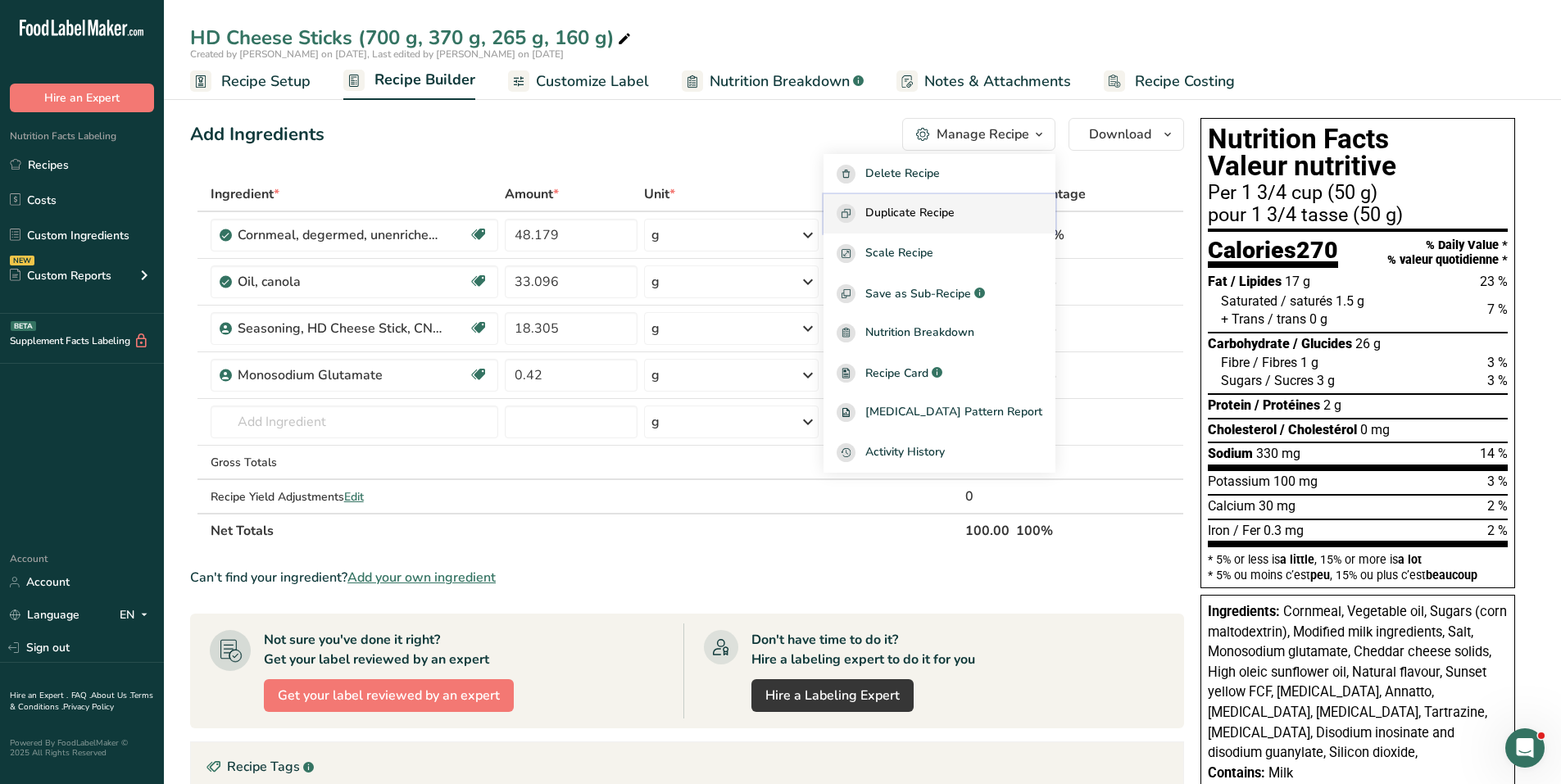
click at [941, 209] on span "Duplicate Recipe" at bounding box center [909, 213] width 89 height 19
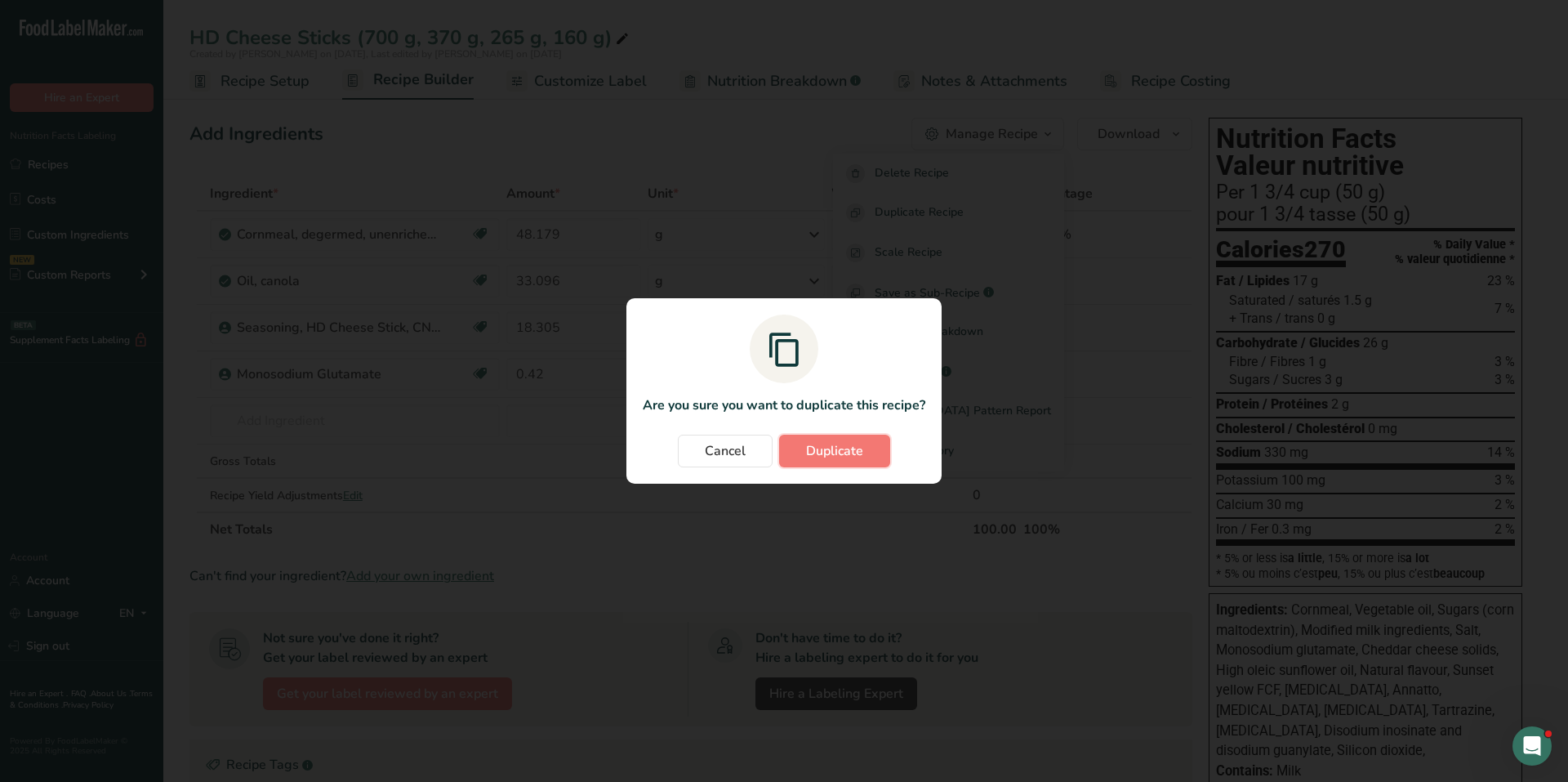
click at [841, 439] on button "Duplicate" at bounding box center [835, 450] width 111 height 33
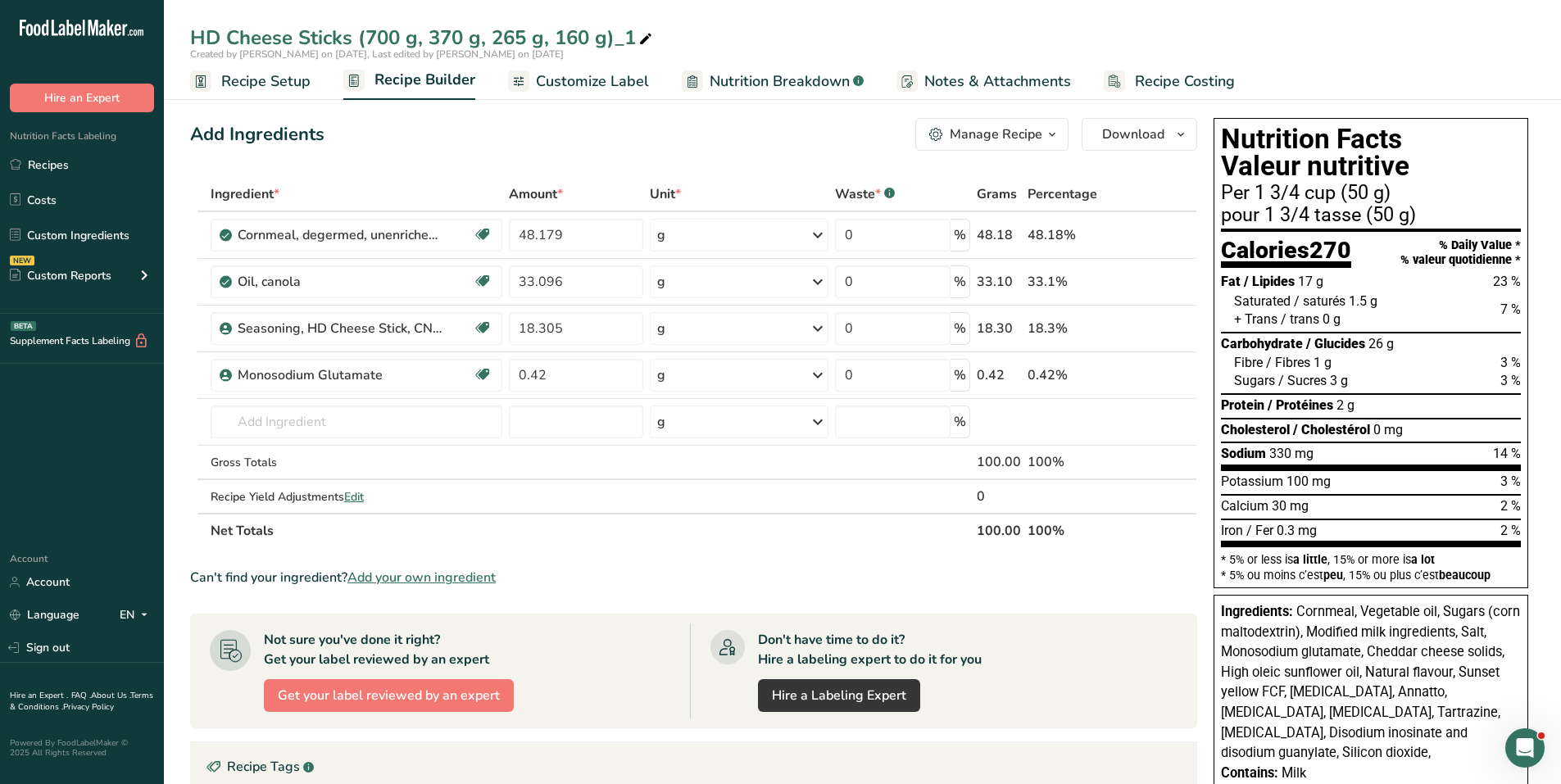
click at [638, 32] on icon at bounding box center [645, 40] width 15 height 23
click at [627, 36] on input "HD Cheese Sticks (700 g, 370 g, 265 g, 160 g)_1" at bounding box center [862, 37] width 1345 height 29
drag, startPoint x: 633, startPoint y: 36, endPoint x: 160, endPoint y: 45, distance: 473.1
click at [160, 45] on div ".a-20{fill:#fff;} Hire an Expert Nutrition Facts Labeling Recipes Costs Custom …" at bounding box center [780, 631] width 1561 height 1263
type input "C"
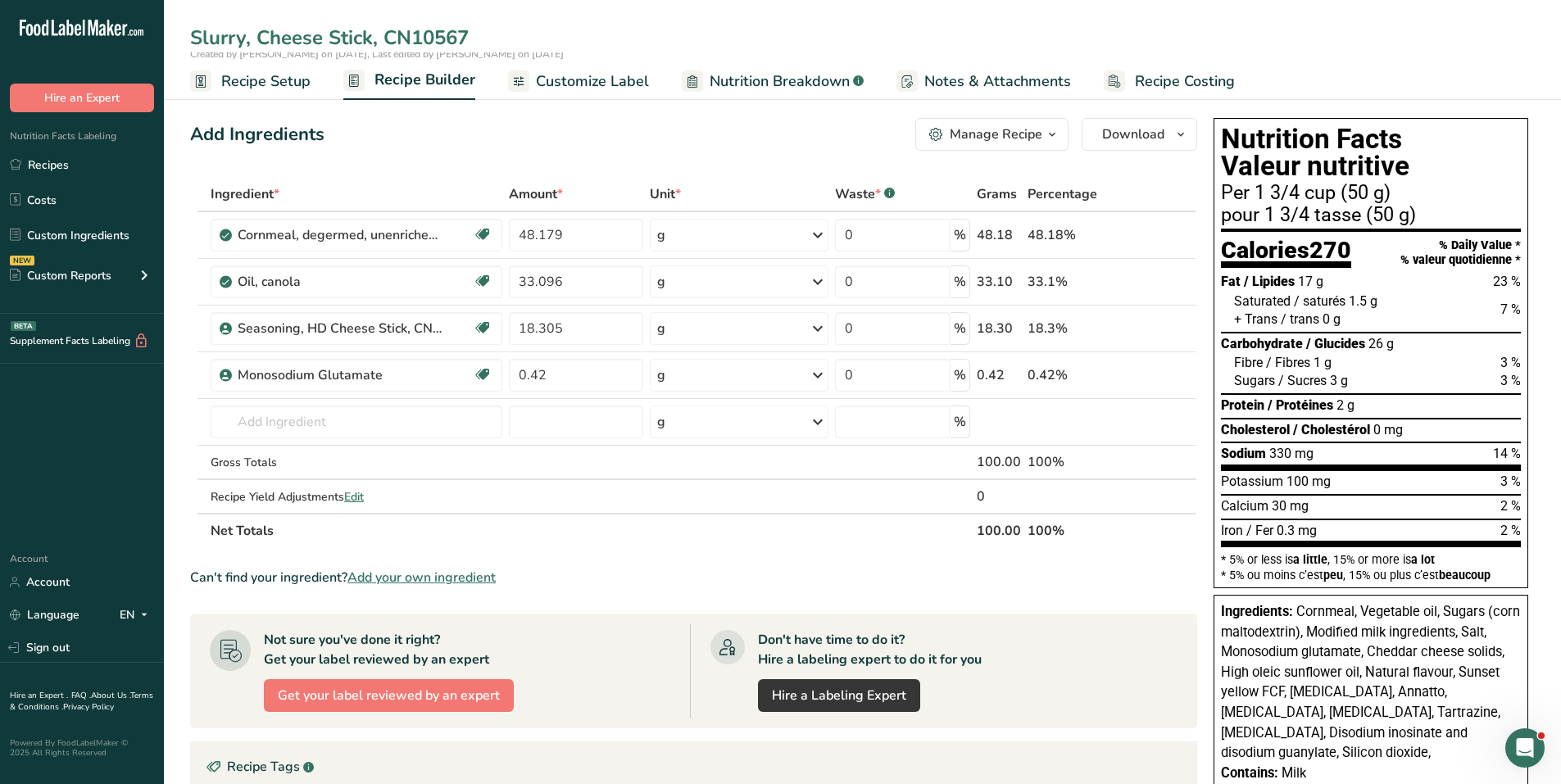
type input "Slurry, Cheese Stick, CN10567"
click at [1054, 130] on icon "button" at bounding box center [1051, 134] width 13 height 20
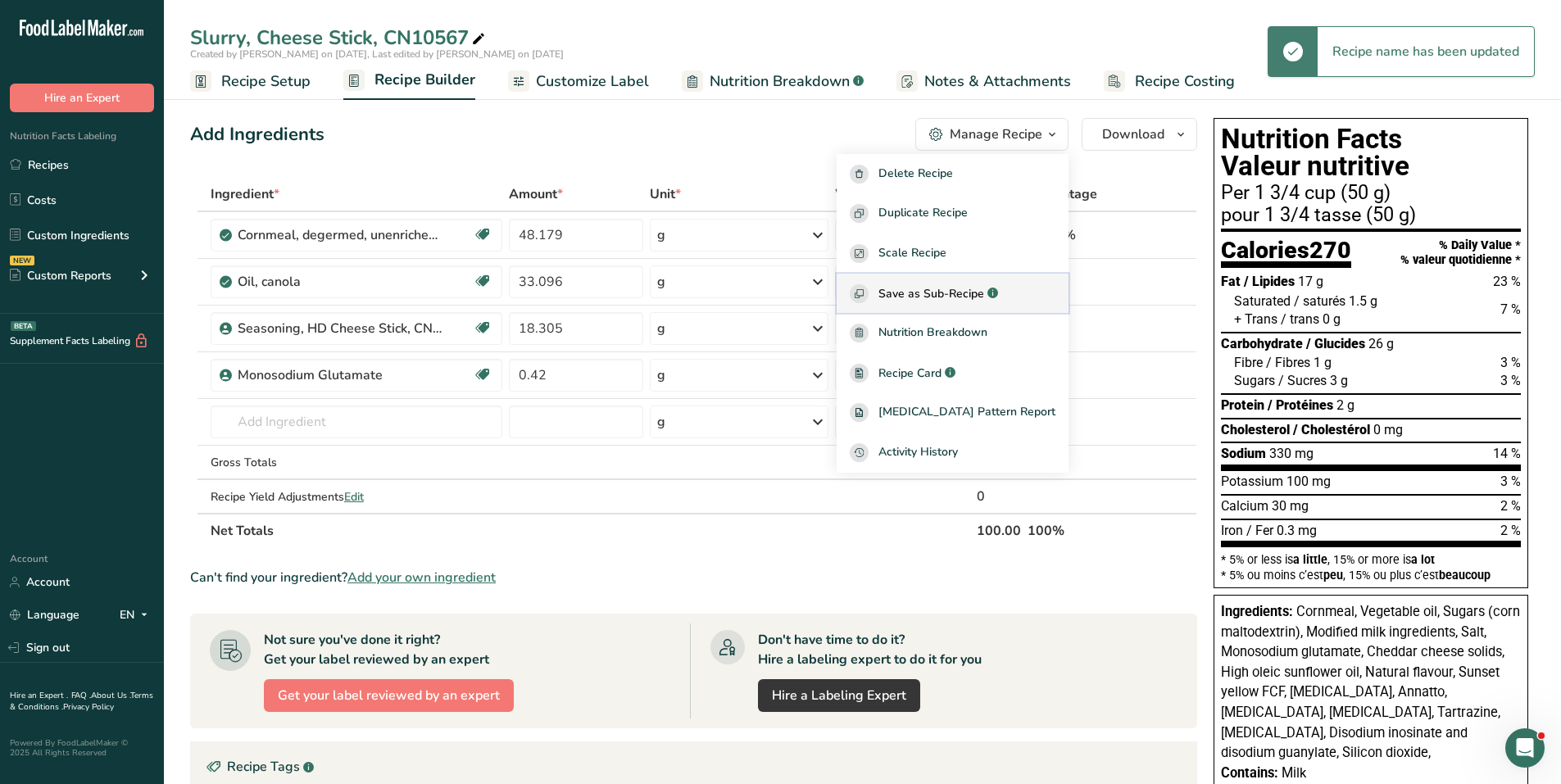
click at [968, 294] on span "Save as Sub-Recipe" at bounding box center [931, 293] width 106 height 17
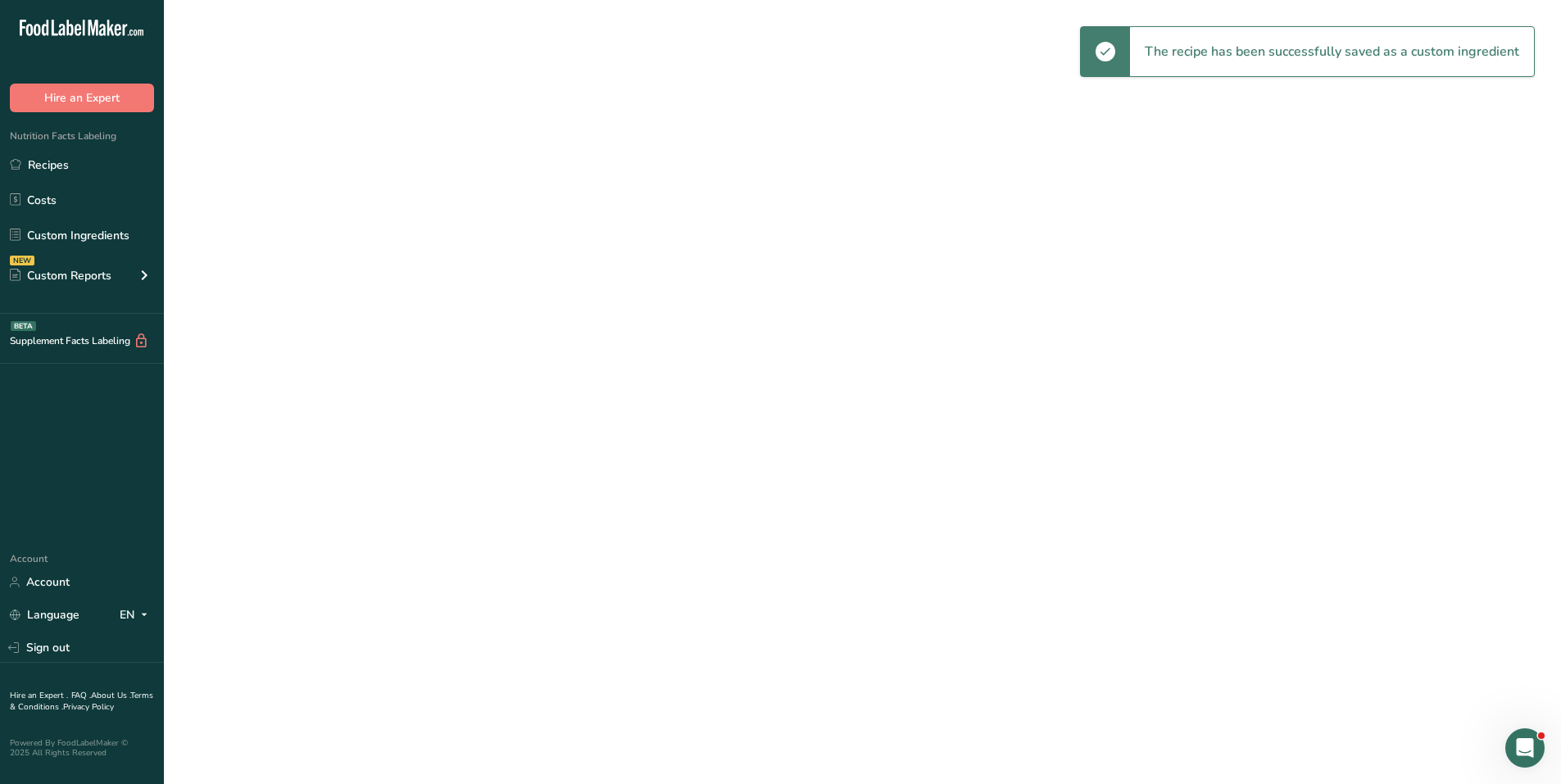
select select "30"
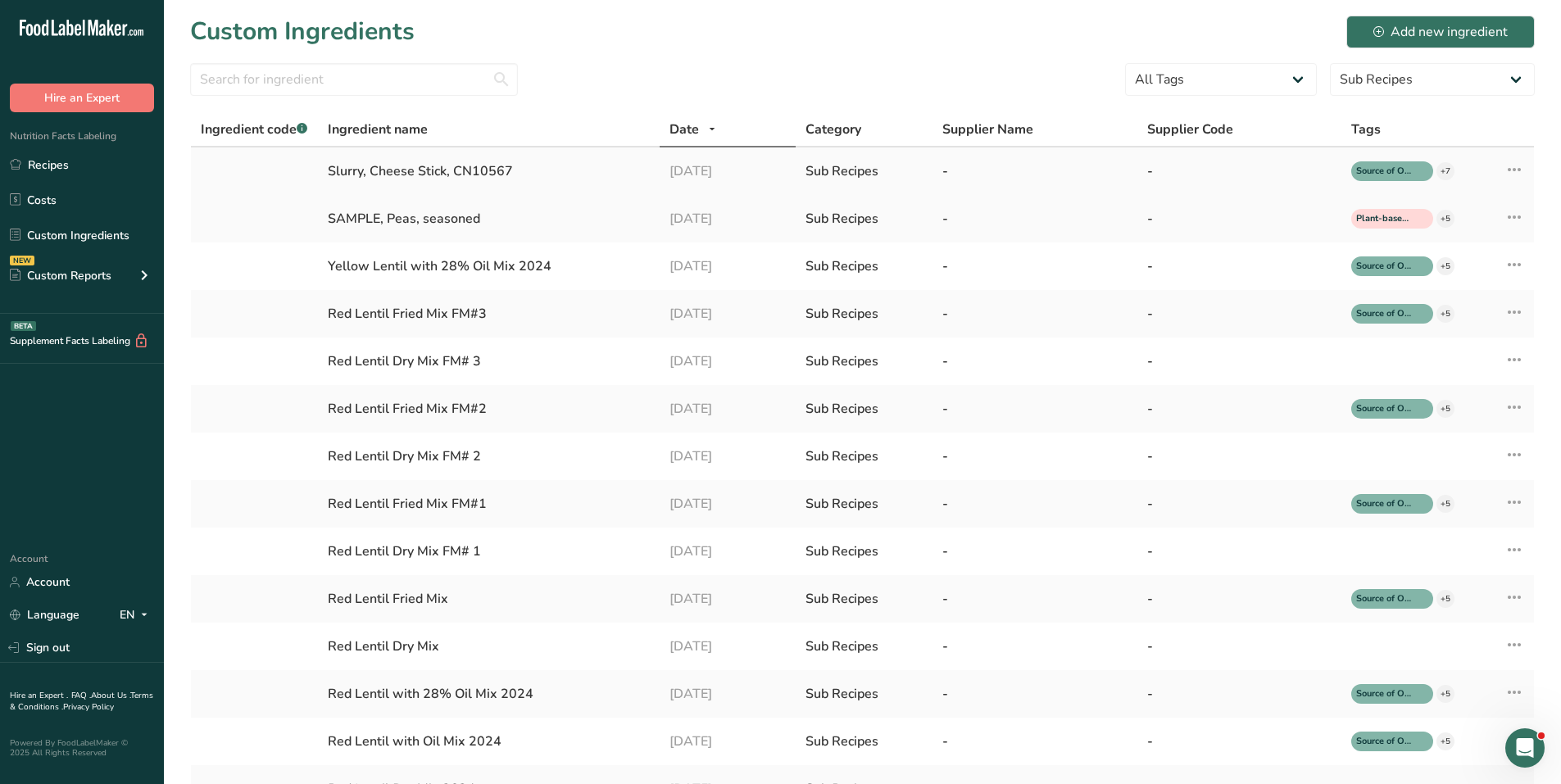
click at [411, 174] on div "Slurry, Cheese Stick, CN10567" at bounding box center [489, 171] width 322 height 19
click at [381, 174] on div "Slurry, Cheese Stick, CN10567" at bounding box center [489, 171] width 322 height 19
click at [333, 174] on div "Slurry, Cheese Stick, CN10567" at bounding box center [489, 171] width 322 height 19
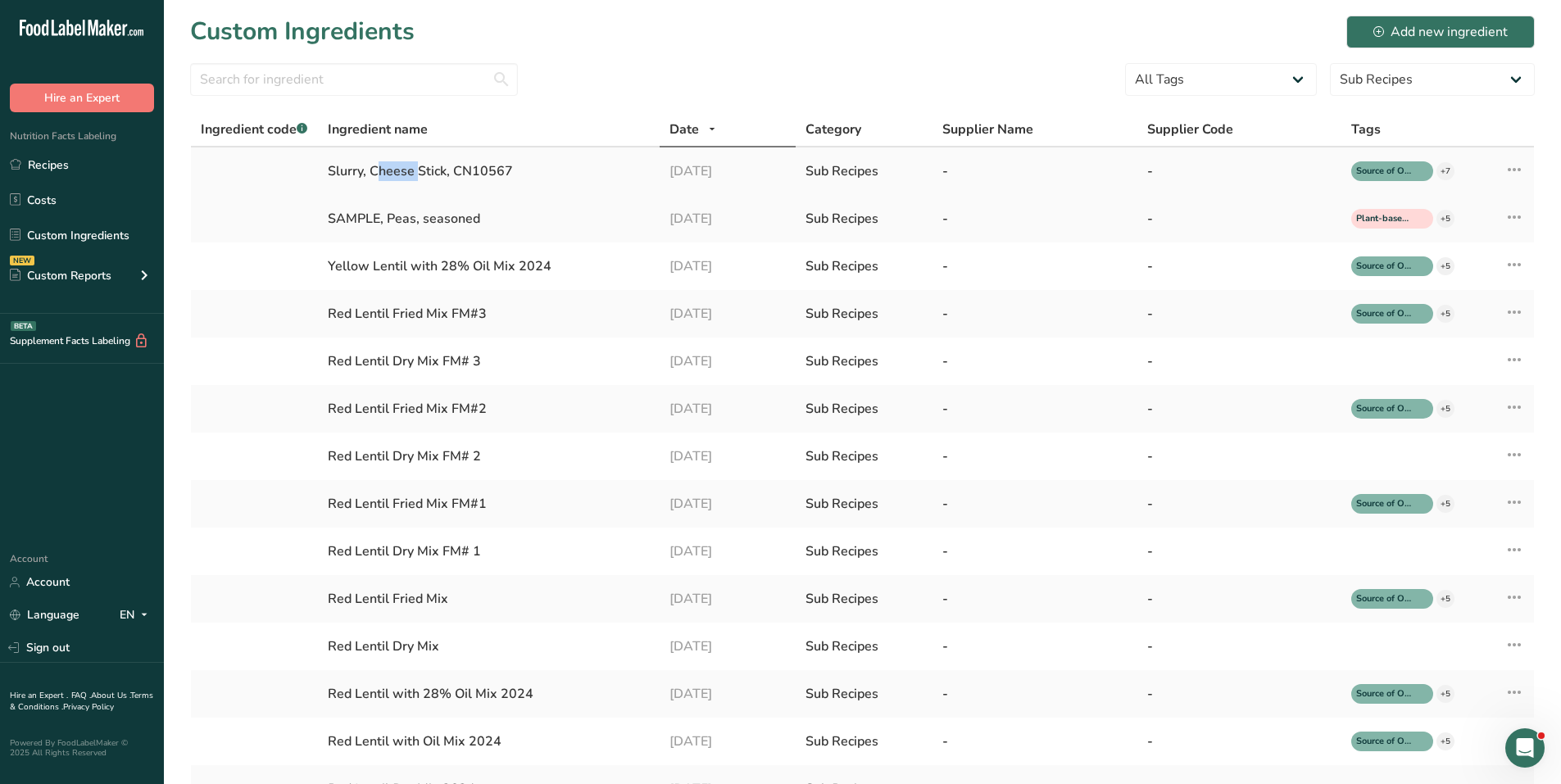
click at [333, 174] on div "Slurry, Cheese Stick, CN10567" at bounding box center [489, 171] width 322 height 19
click at [526, 185] on td "Slurry, Cheese Stick, CN10567" at bounding box center [489, 171] width 341 height 48
click at [1510, 165] on icon at bounding box center [1514, 169] width 19 height 29
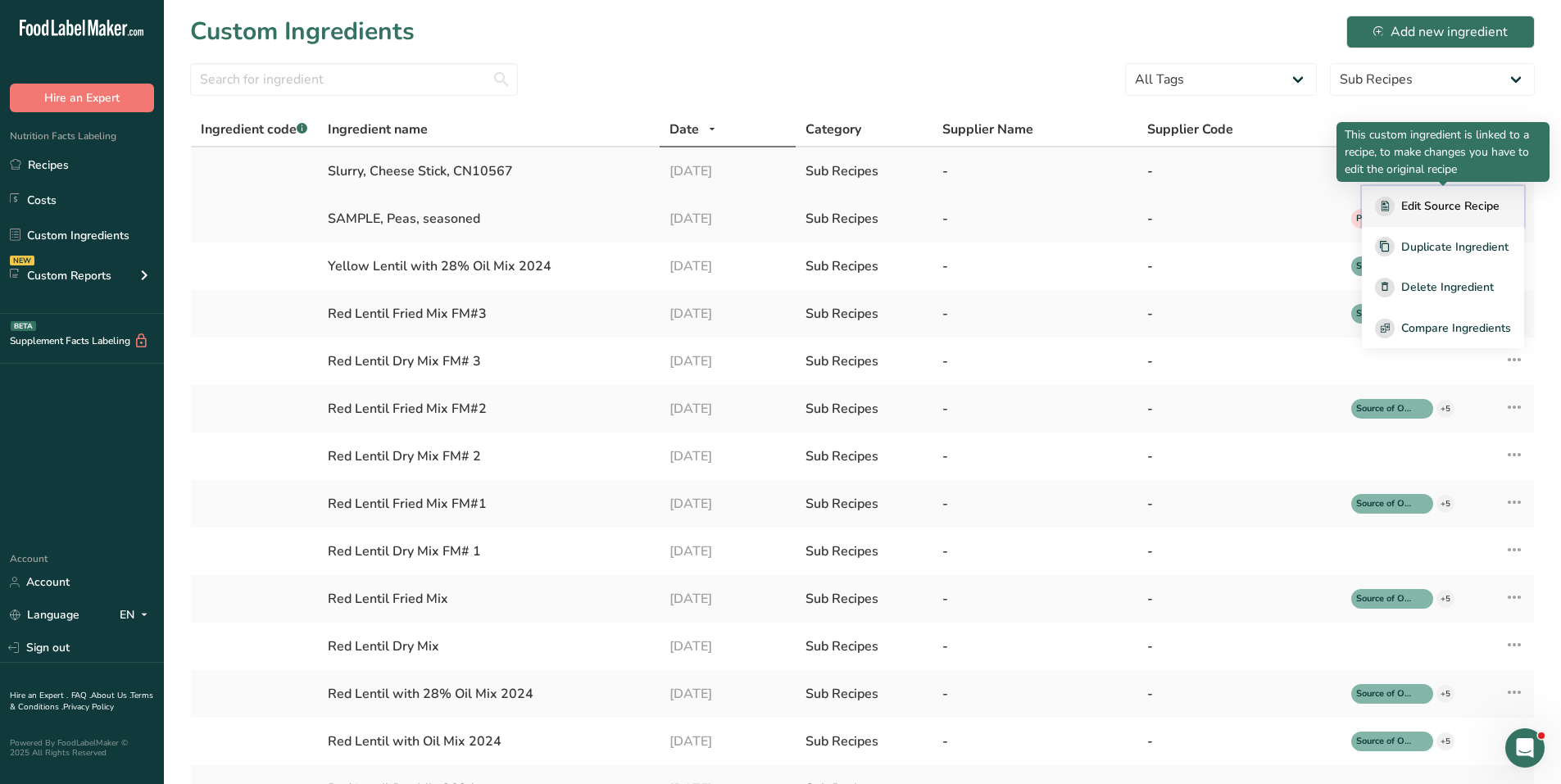
click at [1449, 203] on span "Edit Source Recipe" at bounding box center [1450, 206] width 98 height 17
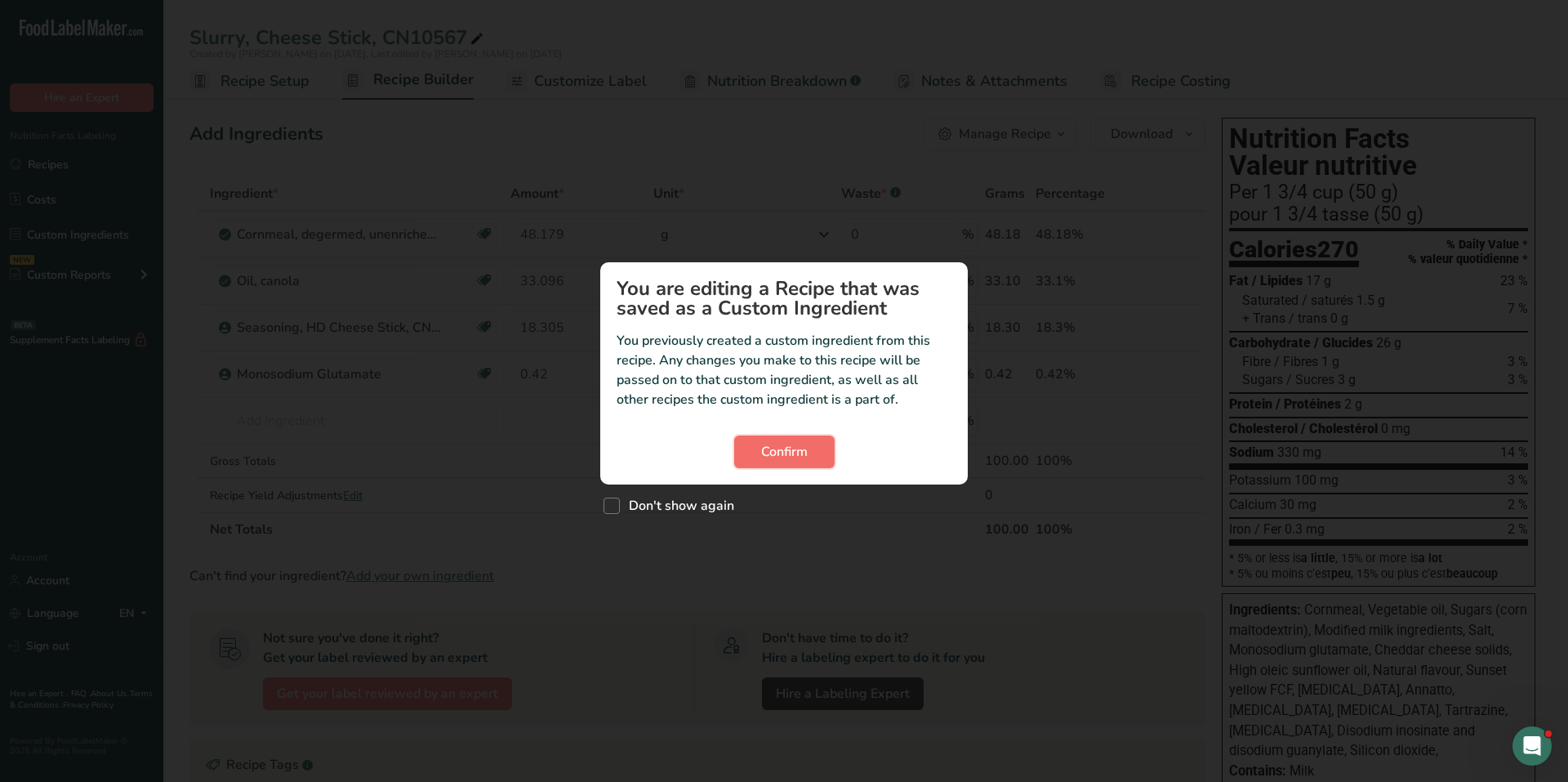
click at [775, 445] on span "Confirm" at bounding box center [784, 452] width 47 height 19
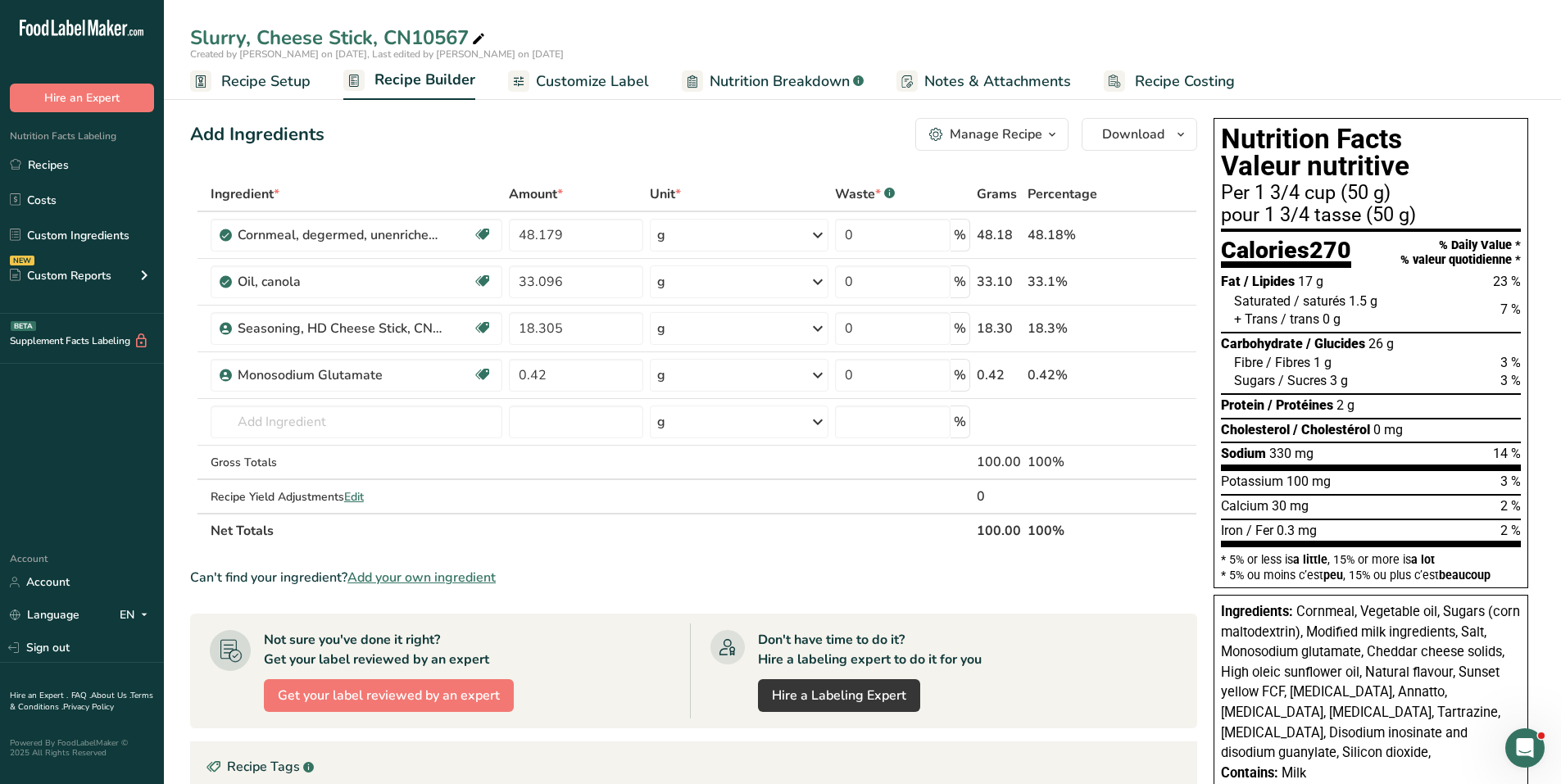
click at [1048, 132] on icon "button" at bounding box center [1051, 134] width 13 height 20
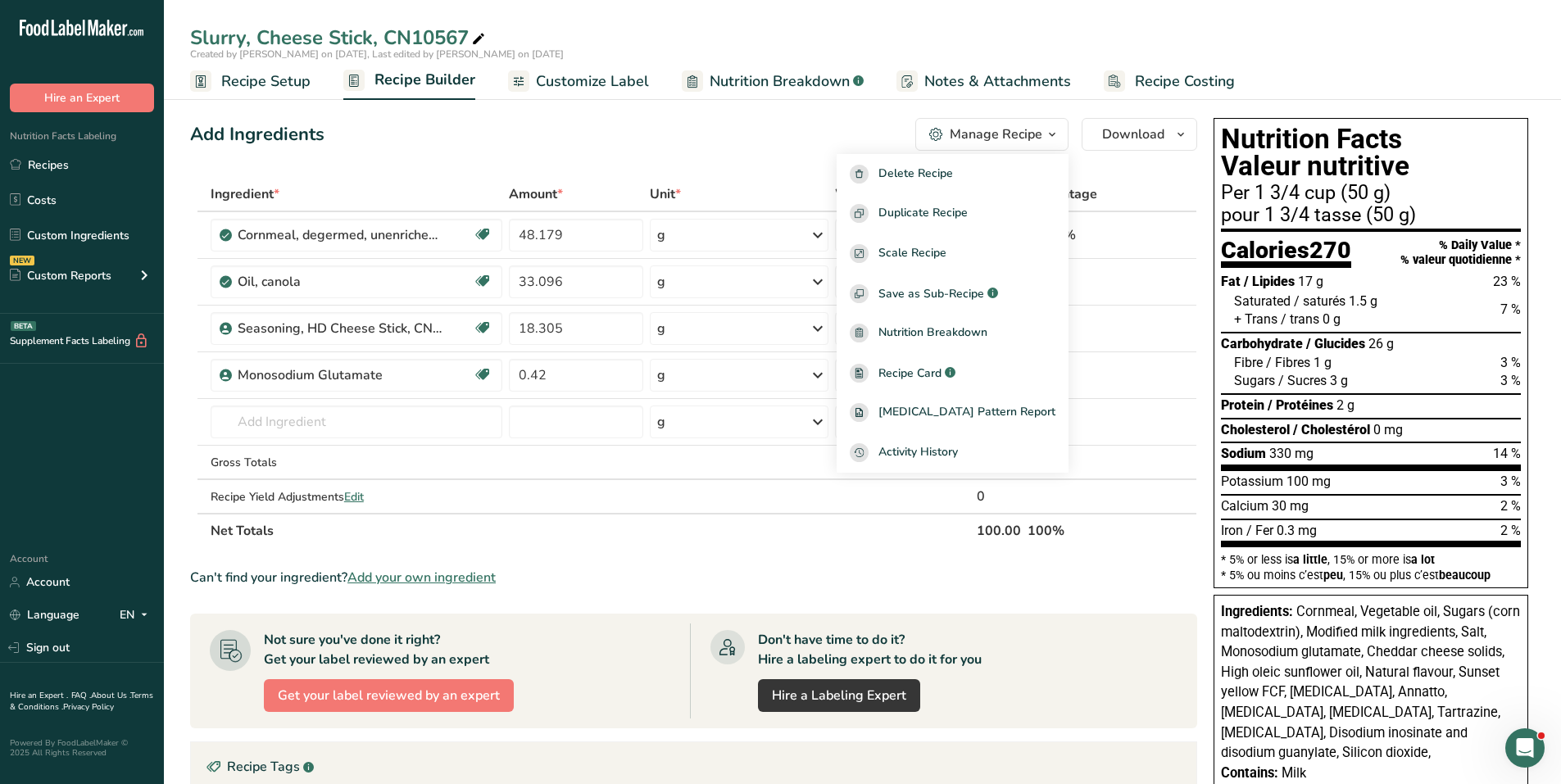
click at [593, 151] on div "Add Ingredients Manage Recipe Delete Recipe Duplicate Recipe Scale Recipe Save …" at bounding box center [698, 674] width 1017 height 1125
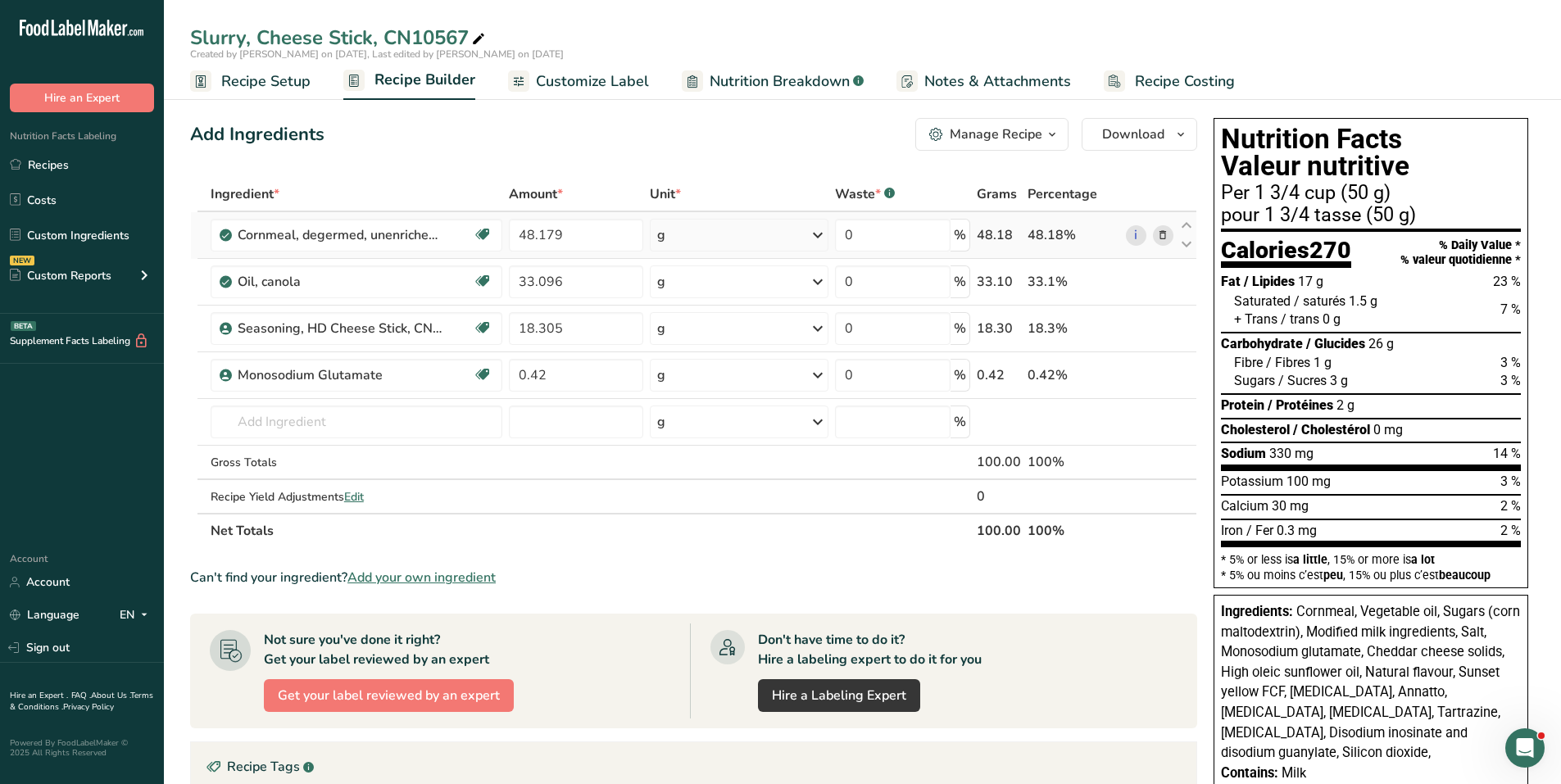
click at [1163, 237] on icon at bounding box center [1163, 235] width 11 height 17
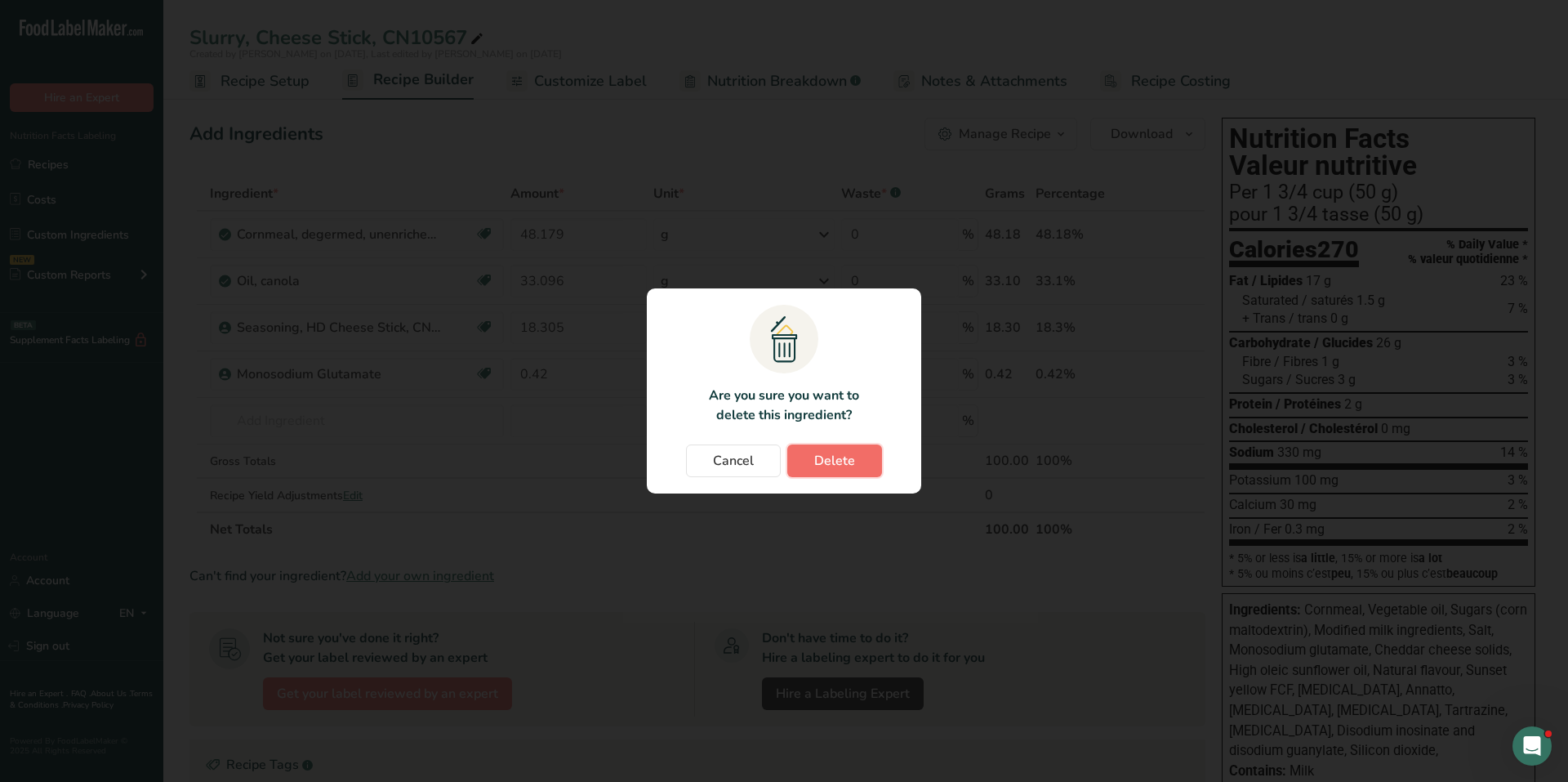
click at [828, 452] on span "Delete" at bounding box center [835, 461] width 40 height 19
type input "33.096"
type input "18.305"
type input "0.42"
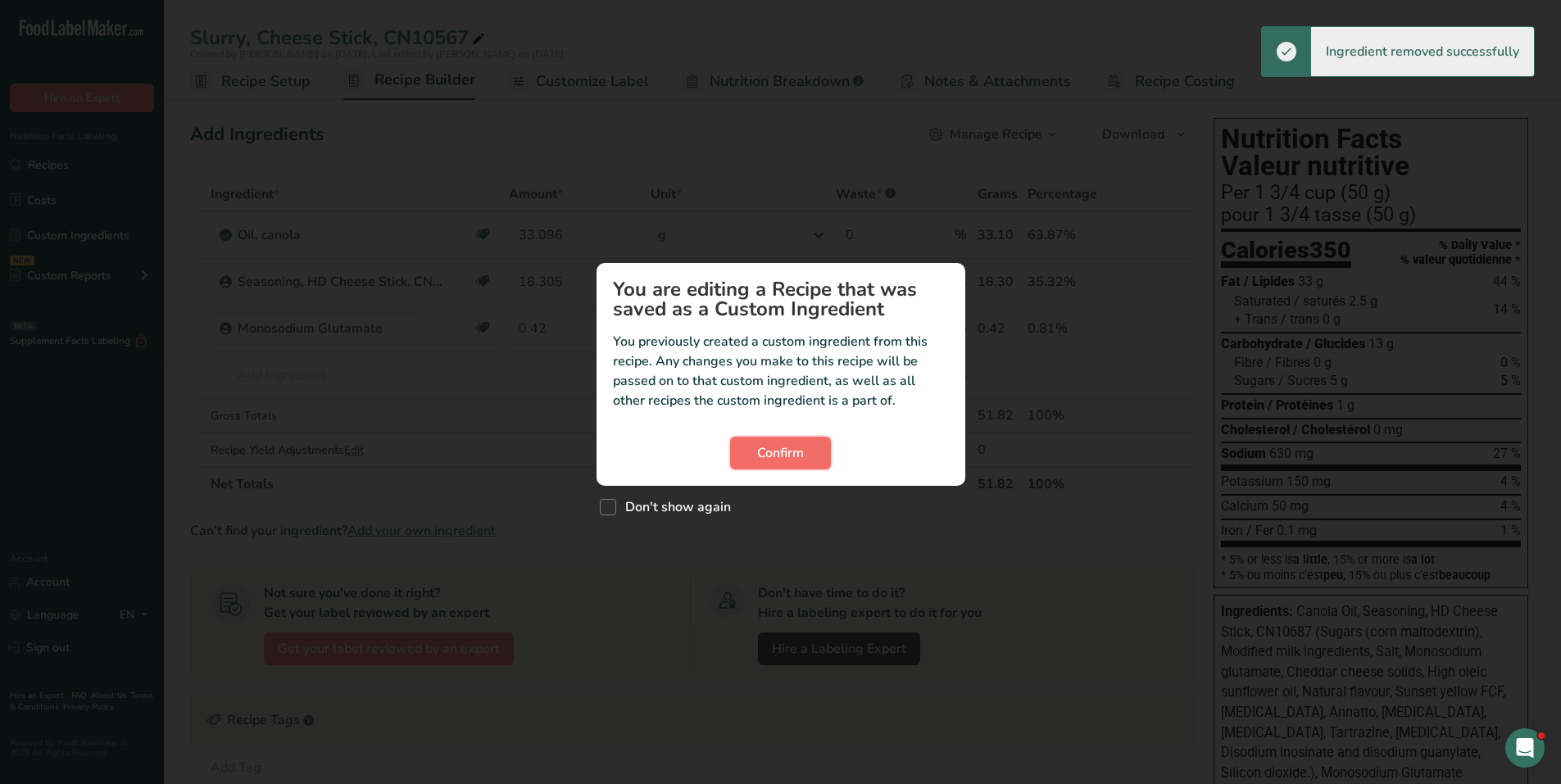
click at [798, 451] on span "Confirm" at bounding box center [780, 453] width 47 height 19
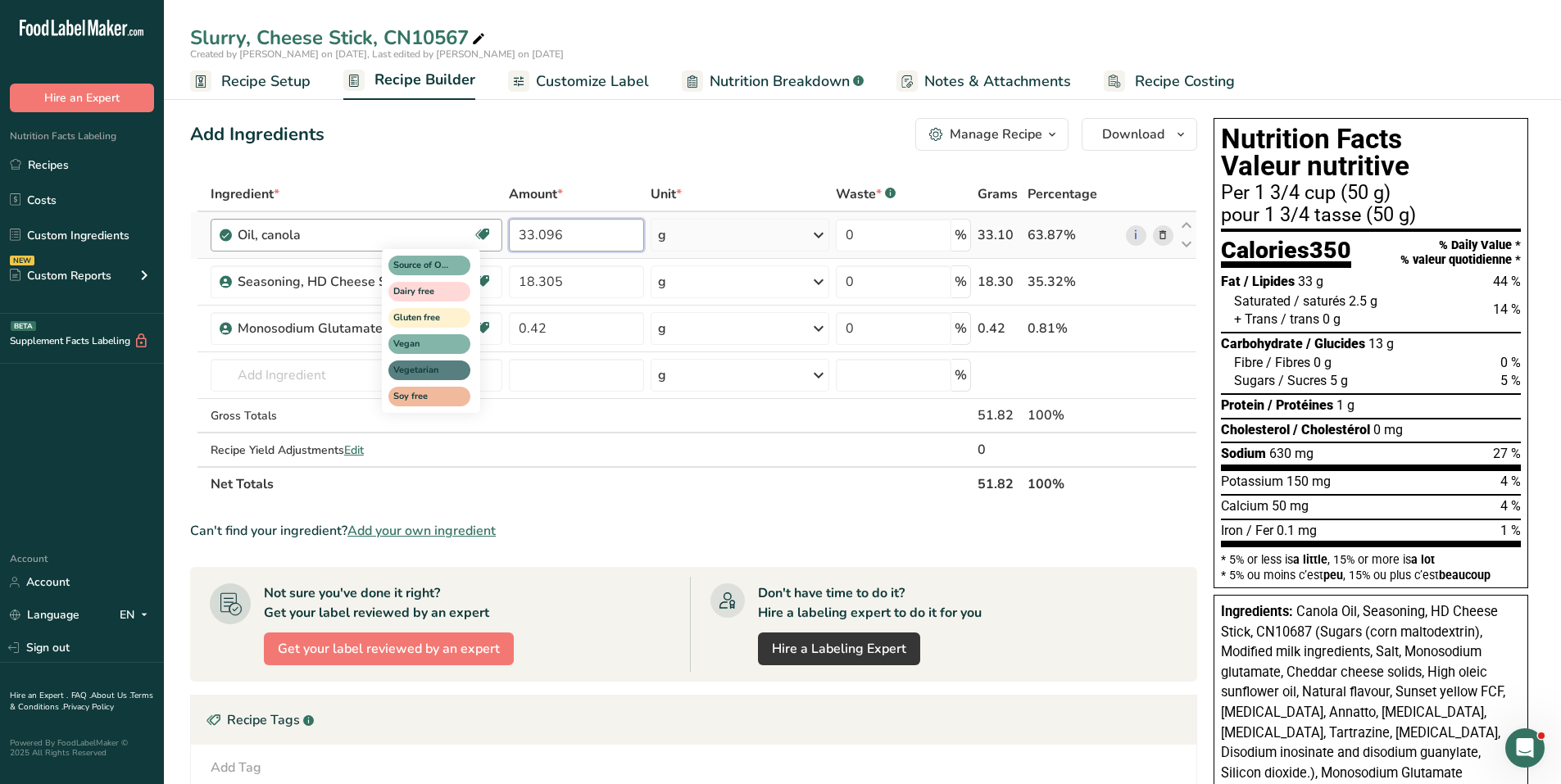
drag, startPoint x: 568, startPoint y: 231, endPoint x: 490, endPoint y: 238, distance: 78.3
click at [480, 237] on tr "Oil, canola Source of Omega 3 Dairy free Gluten free Vegan Vegetarian Soy free …" at bounding box center [693, 235] width 1005 height 47
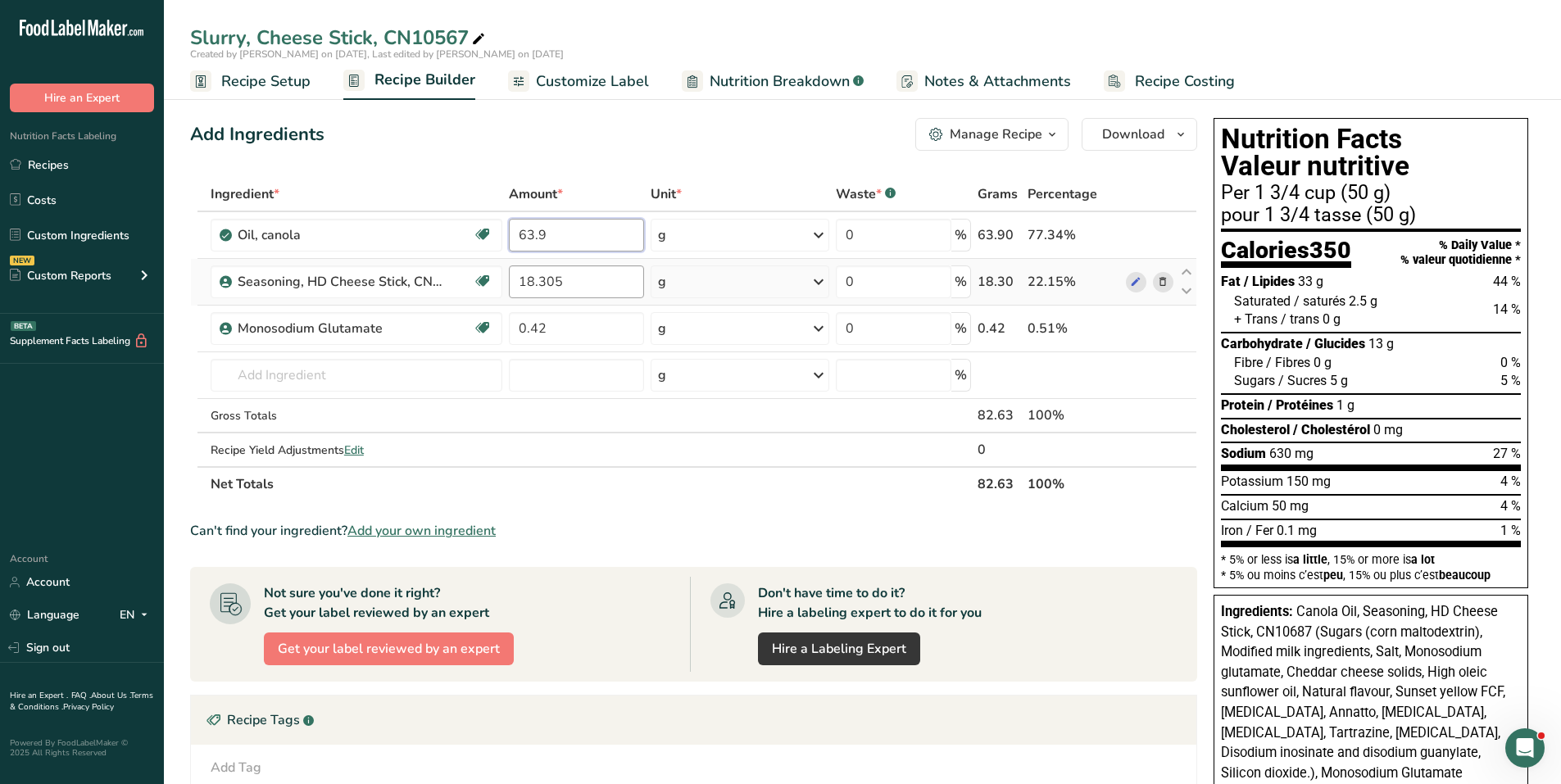
type input "63.9"
click at [587, 285] on div "Ingredient * Amount * Unit * Waste * .a-a{fill:#347362;}.b-a{fill:#fff;} Grams …" at bounding box center [693, 338] width 1007 height 324
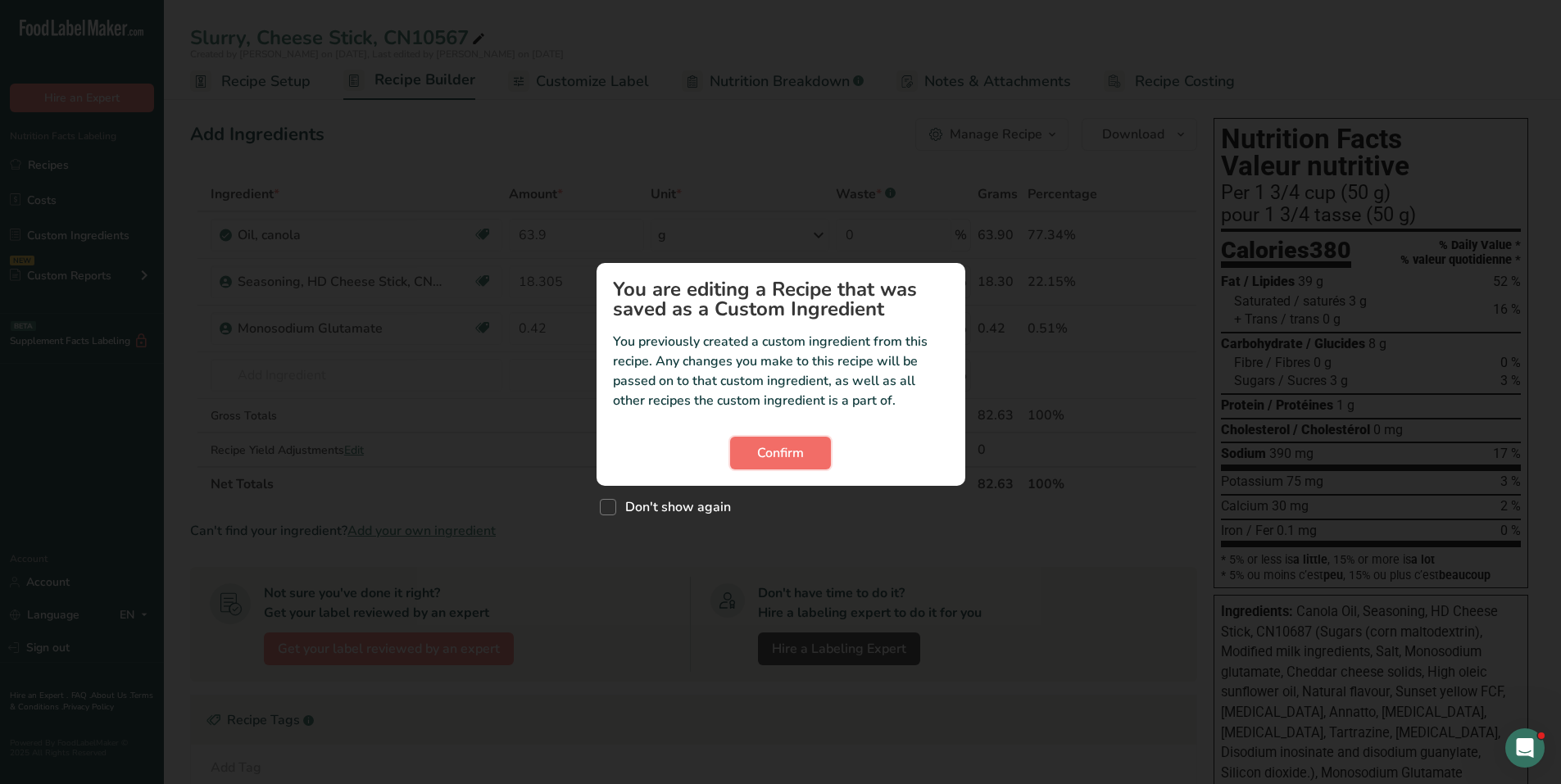
click at [796, 455] on span "Confirm" at bounding box center [780, 453] width 47 height 19
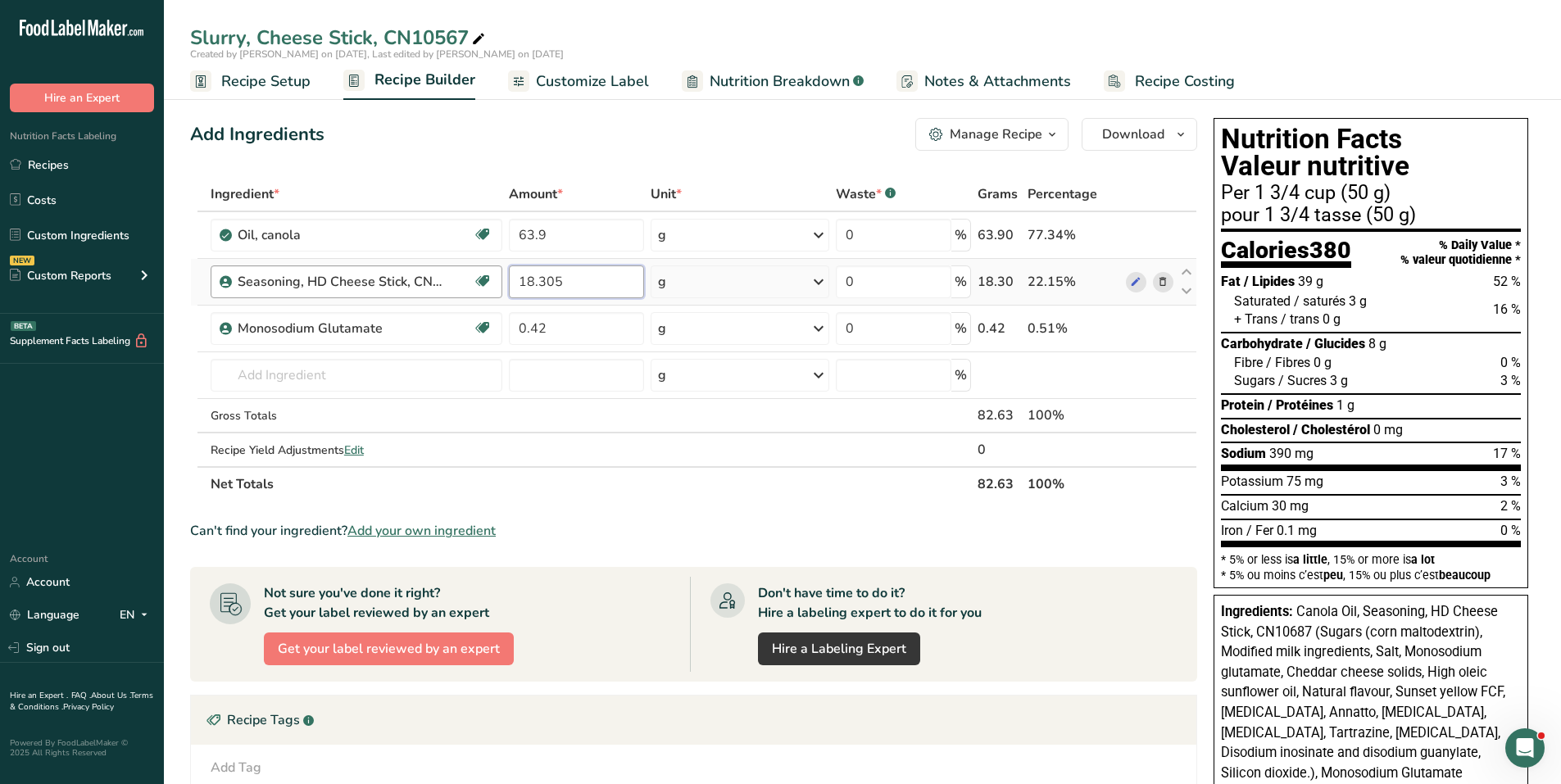
drag, startPoint x: 589, startPoint y: 278, endPoint x: 499, endPoint y: 286, distance: 90.4
click at [499, 286] on tr "Seasoning, HD Cheese Stick, CN10687 Gluten free Vegetarian Kosher Dairy 18.305 …" at bounding box center [693, 282] width 1005 height 47
type input "35.3"
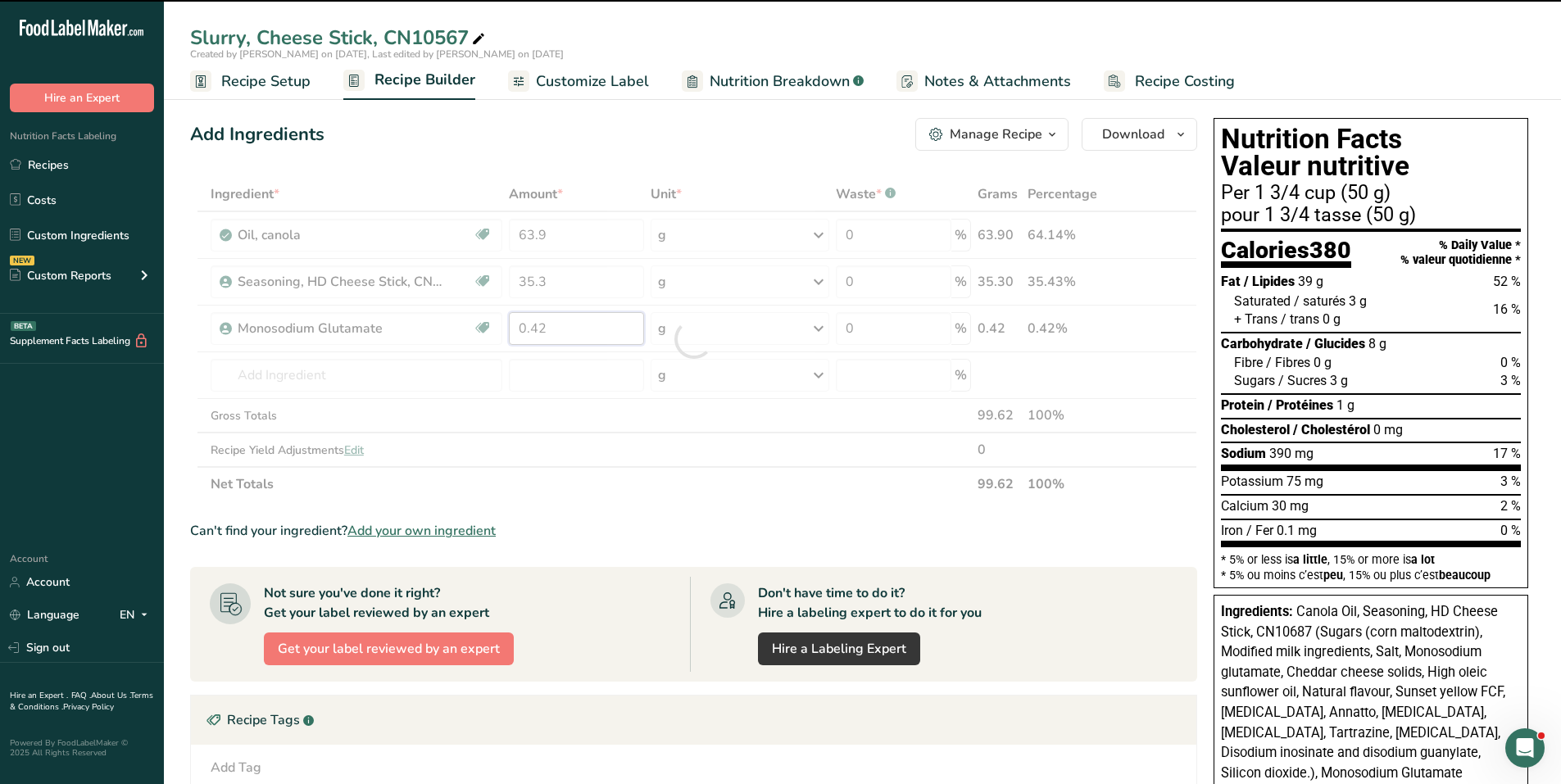
drag, startPoint x: 559, startPoint y: 327, endPoint x: 533, endPoint y: 327, distance: 26.0
click at [533, 326] on div "Ingredient * Amount * Unit * Waste * .a-a{fill:#347362;}.b-a{fill:#fff;} Grams …" at bounding box center [693, 338] width 1007 height 324
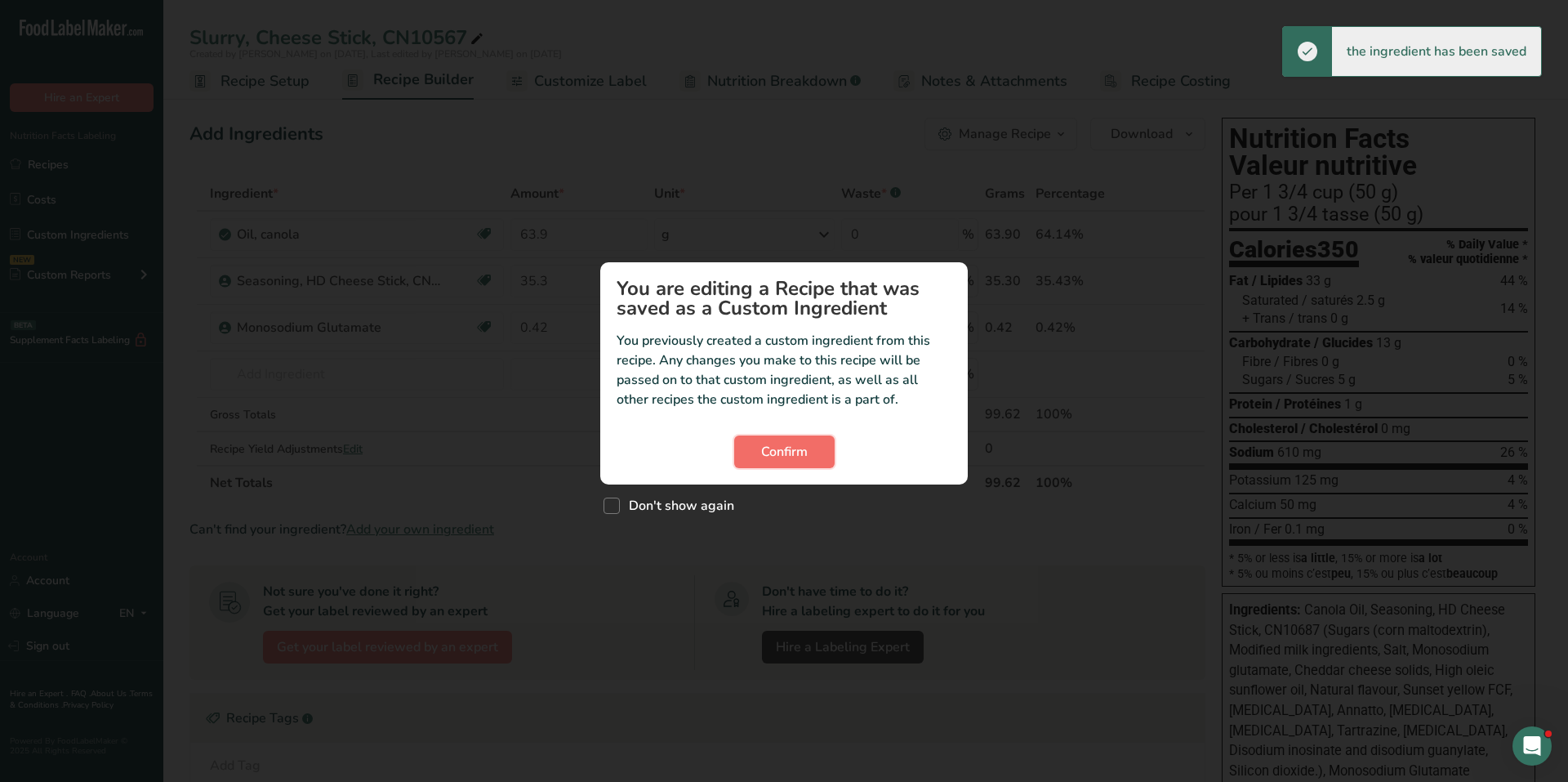
click at [756, 446] on button "Confirm" at bounding box center [784, 451] width 100 height 33
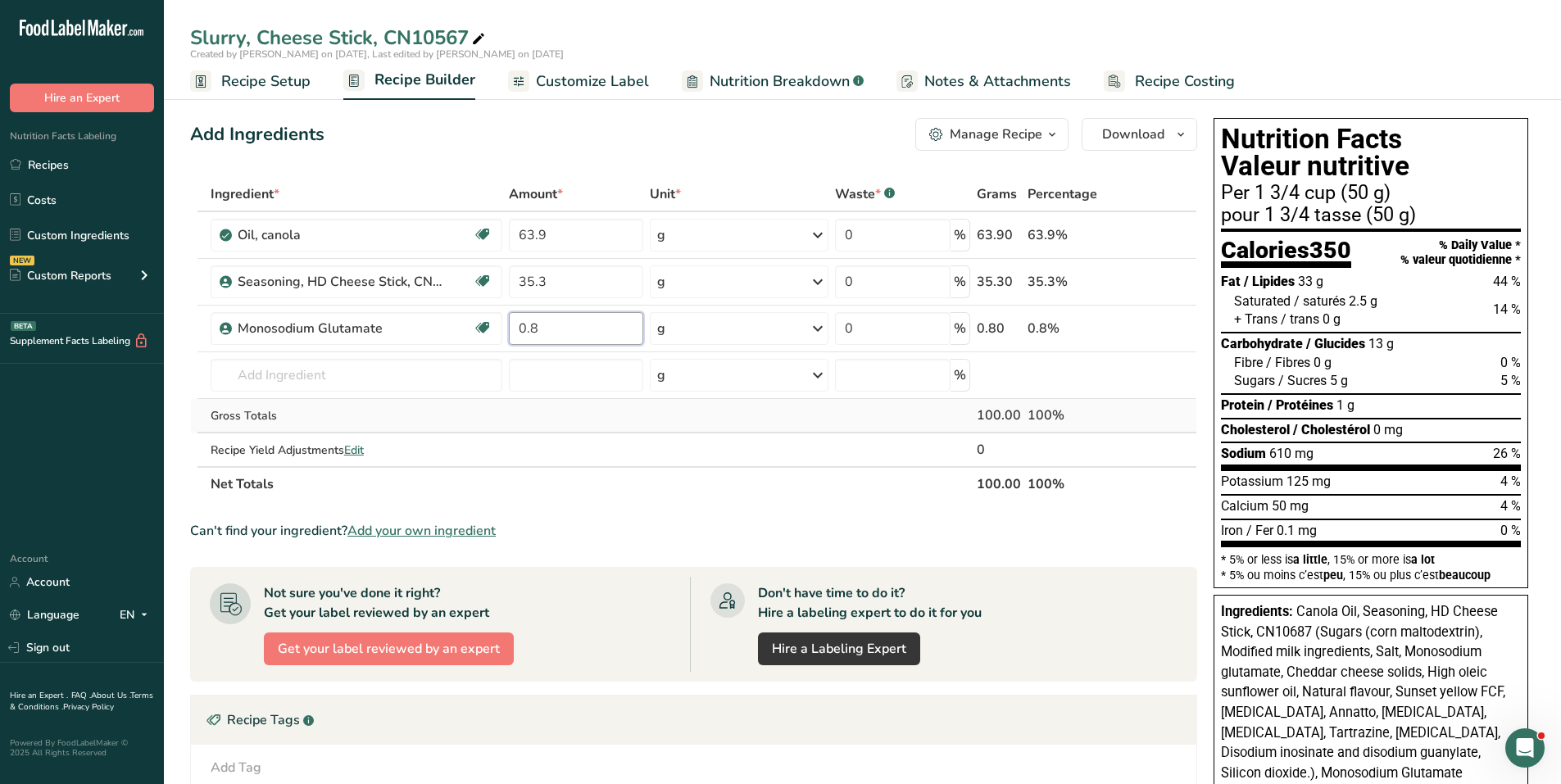
type input "0.8"
click at [444, 419] on div "Ingredient * Amount * Unit * Waste * .a-a{fill:#347362;}.b-a{fill:#fff;} Grams …" at bounding box center [693, 338] width 1007 height 324
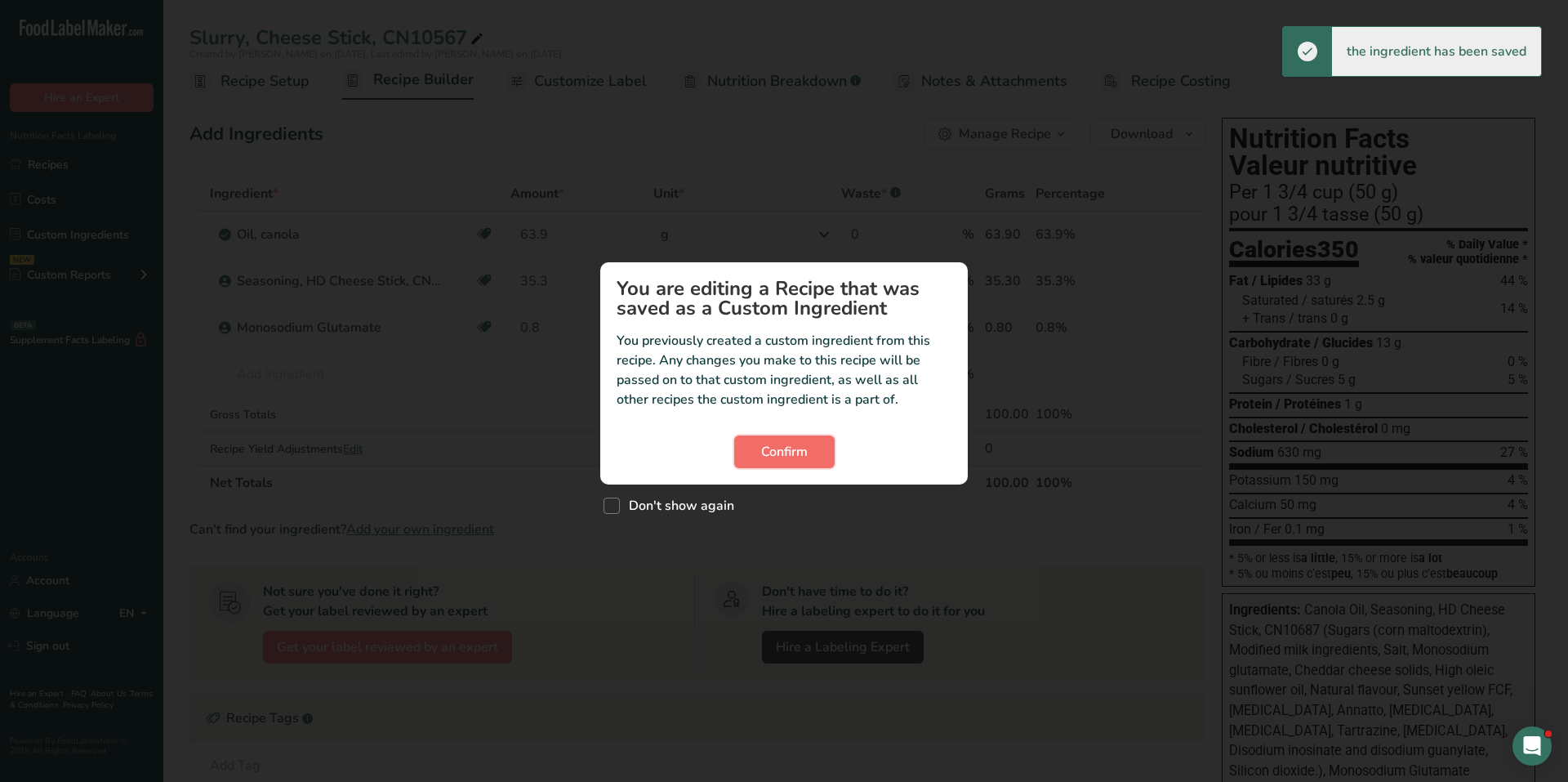
click at [813, 449] on button "Confirm" at bounding box center [784, 451] width 100 height 33
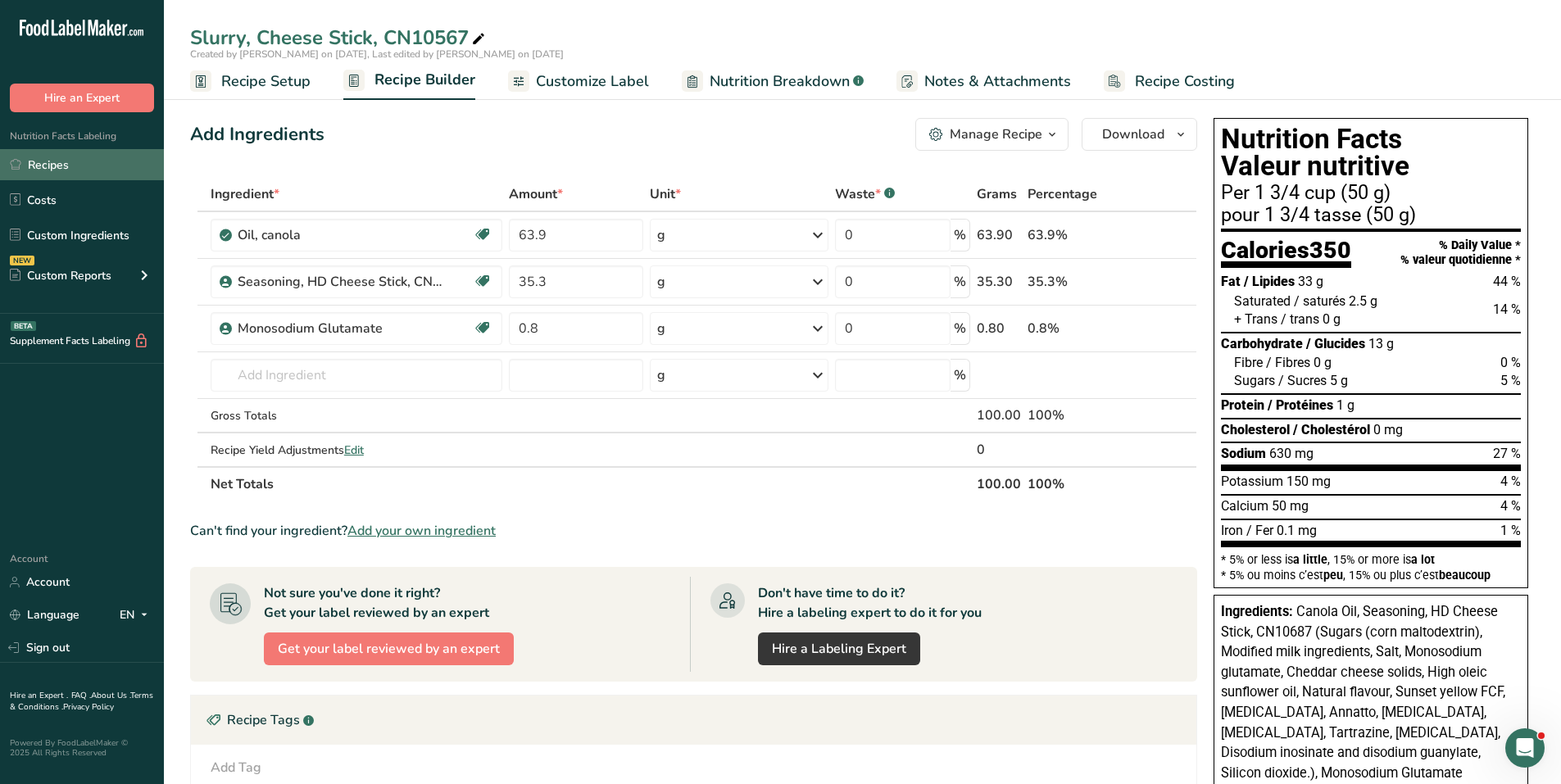
click at [57, 165] on link "Recipes" at bounding box center [81, 164] width 163 height 31
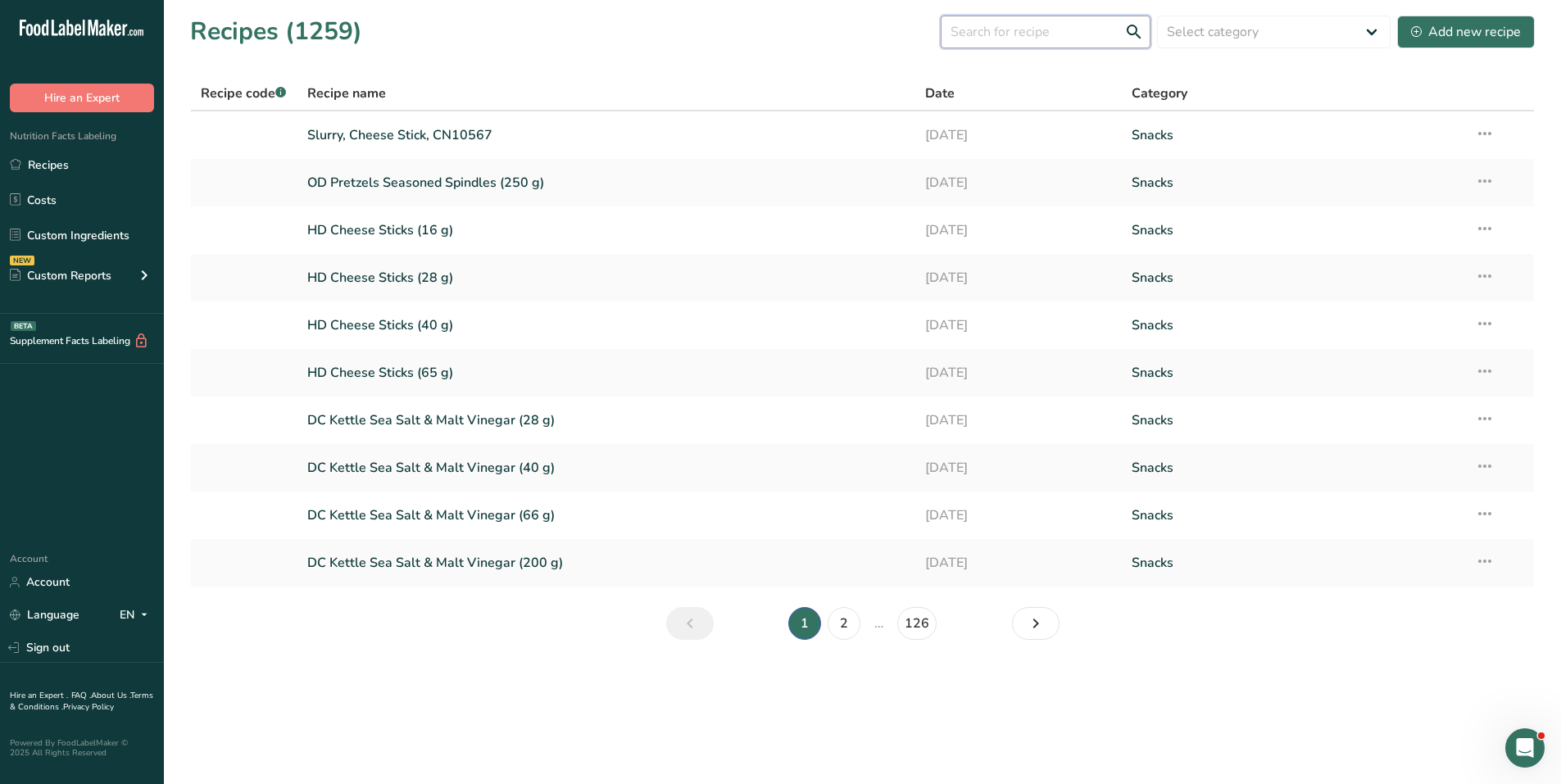
click at [995, 33] on input "text" at bounding box center [1045, 32] width 209 height 33
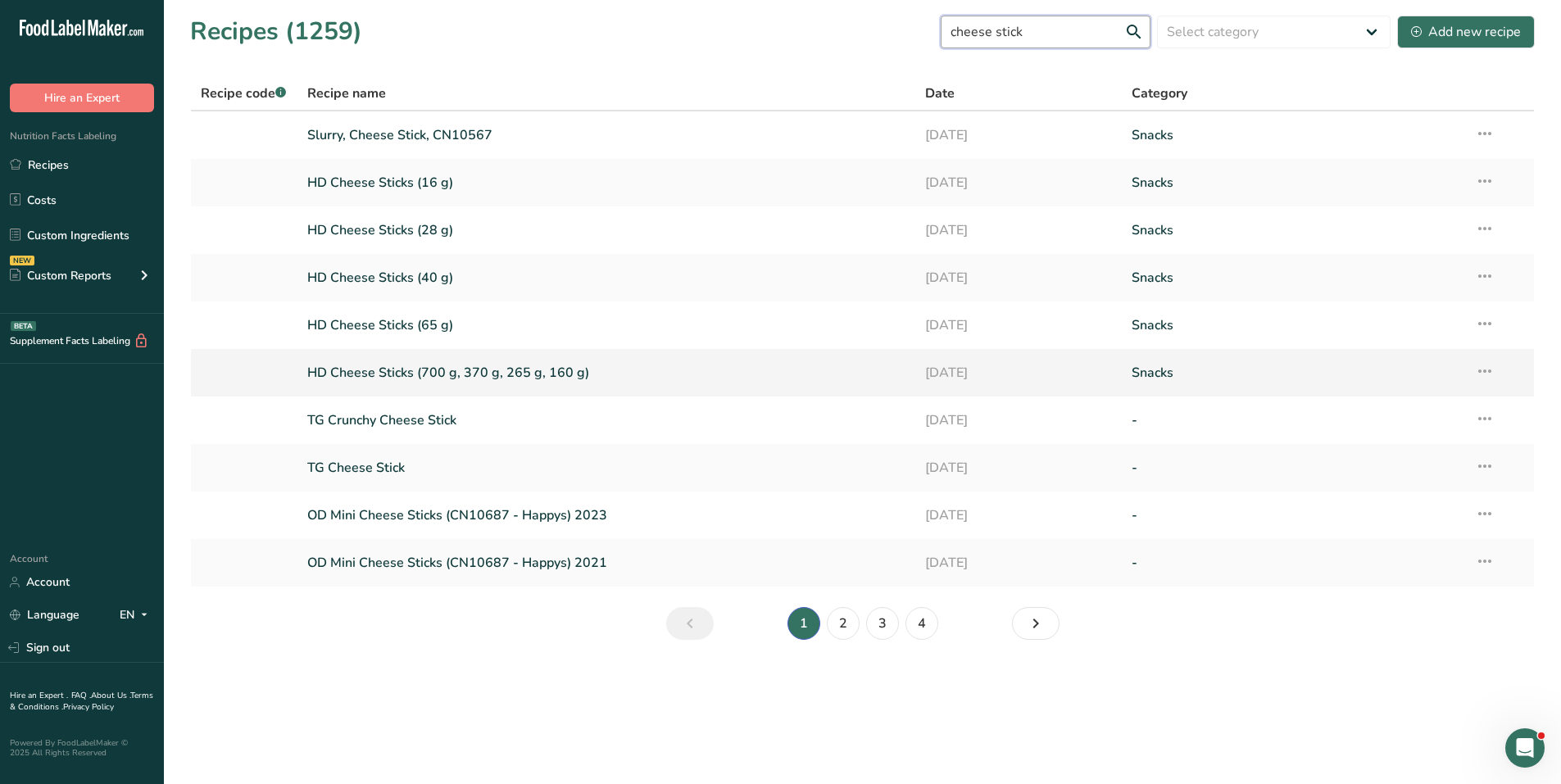
type input "cheese stick"
click at [463, 366] on link "HD Cheese Sticks (700 g, 370 g, 265 g, 160 g)" at bounding box center [607, 373] width 599 height 34
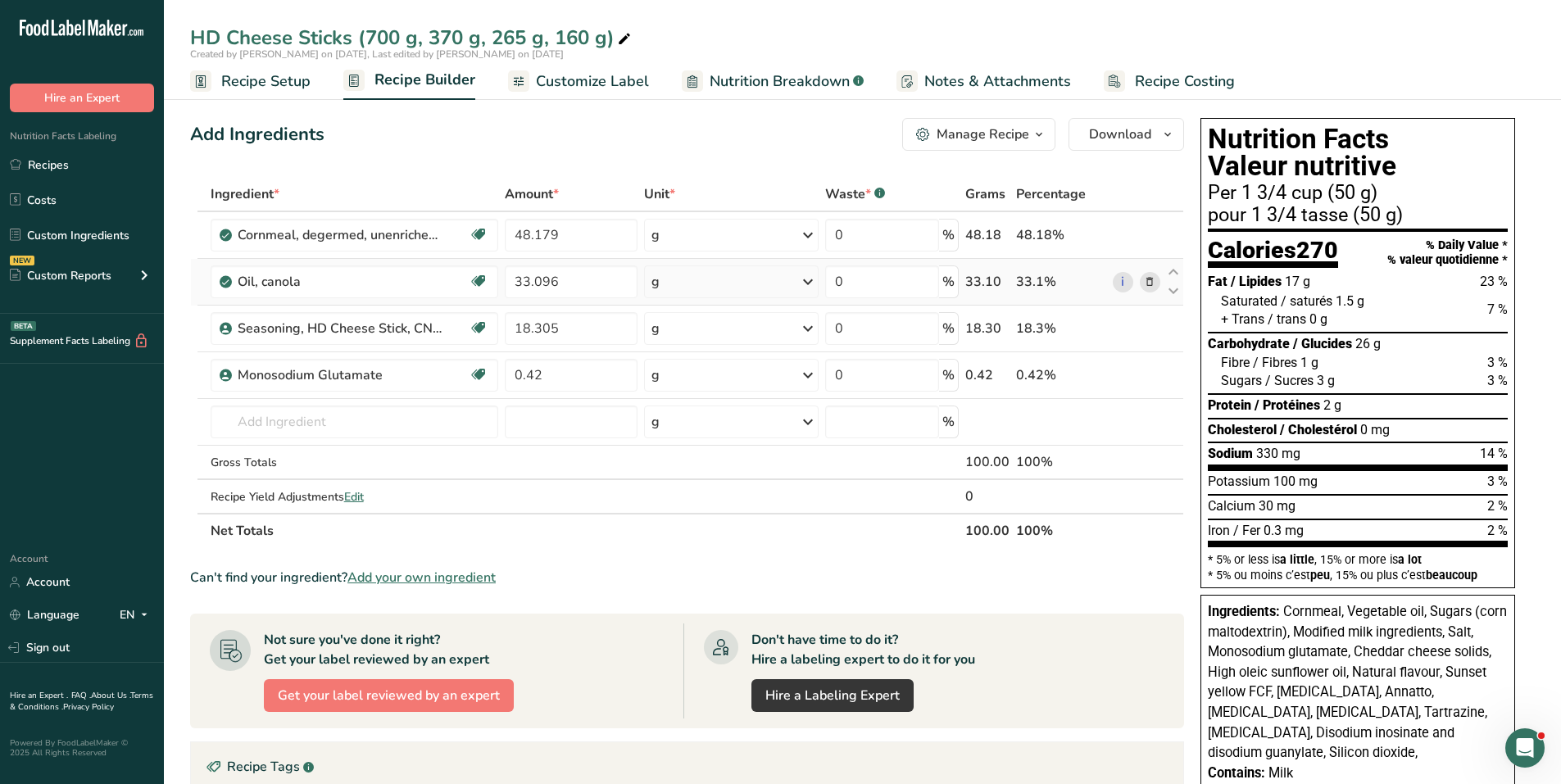
click at [1150, 288] on icon at bounding box center [1149, 282] width 11 height 17
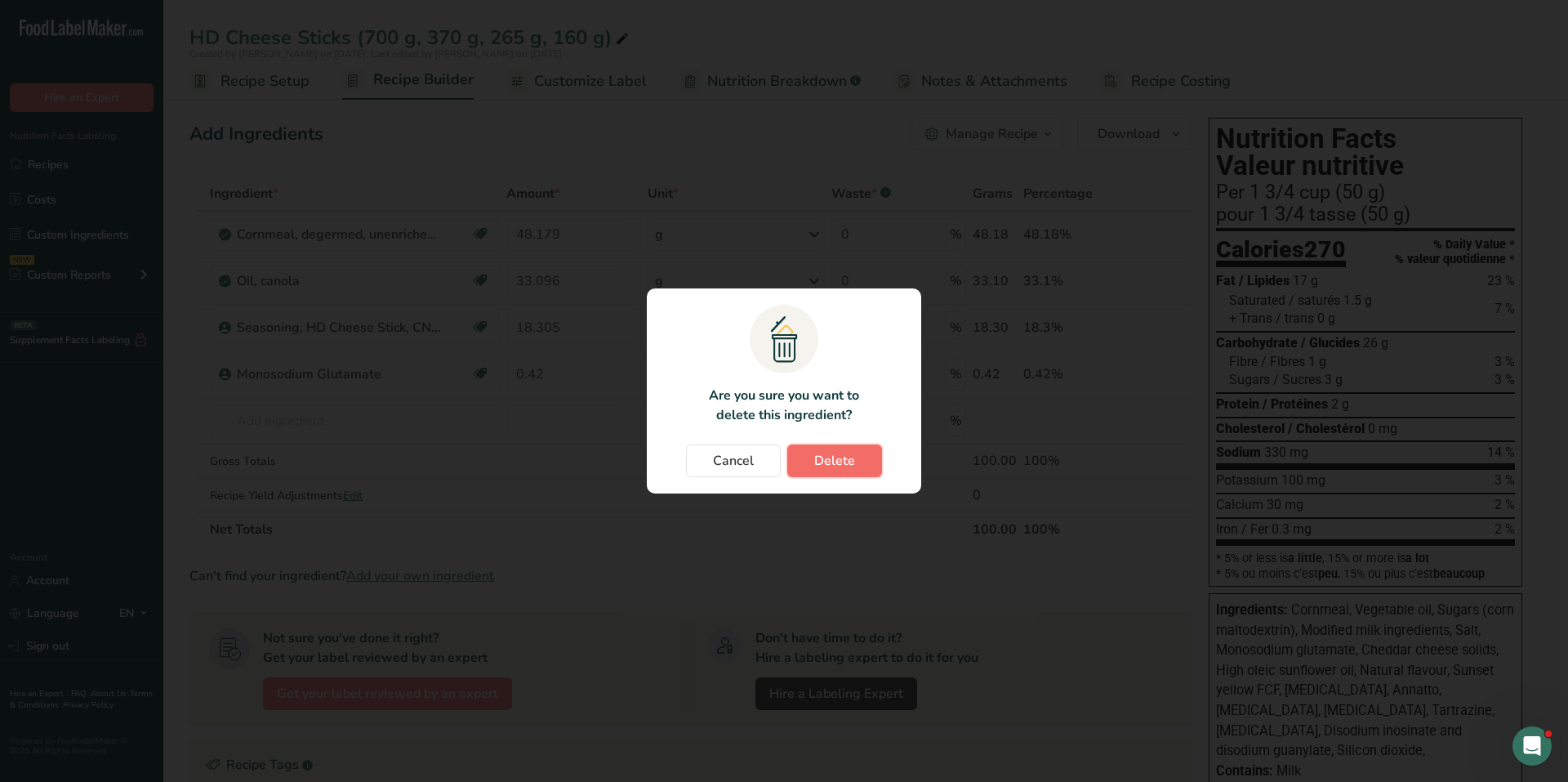
click at [847, 456] on span "Delete" at bounding box center [835, 461] width 40 height 19
type input "18.305"
type input "0.42"
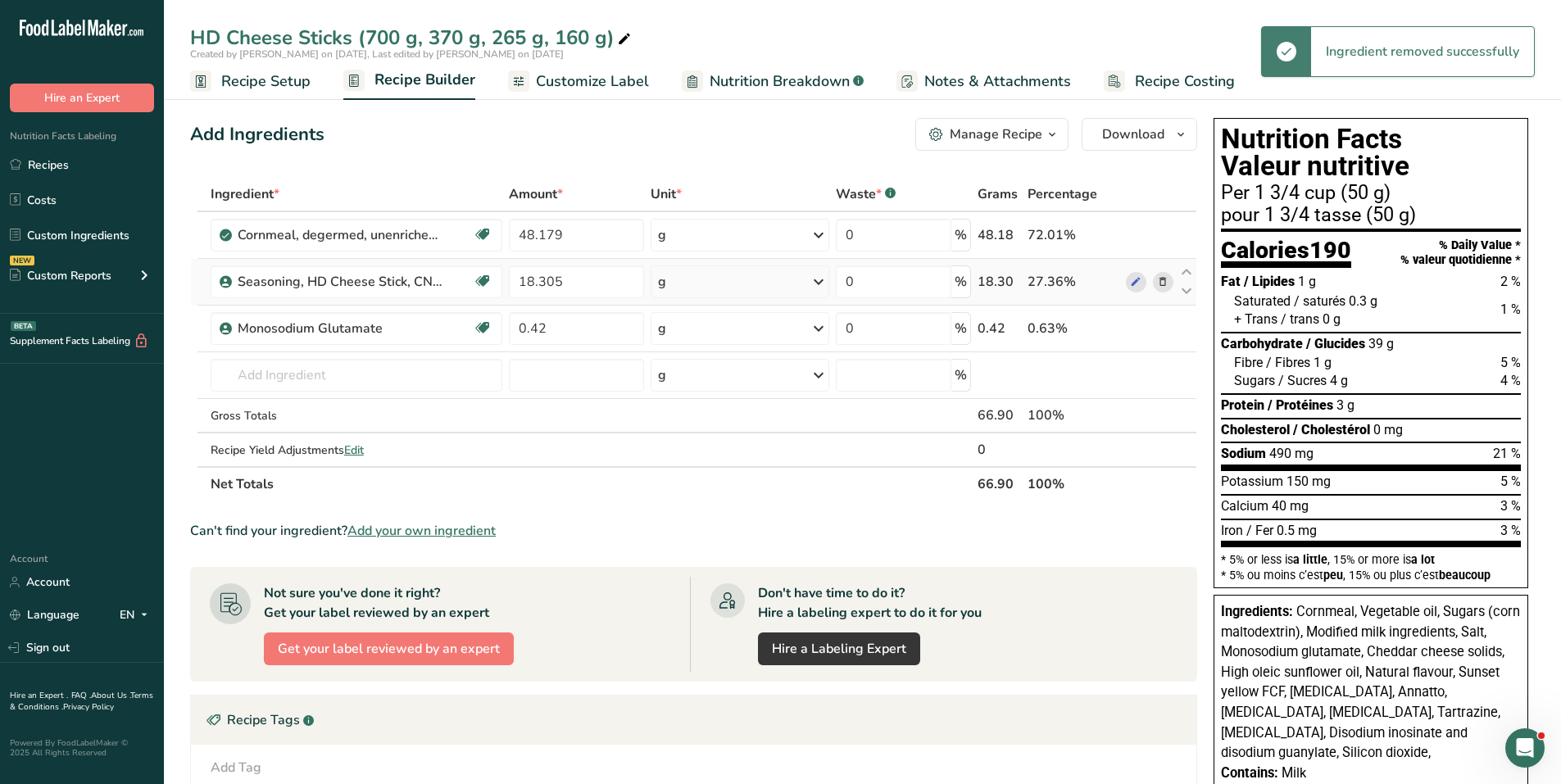
click at [1163, 282] on icon at bounding box center [1163, 282] width 11 height 17
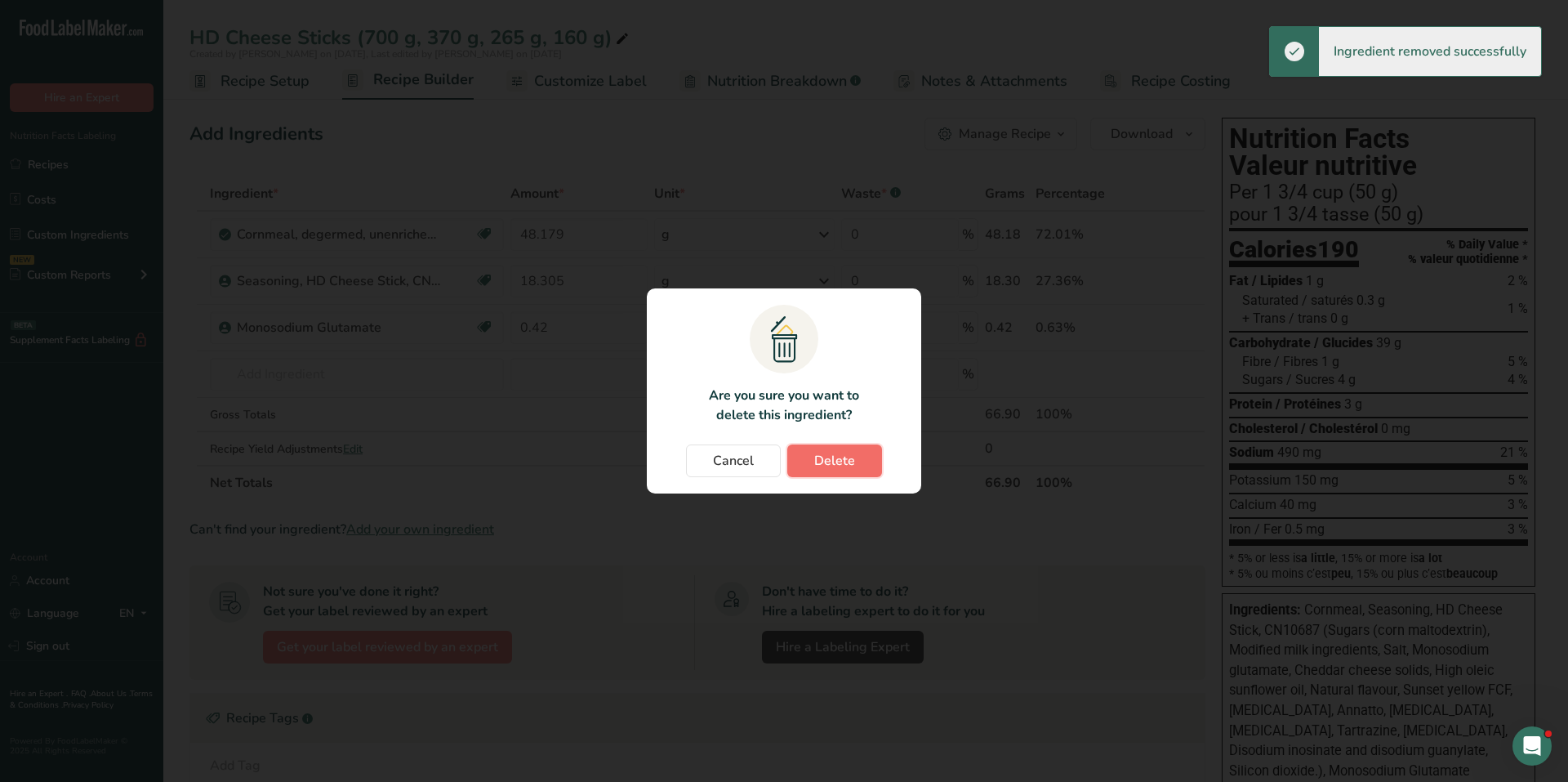
click at [837, 457] on span "Delete" at bounding box center [835, 461] width 40 height 19
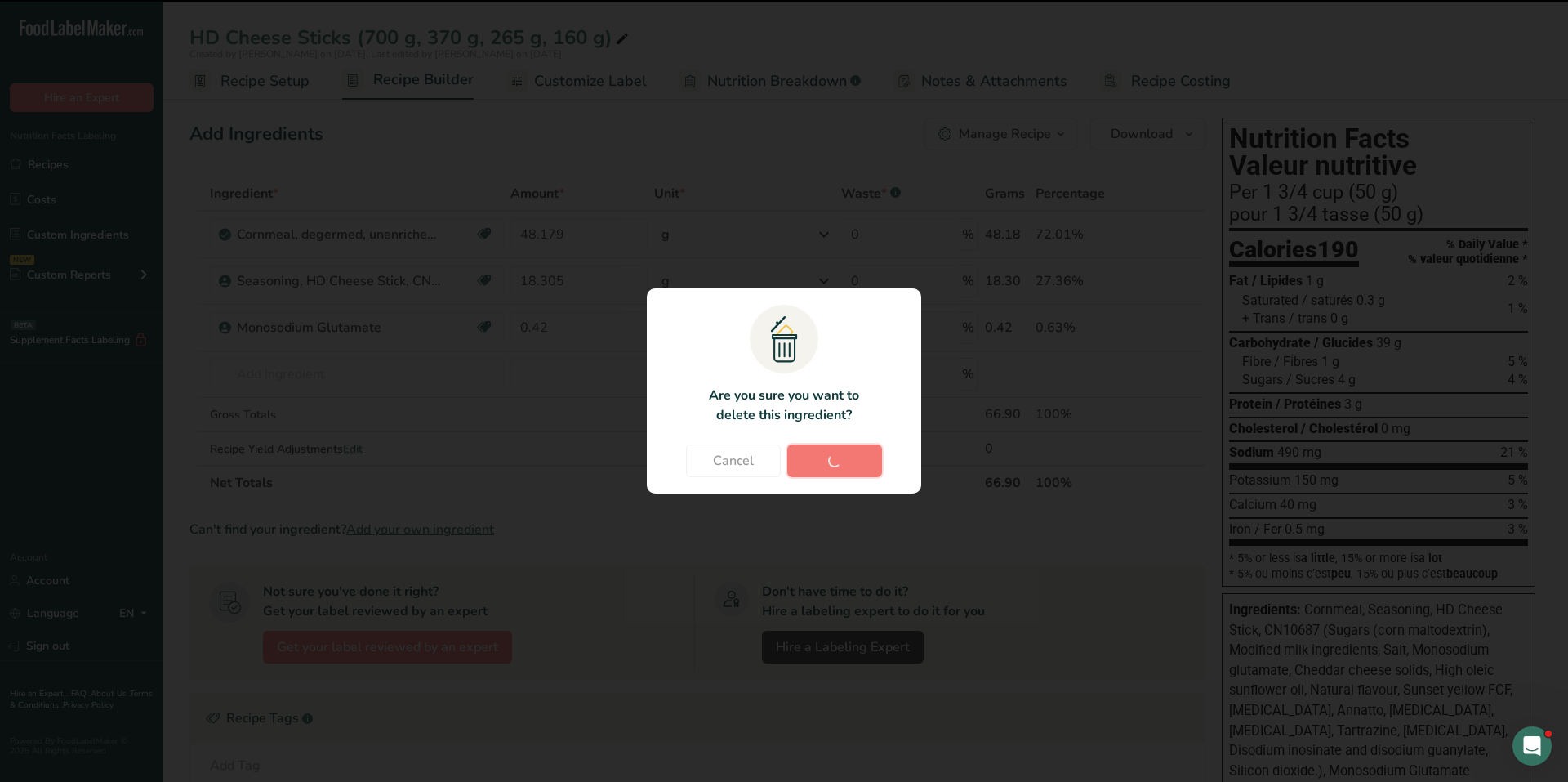
type input "0.42"
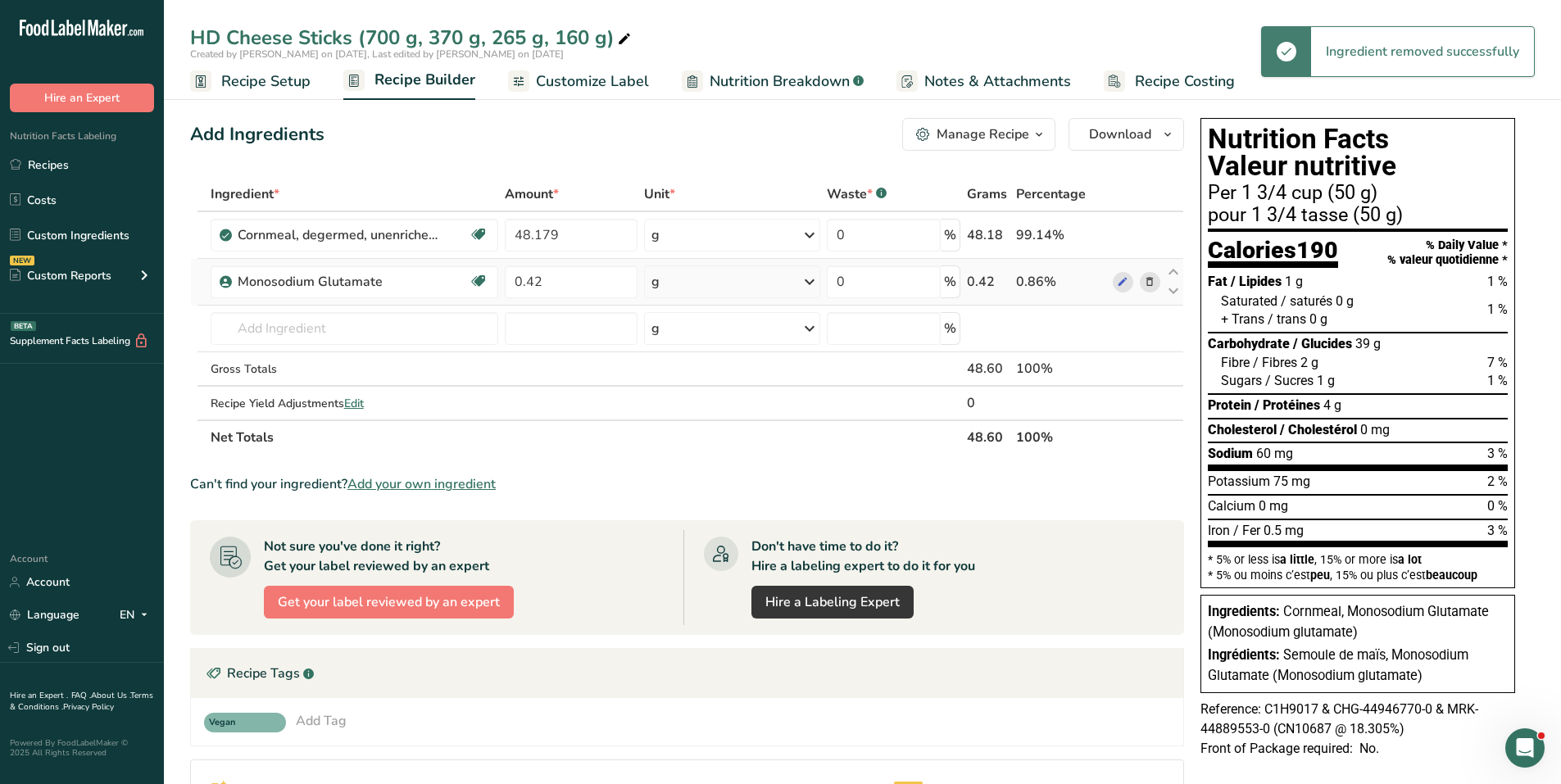
click at [1149, 286] on icon at bounding box center [1149, 282] width 11 height 17
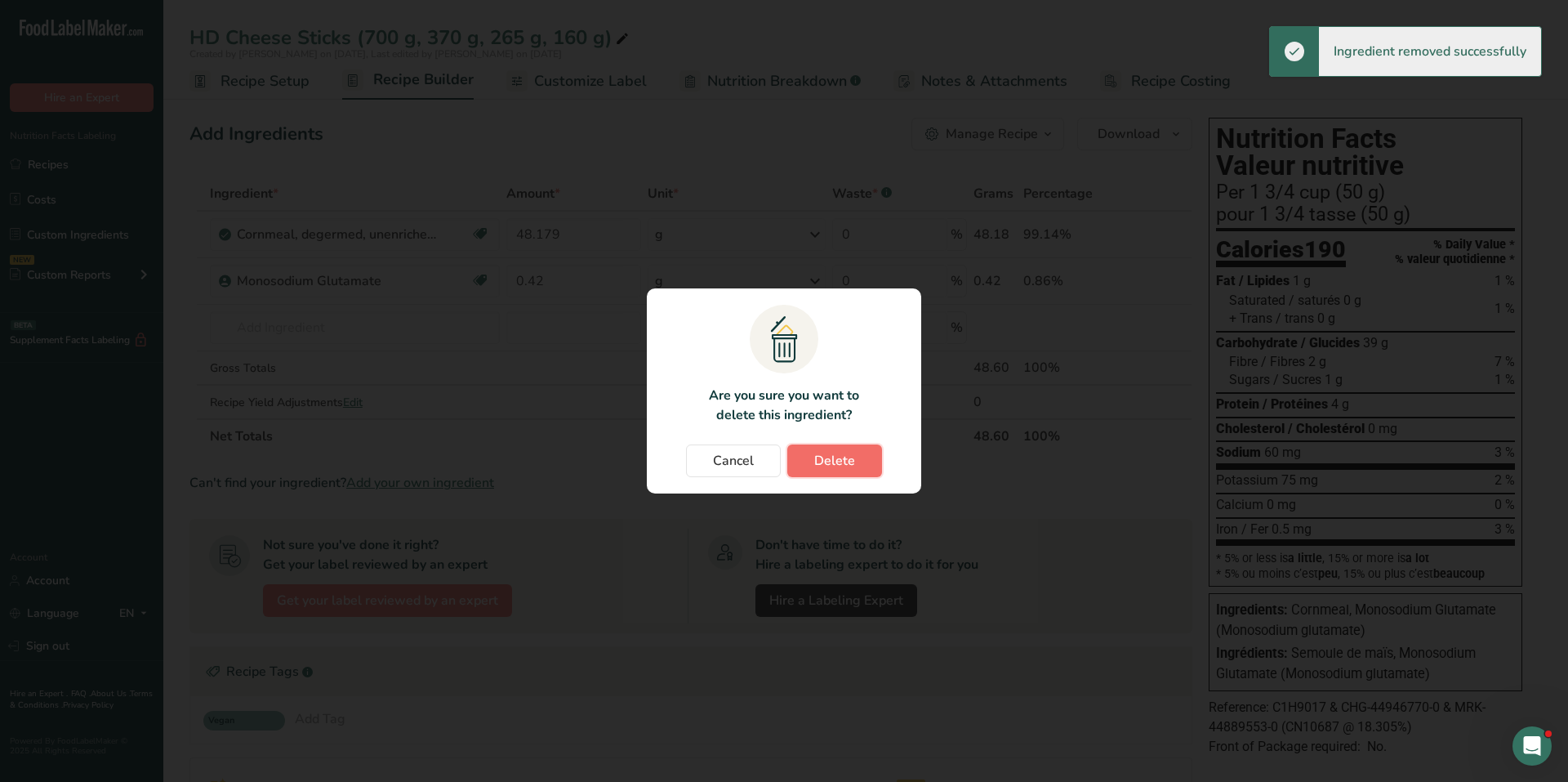
click at [858, 456] on button "Delete" at bounding box center [835, 461] width 95 height 33
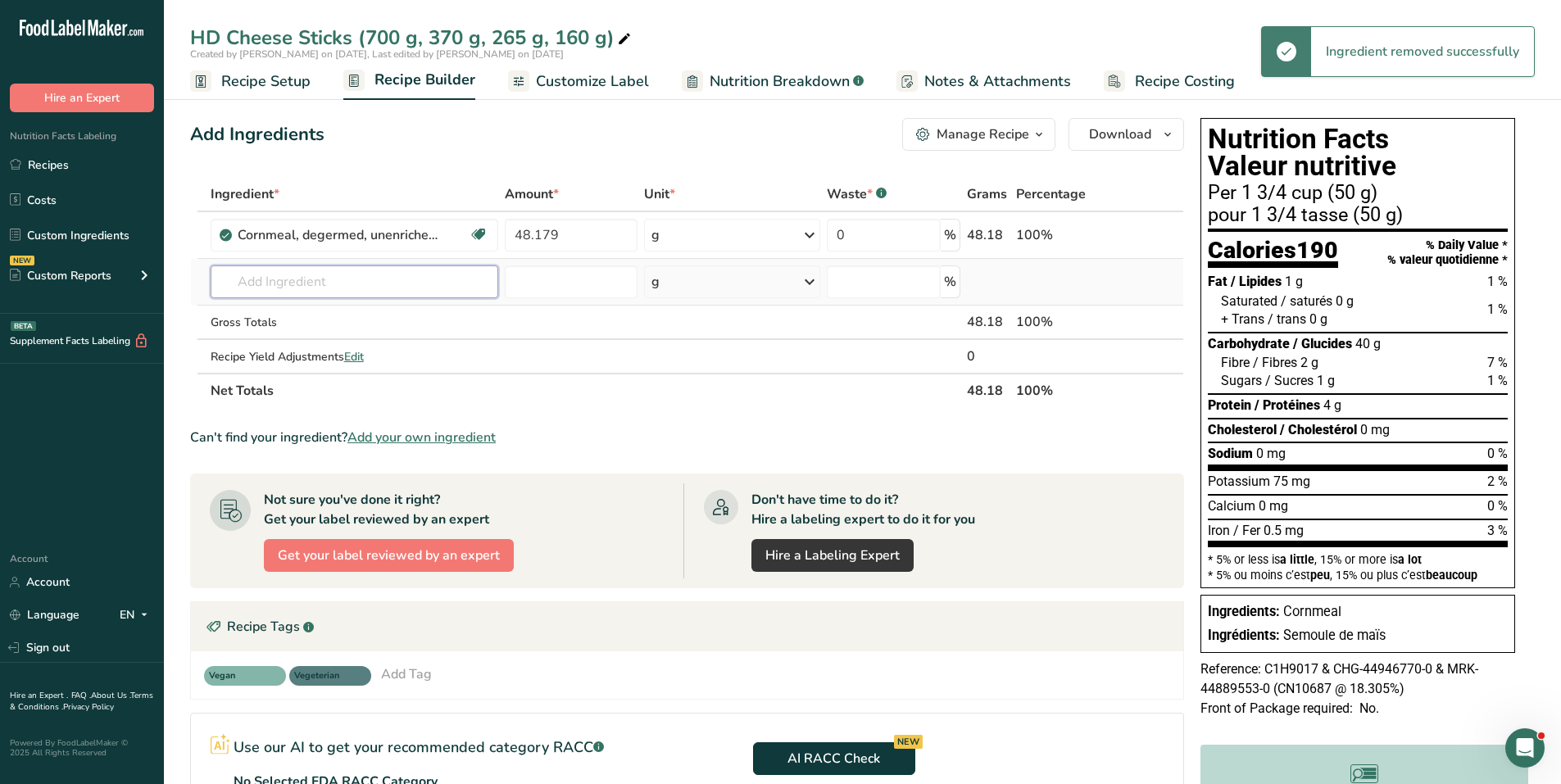
click at [345, 288] on input "text" at bounding box center [354, 281] width 288 height 33
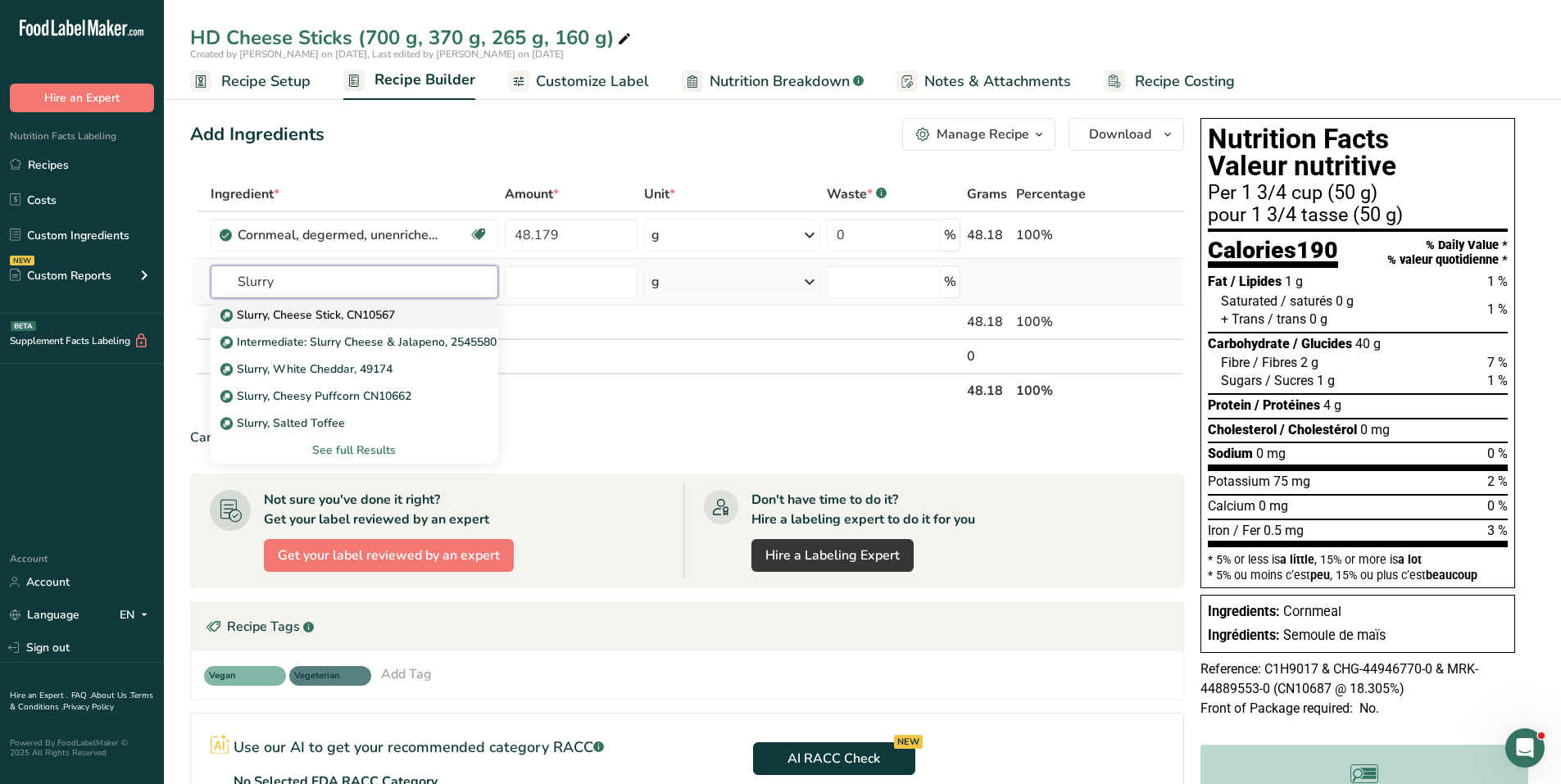
type input "Slurry"
click at [413, 315] on div "Slurry, Cheese Stick, CN10567" at bounding box center [341, 314] width 235 height 17
type input "Slurry, Cheese Stick, CN10567"
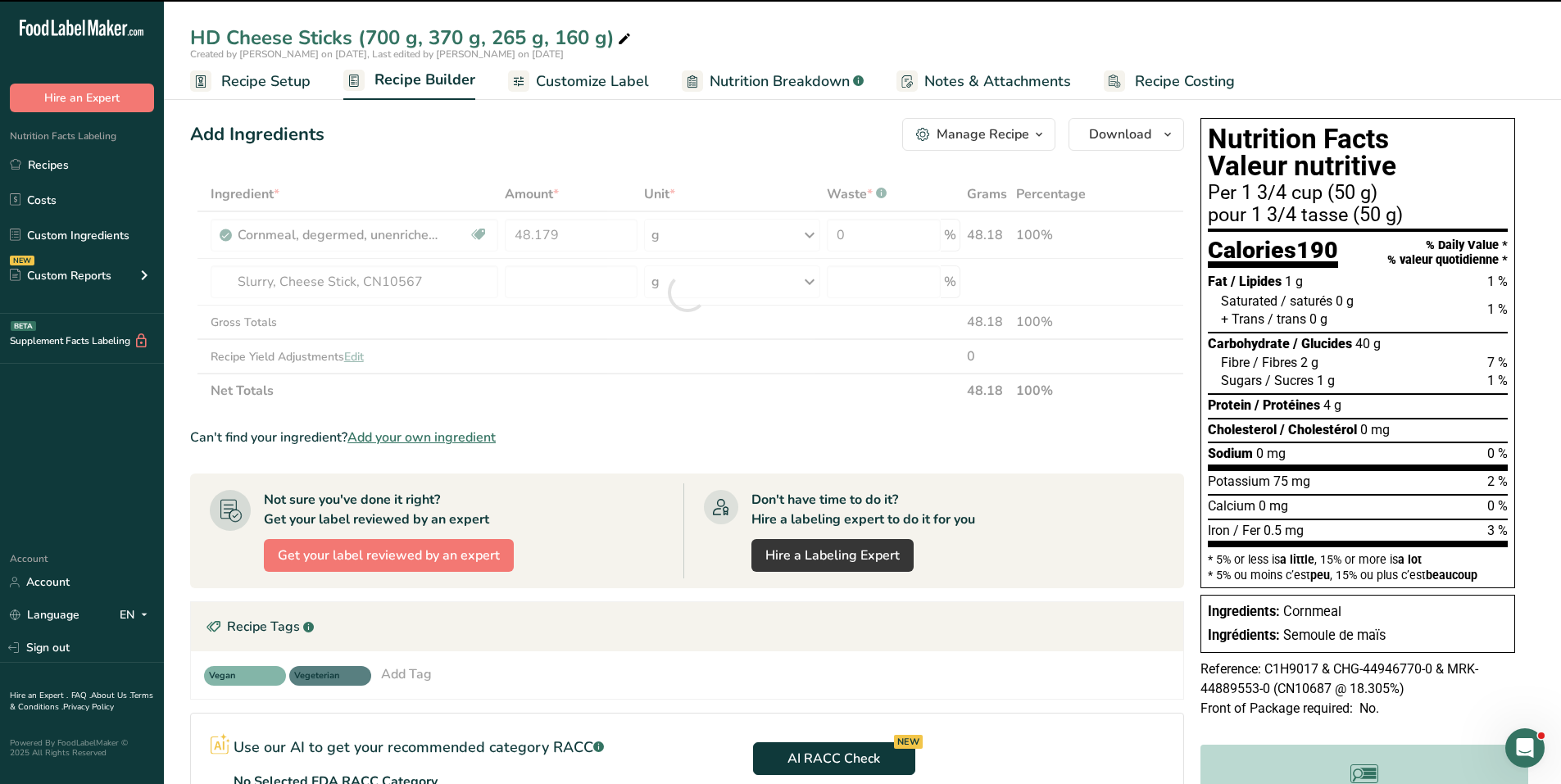
type input "0"
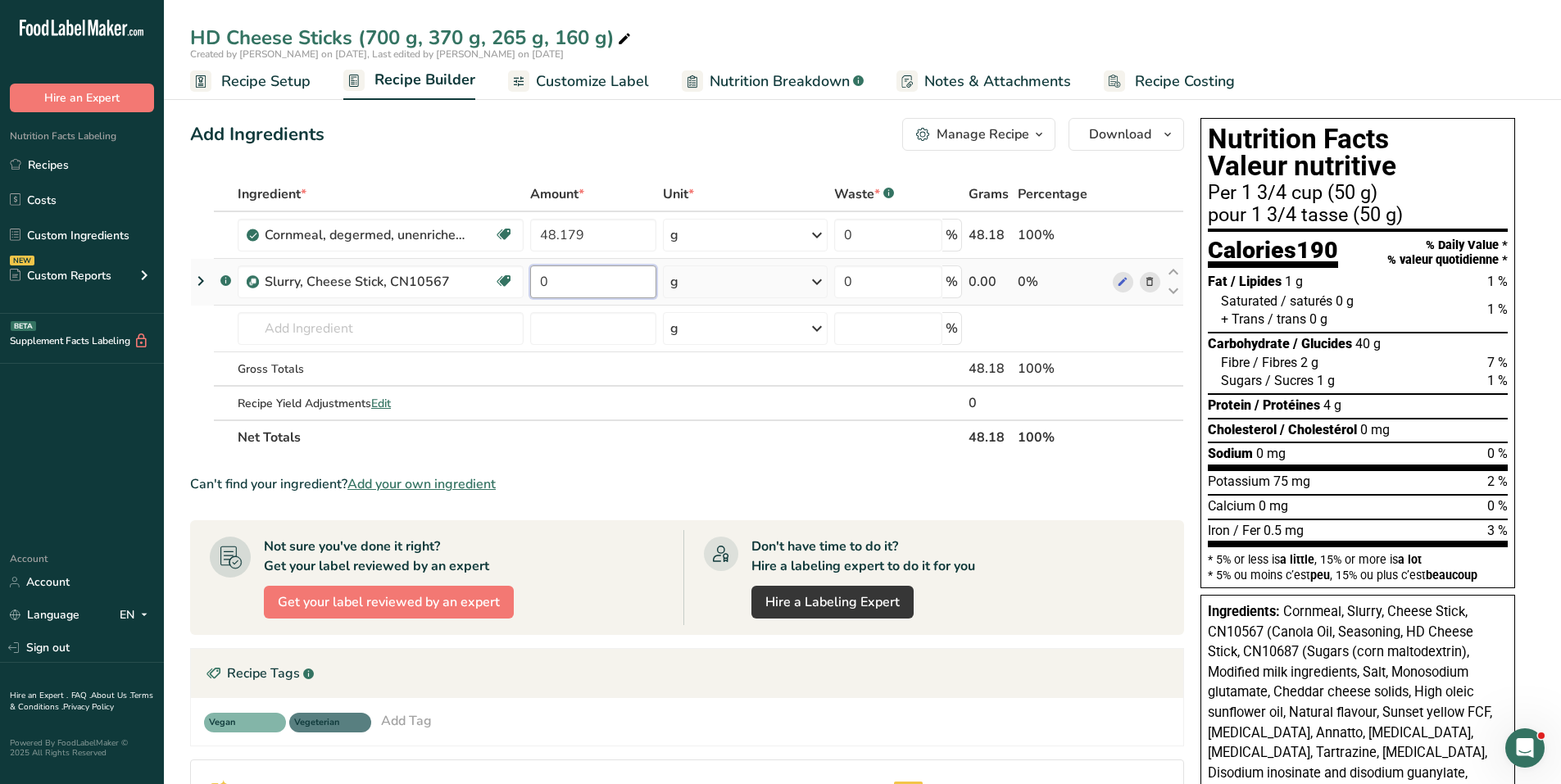
drag, startPoint x: 567, startPoint y: 282, endPoint x: 602, endPoint y: 301, distance: 39.8
click at [530, 283] on input "0" at bounding box center [594, 281] width 127 height 33
type input "51.821"
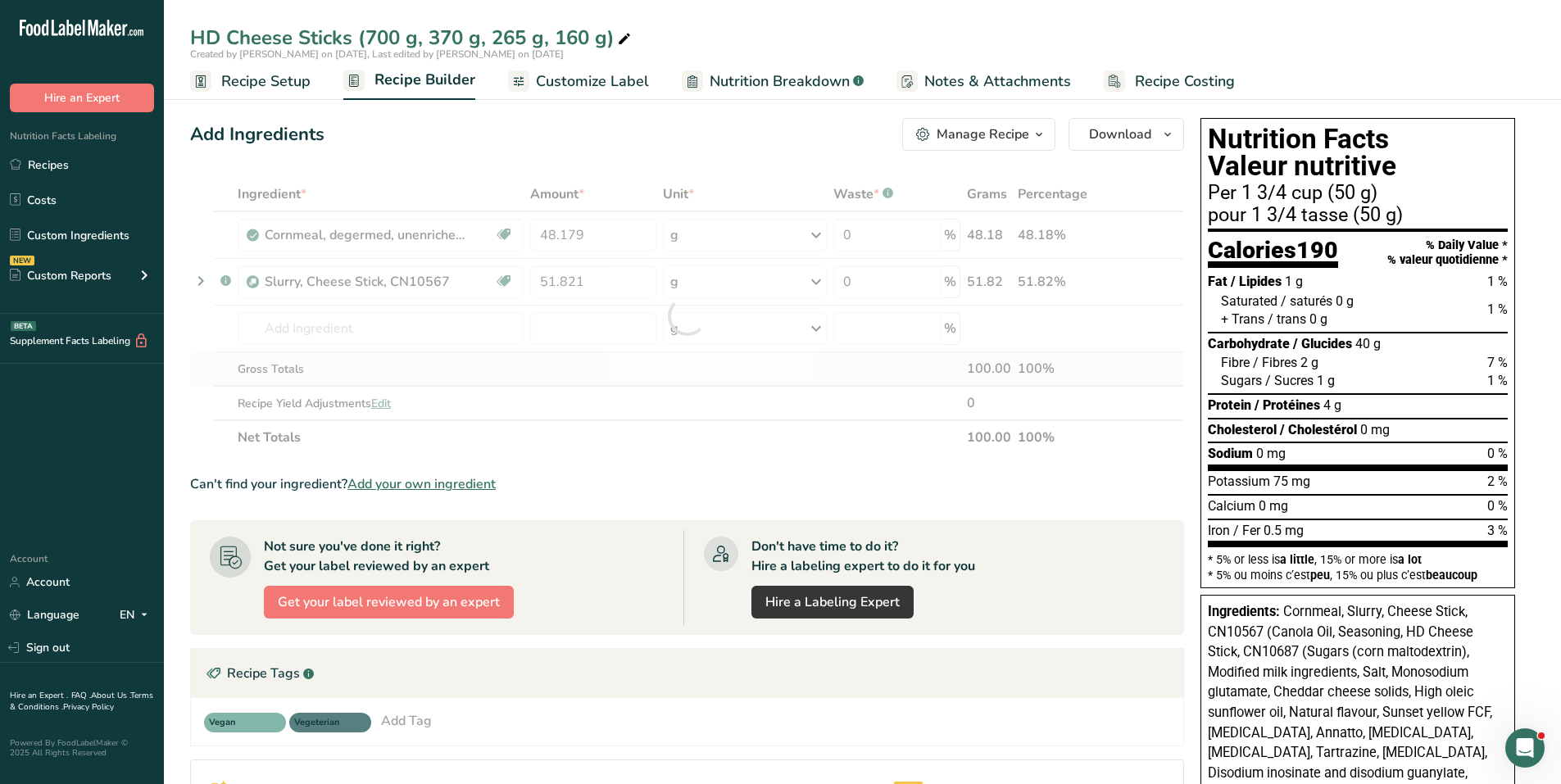
click at [580, 356] on div "Ingredient * Amount * Unit * Waste * .a-a{fill:#347362;}.b-a{fill:#fff;} Grams …" at bounding box center [686, 315] width 994 height 277
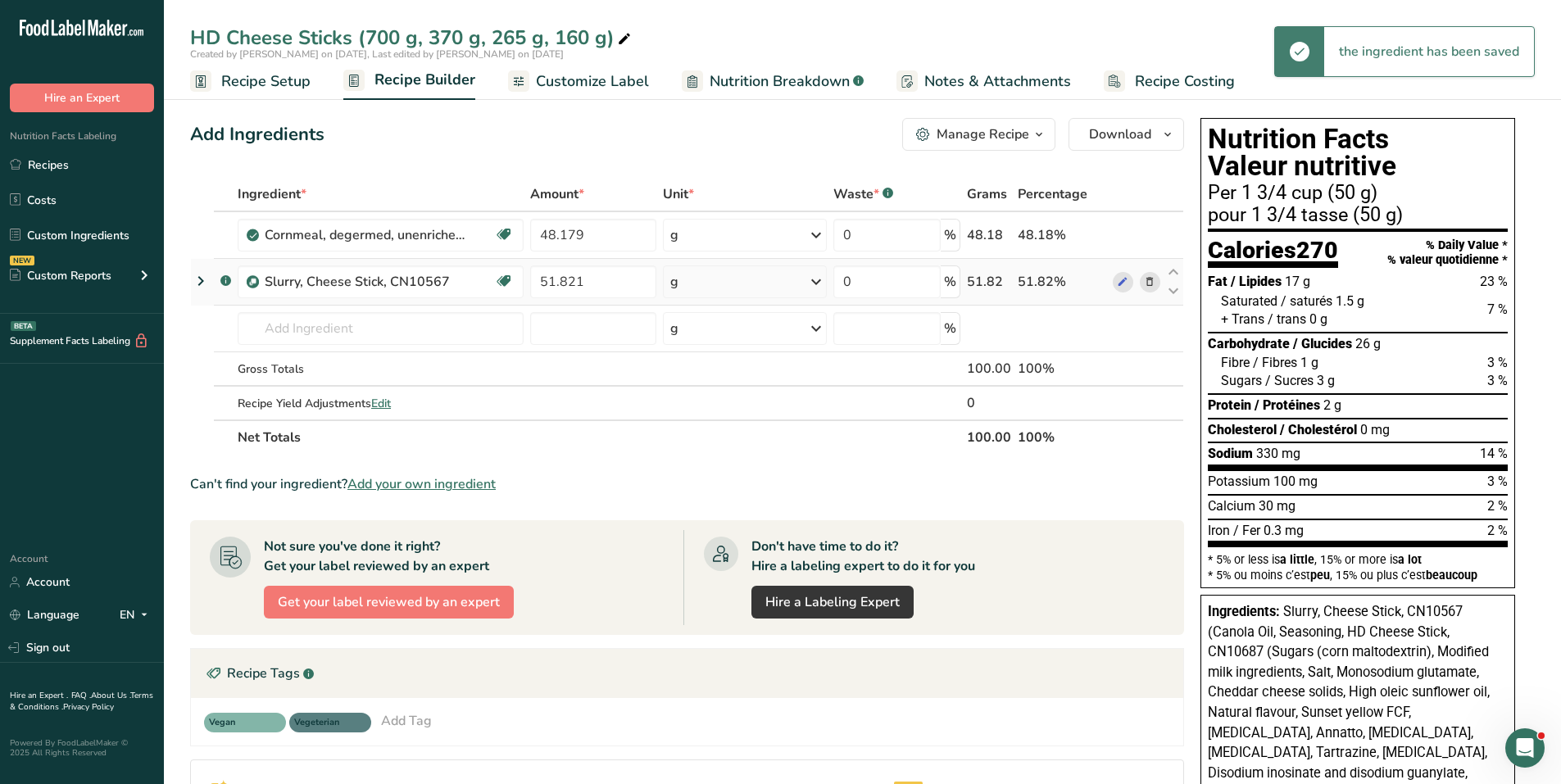
click at [195, 275] on icon at bounding box center [201, 280] width 19 height 29
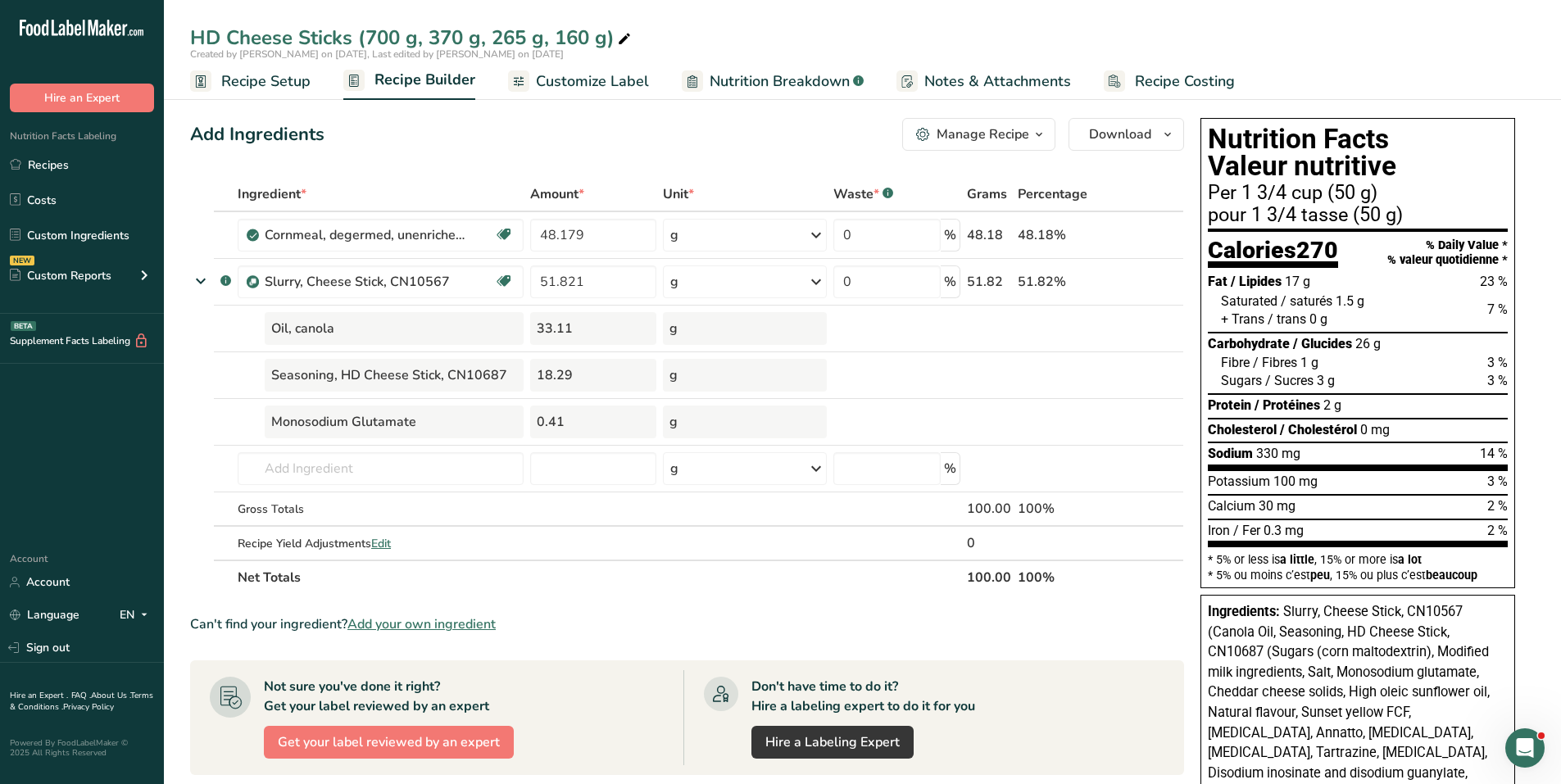
click at [519, 145] on div "Add Ingredients Manage Recipe Delete Recipe Duplicate Recipe Scale Recipe Save …" at bounding box center [686, 134] width 994 height 33
click at [43, 169] on link "Recipes" at bounding box center [81, 164] width 163 height 31
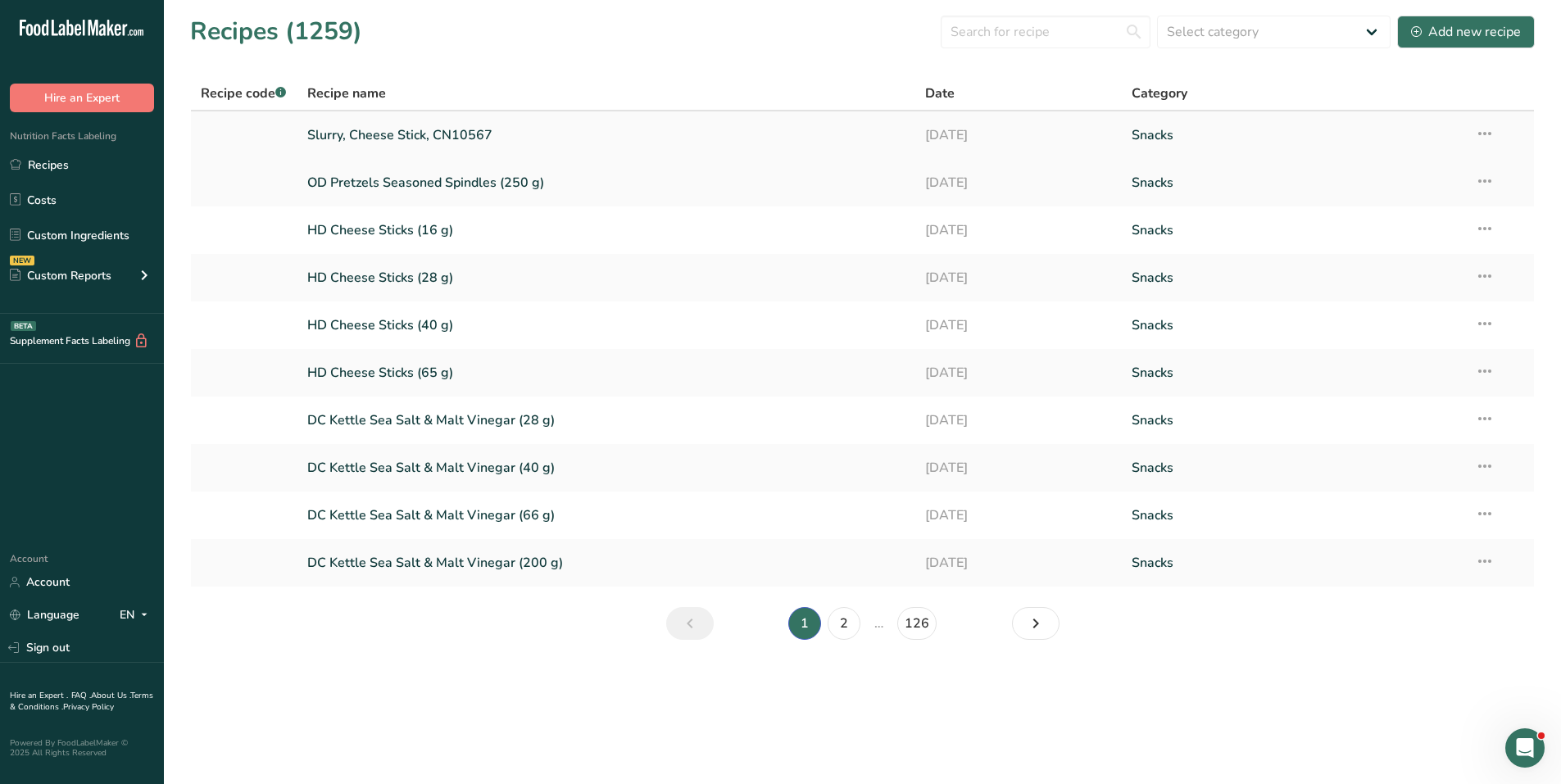
click at [423, 139] on link "Slurry, Cheese Stick, CN10567" at bounding box center [607, 135] width 599 height 34
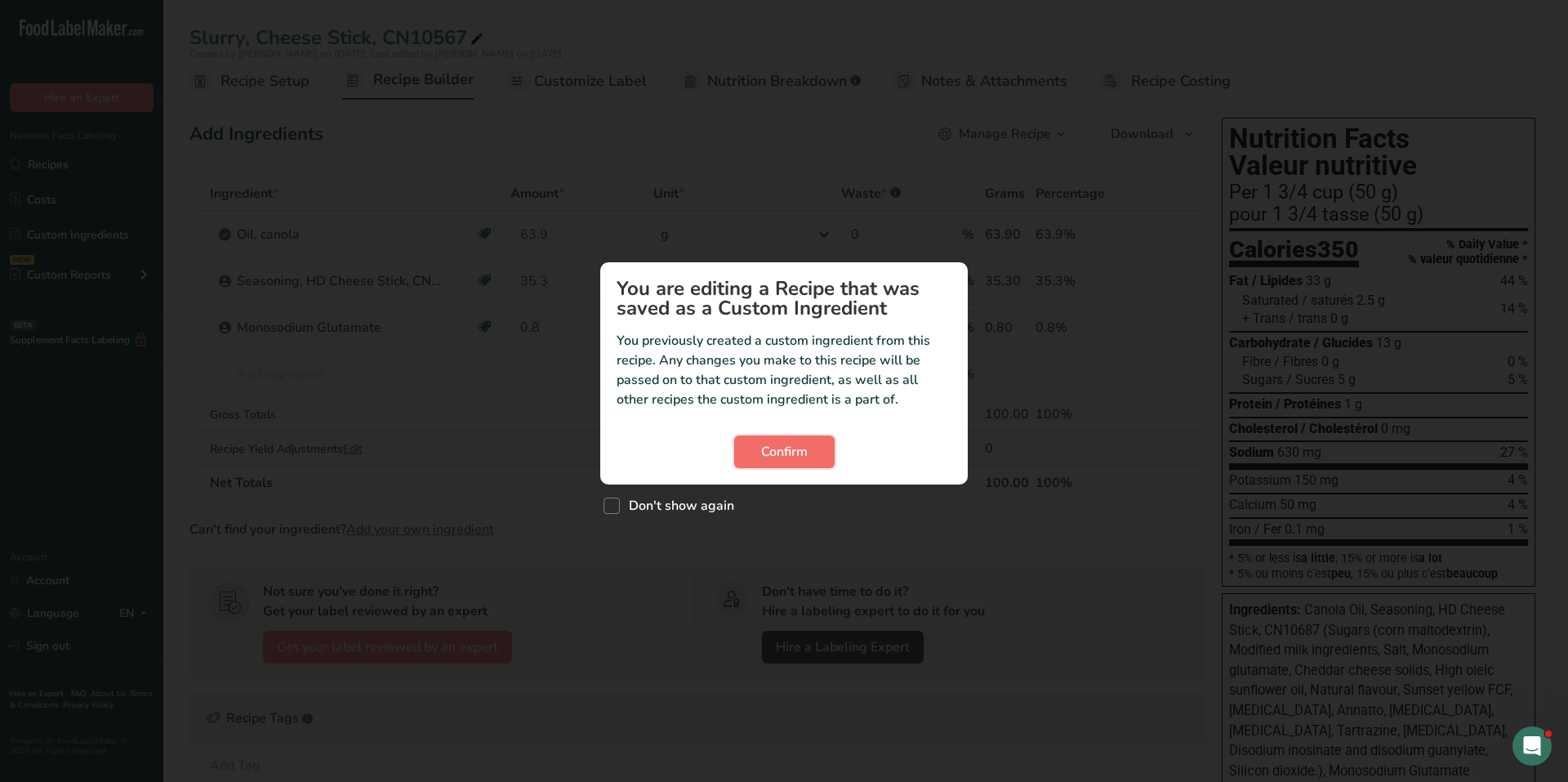
click at [806, 453] on span "Confirm" at bounding box center [784, 452] width 47 height 19
